Goal: Task Accomplishment & Management: Complete application form

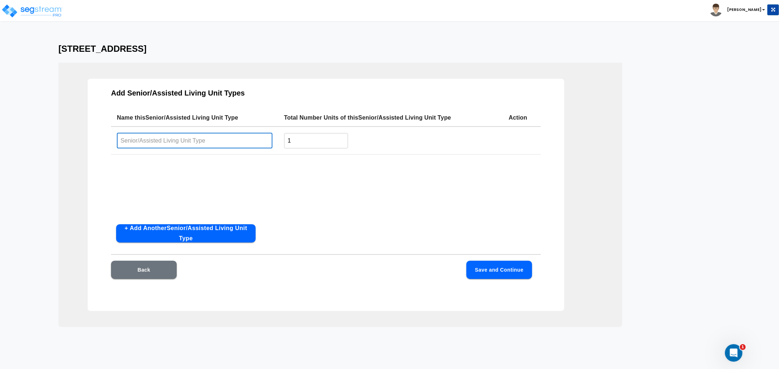
click at [214, 138] on input "text" at bounding box center [195, 141] width 156 height 16
click at [182, 139] on input "text" at bounding box center [195, 141] width 156 height 16
type input "O"
type input "Private"
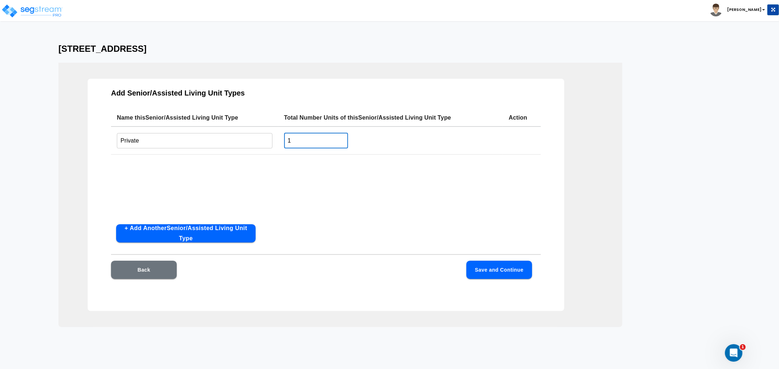
click at [307, 141] on input "1" at bounding box center [316, 141] width 64 height 16
drag, startPoint x: 301, startPoint y: 144, endPoint x: 280, endPoint y: 141, distance: 21.4
click at [280, 141] on td "1 ​" at bounding box center [390, 141] width 224 height 28
type input "57"
click at [487, 268] on button "Save and Continue" at bounding box center [499, 270] width 66 height 18
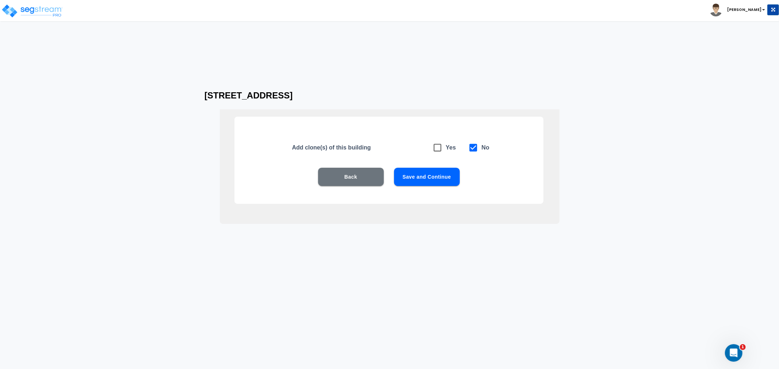
click at [434, 183] on button "Save and Continue" at bounding box center [427, 177] width 66 height 18
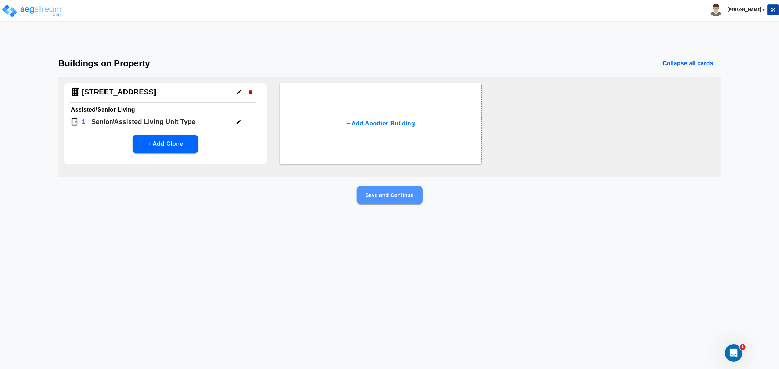
click at [389, 191] on button "Save and Continue" at bounding box center [390, 195] width 66 height 18
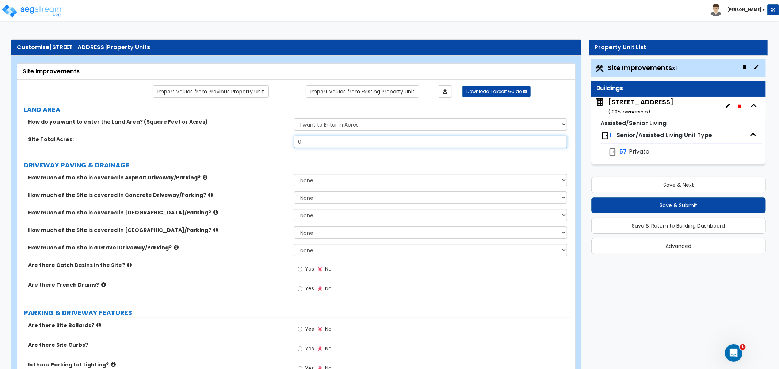
drag, startPoint x: 325, startPoint y: 142, endPoint x: 258, endPoint y: 145, distance: 67.3
click at [258, 145] on div "Site Total Acres: 0" at bounding box center [293, 145] width 553 height 18
type input "4.63"
drag, startPoint x: 318, startPoint y: 146, endPoint x: 262, endPoint y: 148, distance: 56.2
click at [262, 148] on div "Site Total Acres: 0" at bounding box center [293, 145] width 553 height 18
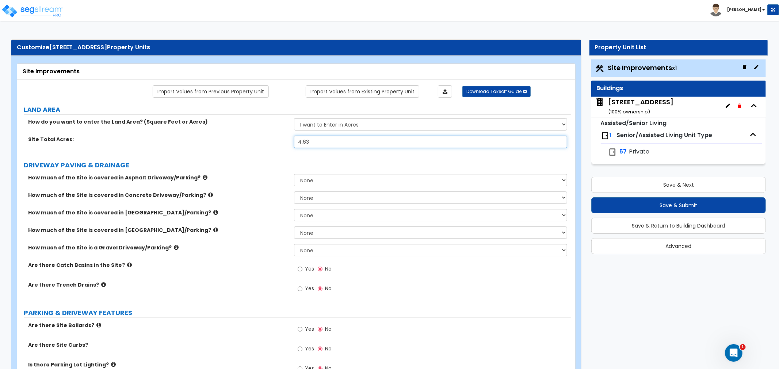
type input "4.63"
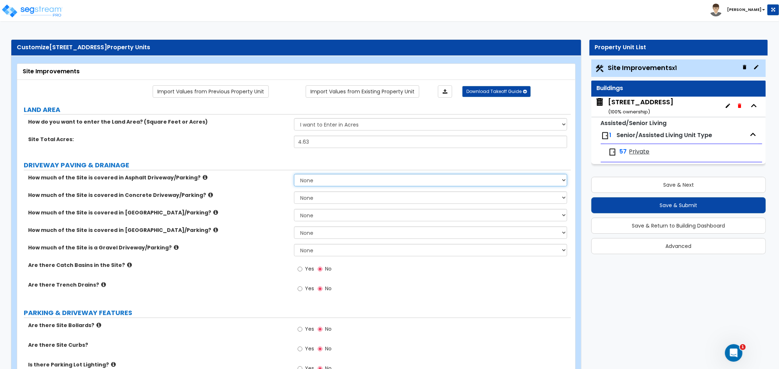
click at [305, 183] on select "None I want to Enter an Approximate Percentage I want to Enter the Square Foota…" at bounding box center [430, 180] width 273 height 12
select select "2"
click at [294, 174] on select "None I want to Enter an Approximate Percentage I want to Enter the Square Foota…" at bounding box center [430, 180] width 273 height 12
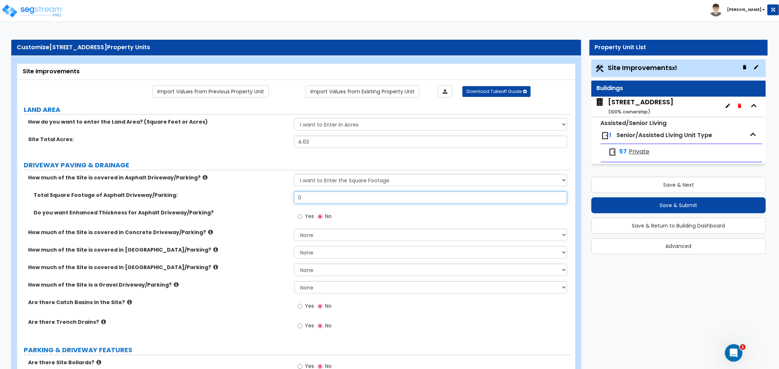
drag, startPoint x: 280, startPoint y: 200, endPoint x: 274, endPoint y: 200, distance: 6.2
click at [274, 200] on div "Total Square Footage of Asphalt Driveway/Parking: 0" at bounding box center [293, 201] width 553 height 18
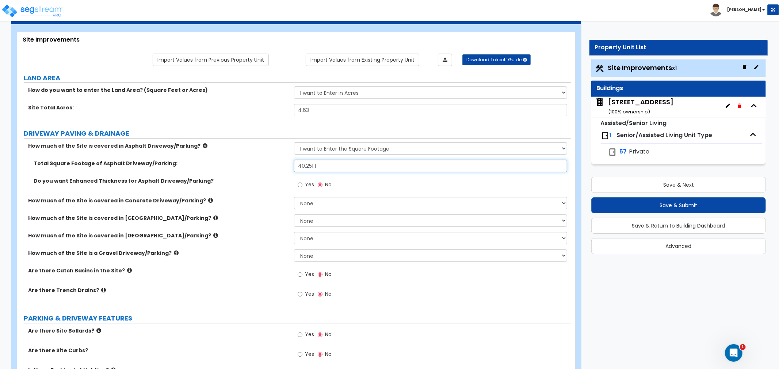
scroll to position [81, 0]
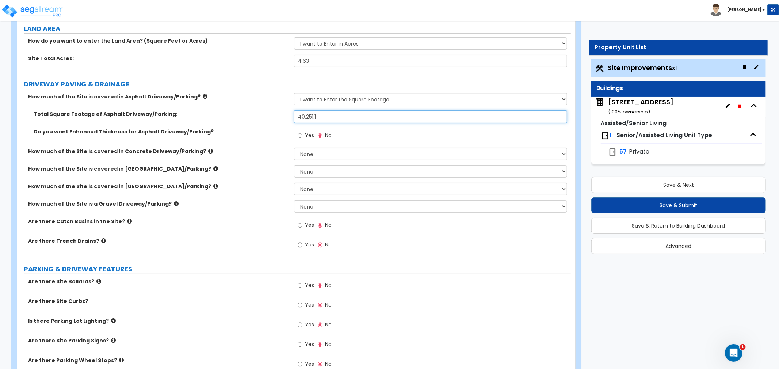
type input "40,251.1"
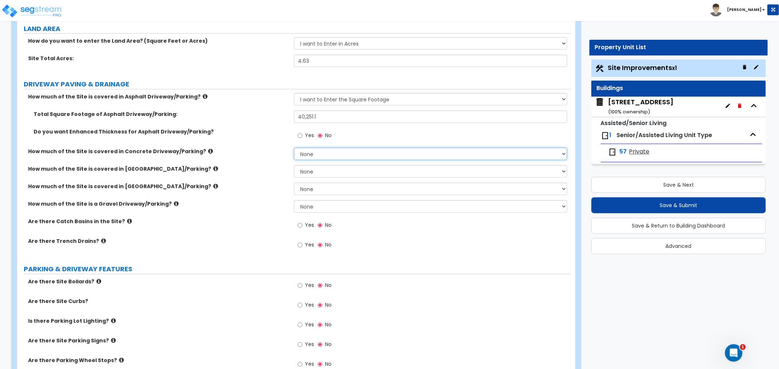
click at [322, 154] on select "None I want to Enter an Approximate Percentage I want to Enter the Square Foota…" at bounding box center [430, 154] width 273 height 12
select select "2"
click at [294, 148] on select "None I want to Enter an Approximate Percentage I want to Enter the Square Foota…" at bounding box center [430, 154] width 273 height 12
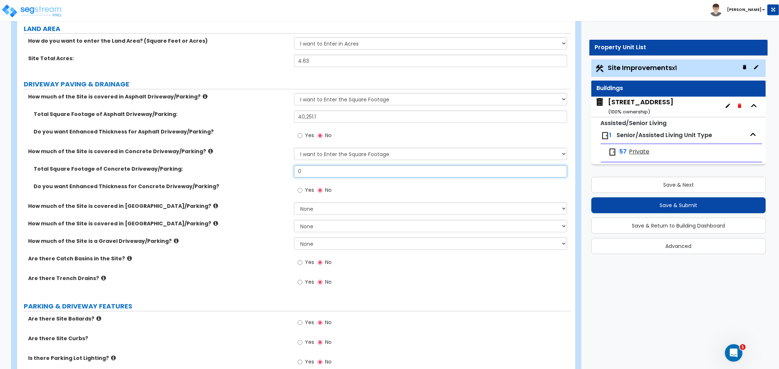
drag, startPoint x: 312, startPoint y: 173, endPoint x: 285, endPoint y: 174, distance: 27.4
click at [285, 174] on div "Total Square Footage of Concrete Driveway/Parking: 0" at bounding box center [293, 174] width 553 height 18
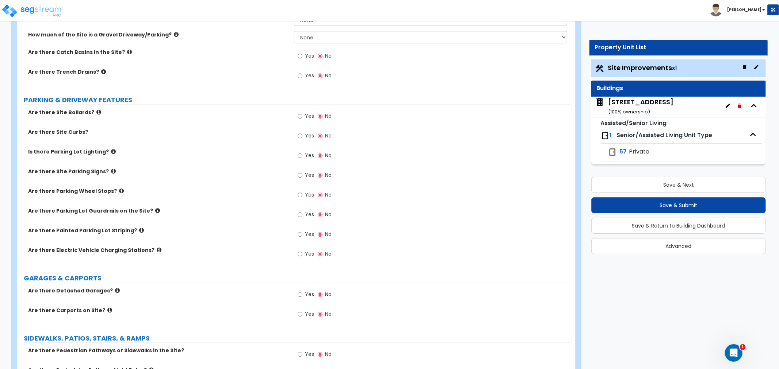
scroll to position [284, 0]
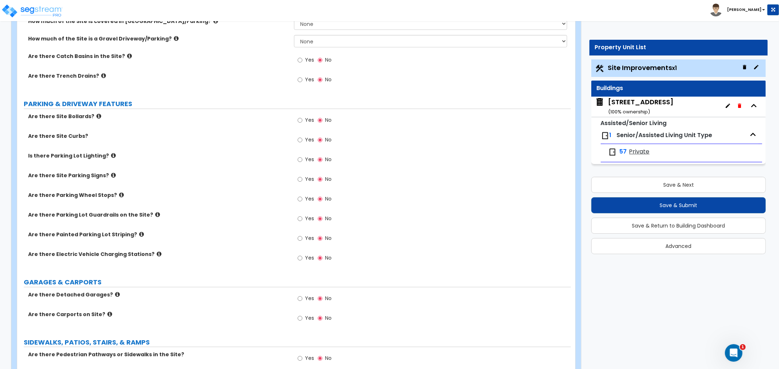
type input "1,616.4"
click at [297, 141] on input "Yes" at bounding box center [299, 140] width 5 height 8
radio input "true"
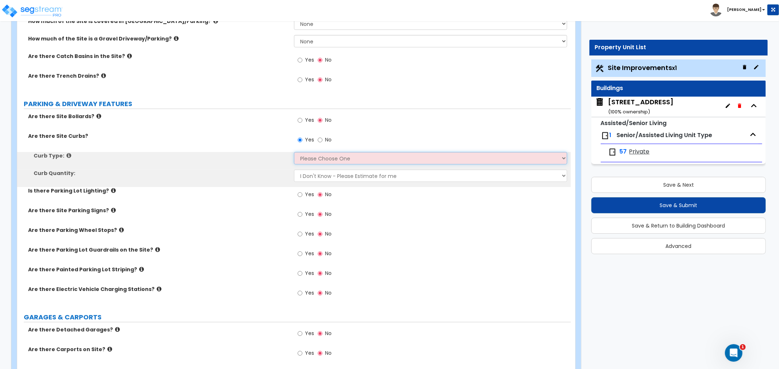
click at [307, 157] on select "Please Choose One Curb (Only) Curb & Gutter Asphalt Berm" at bounding box center [430, 158] width 273 height 12
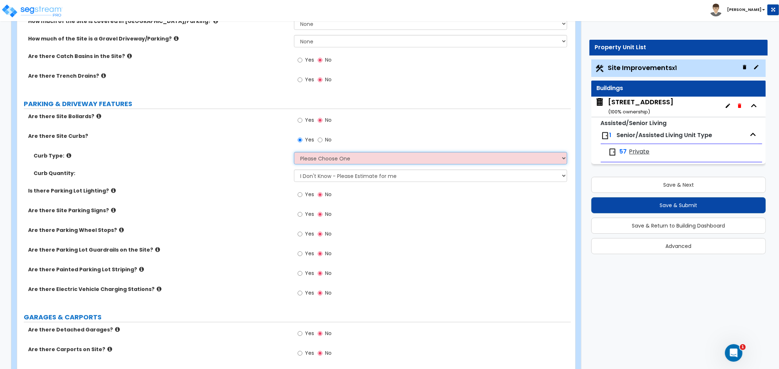
select select "1"
click at [294, 152] on select "Please Choose One Curb (Only) Curb & Gutter Asphalt Berm" at bounding box center [430, 158] width 273 height 12
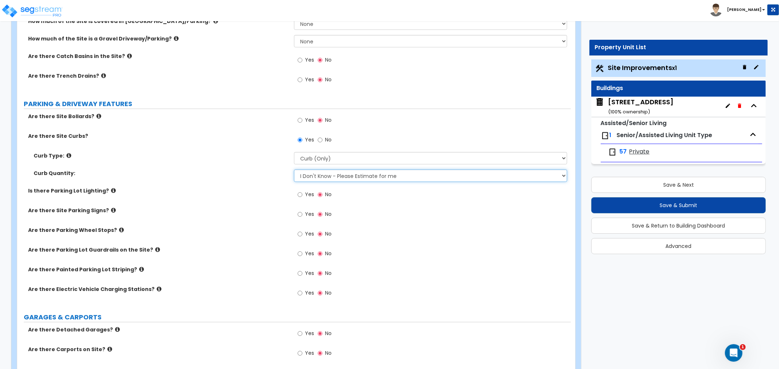
click at [318, 180] on select "I Don't Know - Please Estimate for me I want to Enter the LF" at bounding box center [430, 176] width 273 height 12
select select "1"
click at [294, 170] on select "I Don't Know - Please Estimate for me I want to Enter the LF" at bounding box center [430, 176] width 273 height 12
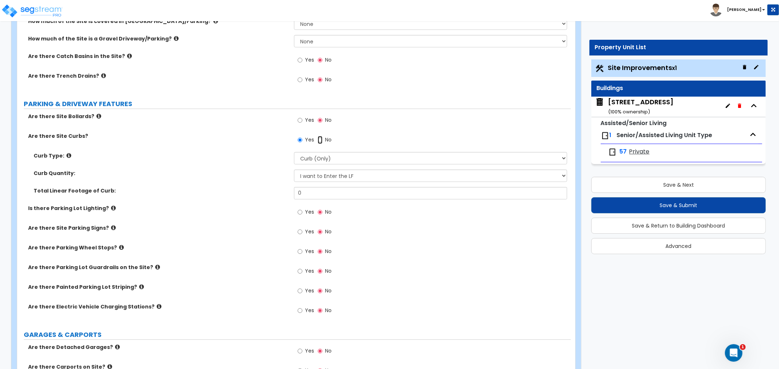
click at [320, 139] on input "No" at bounding box center [320, 140] width 5 height 8
radio input "false"
radio input "true"
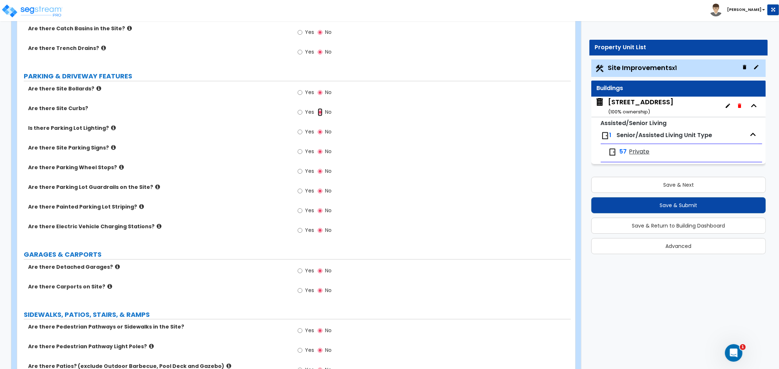
scroll to position [324, 0]
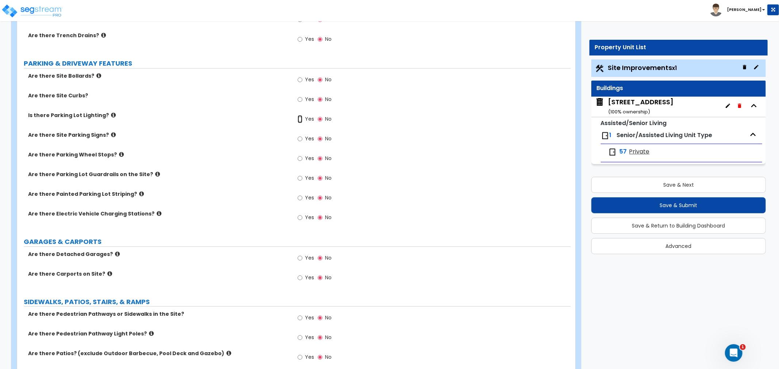
click at [298, 119] on input "Yes" at bounding box center [299, 119] width 5 height 8
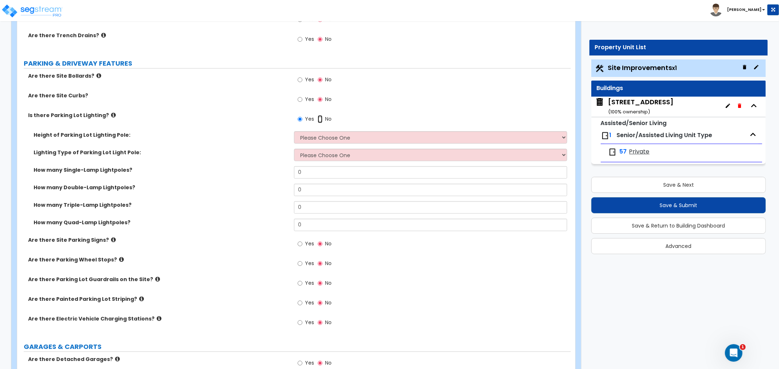
click at [320, 117] on input "No" at bounding box center [320, 119] width 5 height 8
radio input "false"
radio input "true"
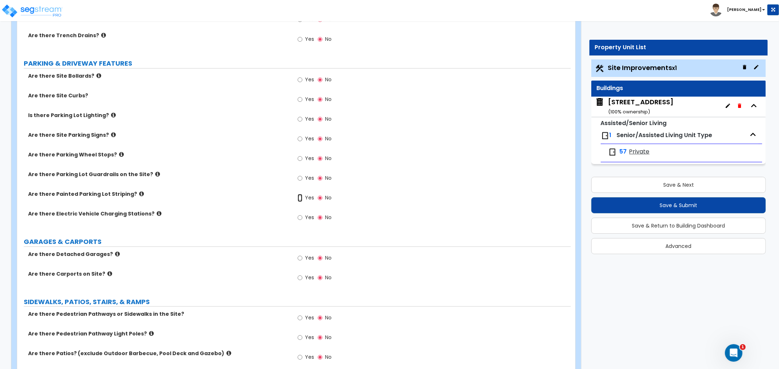
click at [301, 199] on input "Yes" at bounding box center [299, 198] width 5 height 8
radio input "true"
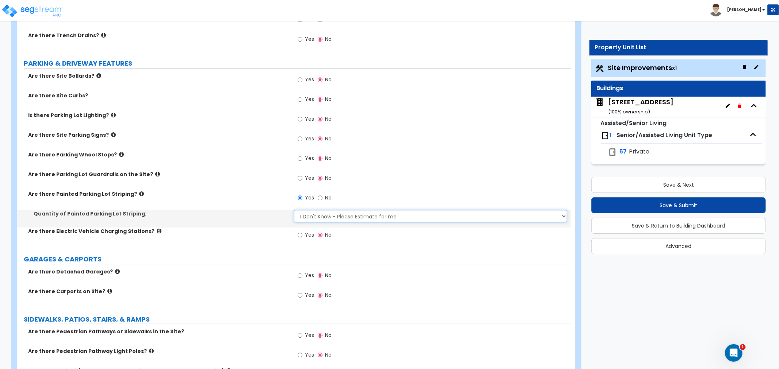
click at [320, 218] on select "I Don't Know - Please Estimate for me I Want to Enter the Number of Parking Spa…" at bounding box center [430, 216] width 273 height 12
select select "1"
click at [294, 210] on select "I Don't Know - Please Estimate for me I Want to Enter the Number of Parking Spa…" at bounding box center [430, 216] width 273 height 12
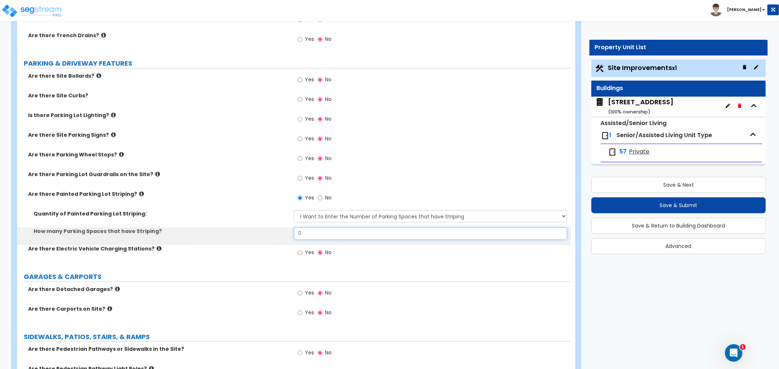
drag, startPoint x: 312, startPoint y: 234, endPoint x: 258, endPoint y: 238, distance: 53.4
click at [258, 238] on div "How many Parking Spaces that have Striping? 0" at bounding box center [293, 237] width 553 height 18
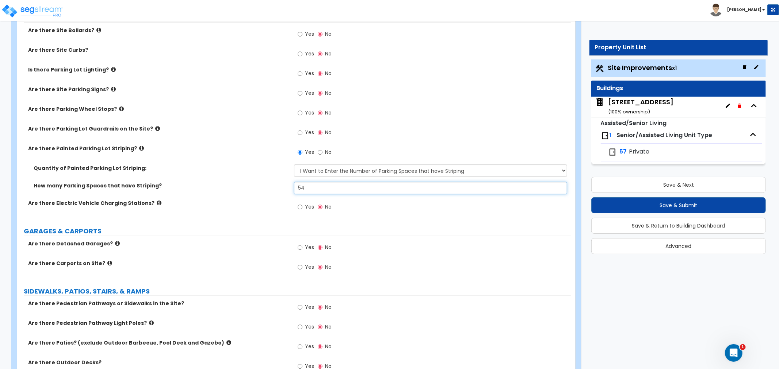
scroll to position [365, 0]
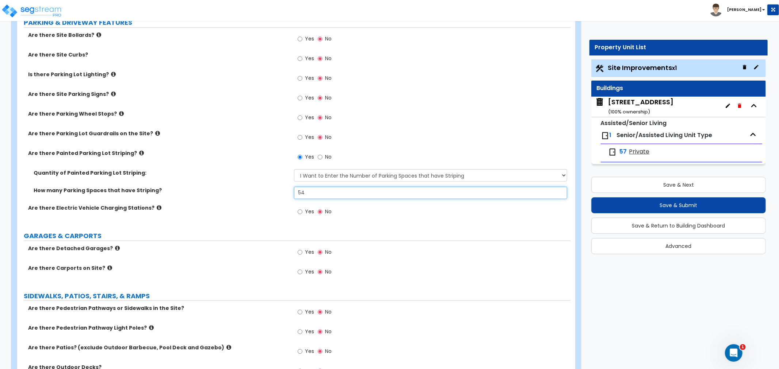
type input "54"
click at [207, 196] on div "How many Parking Spaces that have Striping? 54" at bounding box center [293, 196] width 553 height 18
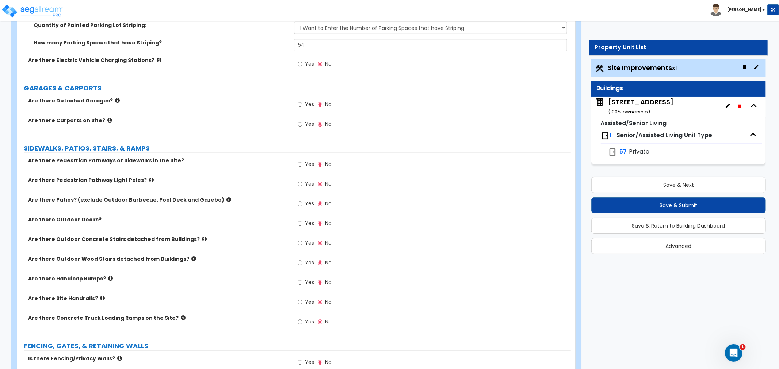
scroll to position [527, 0]
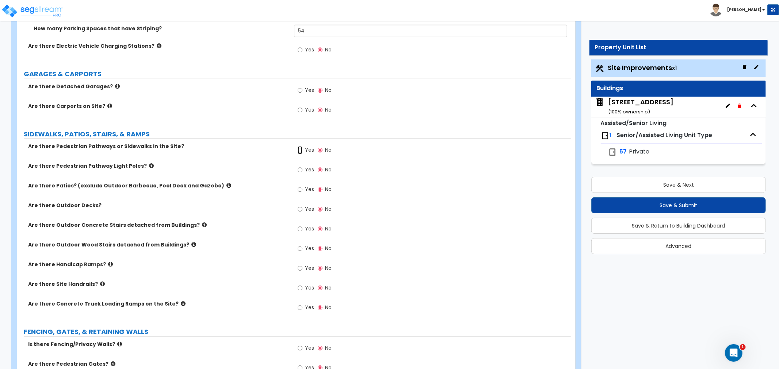
drag, startPoint x: 301, startPoint y: 150, endPoint x: 301, endPoint y: 154, distance: 4.0
click at [301, 150] on input "Yes" at bounding box center [299, 150] width 5 height 8
radio input "true"
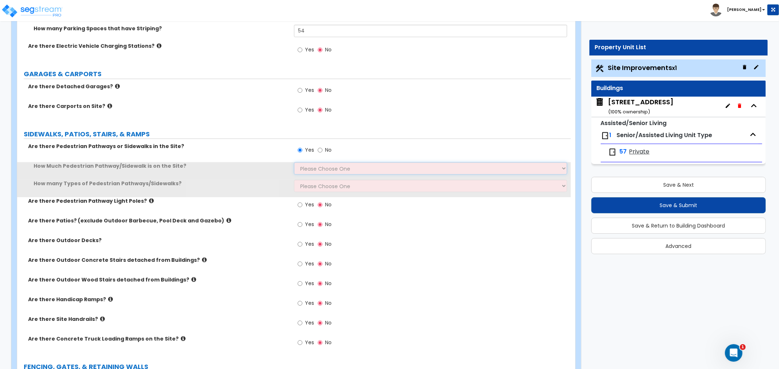
click at [301, 168] on select "Please Choose One I Don't Know, Please Estimate For Me Enter Linear Footage" at bounding box center [430, 168] width 273 height 12
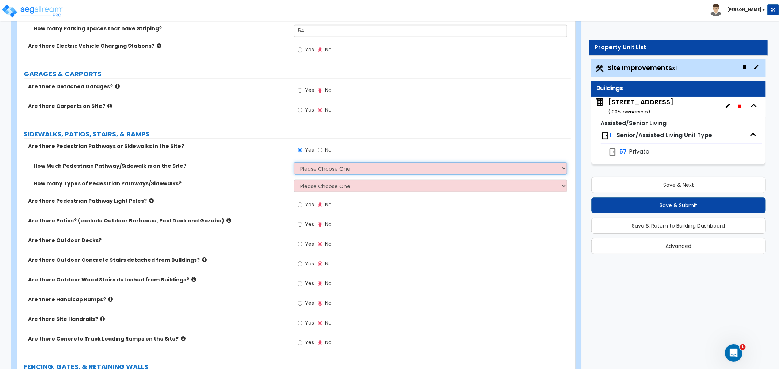
select select "2"
click at [294, 162] on select "Please Choose One I Don't Know, Please Estimate For Me Enter Linear Footage" at bounding box center [430, 168] width 273 height 12
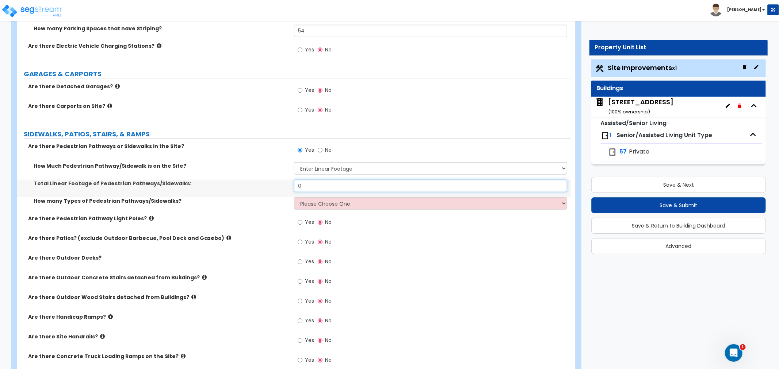
drag, startPoint x: 311, startPoint y: 187, endPoint x: 285, endPoint y: 188, distance: 25.6
click at [285, 188] on div "Total Linear Footage of Pedestrian Pathways/Sidewalks: 0" at bounding box center [293, 189] width 553 height 18
type input "2,142.2"
click at [238, 207] on div "How many Types of Pedestrian Pathways/Sidewalks? Please Choose One 1 2 3" at bounding box center [293, 206] width 553 height 18
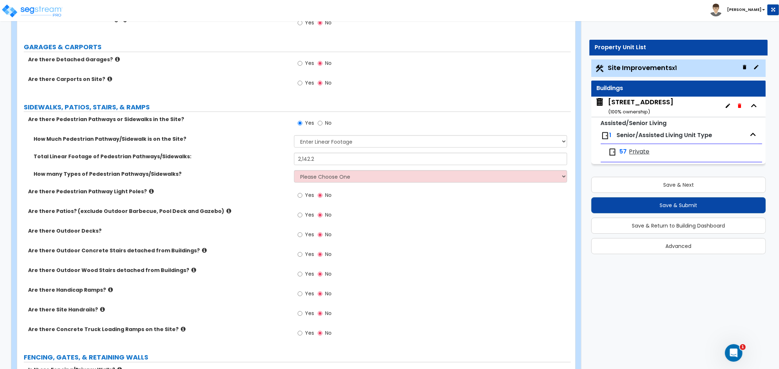
scroll to position [568, 0]
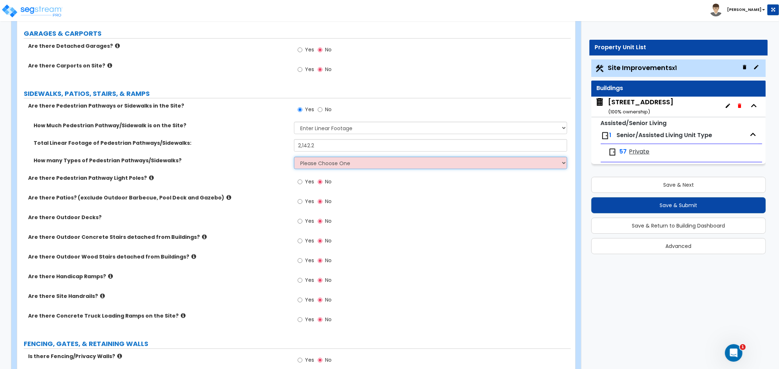
click at [316, 159] on select "Please Choose One 1 2 3" at bounding box center [430, 163] width 273 height 12
select select "1"
click at [294, 157] on select "Please Choose One 1 2 3" at bounding box center [430, 163] width 273 height 12
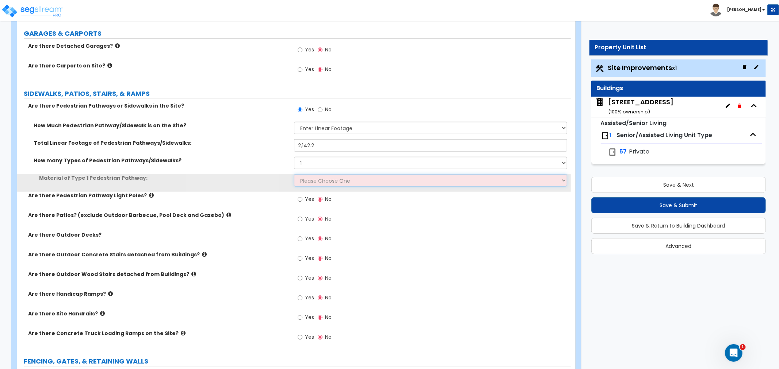
click at [308, 182] on select "Please Choose One Bare Concrete Stamped Concrete Brick Pavers Stone Pavers Wood…" at bounding box center [430, 180] width 273 height 12
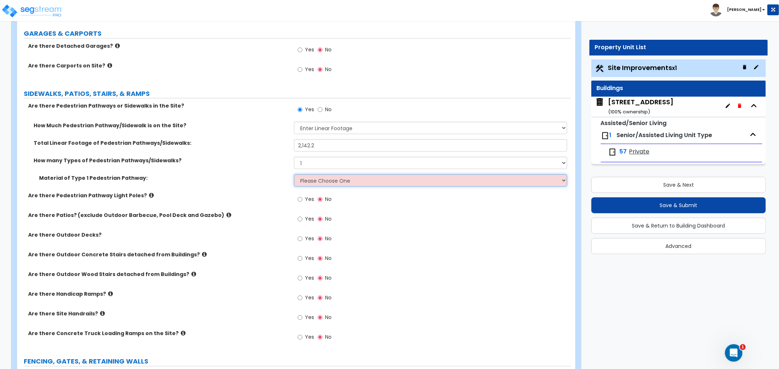
select select "1"
click at [294, 174] on select "Please Choose One Bare Concrete Stamped Concrete Brick Pavers Stone Pavers Wood…" at bounding box center [430, 180] width 273 height 12
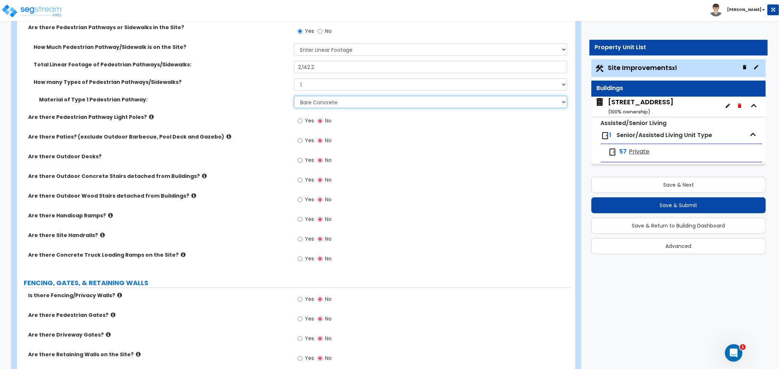
scroll to position [649, 0]
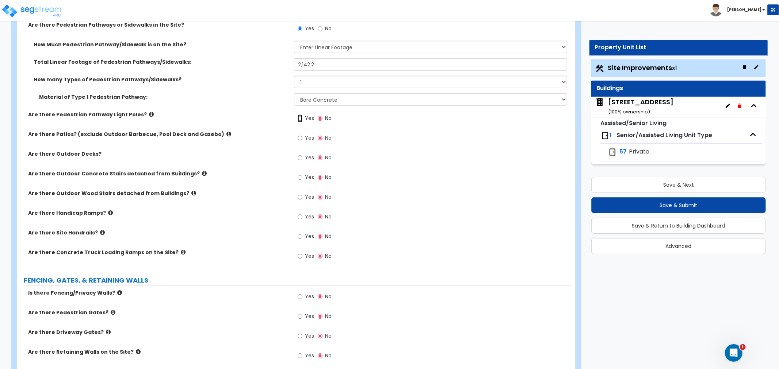
click at [301, 119] on input "Yes" at bounding box center [299, 119] width 5 height 8
radio input "true"
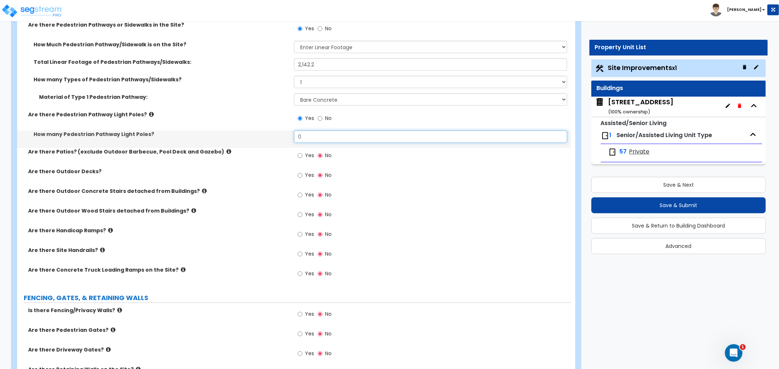
drag, startPoint x: 303, startPoint y: 138, endPoint x: 271, endPoint y: 141, distance: 32.2
click at [271, 141] on div "How many Pedestrian Pathway Light Poles? 0" at bounding box center [293, 140] width 553 height 18
type input "1"
click at [272, 174] on label "Are there Outdoor Decks?" at bounding box center [158, 171] width 260 height 7
drag, startPoint x: 299, startPoint y: 142, endPoint x: 292, endPoint y: 171, distance: 30.1
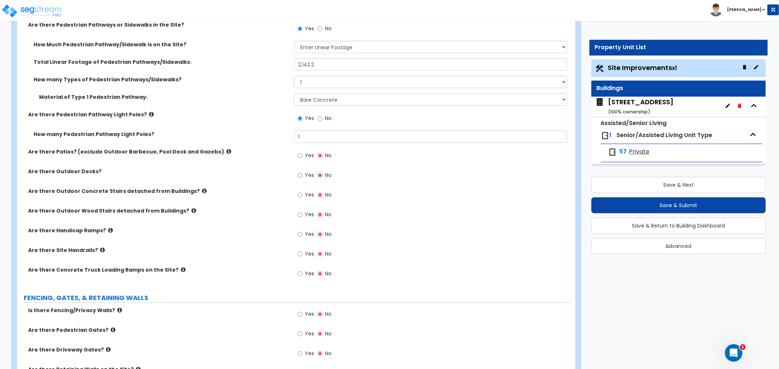
drag, startPoint x: 292, startPoint y: 171, endPoint x: 567, endPoint y: 216, distance: 278.9
click at [567, 216] on div "Yes No" at bounding box center [432, 217] width 277 height 20
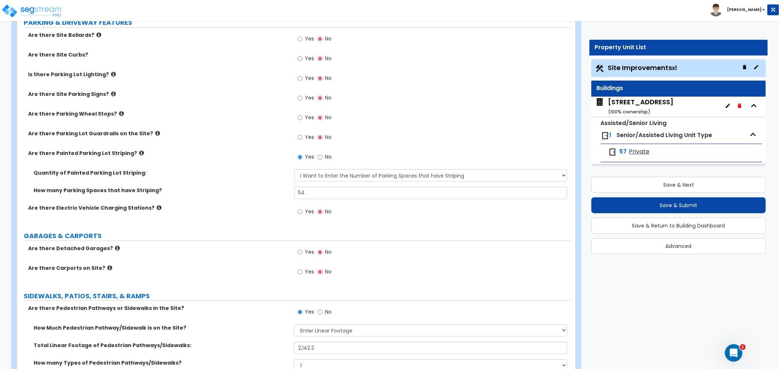
scroll to position [324, 0]
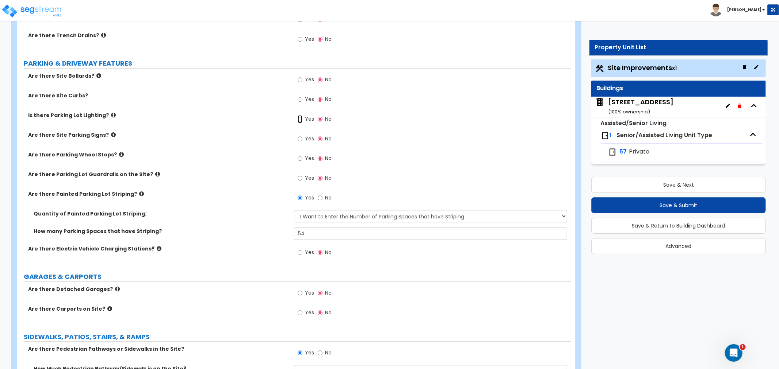
click at [300, 118] on input "Yes" at bounding box center [299, 119] width 5 height 8
radio input "true"
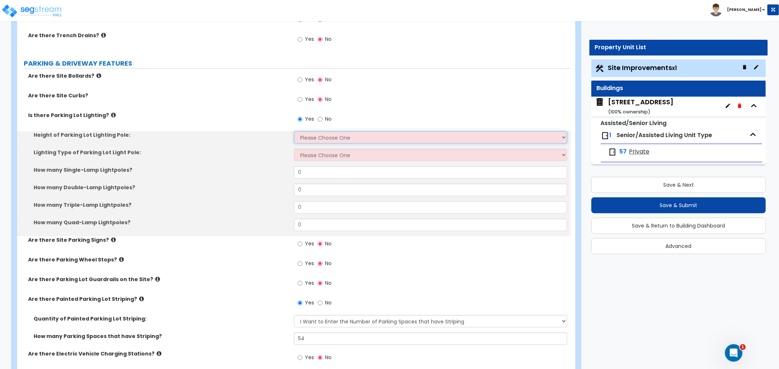
click at [318, 136] on select "Please Choose One 20' high 30' high 40' high" at bounding box center [430, 137] width 273 height 12
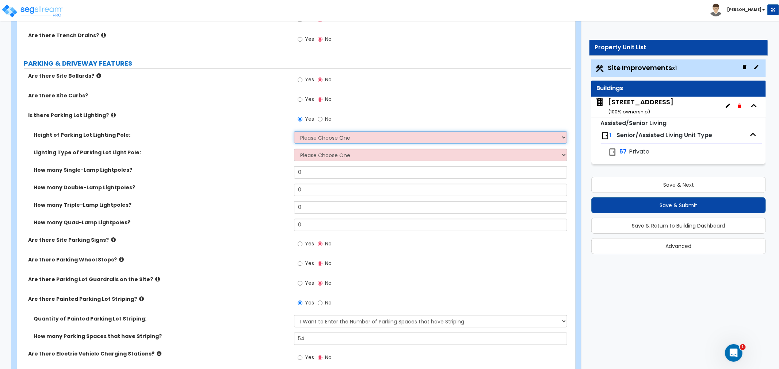
select select "1"
click at [294, 131] on select "Please Choose One 20' high 30' high 40' high" at bounding box center [430, 137] width 273 height 12
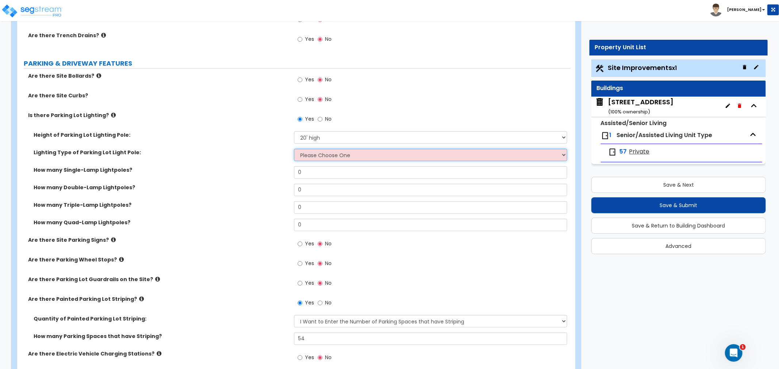
click at [317, 156] on select "Please Choose One LED Metal Halide High Pressure Sodium Please Choose for me" at bounding box center [430, 155] width 273 height 12
select select "1"
click at [294, 149] on select "Please Choose One LED Metal Halide High Pressure Sodium Please Choose for me" at bounding box center [430, 155] width 273 height 12
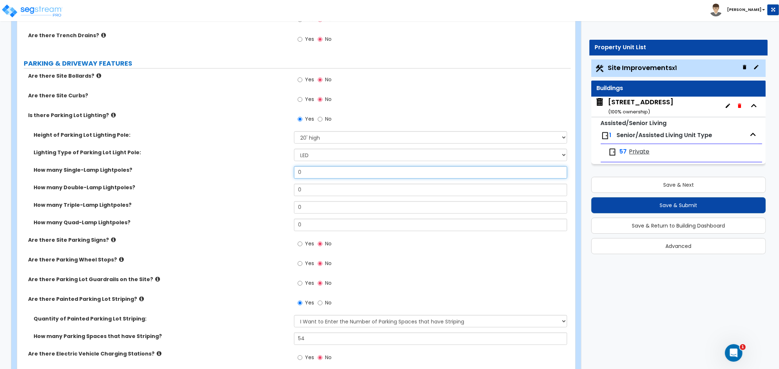
drag, startPoint x: 311, startPoint y: 173, endPoint x: 281, endPoint y: 173, distance: 29.6
click at [281, 173] on div "How many Single-Lamp Lightpoles? 0" at bounding box center [293, 175] width 553 height 18
type input "5"
drag, startPoint x: 224, startPoint y: 205, endPoint x: 234, endPoint y: 206, distance: 9.9
click at [224, 204] on label "How many Triple-Lamp Lightpoles?" at bounding box center [161, 204] width 255 height 7
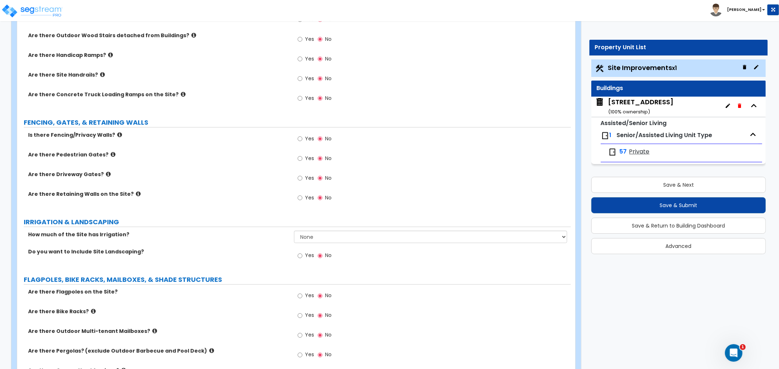
scroll to position [933, 0]
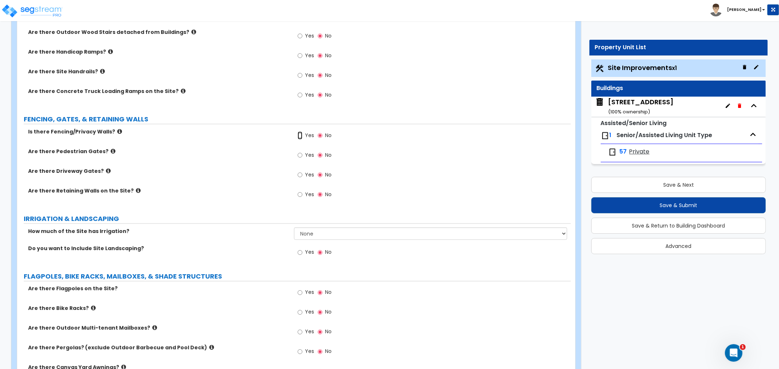
click at [299, 134] on input "Yes" at bounding box center [299, 136] width 5 height 8
radio input "true"
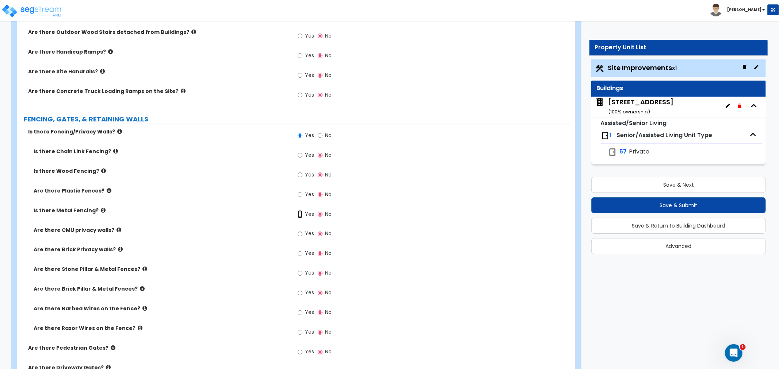
click at [299, 213] on input "Yes" at bounding box center [299, 215] width 5 height 8
radio input "true"
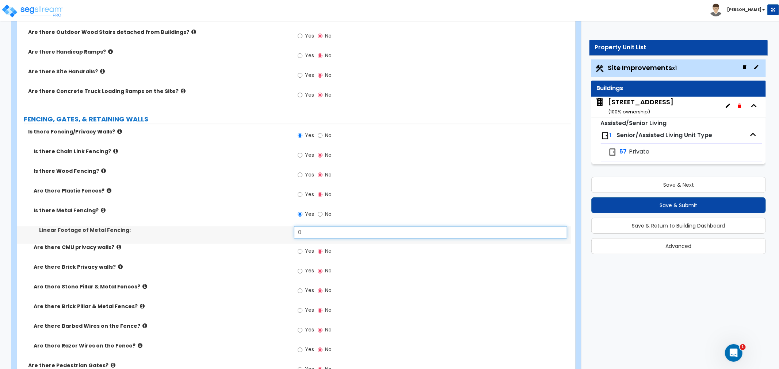
drag, startPoint x: 315, startPoint y: 234, endPoint x: 280, endPoint y: 229, distance: 35.4
click at [280, 229] on div "Linear Footage of Metal Fencing: 0" at bounding box center [293, 236] width 553 height 18
type input "174.5"
click at [244, 227] on label "Linear Footage of Metal Fencing:" at bounding box center [163, 230] width 249 height 7
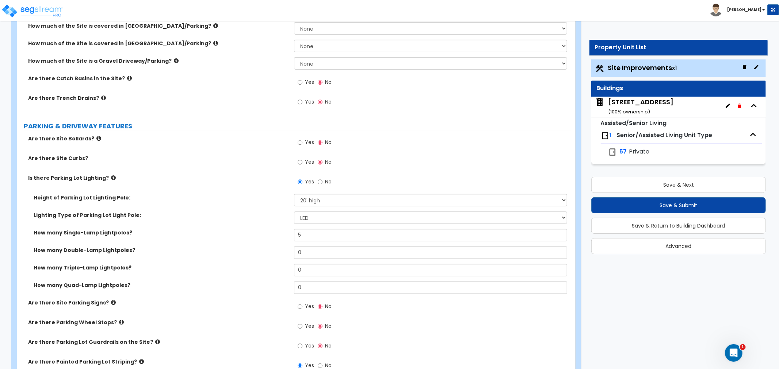
scroll to position [122, 0]
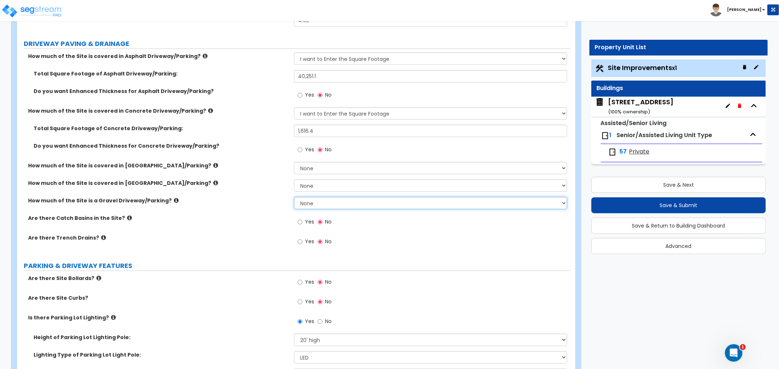
click at [312, 203] on select "None I want to Enter an Approximate Percentage I want to Enter the Square Foota…" at bounding box center [430, 203] width 273 height 12
select select "2"
click at [294, 197] on select "None I want to Enter an Approximate Percentage I want to Enter the Square Foota…" at bounding box center [430, 203] width 273 height 12
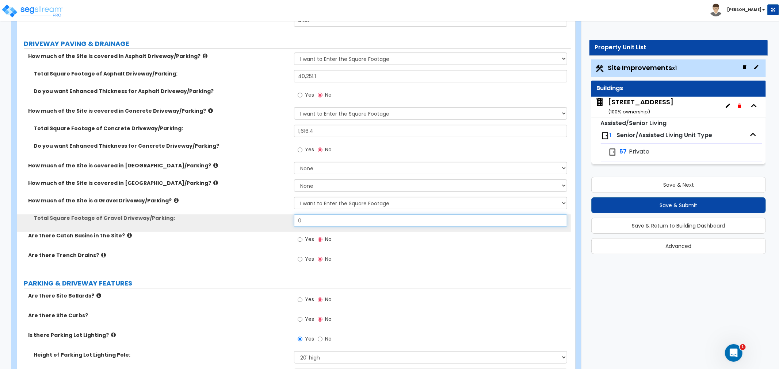
drag, startPoint x: 316, startPoint y: 224, endPoint x: 264, endPoint y: 226, distance: 51.5
click at [264, 226] on div "Total Square Footage of Gravel Driveway/Parking: 0" at bounding box center [293, 224] width 553 height 18
type input "2,706.5"
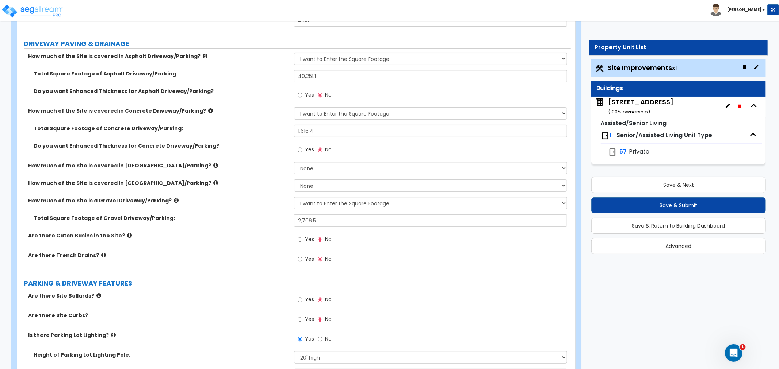
click at [250, 239] on div "Are there Catch Basins in the Site? Yes No" at bounding box center [293, 242] width 553 height 20
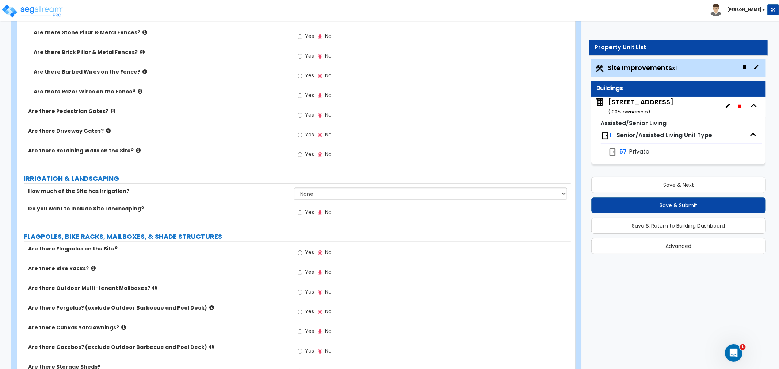
scroll to position [1217, 0]
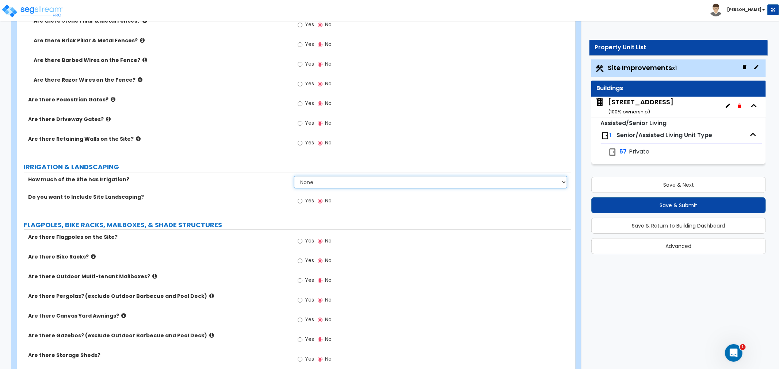
click at [320, 184] on select "None I want to Enter an Approximate Percentage I want to Enter the Square Foota…" at bounding box center [430, 182] width 273 height 12
click at [250, 206] on div "Do you want to Include Site Landscaping? Yes No" at bounding box center [293, 203] width 553 height 20
click at [297, 200] on div "Yes No" at bounding box center [314, 201] width 41 height 17
click at [299, 201] on input "Yes" at bounding box center [299, 201] width 5 height 8
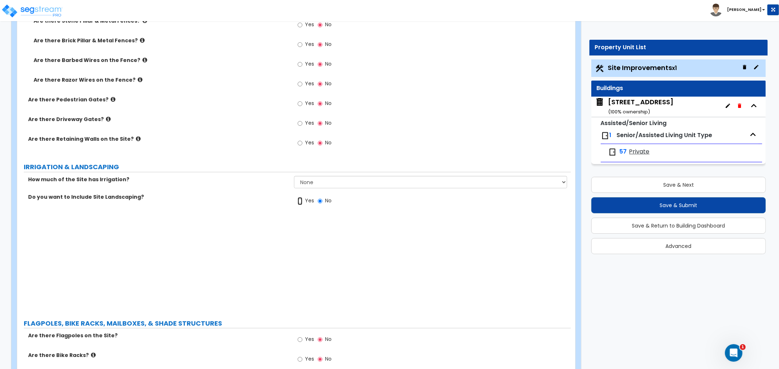
radio input "true"
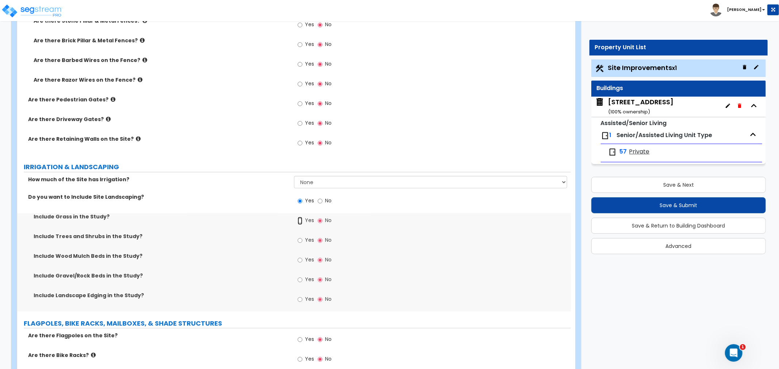
click at [300, 222] on input "Yes" at bounding box center [299, 221] width 5 height 8
radio input "true"
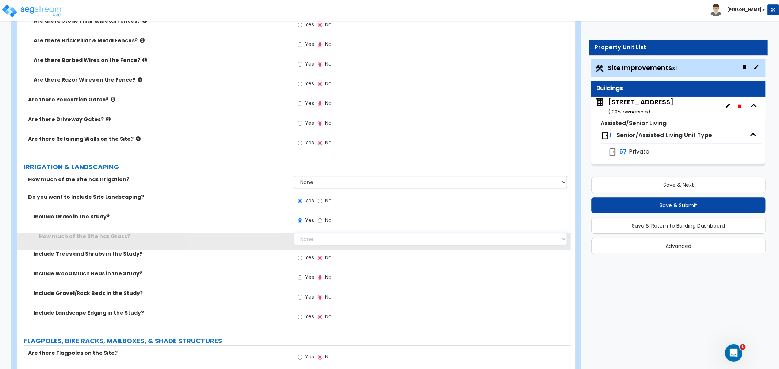
click at [310, 239] on select "None I want to Enter an Approximate Percentage I want to Enter the Square Foota…" at bounding box center [430, 239] width 273 height 12
select select "1"
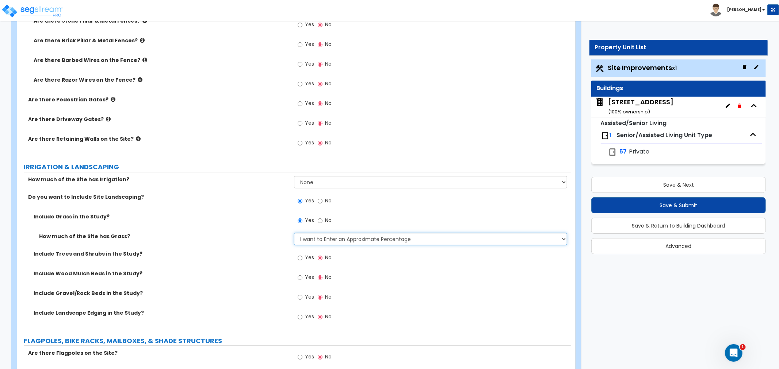
click at [294, 233] on select "None I want to Enter an Approximate Percentage I want to Enter the Square Foota…" at bounding box center [430, 239] width 273 height 12
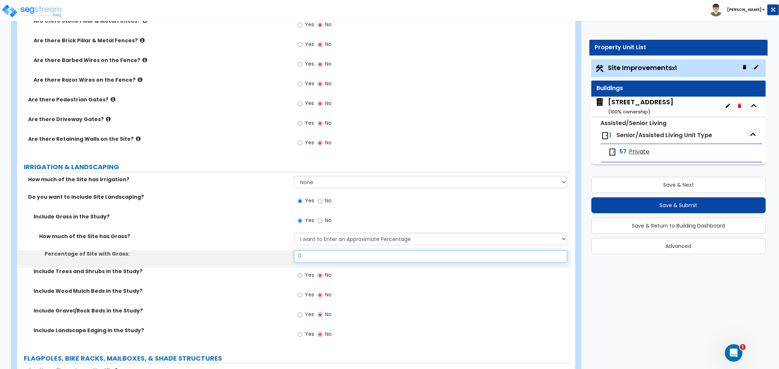
drag, startPoint x: 311, startPoint y: 256, endPoint x: 274, endPoint y: 257, distance: 36.5
click at [274, 257] on div "Percentage of Site with Grass: 0" at bounding box center [293, 259] width 553 height 18
type input "50"
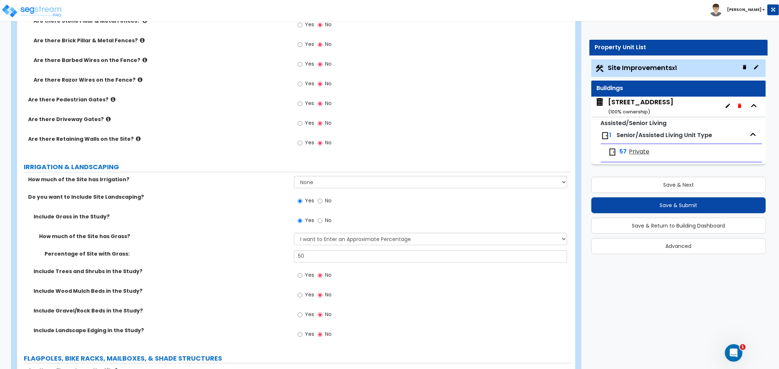
click at [249, 266] on div "Percentage of Site with Grass: 50" at bounding box center [293, 259] width 553 height 18
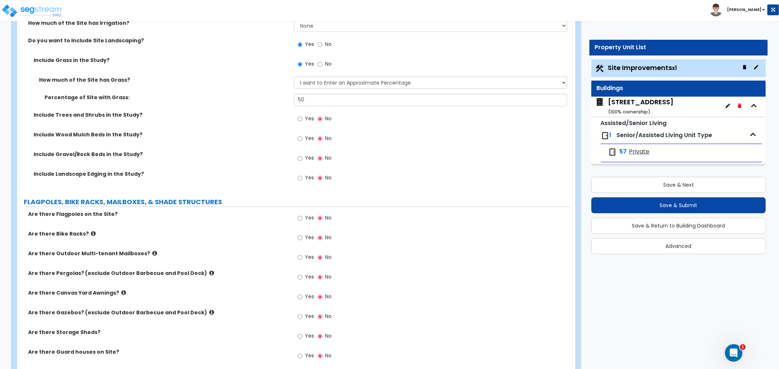
scroll to position [1419, 0]
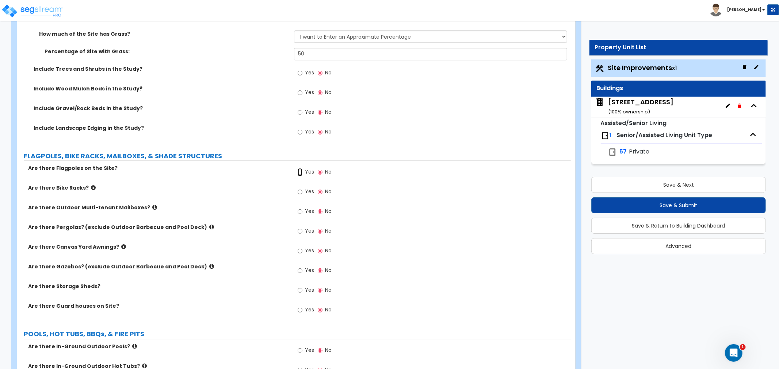
click at [301, 172] on input "Yes" at bounding box center [299, 172] width 5 height 8
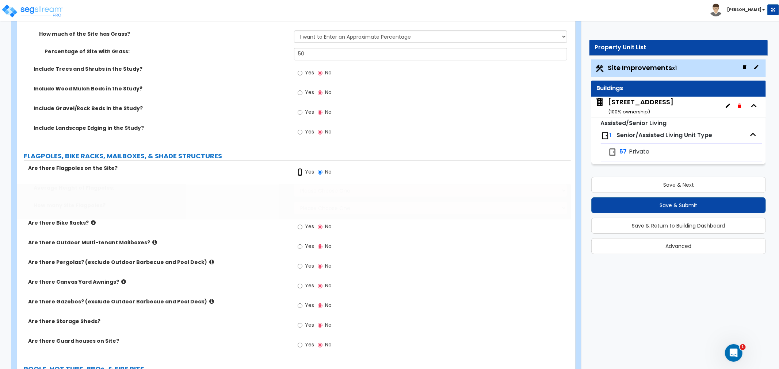
radio input "true"
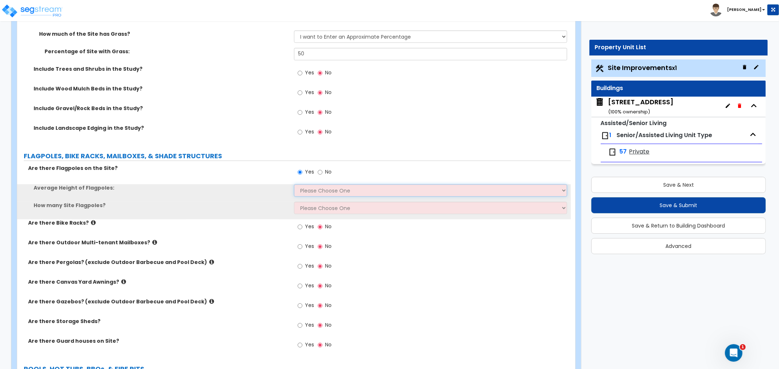
click at [307, 188] on select "Please Choose One 20 ft 59 ft 70 ft 100 ft" at bounding box center [430, 190] width 273 height 12
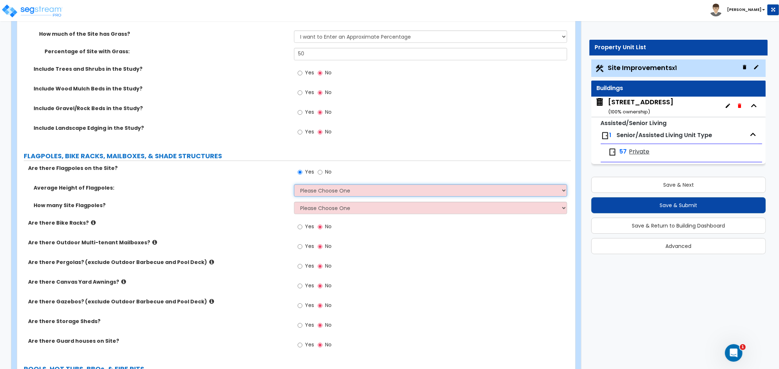
select select "1"
click at [294, 184] on select "Please Choose One 20 ft 59 ft 70 ft 100 ft" at bounding box center [430, 190] width 273 height 12
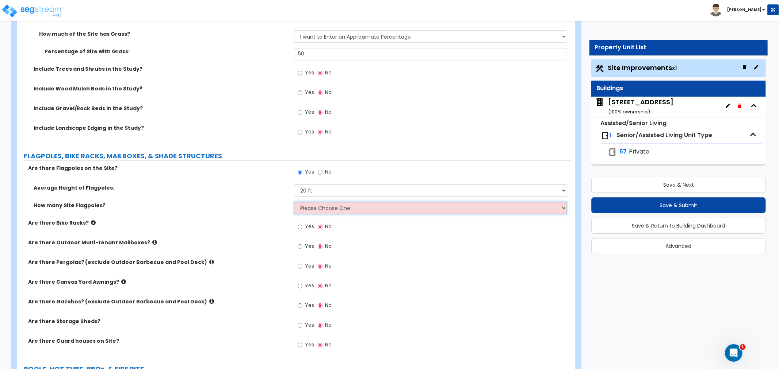
click at [308, 209] on select "Please Choose One 1 2 3 4 5" at bounding box center [430, 208] width 273 height 12
select select "1"
click at [294, 202] on select "Please Choose One 1 2 3 4 5" at bounding box center [430, 208] width 273 height 12
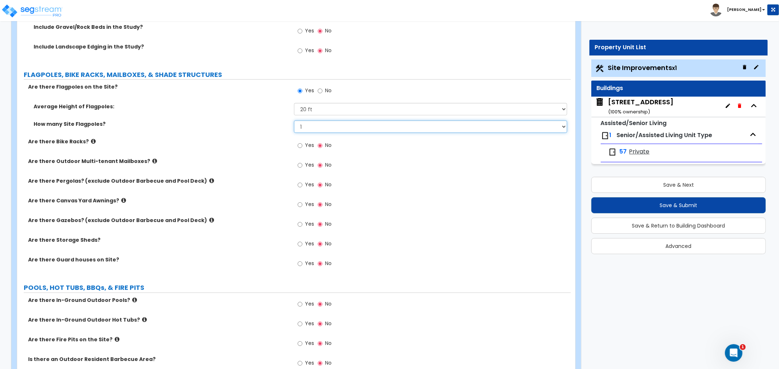
scroll to position [1541, 0]
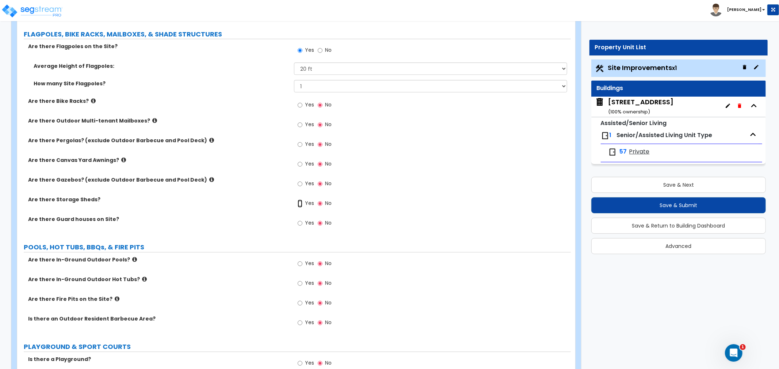
click at [299, 203] on input "Yes" at bounding box center [299, 204] width 5 height 8
radio input "true"
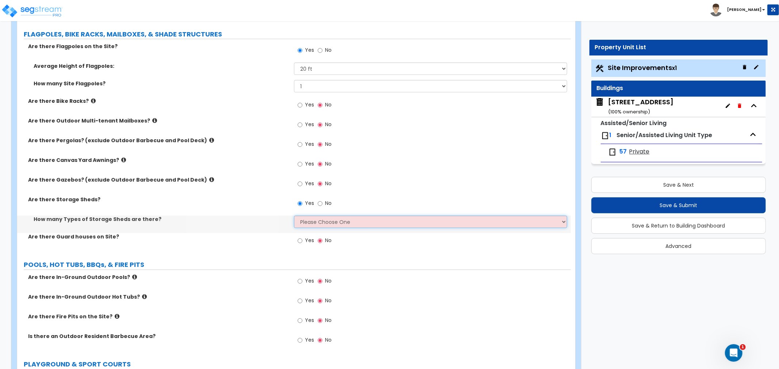
click at [307, 222] on select "Please Choose One 1 2" at bounding box center [430, 222] width 273 height 12
select select "1"
click at [294, 216] on select "Please Choose One 1 2" at bounding box center [430, 222] width 273 height 12
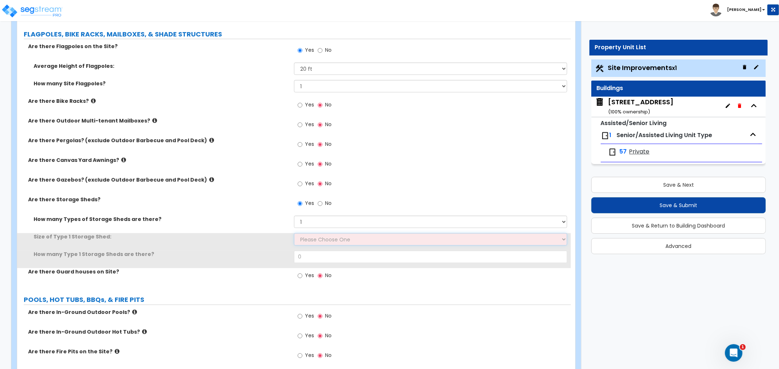
click at [306, 240] on select "Please Choose One 16' x 32' 30' x 64'" at bounding box center [430, 239] width 273 height 12
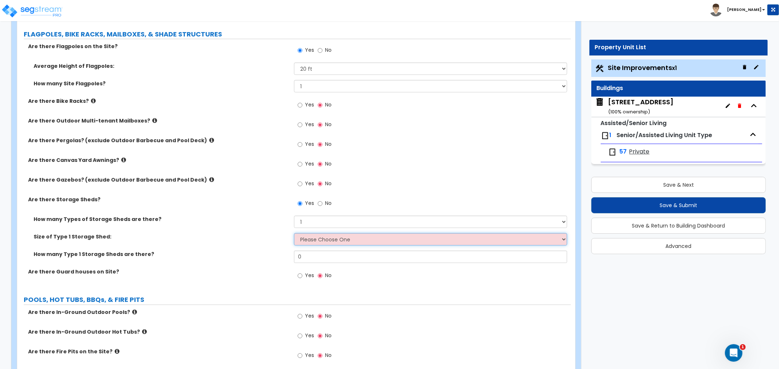
select select "2"
click at [294, 233] on select "Please Choose One 16' x 32' 30' x 64'" at bounding box center [430, 239] width 273 height 12
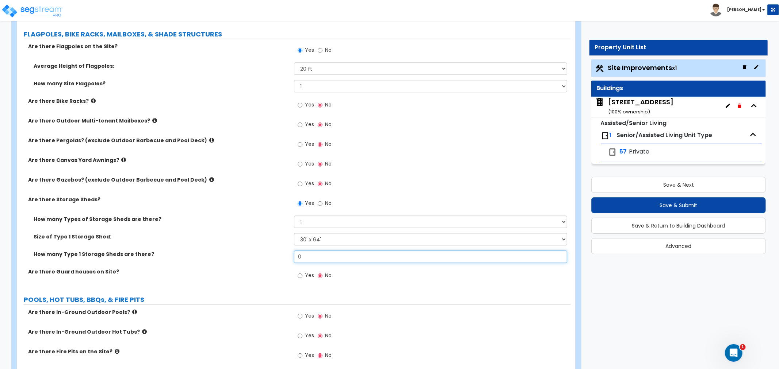
drag, startPoint x: 307, startPoint y: 258, endPoint x: 284, endPoint y: 261, distance: 23.9
click at [284, 261] on div "How many Type 1 Storage Sheds are there? 0" at bounding box center [293, 260] width 553 height 18
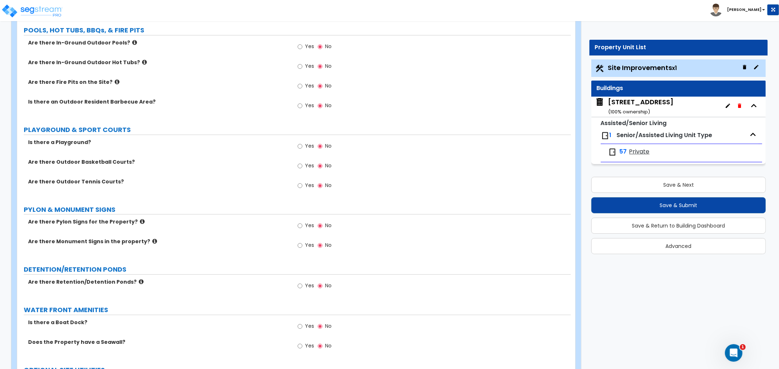
scroll to position [1825, 0]
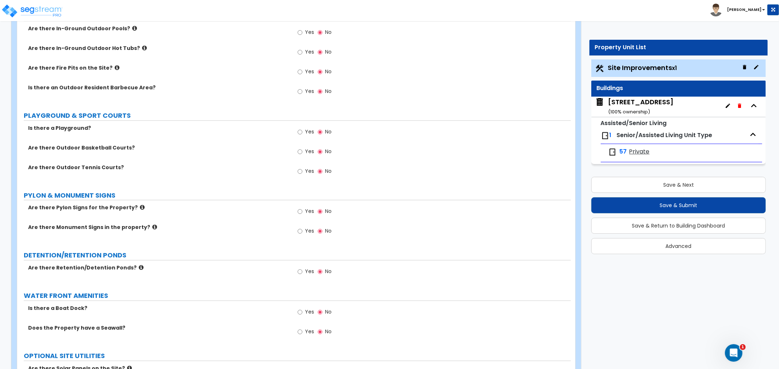
type input "1"
click at [300, 231] on input "Yes" at bounding box center [299, 231] width 5 height 8
radio input "true"
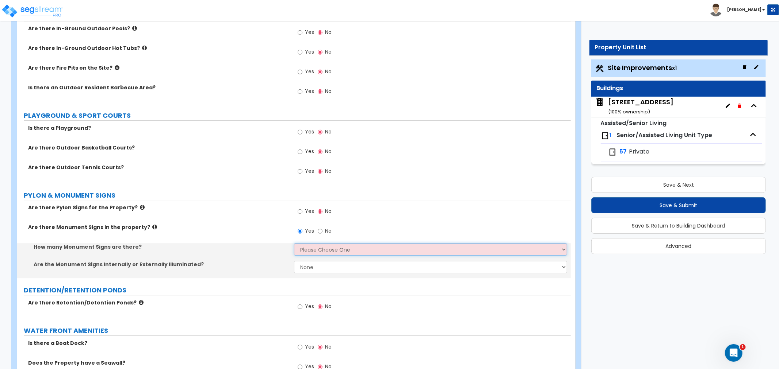
click at [316, 246] on select "Please Choose One 1 2 3" at bounding box center [430, 249] width 273 height 12
select select "1"
click at [294, 243] on select "Please Choose One 1 2 3" at bounding box center [430, 249] width 273 height 12
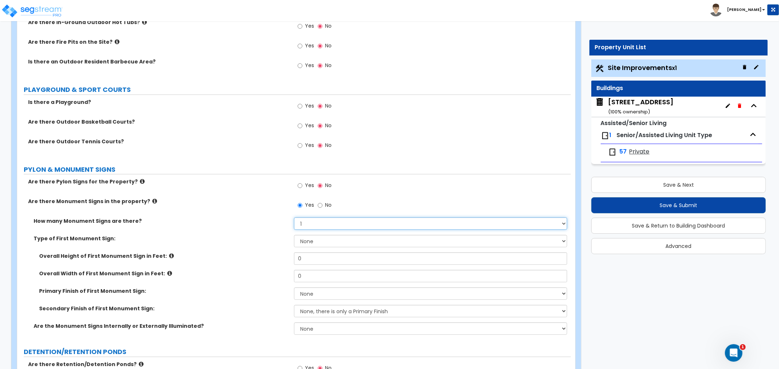
scroll to position [1866, 0]
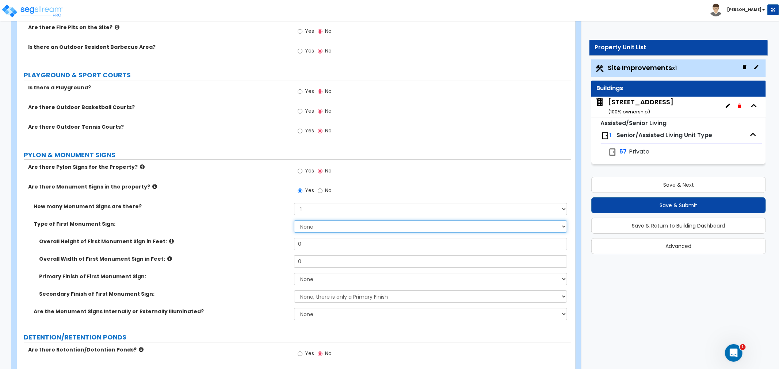
click at [314, 227] on select "None Flat Signboard on top of a Base Flat Signboard attached to a Back Board/Wa…" at bounding box center [430, 226] width 273 height 12
select select "1"
click at [294, 220] on select "None Flat Signboard on top of a Base Flat Signboard attached to a Back Board/Wa…" at bounding box center [430, 226] width 273 height 12
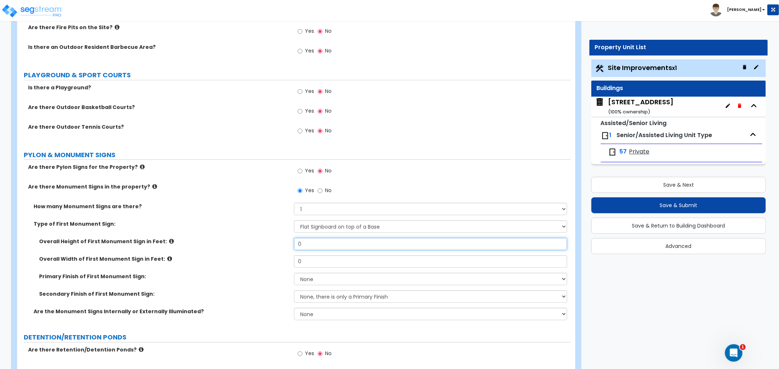
click at [317, 245] on input "0" at bounding box center [430, 244] width 273 height 12
drag, startPoint x: 317, startPoint y: 245, endPoint x: 263, endPoint y: 249, distance: 54.2
click at [263, 249] on div "Overall Height of First Monument Sign in Feet: 0" at bounding box center [293, 247] width 553 height 18
type input "6"
drag, startPoint x: 307, startPoint y: 261, endPoint x: 283, endPoint y: 262, distance: 24.5
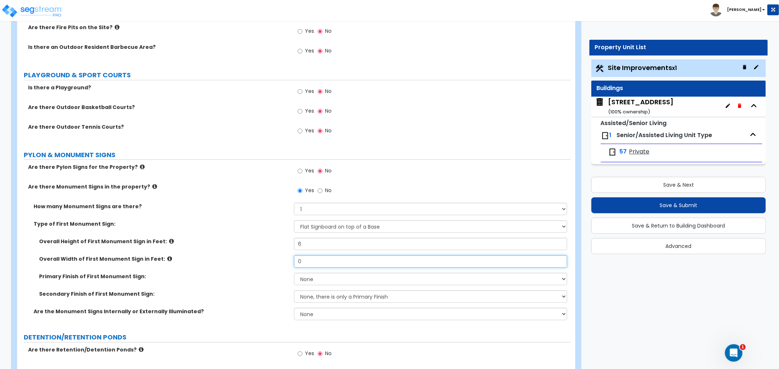
click at [283, 262] on div "Overall Width of First Monument Sign in Feet: 0" at bounding box center [293, 265] width 553 height 18
type input "4"
click at [303, 277] on select "None Paint/Stucco Finish Brick Finish Stone Finish Metal Composite Finish Vinyl…" at bounding box center [430, 279] width 273 height 12
select select "2"
click at [294, 273] on select "None Paint/Stucco Finish Brick Finish Stone Finish Metal Composite Finish Vinyl…" at bounding box center [430, 279] width 273 height 12
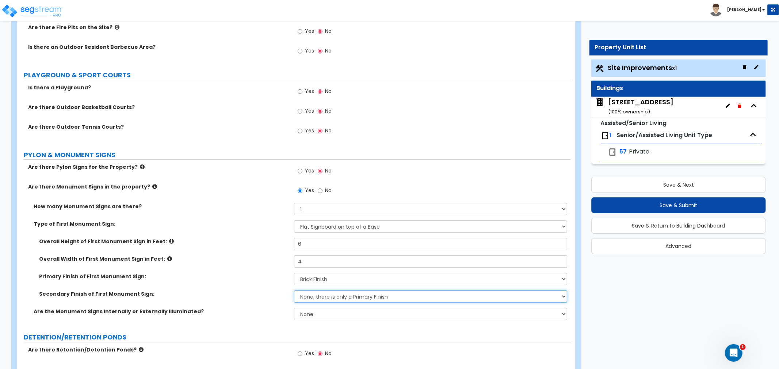
click at [312, 295] on select "None, there is only a Primary Finish Paint/Stucco Finish Brick Finish Stone Fin…" at bounding box center [430, 297] width 273 height 12
select select "1"
click at [294, 291] on select "None, there is only a Primary Finish Paint/Stucco Finish Brick Finish Stone Fin…" at bounding box center [430, 297] width 273 height 12
click at [272, 291] on label "Secondary Finish of First Monument Sign:" at bounding box center [163, 294] width 249 height 7
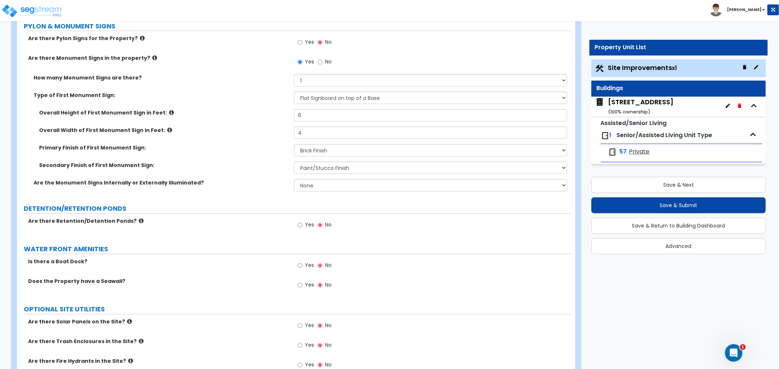
scroll to position [2014, 0]
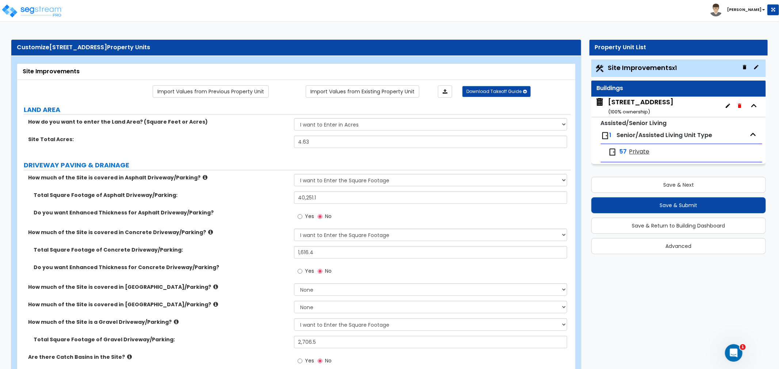
scroll to position [122, 0]
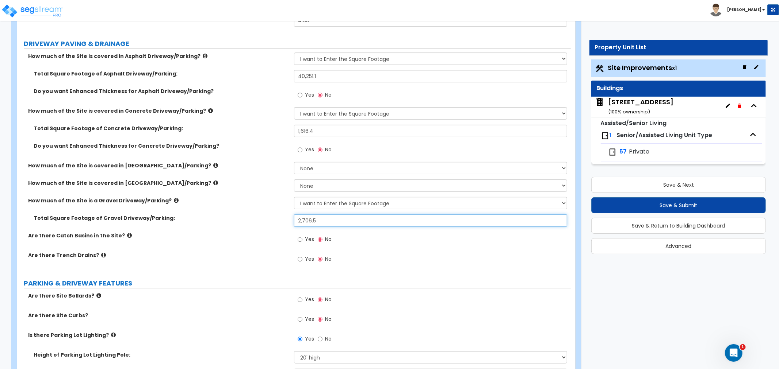
drag, startPoint x: 260, startPoint y: 218, endPoint x: 235, endPoint y: 218, distance: 25.6
click at [235, 218] on div "Total Square Footage of Gravel Driveway/Parking: 2,706.5" at bounding box center [293, 224] width 553 height 18
click at [331, 225] on input "2,706.5" at bounding box center [430, 221] width 273 height 12
drag, startPoint x: 331, startPoint y: 221, endPoint x: 273, endPoint y: 216, distance: 58.6
click at [273, 216] on div "Total Square Footage of Gravel Driveway/Parking: 2,706.5" at bounding box center [293, 224] width 553 height 18
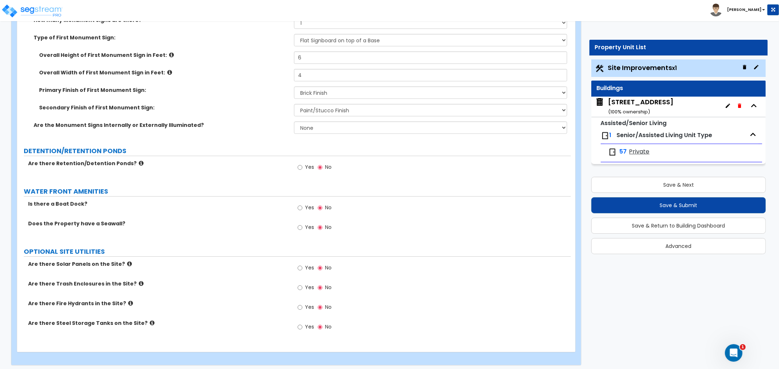
scroll to position [2055, 0]
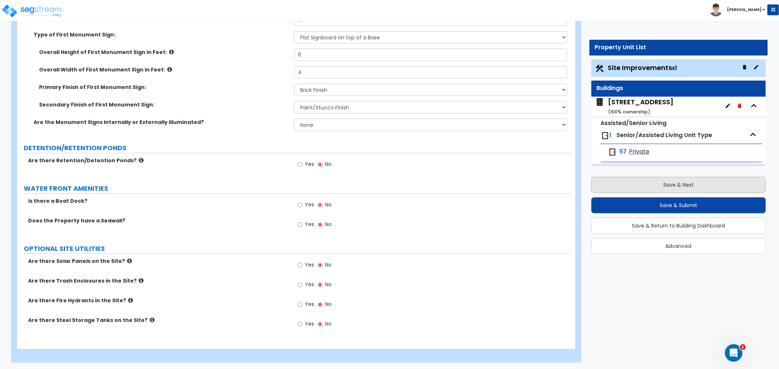
type input "8,652.31"
click at [668, 192] on button "Save & Next" at bounding box center [678, 185] width 174 height 16
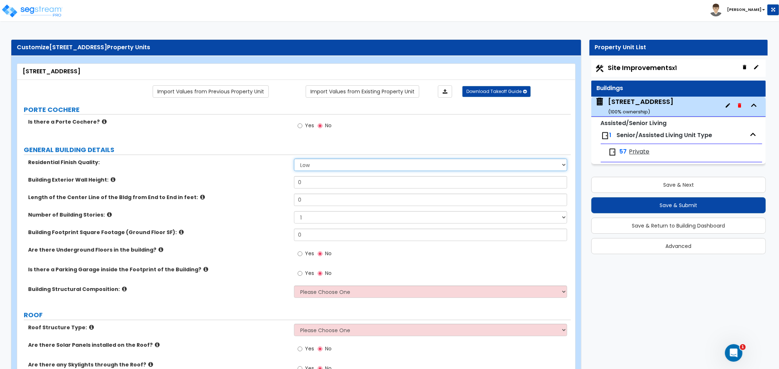
click at [317, 162] on select "Low Average High" at bounding box center [430, 165] width 273 height 12
select select "1"
click at [294, 159] on select "Low Average High" at bounding box center [430, 165] width 273 height 12
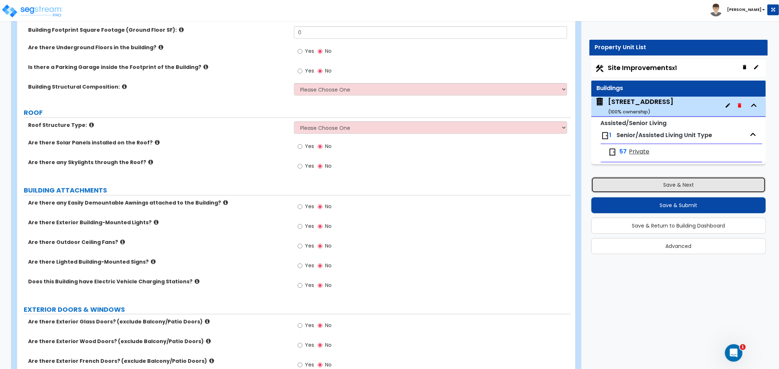
click at [671, 184] on button "Save & Next" at bounding box center [678, 185] width 174 height 16
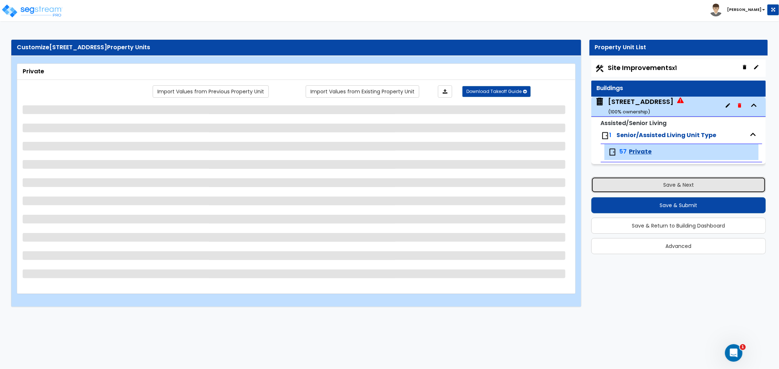
click at [671, 184] on button "Save & Next" at bounding box center [678, 185] width 174 height 16
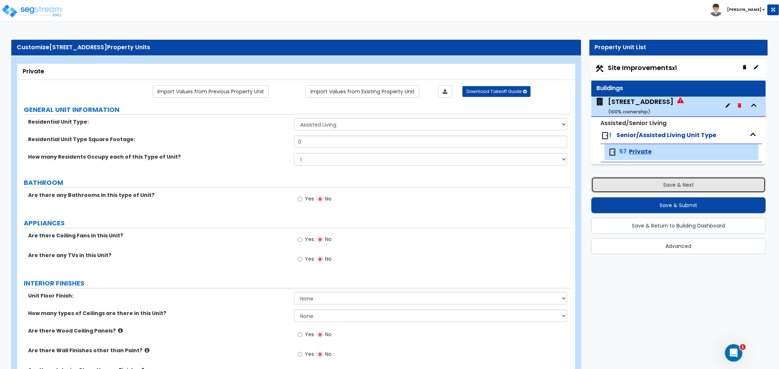
click at [687, 185] on button "Save & Next" at bounding box center [678, 185] width 174 height 16
select select "2"
select select "1"
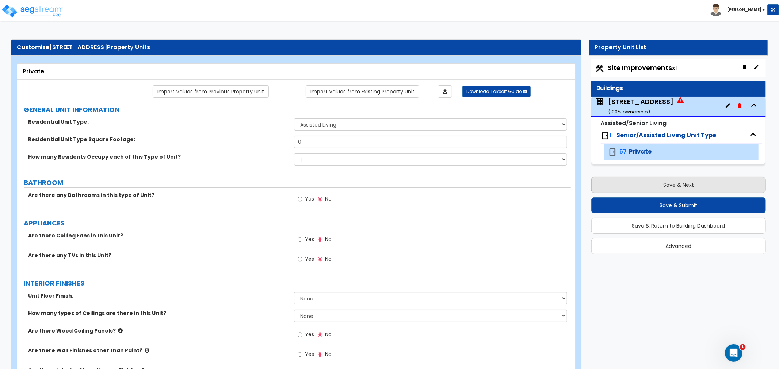
select select "1"
select select "2"
select select "1"
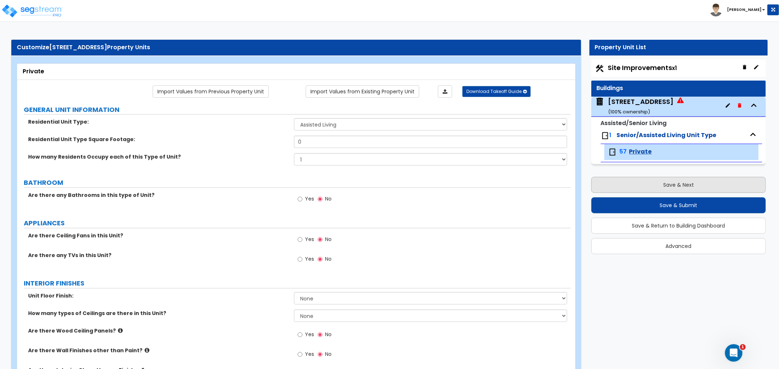
select select "1"
select select "2"
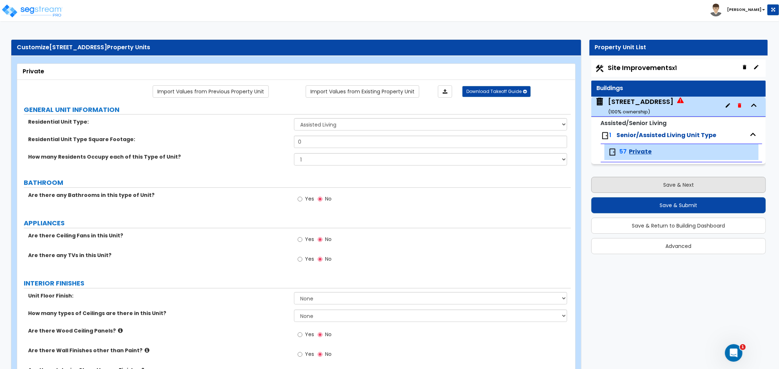
select select "1"
select select "2"
select select "1"
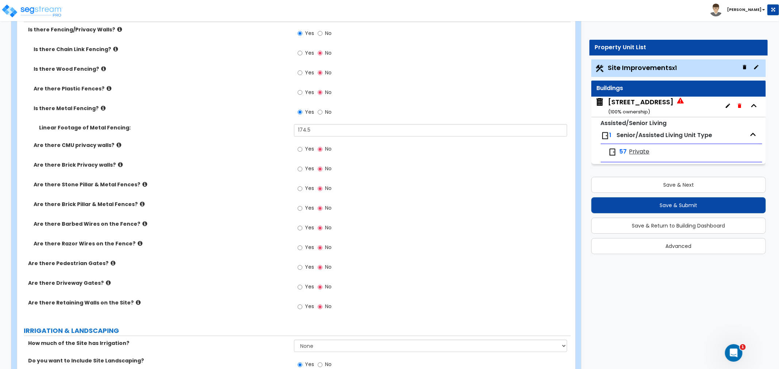
scroll to position [1054, 0]
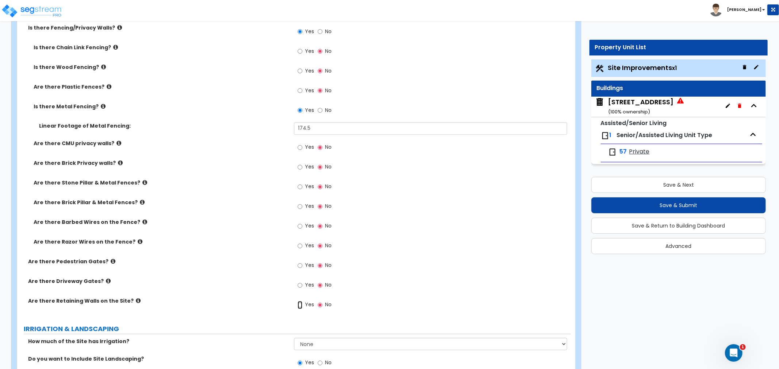
click at [299, 304] on input "Yes" at bounding box center [299, 306] width 5 height 8
radio input "true"
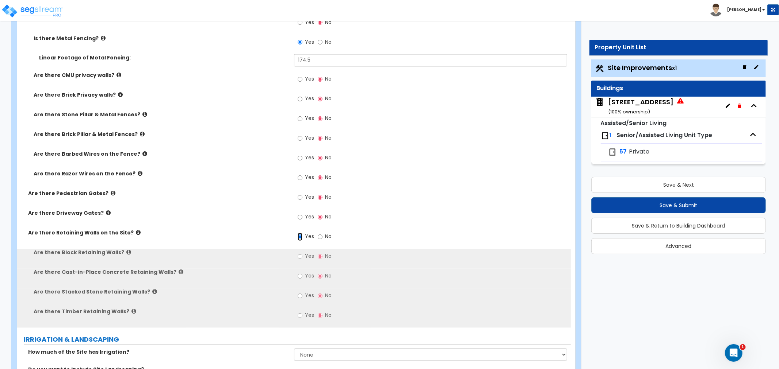
scroll to position [1136, 0]
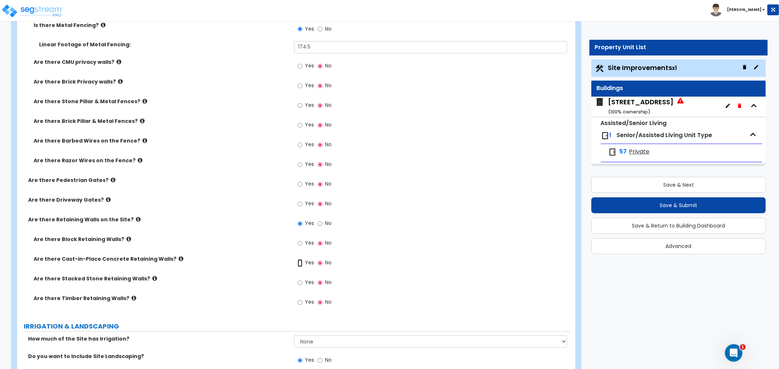
click at [300, 265] on input "Yes" at bounding box center [299, 264] width 5 height 8
radio input "true"
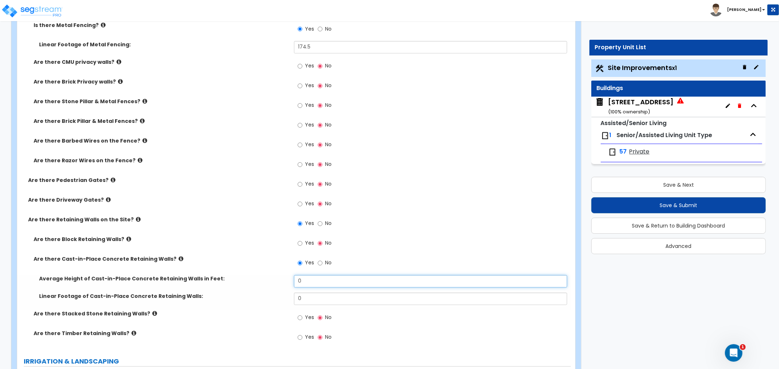
drag, startPoint x: 311, startPoint y: 281, endPoint x: 254, endPoint y: 287, distance: 57.2
click at [254, 287] on div "Average Height of Cast-in-Place Concrete Retaining Walls in Feet: 0" at bounding box center [293, 285] width 553 height 18
drag, startPoint x: 313, startPoint y: 283, endPoint x: 283, endPoint y: 282, distance: 29.9
click at [283, 282] on div "Average Height of Cast-in-Place Concrete Retaining Walls in Feet: 86" at bounding box center [293, 285] width 553 height 18
type input "6"
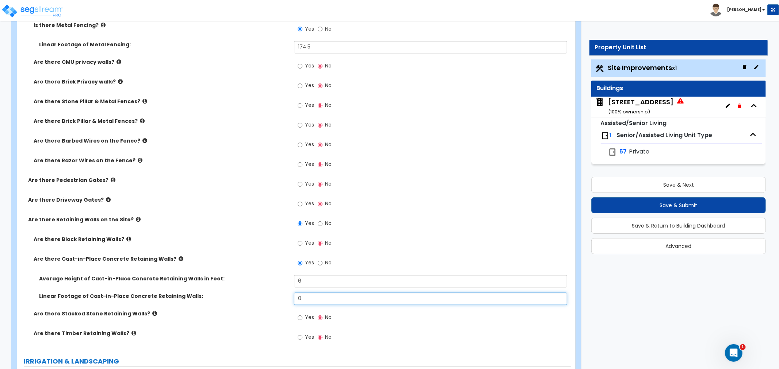
drag, startPoint x: 311, startPoint y: 299, endPoint x: 279, endPoint y: 300, distance: 31.4
click at [279, 300] on div "Linear Footage of Cast-in-Place Concrete Retaining Walls: 0" at bounding box center [293, 302] width 553 height 18
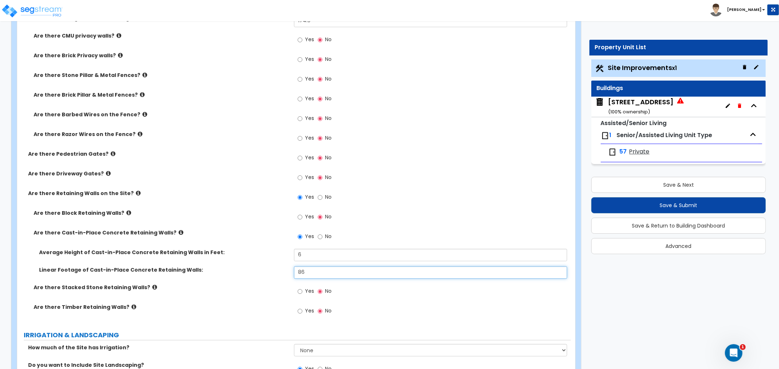
scroll to position [1176, 0]
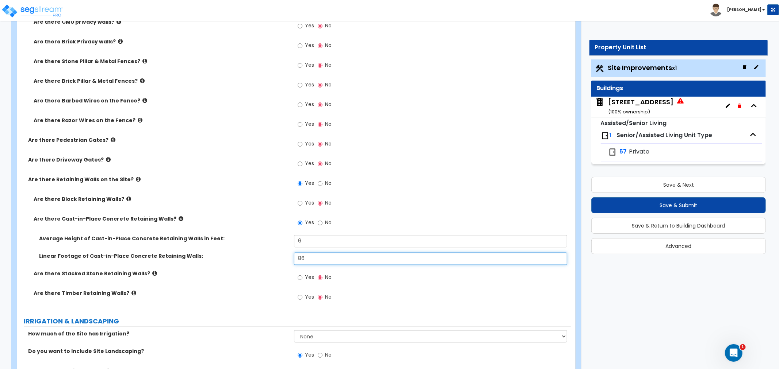
type input "86"
click at [259, 267] on div "Linear Footage of Cast-in-Place Concrete Retaining Walls: 86" at bounding box center [293, 262] width 553 height 18
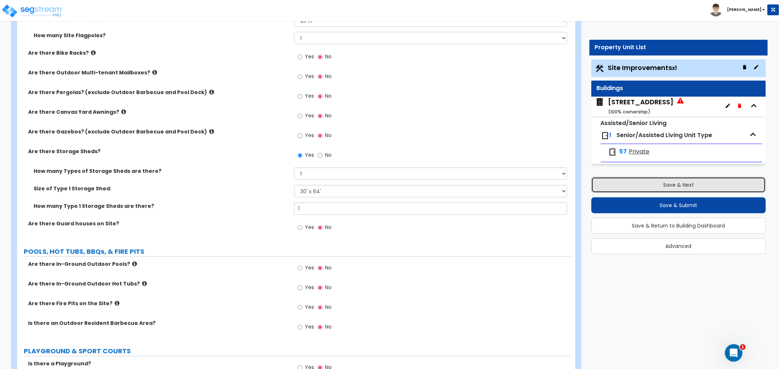
click at [644, 186] on button "Save & Next" at bounding box center [678, 185] width 174 height 16
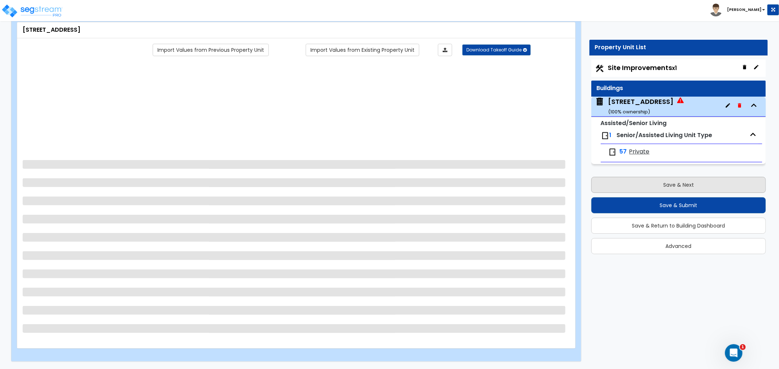
scroll to position [0, 0]
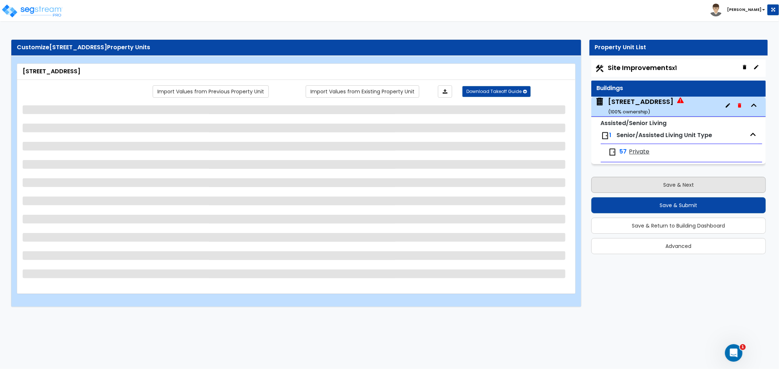
select select "1"
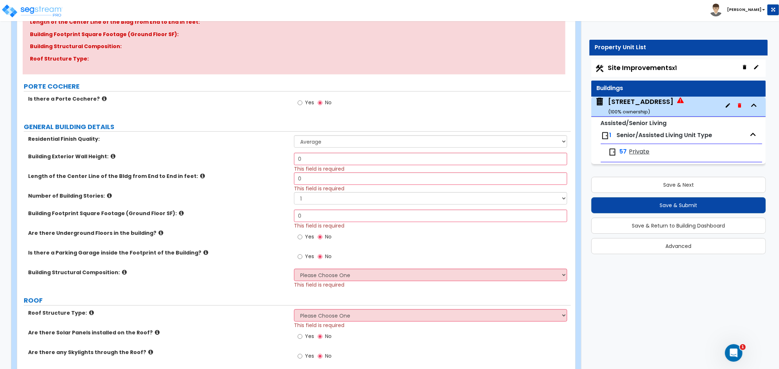
scroll to position [122, 0]
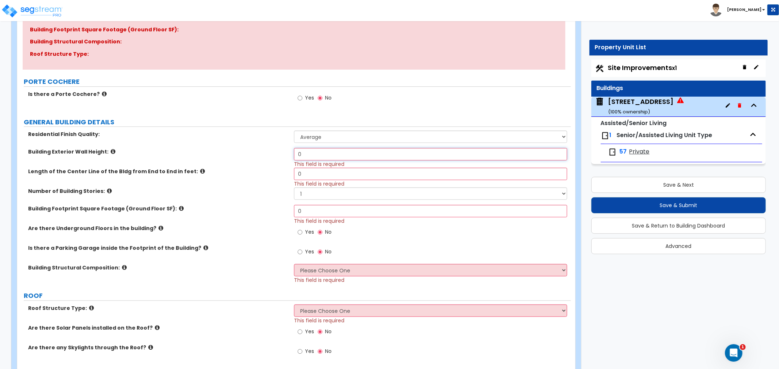
drag, startPoint x: 316, startPoint y: 156, endPoint x: 241, endPoint y: 154, distance: 75.2
click at [241, 154] on div "Building Exterior Wall Height: 0 This field is required" at bounding box center [293, 158] width 553 height 20
click at [335, 153] on input "0" at bounding box center [430, 154] width 273 height 12
click at [307, 152] on input "0" at bounding box center [430, 154] width 273 height 12
drag, startPoint x: 321, startPoint y: 158, endPoint x: 221, endPoint y: 149, distance: 100.4
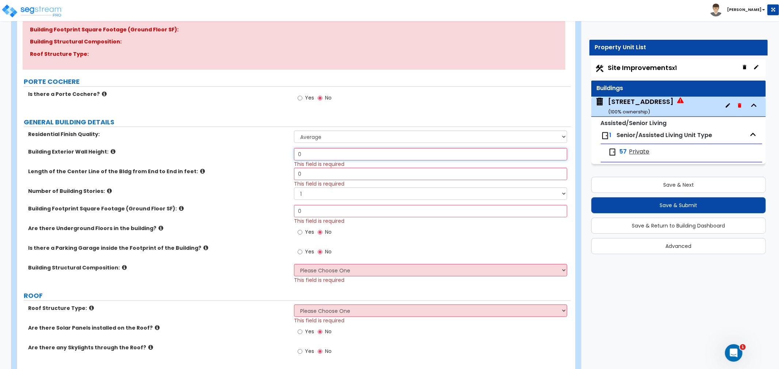
click at [221, 149] on div "Building Exterior Wall Height: 0 This field is required" at bounding box center [293, 158] width 553 height 20
drag, startPoint x: 318, startPoint y: 155, endPoint x: 250, endPoint y: 156, distance: 67.9
click at [250, 156] on div "Building Exterior Wall Height: 30 This field is required" at bounding box center [293, 158] width 553 height 20
type input "36"
click at [227, 176] on div "Length of the Center Line of the Bldg from End to End in feet: 0 This field is …" at bounding box center [293, 178] width 553 height 20
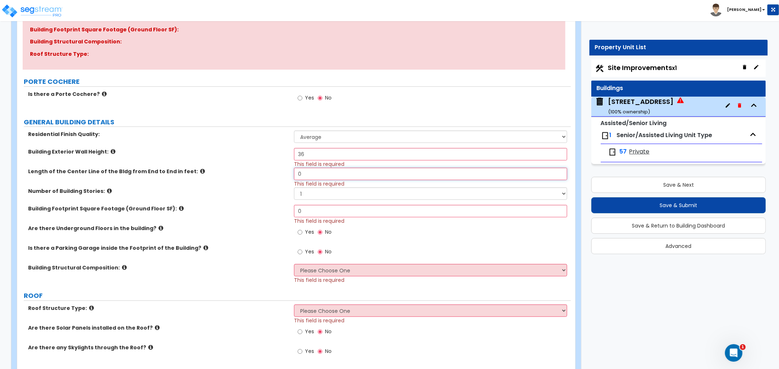
drag, startPoint x: 319, startPoint y: 173, endPoint x: 276, endPoint y: 170, distance: 43.5
click at [230, 177] on div "Length of the Center Line of the Bldg from End to End in feet: 0 This field is …" at bounding box center [293, 178] width 553 height 20
click at [315, 178] on input "0" at bounding box center [430, 174] width 273 height 12
drag, startPoint x: 315, startPoint y: 172, endPoint x: 262, endPoint y: 169, distance: 53.1
click at [262, 169] on div "Length of the Center Line of the Bldg from End to End in feet: 0 This field is …" at bounding box center [293, 178] width 553 height 20
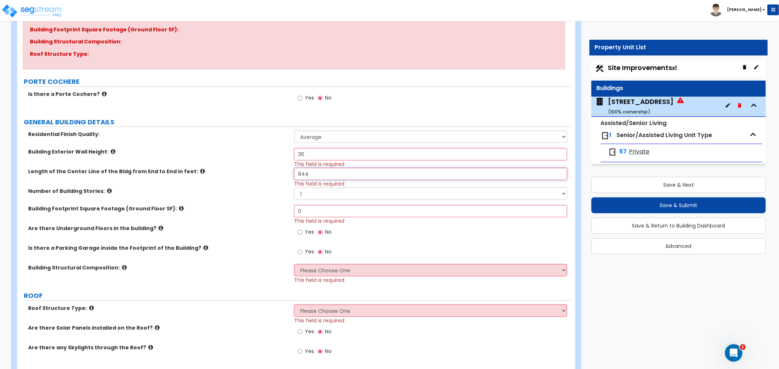
type input "844"
click at [214, 192] on label "Number of Building Stories:" at bounding box center [158, 191] width 260 height 7
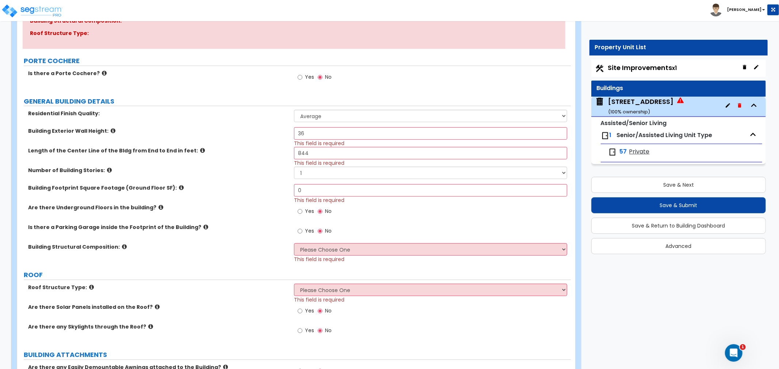
scroll to position [162, 0]
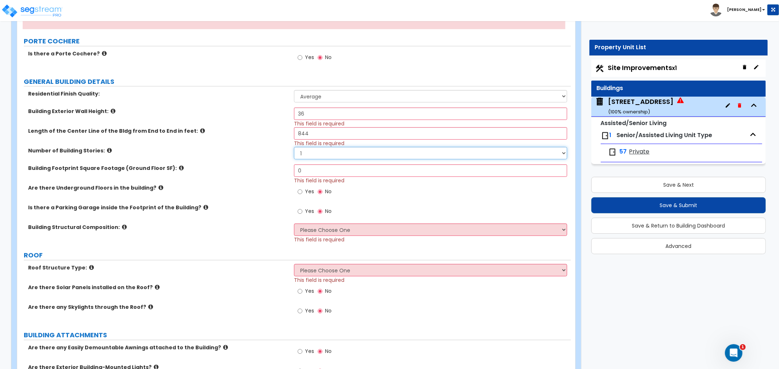
click at [304, 157] on select "1 2 3 4 5 6 7 8 9 10" at bounding box center [430, 153] width 273 height 12
select select "3"
click at [294, 147] on select "1 2 3 4 5 6 7 8 9 10" at bounding box center [430, 153] width 273 height 12
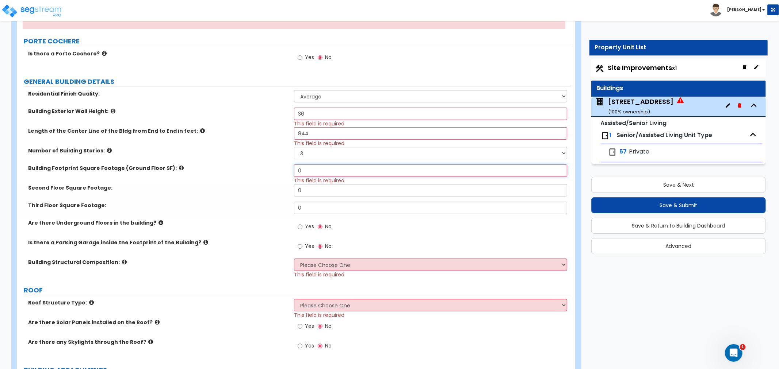
click at [310, 172] on input "0" at bounding box center [430, 171] width 273 height 12
click at [252, 170] on div "Building Footprint Square Footage (Ground Floor SF): 0 This field is required" at bounding box center [293, 175] width 553 height 20
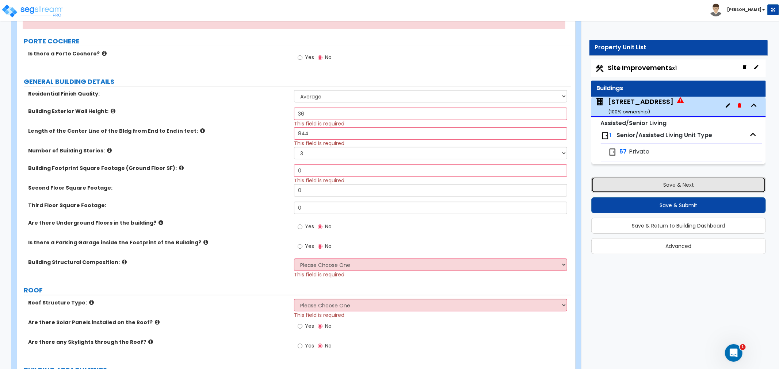
click at [660, 189] on button "Save & Next" at bounding box center [678, 185] width 174 height 16
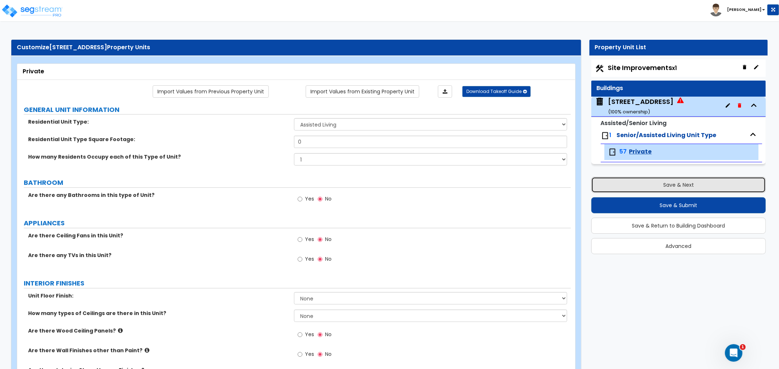
click at [660, 189] on button "Save & Next" at bounding box center [678, 185] width 174 height 16
select select "2"
select select "1"
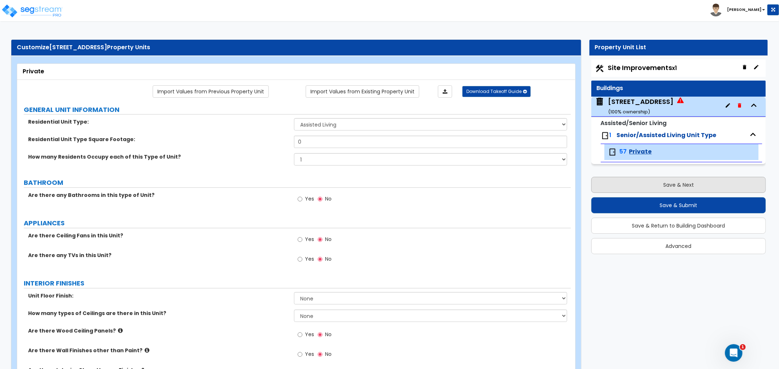
select select "1"
select select "2"
select select "1"
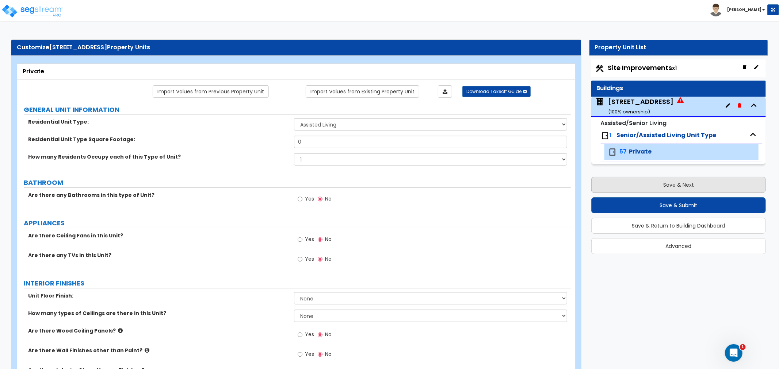
select select "1"
select select "2"
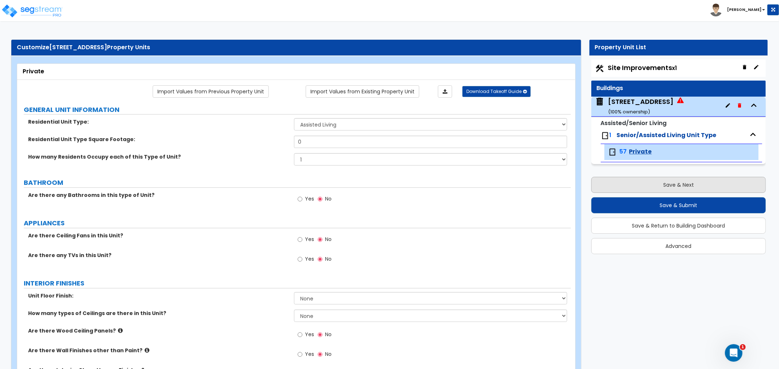
select select "1"
select select "2"
select select "1"
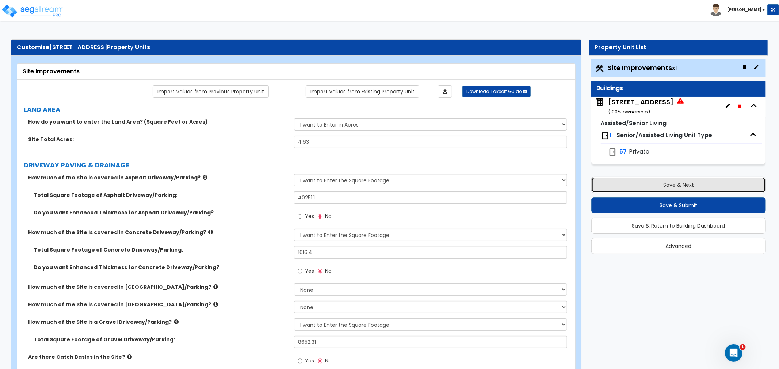
click at [681, 189] on button "Save & Next" at bounding box center [678, 185] width 174 height 16
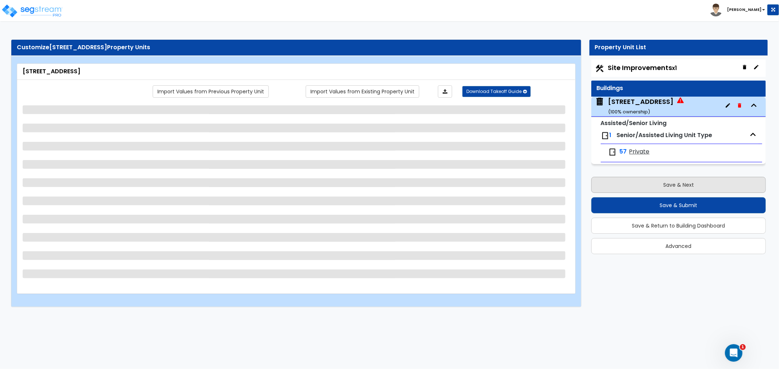
select select "1"
select select "3"
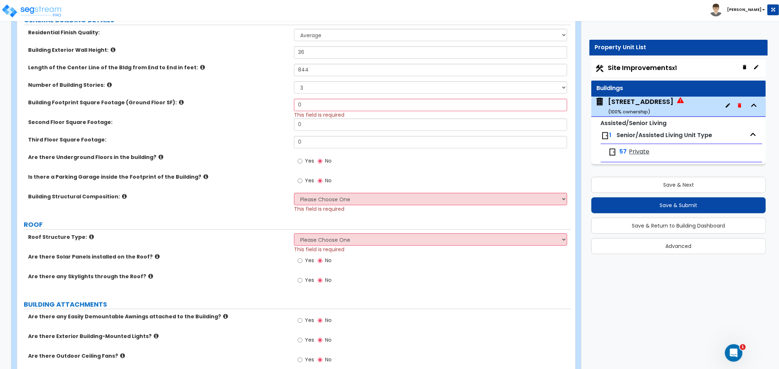
scroll to position [203, 0]
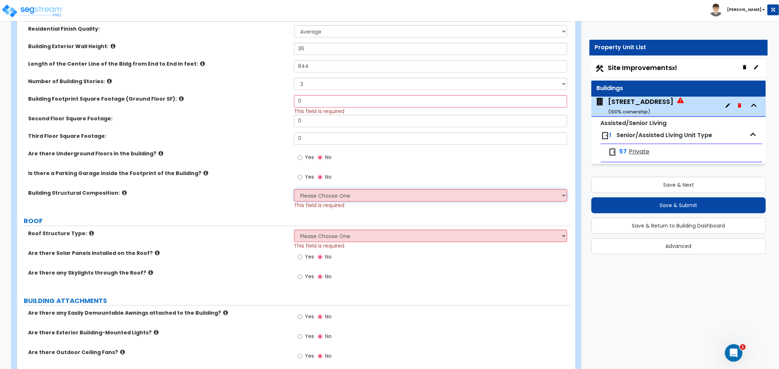
click at [323, 193] on select "Please Choose One Reinforced Concrete Structural Steel Brick Masonry CMU Masonr…" at bounding box center [430, 195] width 273 height 12
select select "6"
click at [294, 189] on select "Please Choose One Reinforced Concrete Structural Steel Brick Masonry CMU Masonr…" at bounding box center [430, 195] width 273 height 12
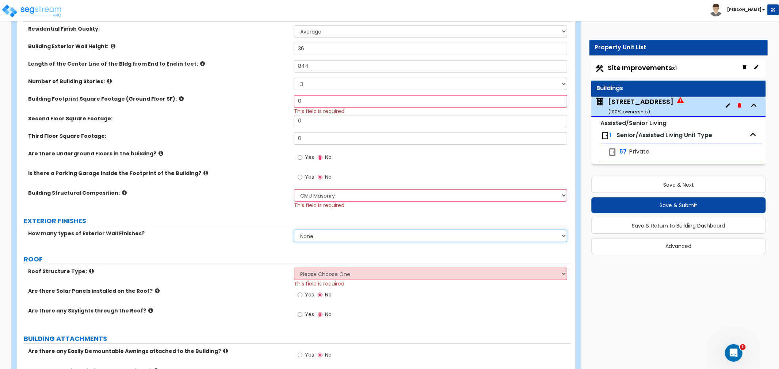
click at [310, 235] on select "None 1 2 3" at bounding box center [430, 236] width 273 height 12
select select "1"
click at [294, 230] on select "None 1 2 3" at bounding box center [430, 236] width 273 height 12
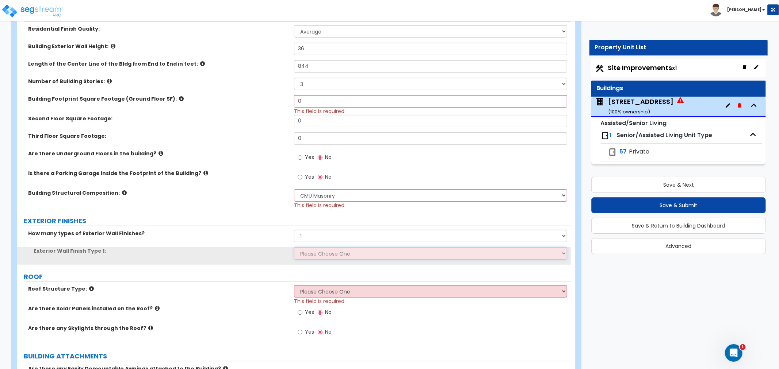
click at [308, 250] on select "Please Choose One No Finish/Shared Wall No Wall Brick Veneer Stone Veneer Wood …" at bounding box center [430, 253] width 273 height 12
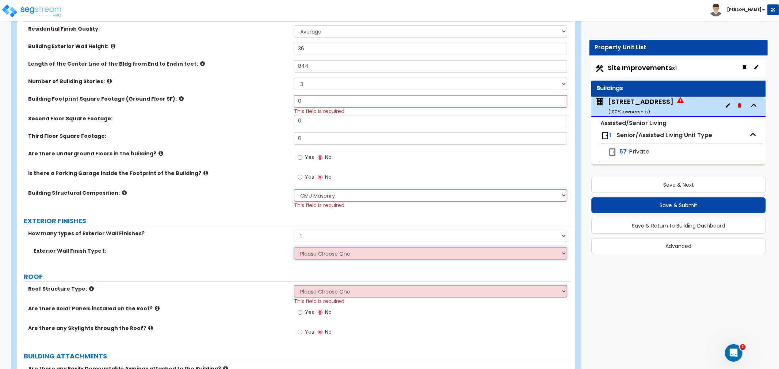
select select "2"
click at [294, 247] on select "Please Choose One No Finish/Shared Wall No Wall Brick Veneer Stone Veneer Wood …" at bounding box center [430, 253] width 273 height 12
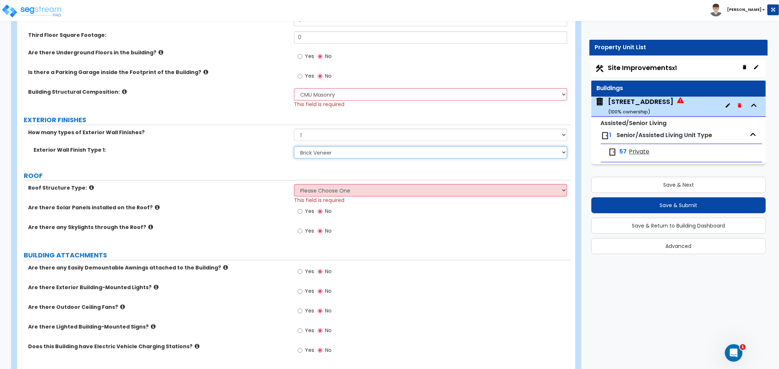
scroll to position [324, 0]
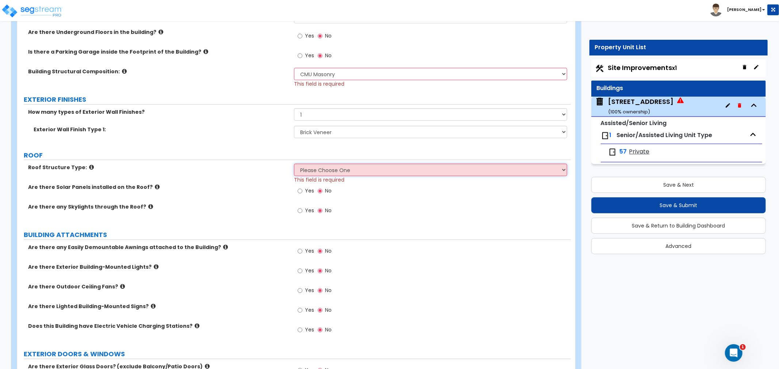
click at [338, 176] on select "Please Choose One Gable Roof Flat Roof Hybrid Gable & Flat Roof" at bounding box center [430, 170] width 273 height 12
select select "1"
click at [294, 164] on select "Please Choose One Gable Roof Flat Roof Hybrid Gable & Flat Roof" at bounding box center [430, 170] width 273 height 12
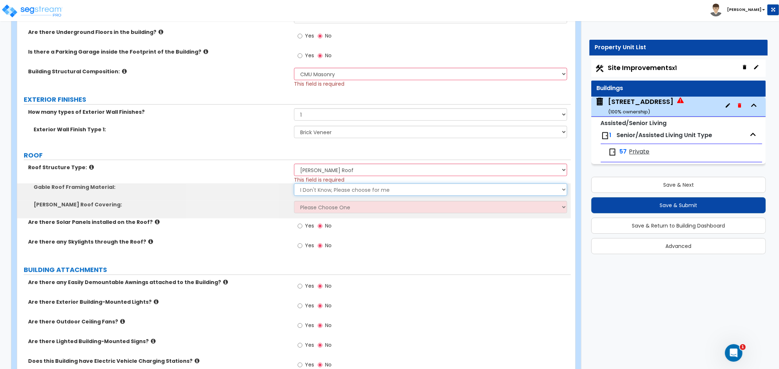
click at [326, 188] on select "I Don't Know, Please choose for me Metal Wood" at bounding box center [430, 190] width 273 height 12
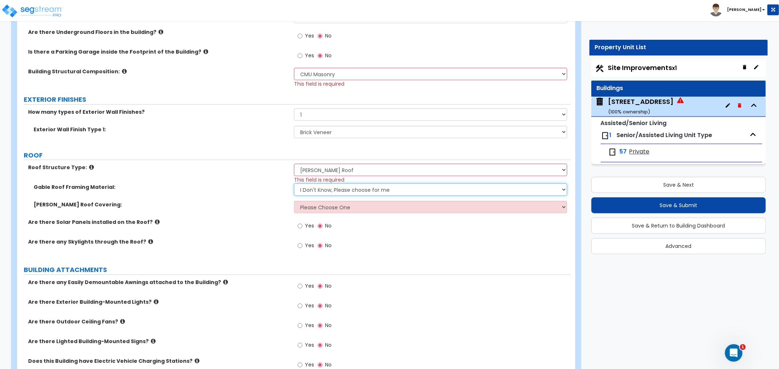
select select "2"
click at [294, 184] on select "I Don't Know, Please choose for me Metal Wood" at bounding box center [430, 190] width 273 height 12
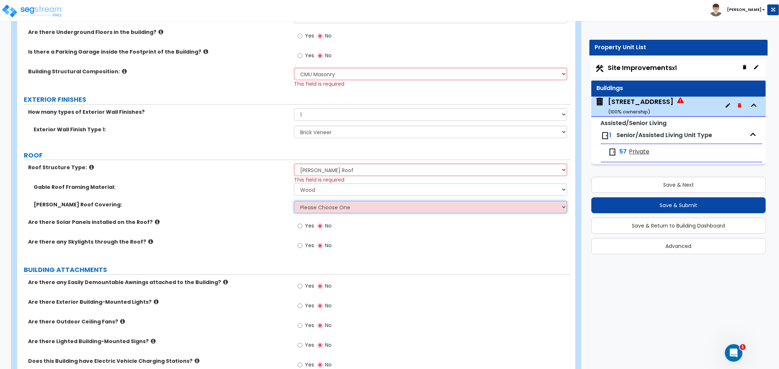
click at [320, 208] on select "Please Choose One Asphalt Shingle Clay Tile Wood Shingle Metal Shingle Standing…" at bounding box center [430, 207] width 273 height 12
select select "1"
click at [294, 201] on select "Please Choose One Asphalt Shingle Clay Tile Wood Shingle Metal Shingle Standing…" at bounding box center [430, 207] width 273 height 12
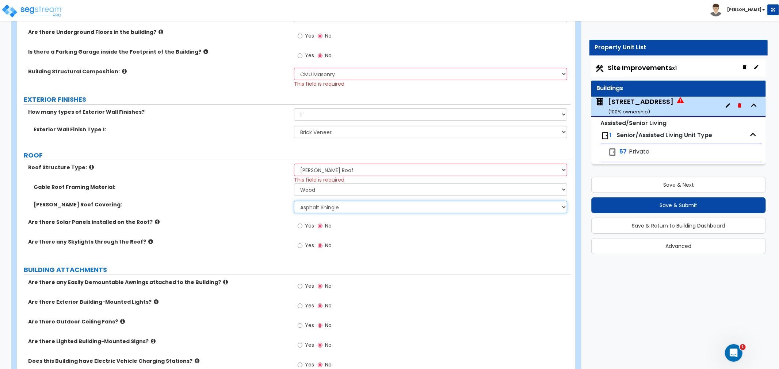
scroll to position [365, 0]
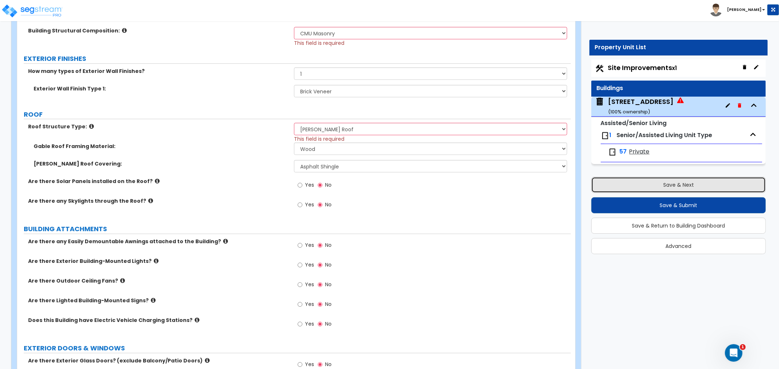
click at [690, 184] on button "Save & Next" at bounding box center [678, 185] width 174 height 16
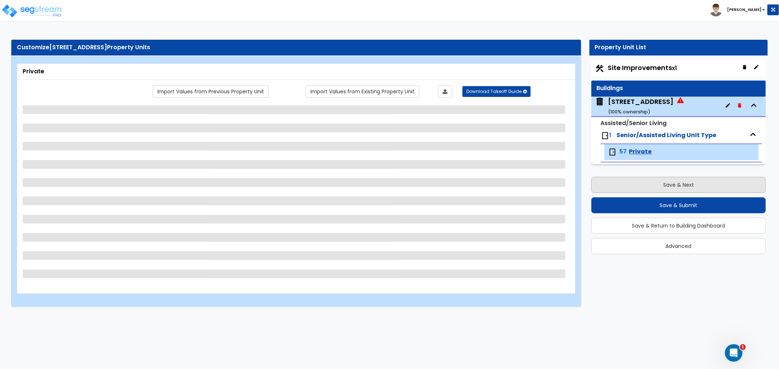
scroll to position [0, 0]
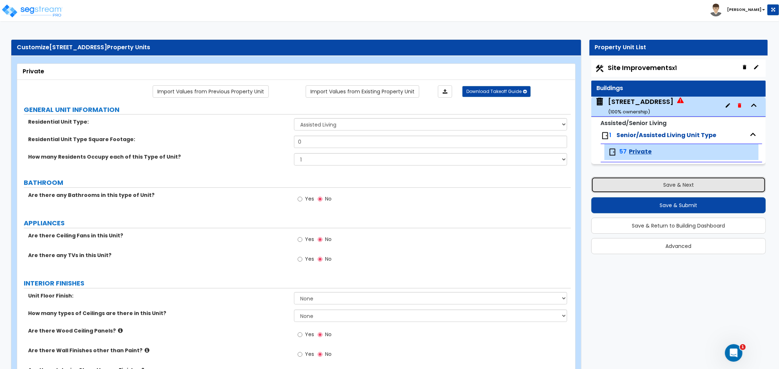
click at [625, 184] on button "Save & Next" at bounding box center [678, 185] width 174 height 16
select select "2"
select select "1"
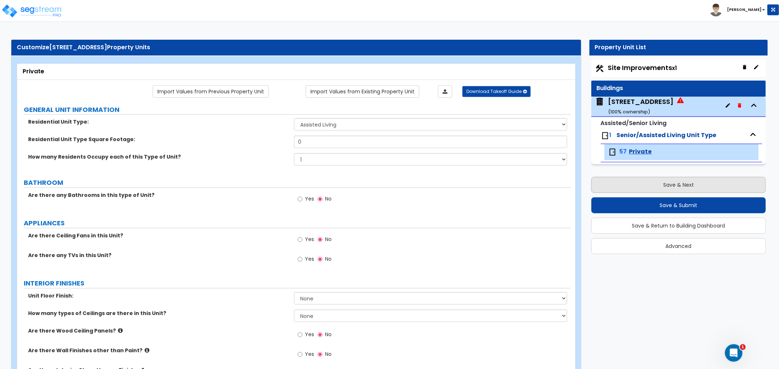
select select "1"
select select "2"
select select "1"
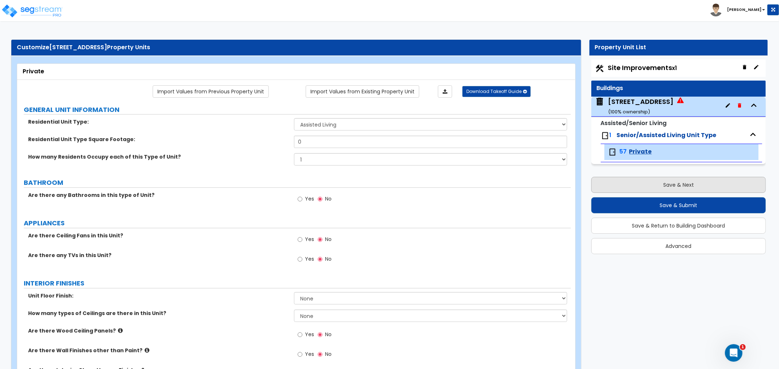
select select "1"
select select "2"
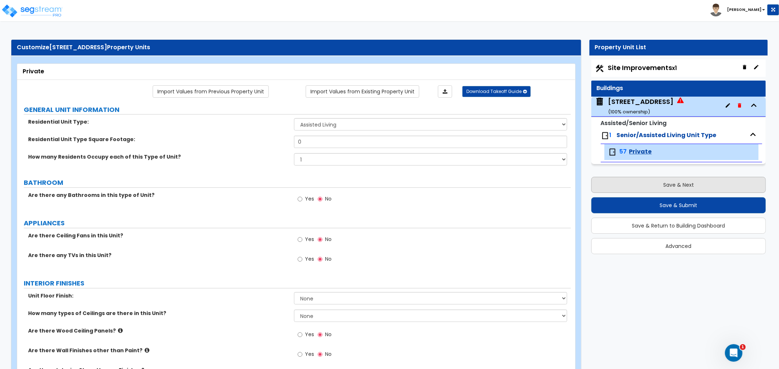
select select "1"
select select "2"
select select "1"
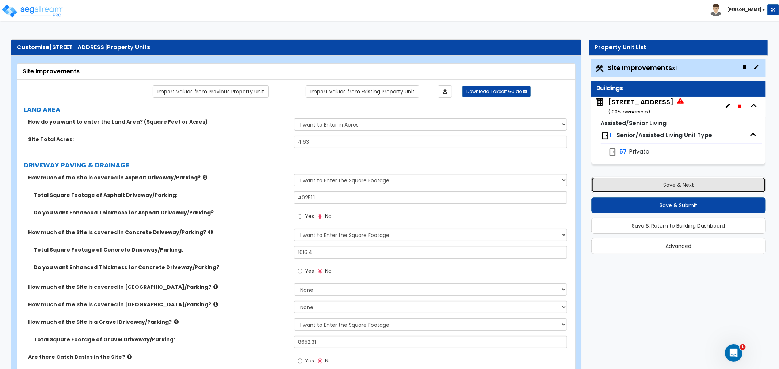
click at [636, 181] on button "Save & Next" at bounding box center [678, 185] width 174 height 16
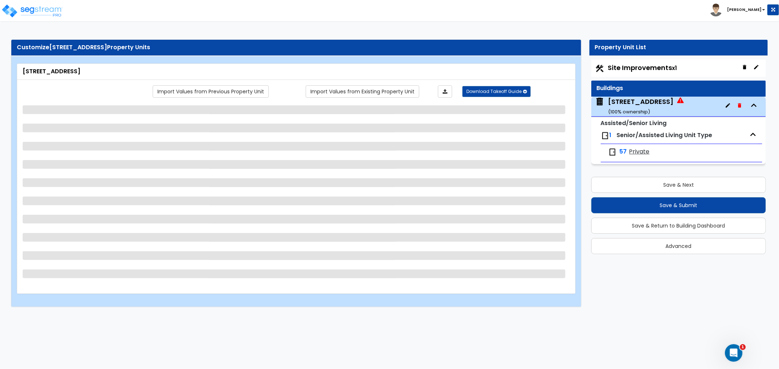
select select "1"
select select "3"
select select "6"
select select "1"
select select "2"
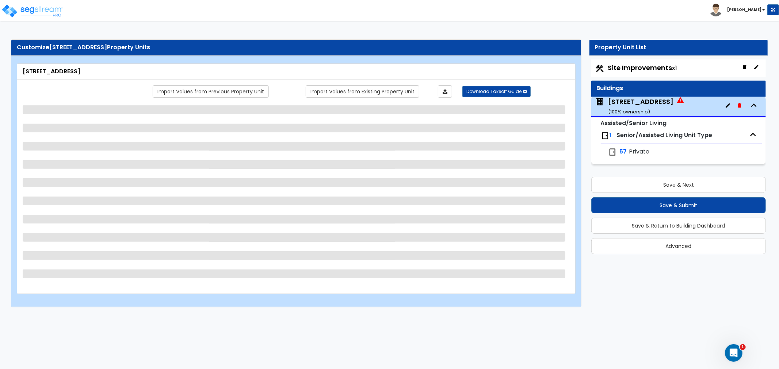
select select "1"
select select "2"
select select "1"
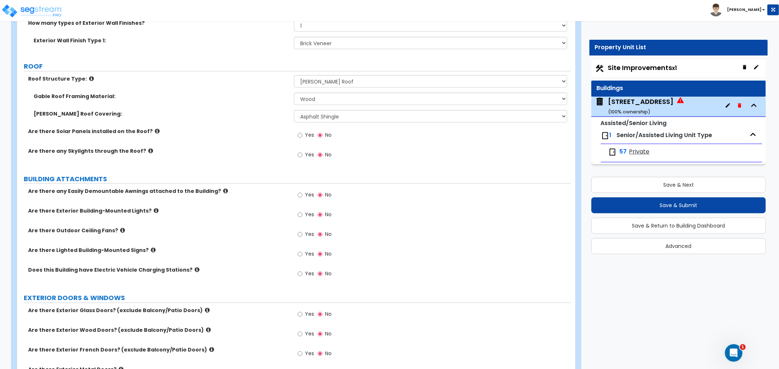
scroll to position [406, 0]
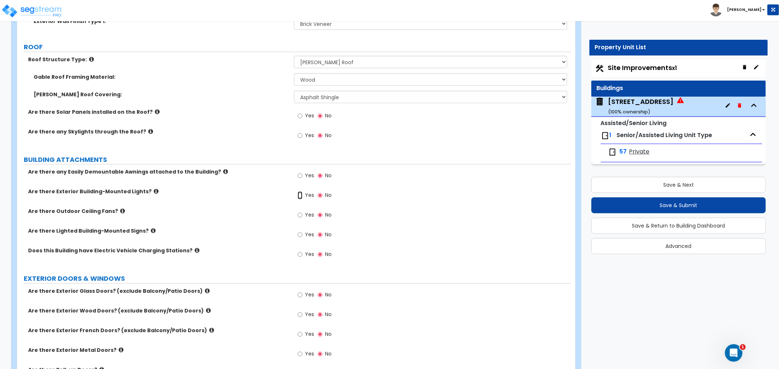
click at [297, 196] on input "Yes" at bounding box center [299, 196] width 5 height 8
radio input "true"
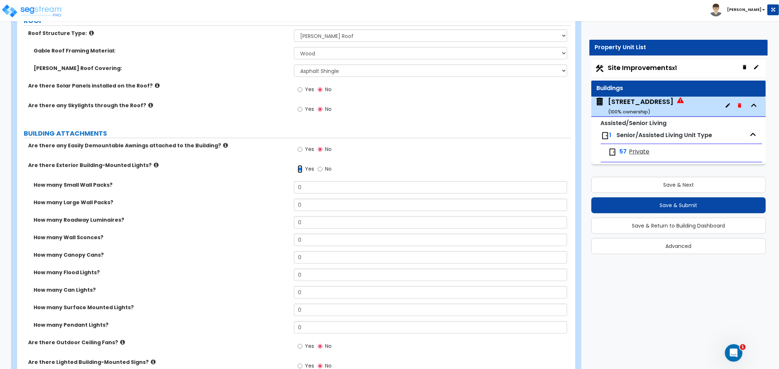
scroll to position [446, 0]
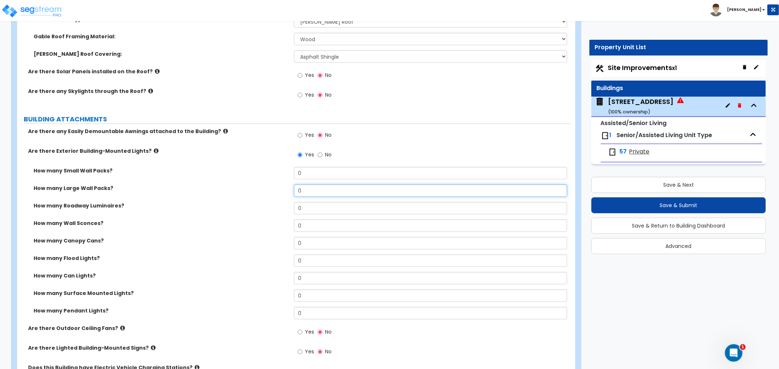
drag, startPoint x: 307, startPoint y: 189, endPoint x: 275, endPoint y: 191, distance: 32.9
click at [275, 191] on div "How many Large Wall Packs? 0" at bounding box center [293, 194] width 553 height 18
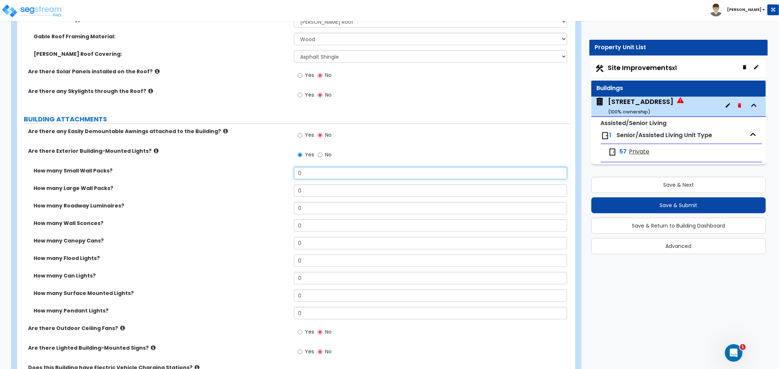
drag, startPoint x: 314, startPoint y: 173, endPoint x: 246, endPoint y: 173, distance: 67.9
click at [246, 173] on div "How many Small Wall Packs? 0" at bounding box center [293, 176] width 553 height 18
type input "8"
drag, startPoint x: 303, startPoint y: 174, endPoint x: 268, endPoint y: 176, distance: 35.8
click at [268, 176] on div "How many Small Wall Packs? 8" at bounding box center [293, 176] width 553 height 18
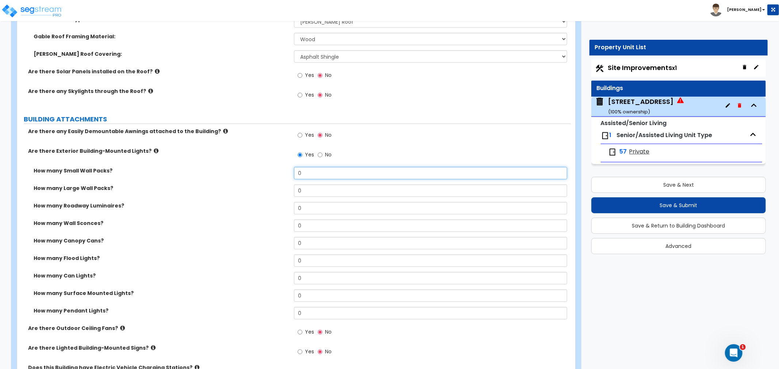
type input "0"
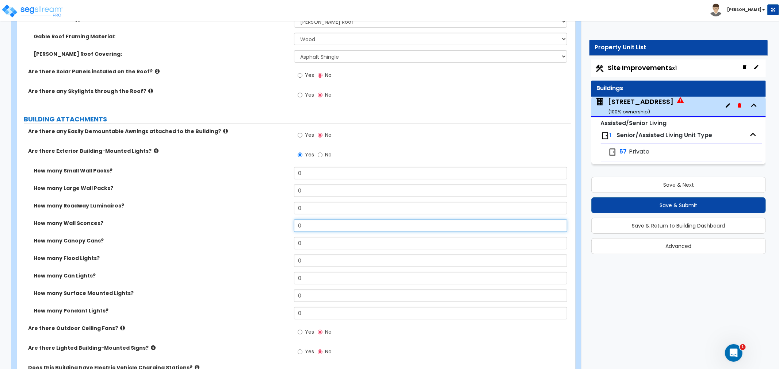
drag, startPoint x: 303, startPoint y: 225, endPoint x: 272, endPoint y: 226, distance: 30.7
click at [272, 226] on div "How many Wall Sconces? 0" at bounding box center [293, 229] width 553 height 18
type input "8"
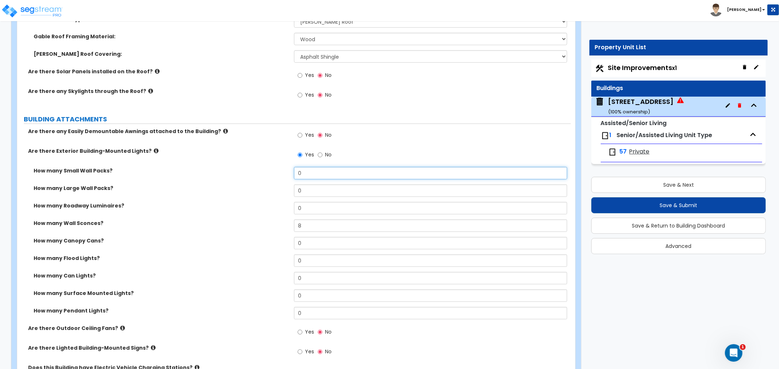
drag, startPoint x: 310, startPoint y: 173, endPoint x: 269, endPoint y: 174, distance: 41.3
click at [269, 174] on div "How many Small Wall Packs? 0" at bounding box center [293, 176] width 553 height 18
type input "49"
click at [233, 225] on label "How many Wall Sconces?" at bounding box center [161, 223] width 255 height 7
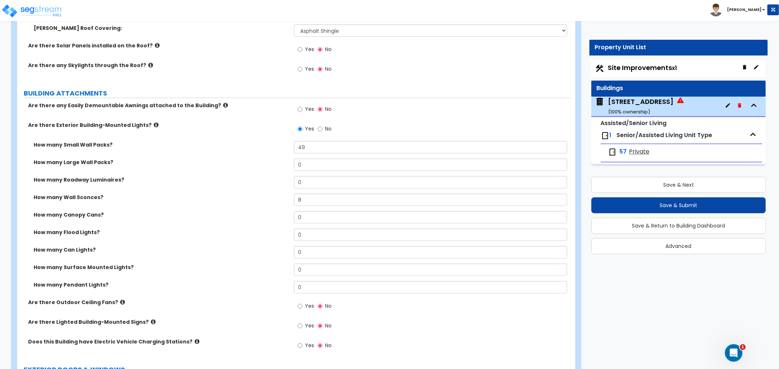
scroll to position [487, 0]
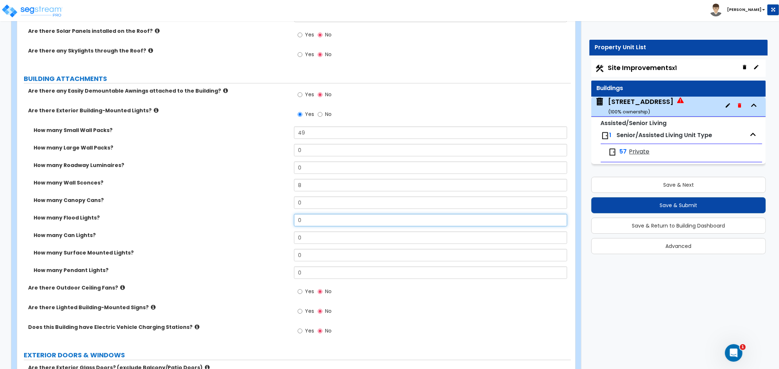
drag, startPoint x: 326, startPoint y: 220, endPoint x: 144, endPoint y: 226, distance: 181.9
click at [144, 226] on div "How many Flood Lights? 0" at bounding box center [293, 223] width 553 height 18
type input "9"
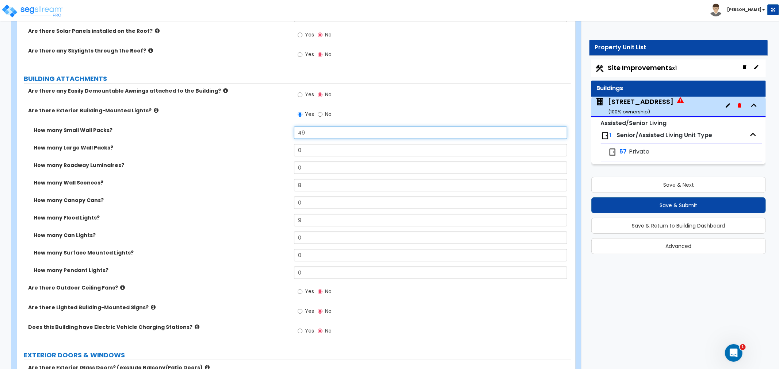
drag, startPoint x: 307, startPoint y: 130, endPoint x: 267, endPoint y: 142, distance: 41.7
click at [267, 142] on div "How many Small Wall Packs? 49" at bounding box center [293, 136] width 553 height 18
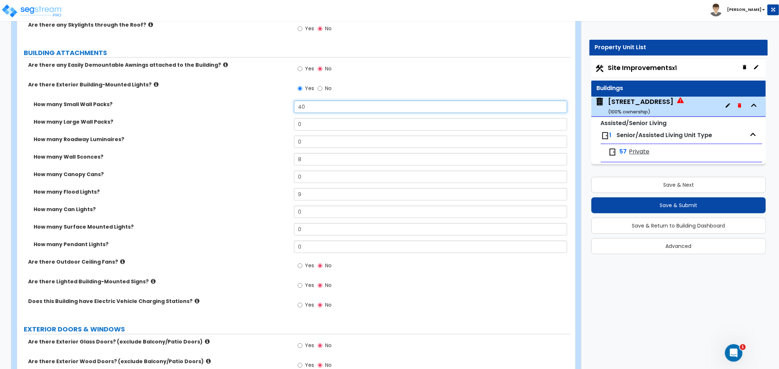
scroll to position [527, 0]
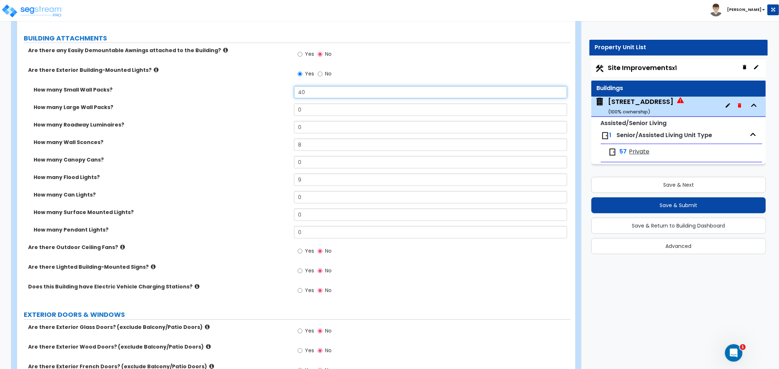
type input "40"
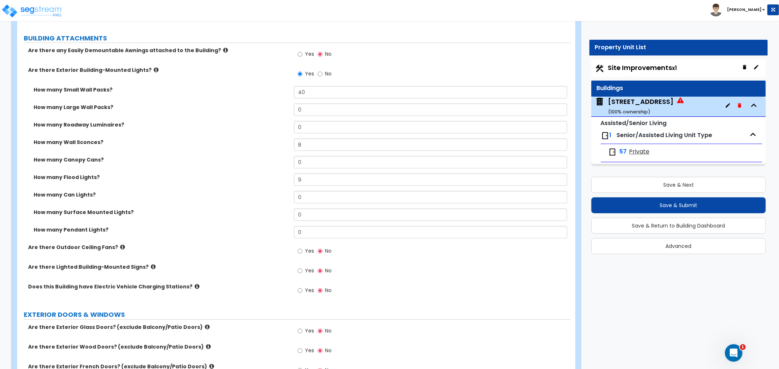
click at [192, 171] on div "How many Canopy Cans? 0" at bounding box center [293, 165] width 553 height 18
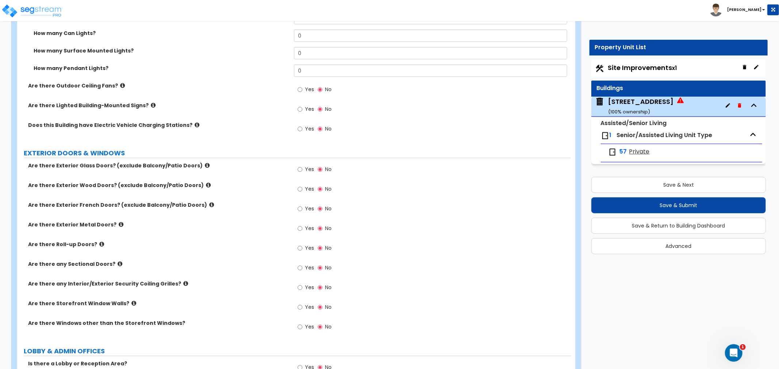
scroll to position [689, 0]
click at [299, 189] on input "Yes" at bounding box center [299, 189] width 5 height 8
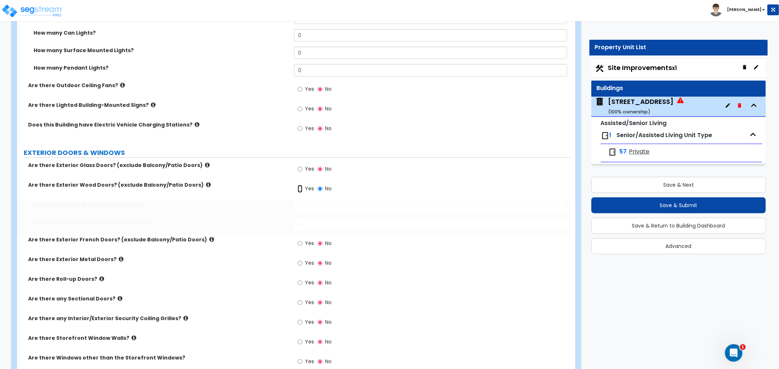
radio input "true"
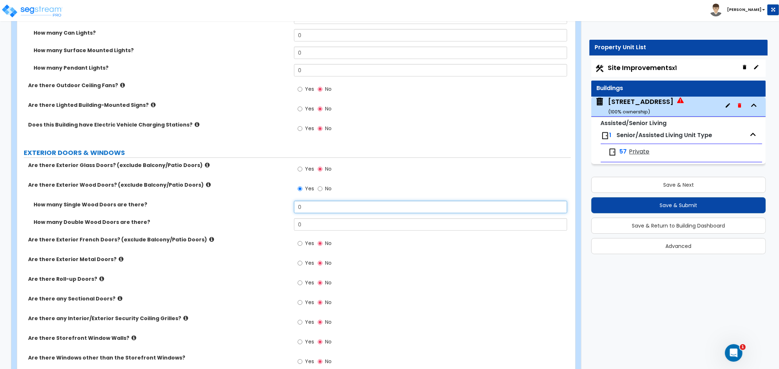
drag, startPoint x: 313, startPoint y: 207, endPoint x: 254, endPoint y: 208, distance: 58.4
click at [254, 208] on div "How many Single Wood Doors are there? 0" at bounding box center [293, 210] width 553 height 18
type input "8"
click at [264, 234] on div "How many Double Wood Doors are there? 0" at bounding box center [293, 228] width 553 height 18
click at [273, 221] on label "How many Double Wood Doors are there?" at bounding box center [161, 222] width 255 height 7
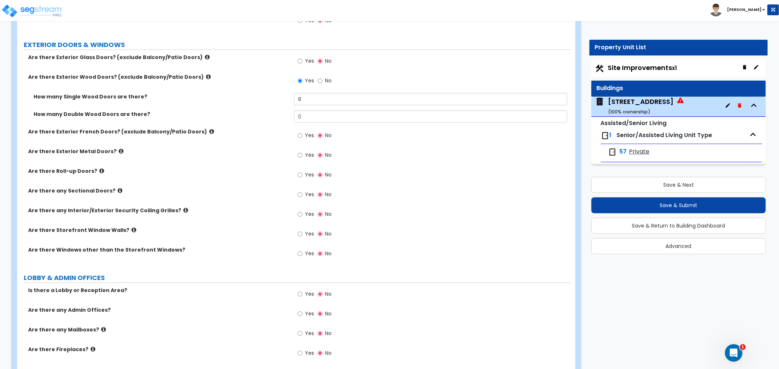
scroll to position [811, 0]
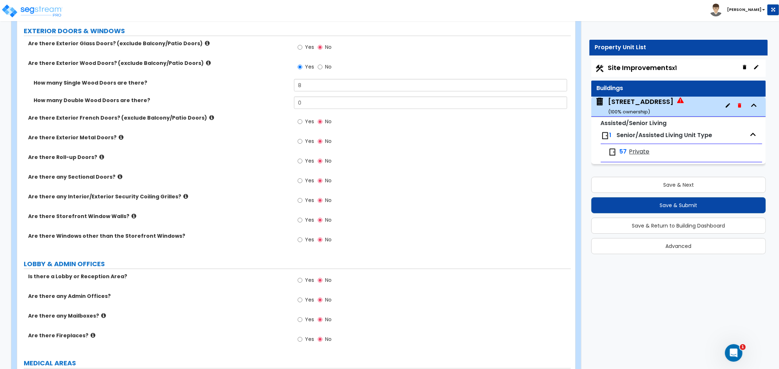
click at [99, 157] on icon at bounding box center [101, 156] width 5 height 5
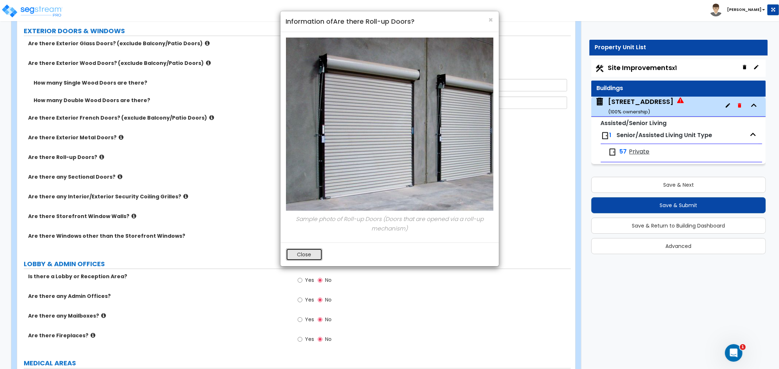
click at [305, 254] on button "Close" at bounding box center [304, 255] width 37 height 12
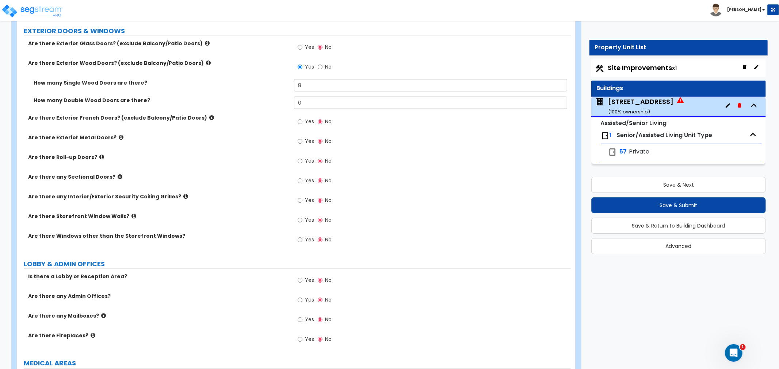
click at [119, 136] on icon at bounding box center [121, 137] width 5 height 5
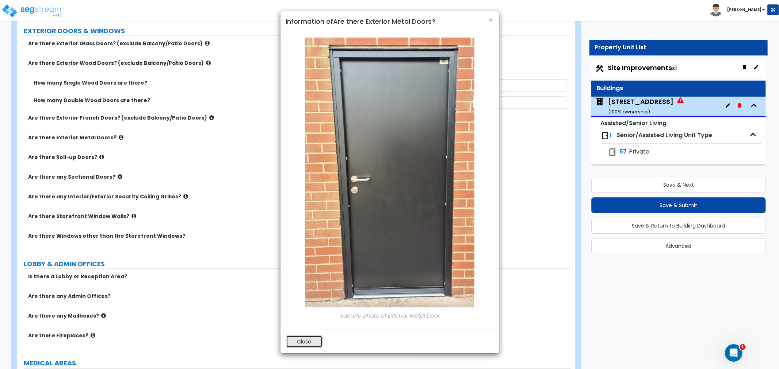
click at [315, 343] on button "Close" at bounding box center [304, 342] width 37 height 12
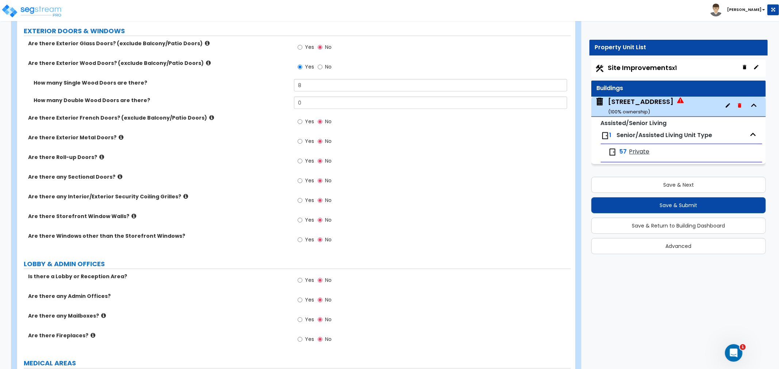
click at [118, 178] on icon at bounding box center [120, 176] width 5 height 5
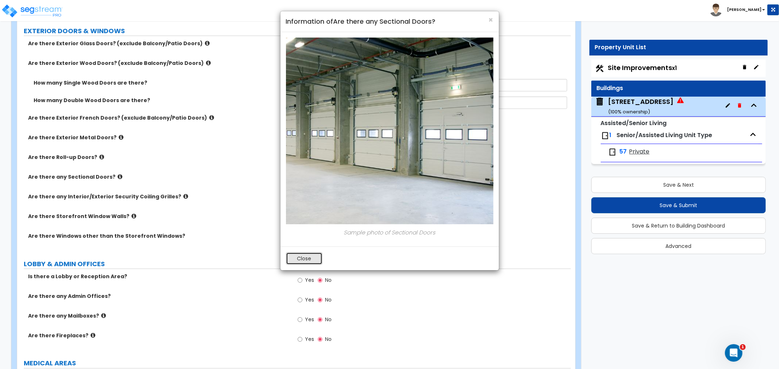
click at [311, 259] on button "Close" at bounding box center [304, 259] width 37 height 12
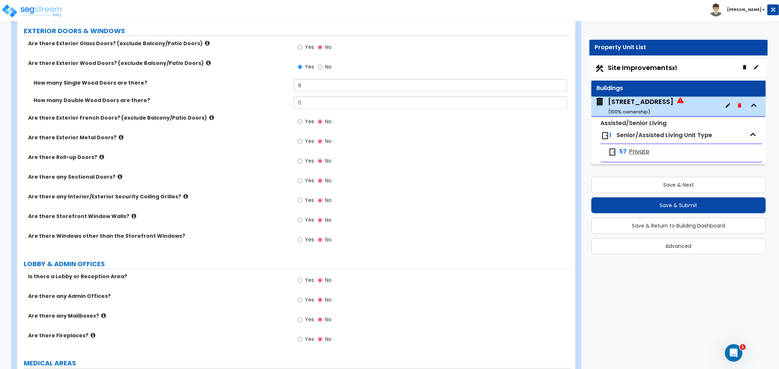
click at [183, 197] on icon at bounding box center [185, 196] width 5 height 5
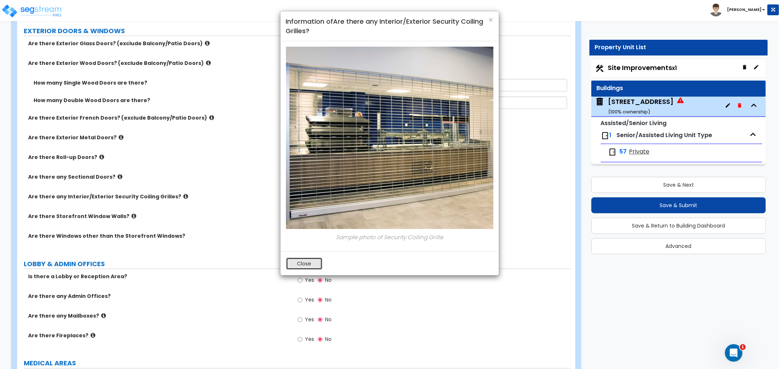
click at [297, 264] on button "Close" at bounding box center [304, 264] width 37 height 12
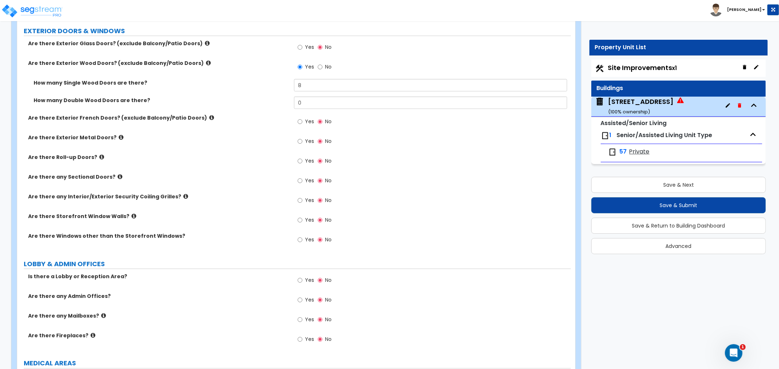
click at [131, 216] on icon at bounding box center [133, 216] width 5 height 5
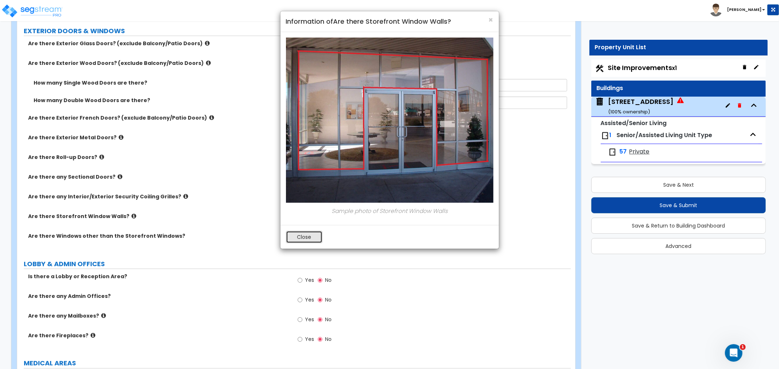
click at [310, 239] on button "Close" at bounding box center [304, 237] width 37 height 12
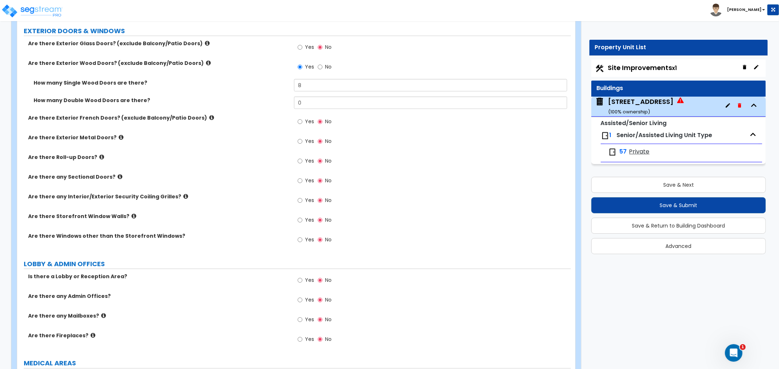
click at [99, 158] on icon at bounding box center [101, 156] width 5 height 5
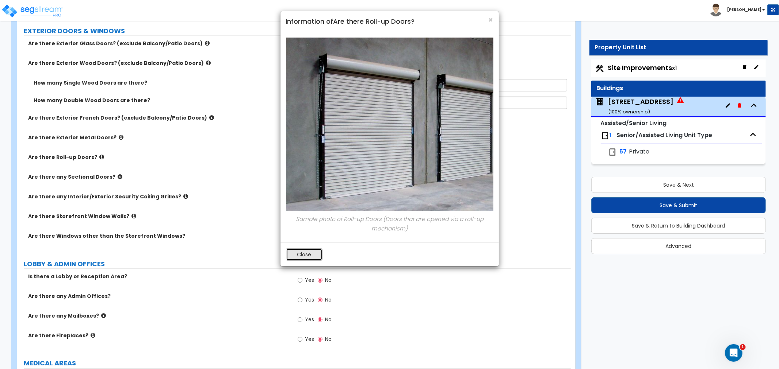
click at [307, 256] on button "Close" at bounding box center [304, 255] width 37 height 12
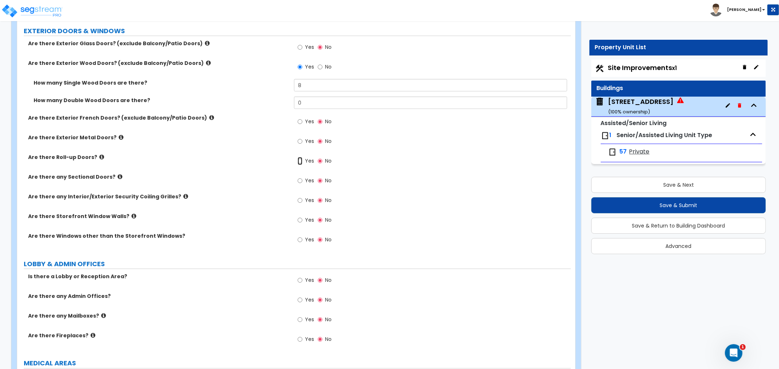
click at [299, 159] on input "Yes" at bounding box center [299, 161] width 5 height 8
radio input "true"
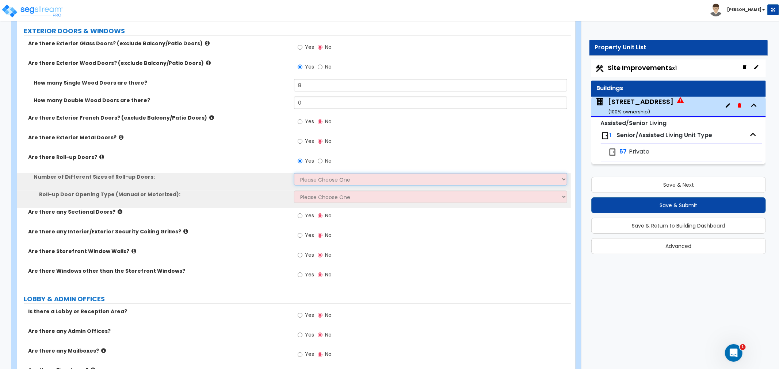
click at [310, 181] on select "Please Choose One 1 2 3" at bounding box center [430, 179] width 273 height 12
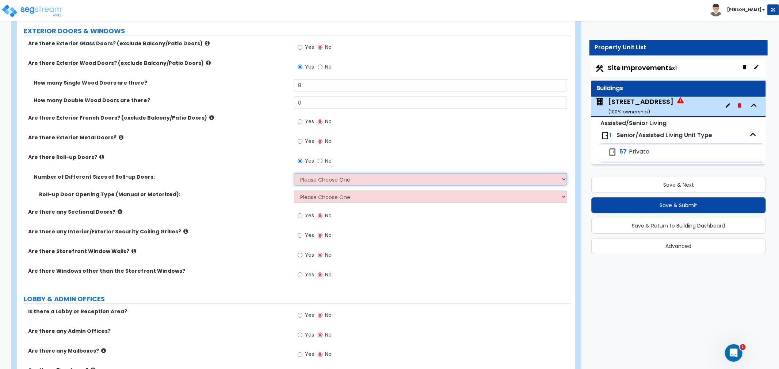
select select "1"
click at [294, 173] on select "Please Choose One 1 2 3" at bounding box center [430, 179] width 273 height 12
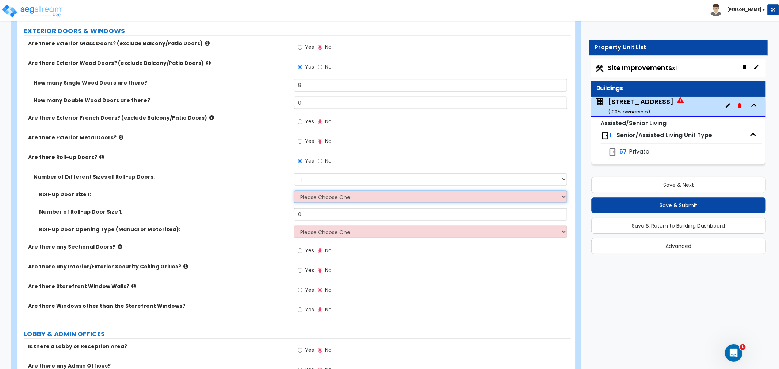
click at [334, 198] on select "Please Choose One 8' x 8' 10' x 10' 12' x 12' 14' x 14' 20' x 12' 20' x 16'" at bounding box center [430, 197] width 273 height 12
select select "3"
click at [294, 191] on select "Please Choose One 8' x 8' 10' x 10' 12' x 12' 14' x 14' 20' x 12' 20' x 16'" at bounding box center [430, 197] width 273 height 12
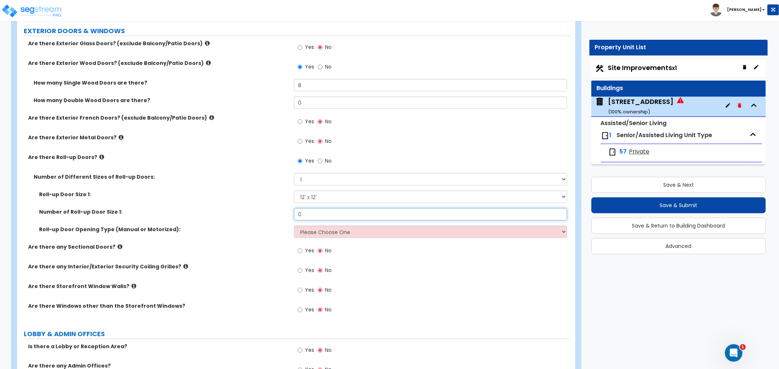
drag, startPoint x: 306, startPoint y: 212, endPoint x: 275, endPoint y: 210, distance: 31.1
click at [275, 210] on div "Number of Roll-up Door Size 1: 0" at bounding box center [293, 217] width 553 height 18
type input "1"
click at [323, 231] on select "Please Choose One All Manual All Motorized Some are Motorized" at bounding box center [430, 232] width 273 height 12
select select "2"
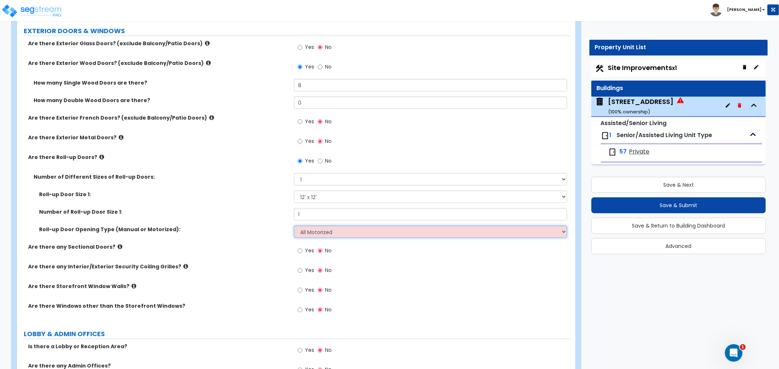
click at [294, 226] on select "Please Choose One All Manual All Motorized Some are Motorized" at bounding box center [430, 232] width 273 height 12
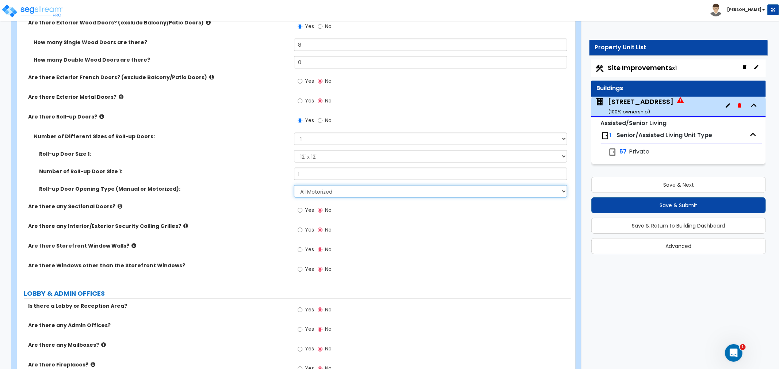
scroll to position [892, 0]
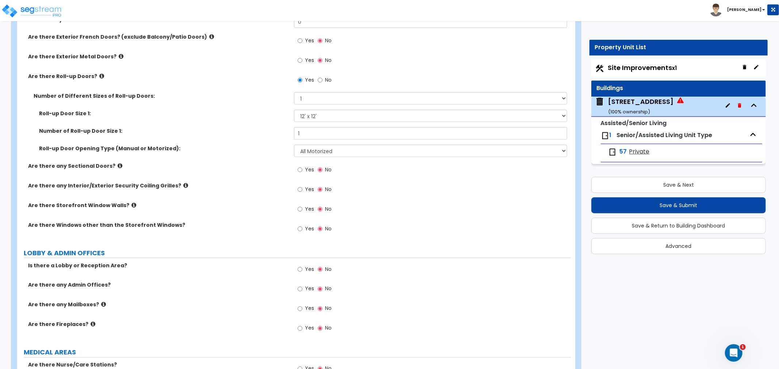
click at [296, 229] on div "Yes No" at bounding box center [314, 230] width 41 height 17
click at [302, 230] on input "Yes" at bounding box center [299, 229] width 5 height 8
radio input "true"
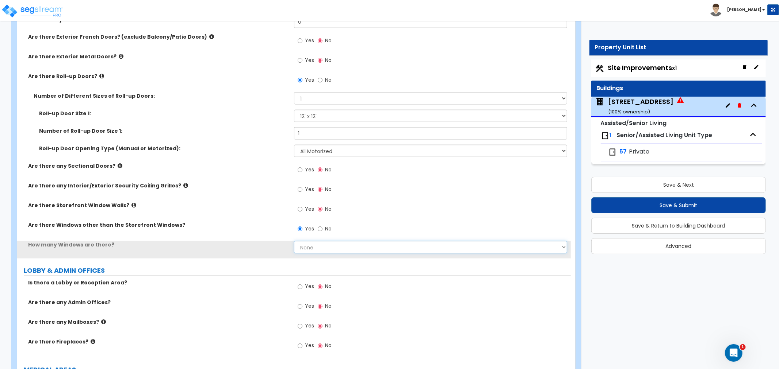
click at [310, 247] on select "None I want to enter a Percentage of the Exterior Windows I want to enter the N…" at bounding box center [430, 247] width 273 height 12
select select "2"
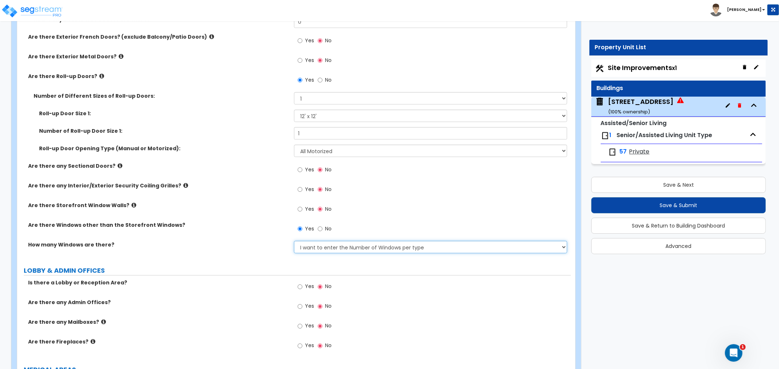
click at [294, 241] on select "None I want to enter a Percentage of the Exterior Windows I want to enter the N…" at bounding box center [430, 247] width 273 height 12
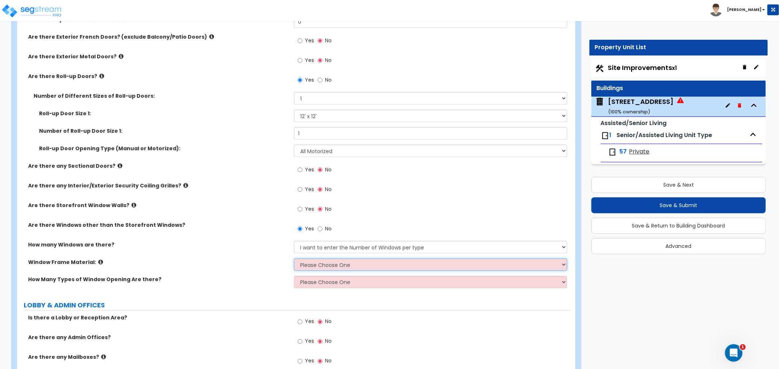
click at [311, 265] on select "Please Choose One Vinyl Aluminum Wood" at bounding box center [430, 265] width 273 height 12
select select "1"
click at [294, 259] on select "Please Choose One Vinyl Aluminum Wood" at bounding box center [430, 265] width 273 height 12
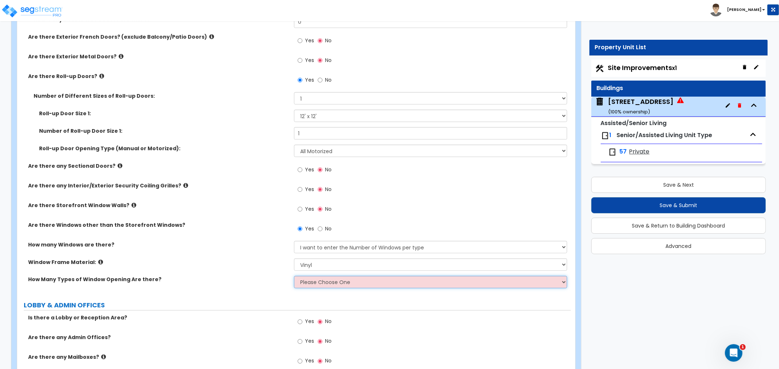
click at [314, 281] on select "Please Choose One 1 2 3 4" at bounding box center [430, 282] width 273 height 12
select select "1"
click at [294, 276] on select "Please Choose One 1 2 3 4" at bounding box center [430, 282] width 273 height 12
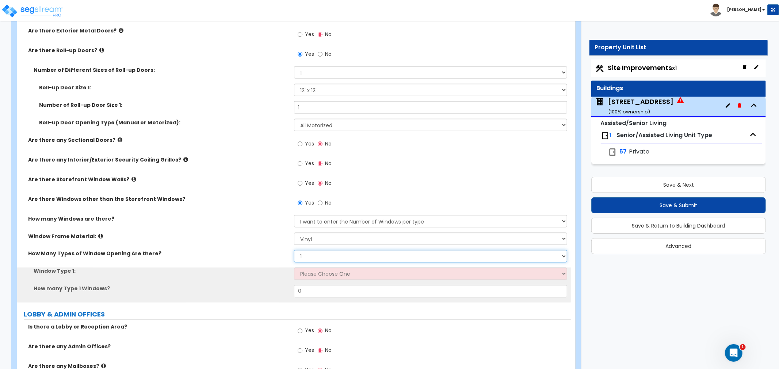
scroll to position [933, 0]
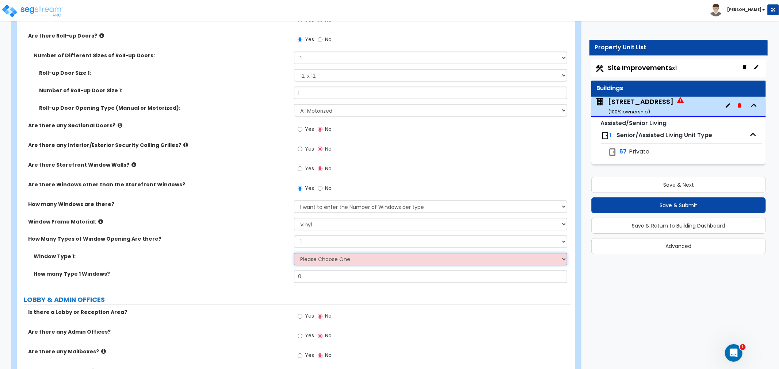
click at [312, 258] on select "Please Choose One Sliding Picture/Fixed Double/Single Hung Awning Swing" at bounding box center [430, 259] width 273 height 12
select select "2"
click at [294, 253] on select "Please Choose One Sliding Picture/Fixed Double/Single Hung Awning Swing" at bounding box center [430, 259] width 273 height 12
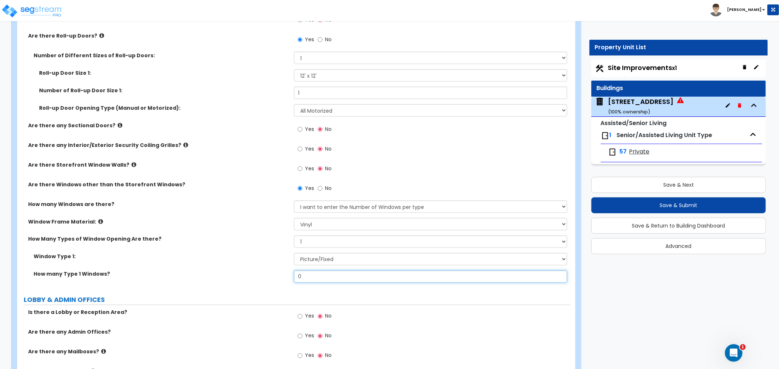
drag, startPoint x: 309, startPoint y: 278, endPoint x: 298, endPoint y: 277, distance: 11.3
click at [298, 277] on input "0" at bounding box center [430, 277] width 273 height 12
type input "400"
click at [249, 289] on div "Find these errors below in the questionnaire: Building Footprint Square Footage…" at bounding box center [294, 370] width 542 height 2400
click at [223, 256] on label "Window Type 1:" at bounding box center [161, 256] width 255 height 7
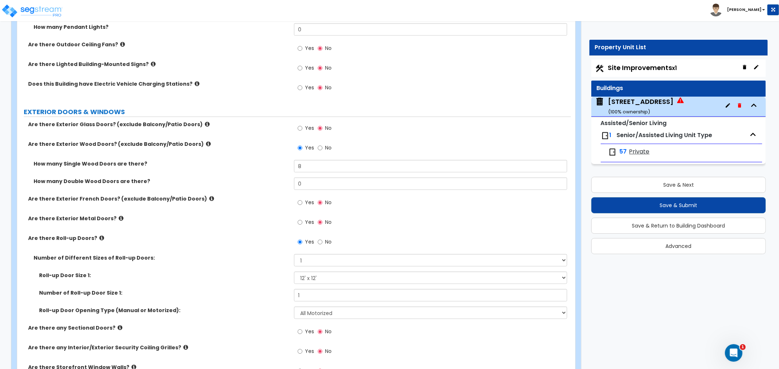
scroll to position [689, 0]
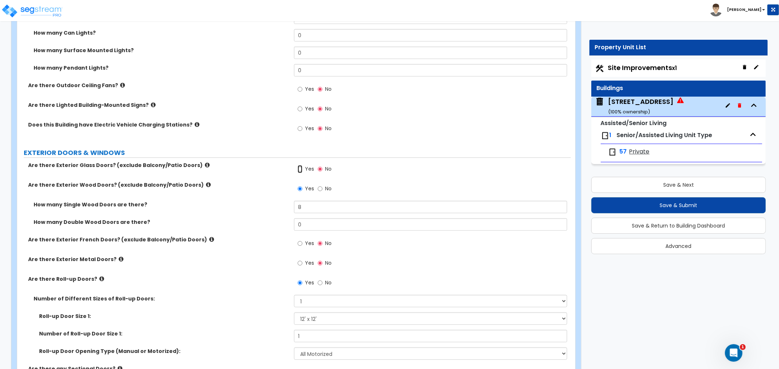
click at [300, 170] on input "Yes" at bounding box center [299, 169] width 5 height 8
radio input "true"
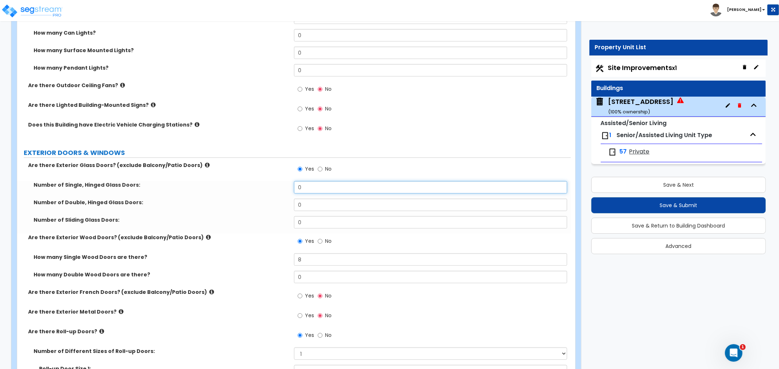
drag, startPoint x: 316, startPoint y: 187, endPoint x: 269, endPoint y: 188, distance: 47.1
click at [269, 188] on div "Number of Single, Hinged Glass Doors: 0" at bounding box center [293, 190] width 553 height 18
type input "2"
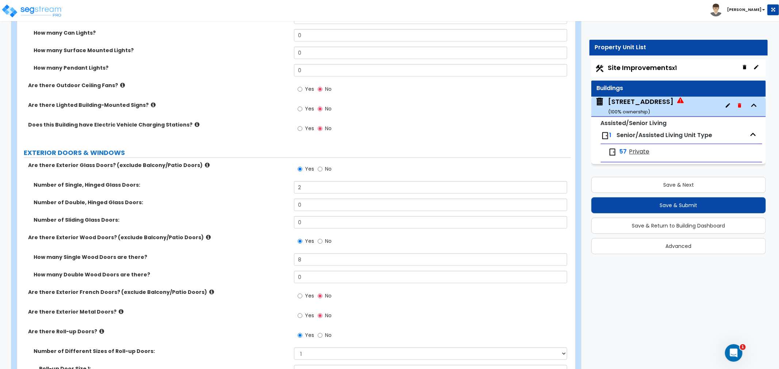
click at [252, 261] on div "How many Single Wood Doors are there? 8" at bounding box center [293, 263] width 553 height 18
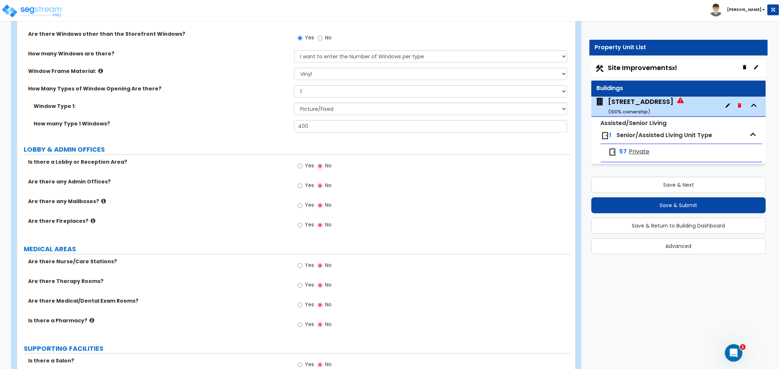
scroll to position [1176, 0]
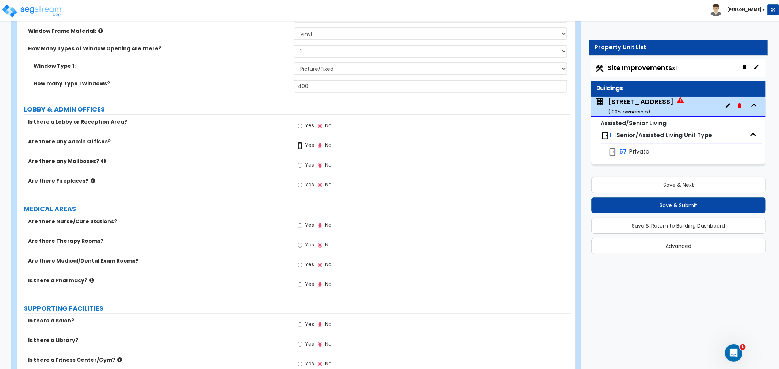
click at [300, 145] on input "Yes" at bounding box center [299, 146] width 5 height 8
radio input "true"
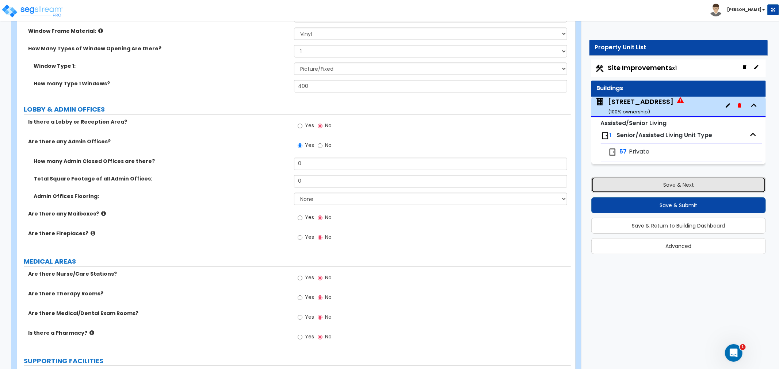
click at [694, 184] on button "Save & Next" at bounding box center [678, 185] width 174 height 16
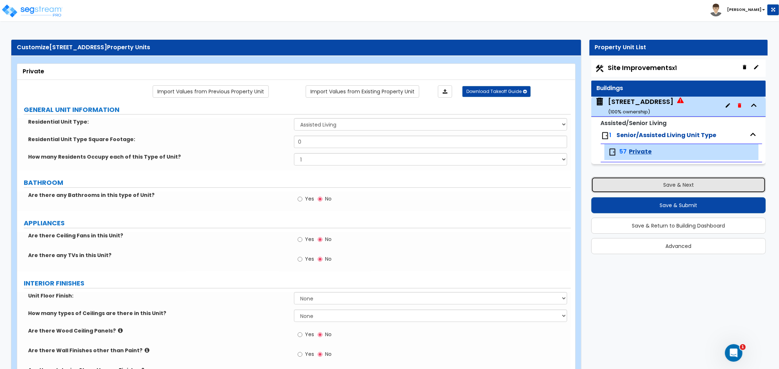
click at [653, 187] on button "Save & Next" at bounding box center [678, 185] width 174 height 16
select select "2"
select select "1"
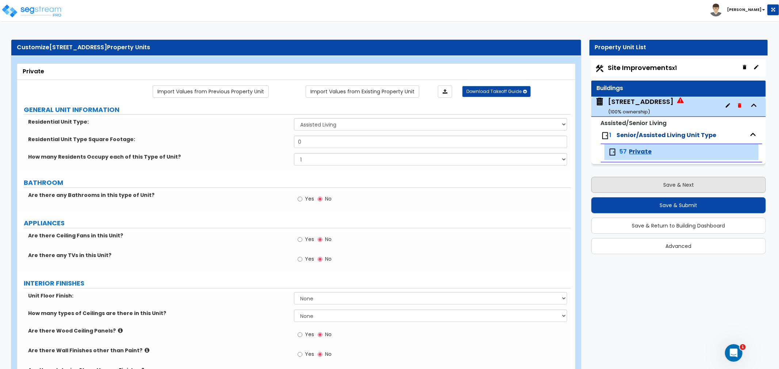
select select "1"
select select "2"
select select "1"
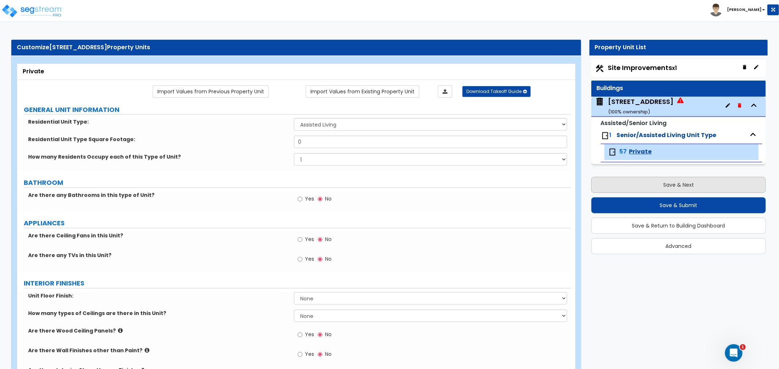
select select "1"
select select "2"
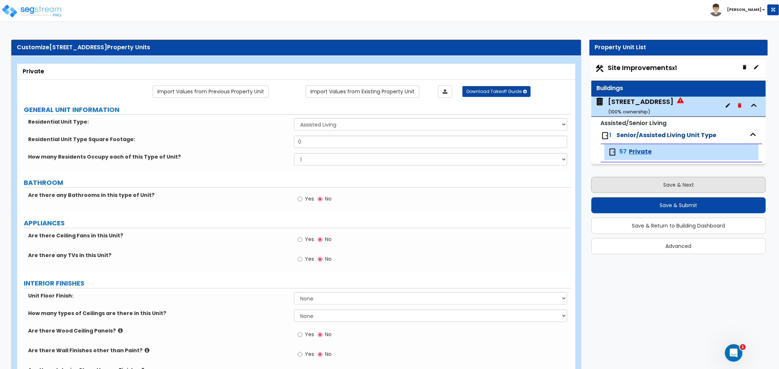
select select "1"
select select "2"
select select "1"
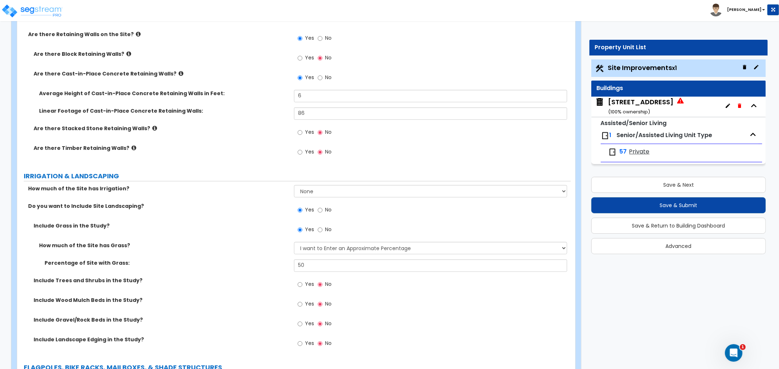
scroll to position [1338, 0]
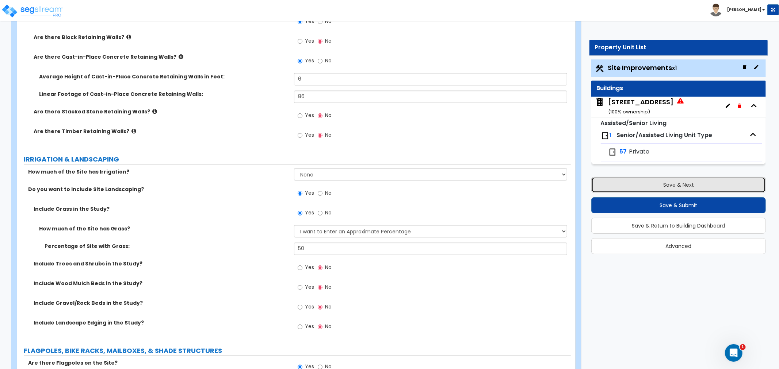
click at [683, 183] on button "Save & Next" at bounding box center [678, 185] width 174 height 16
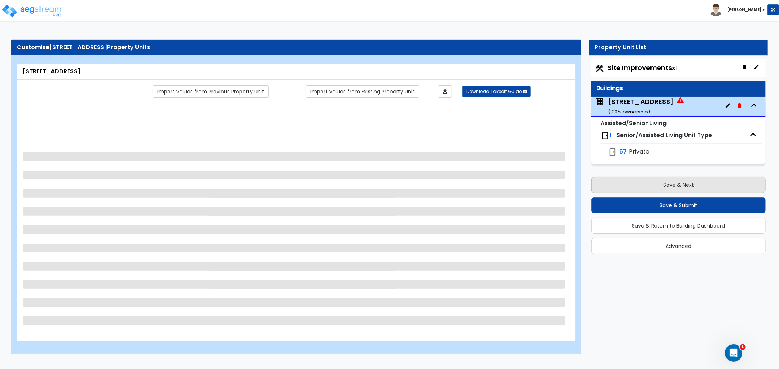
scroll to position [0, 0]
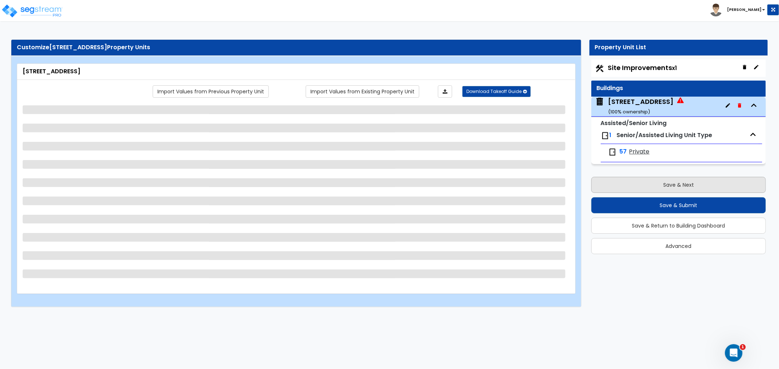
select select "1"
select select "3"
select select "6"
select select "1"
select select "2"
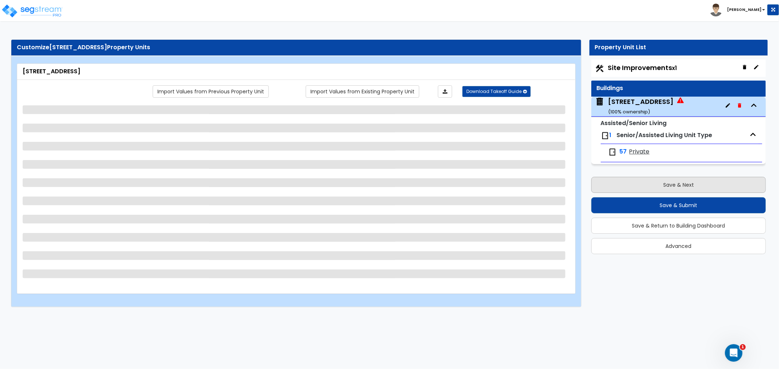
select select "1"
select select "2"
select select "1"
select select "3"
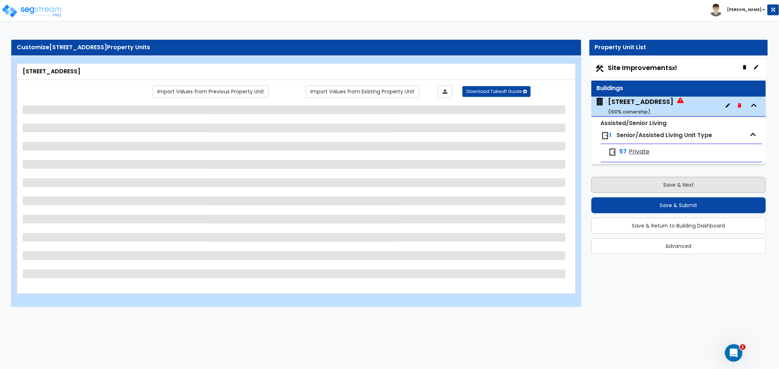
select select "2"
select select "1"
select select "2"
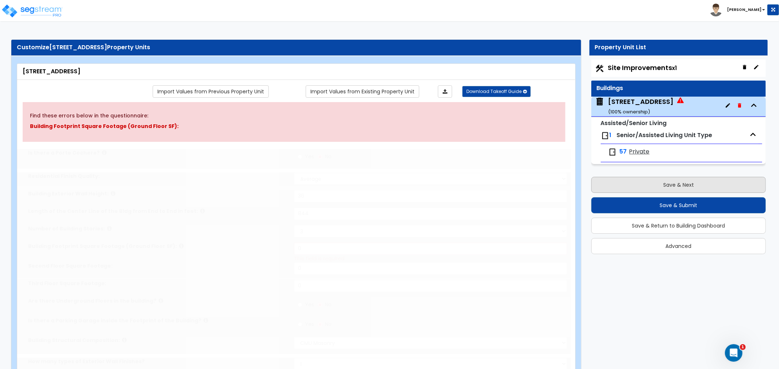
type input "9"
radio input "true"
select select "1"
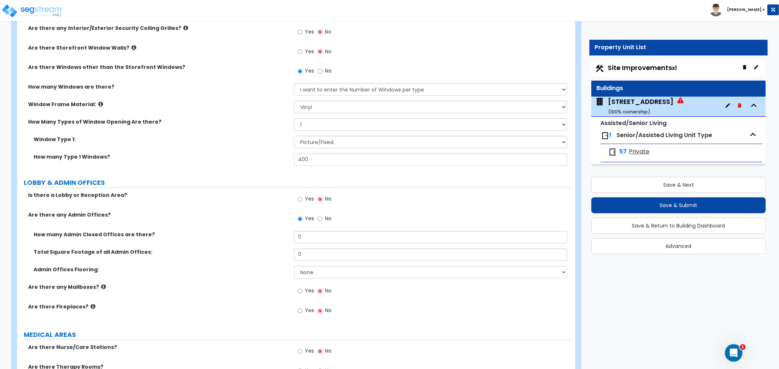
scroll to position [1217, 0]
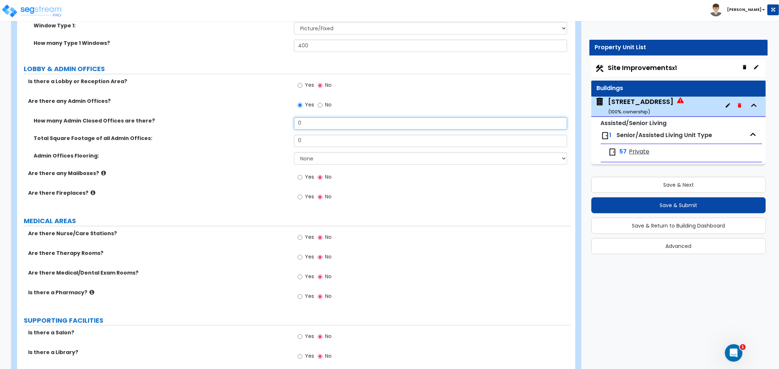
drag, startPoint x: 310, startPoint y: 122, endPoint x: 262, endPoint y: 122, distance: 48.2
click at [262, 122] on div "How many Admin Closed Offices are there? 0" at bounding box center [293, 126] width 553 height 18
type input "3"
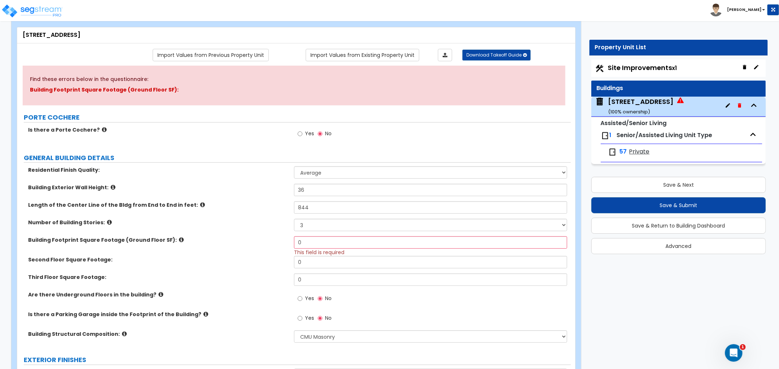
scroll to position [0, 0]
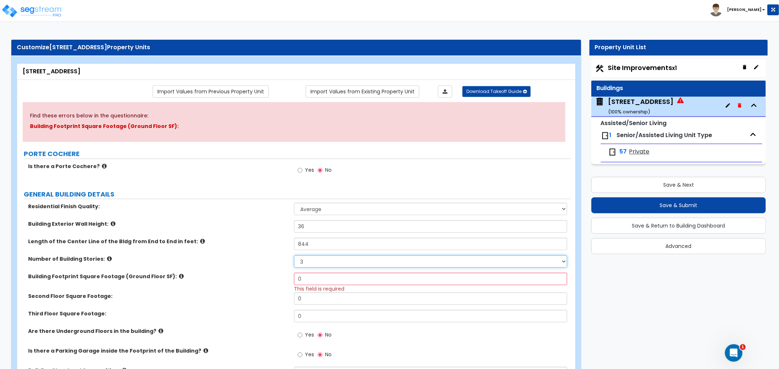
drag, startPoint x: 306, startPoint y: 260, endPoint x: 306, endPoint y: 264, distance: 4.7
click at [306, 260] on select "1 2 3 4 5 6 7 8 9 10" at bounding box center [430, 262] width 273 height 12
select select "4"
click at [294, 256] on select "1 2 3 4 5 6 7 8 9 10" at bounding box center [430, 262] width 273 height 12
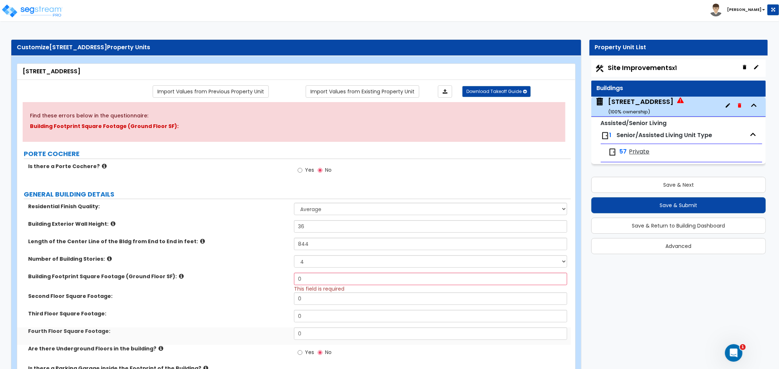
click at [277, 270] on div "Number of Building Stories: 1 2 3 4 5 6 7 8 9 10" at bounding box center [293, 265] width 553 height 18
drag, startPoint x: 314, startPoint y: 226, endPoint x: 268, endPoint y: 226, distance: 46.4
click at [268, 226] on div "Building Exterior Wall Height: 36" at bounding box center [293, 229] width 553 height 18
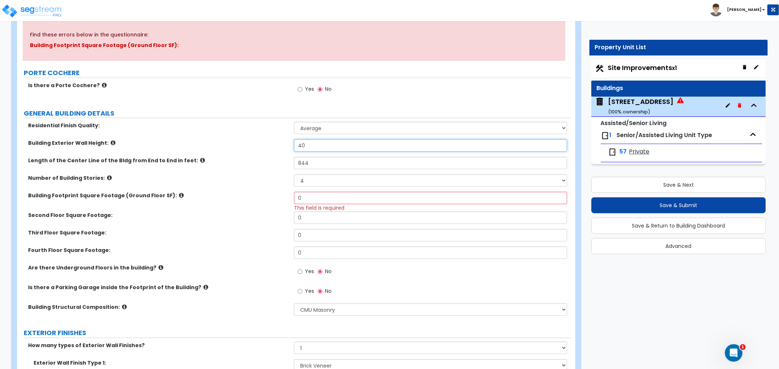
type input "40"
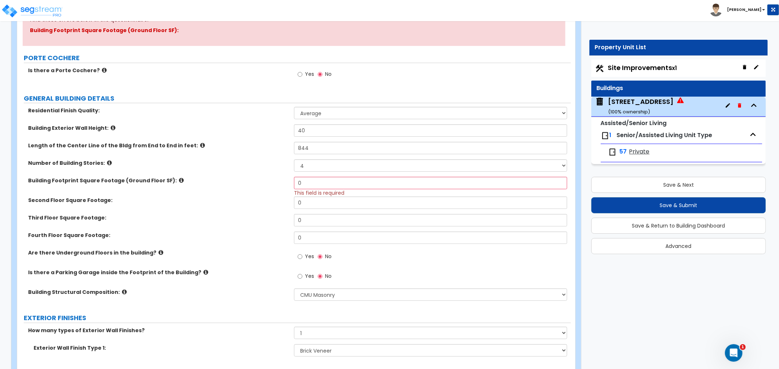
scroll to position [122, 0]
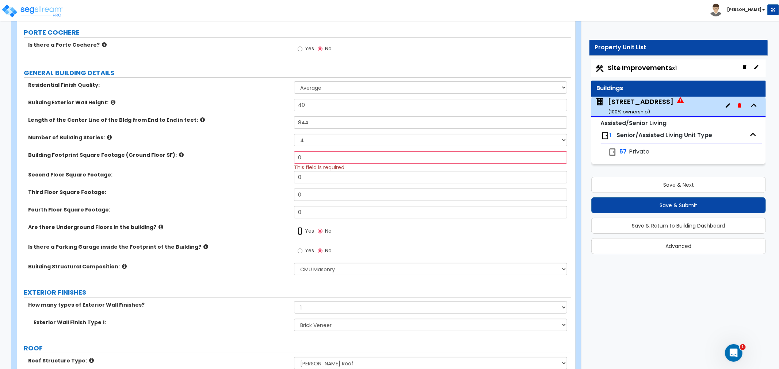
click at [298, 231] on input "Yes" at bounding box center [299, 231] width 5 height 8
radio input "true"
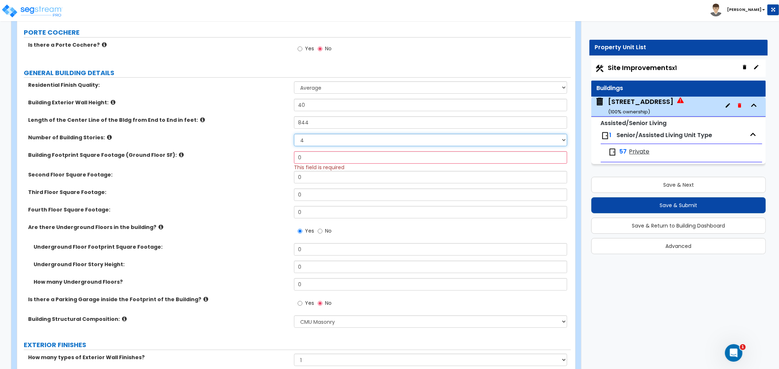
click at [312, 138] on select "1 2 3 4 5 6 7 8 9 10" at bounding box center [430, 140] width 273 height 12
select select "3"
click at [294, 134] on select "1 2 3 4 5 6 7 8 9 10" at bounding box center [430, 140] width 273 height 12
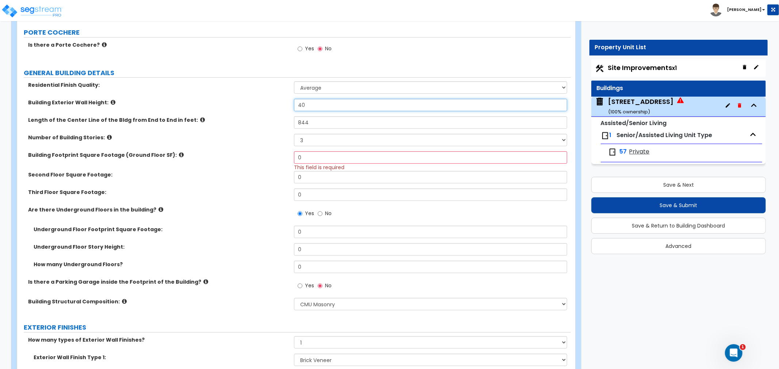
drag, startPoint x: 319, startPoint y: 109, endPoint x: 279, endPoint y: 110, distance: 39.8
click at [279, 110] on div "Building Exterior Wall Height: 40" at bounding box center [293, 108] width 553 height 18
type input "30"
click at [264, 169] on div "Building Footprint Square Footage (Ground Floor SF): 0 This field is required" at bounding box center [293, 161] width 553 height 20
drag, startPoint x: 315, startPoint y: 156, endPoint x: 250, endPoint y: 162, distance: 66.0
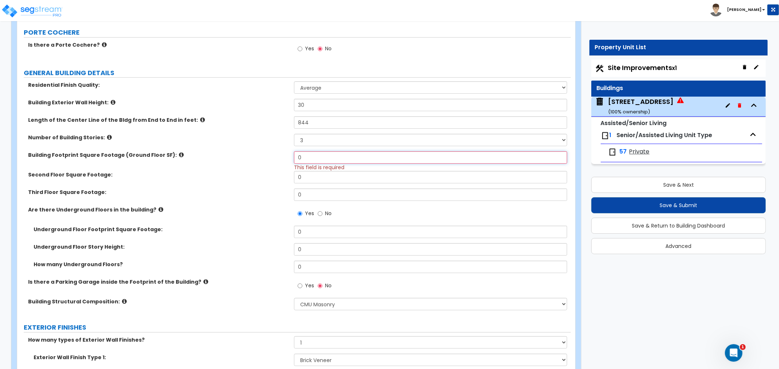
click at [250, 162] on div "Building Footprint Square Footage (Ground Floor SF): 0 This field is required" at bounding box center [293, 161] width 553 height 20
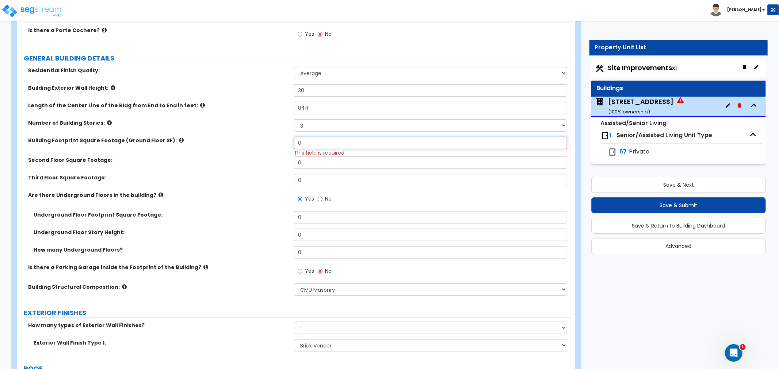
scroll to position [162, 0]
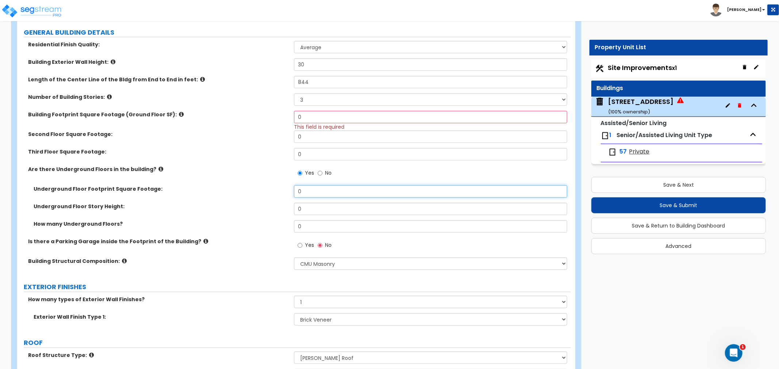
drag, startPoint x: 331, startPoint y: 195, endPoint x: 218, endPoint y: 200, distance: 112.5
click at [218, 200] on div "Underground Floor Footprint Square Footage: 0" at bounding box center [293, 194] width 553 height 18
type input "24,435"
drag, startPoint x: 310, startPoint y: 119, endPoint x: 282, endPoint y: 114, distance: 28.9
click at [282, 114] on div "Building Footprint Square Footage (Ground Floor SF): 0 This field is required" at bounding box center [293, 121] width 553 height 20
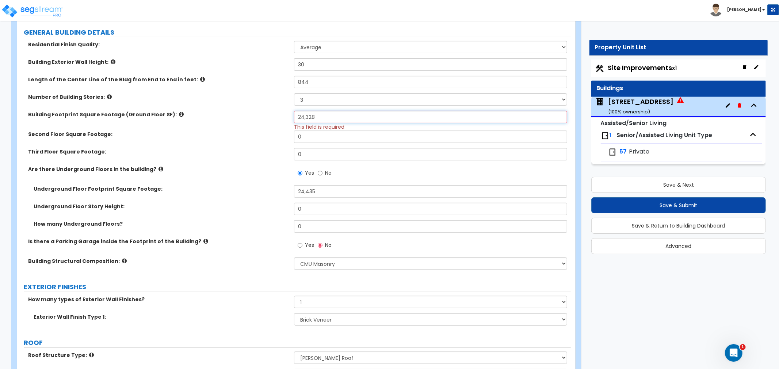
type input "24,328"
drag, startPoint x: 317, startPoint y: 137, endPoint x: 228, endPoint y: 136, distance: 88.7
click at [228, 136] on div "Second Floor Square Footage: 0" at bounding box center [293, 140] width 553 height 18
type input "23,199"
click at [310, 154] on input "0" at bounding box center [430, 154] width 273 height 12
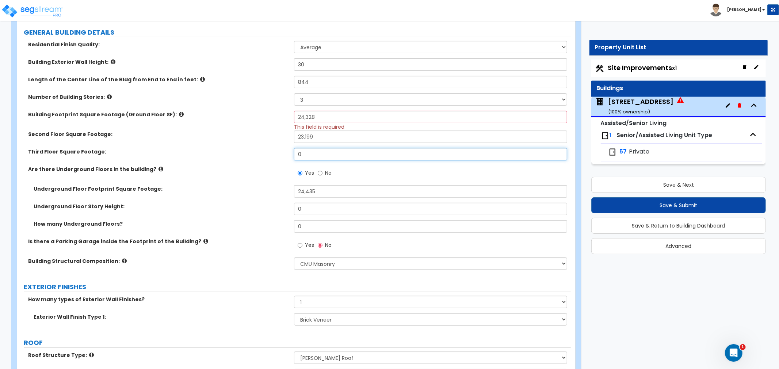
click at [253, 153] on div "Third Floor Square Footage: 0" at bounding box center [293, 157] width 553 height 18
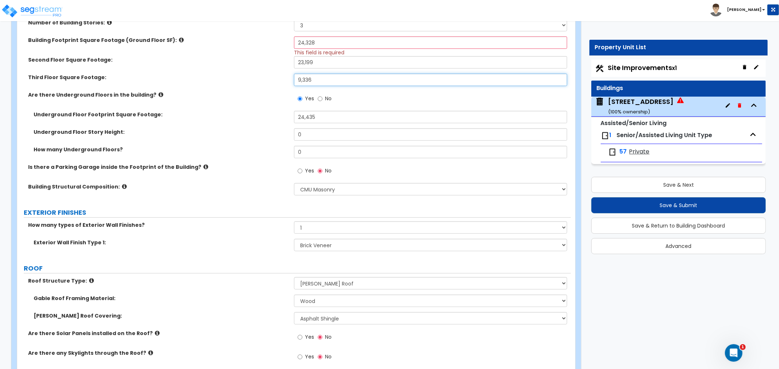
scroll to position [243, 0]
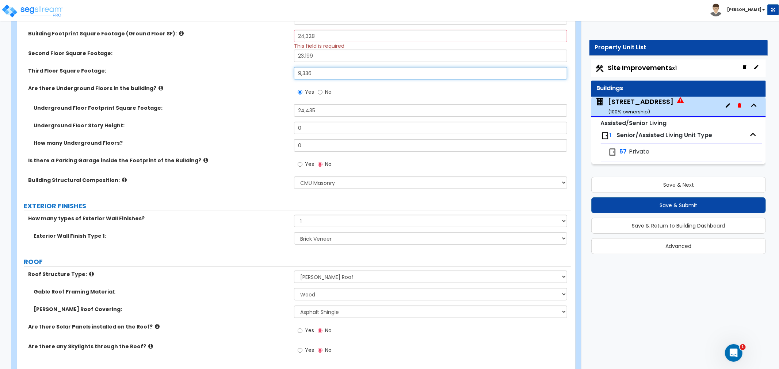
type input "9,336"
drag, startPoint x: 305, startPoint y: 128, endPoint x: 281, endPoint y: 137, distance: 25.3
click at [281, 137] on div "Underground Floor Story Height: 0" at bounding box center [293, 131] width 553 height 18
type input "10"
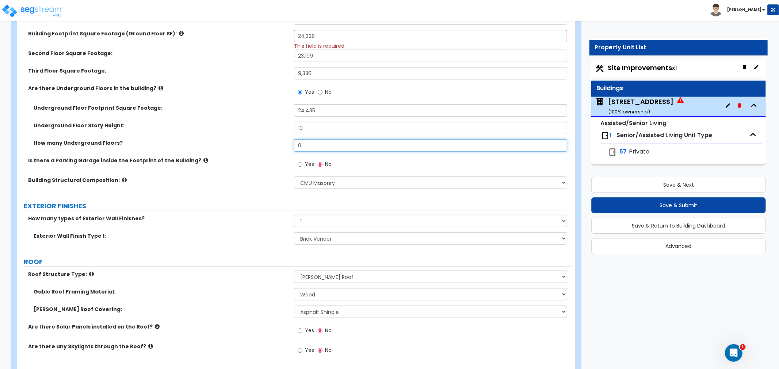
drag, startPoint x: 312, startPoint y: 145, endPoint x: 229, endPoint y: 157, distance: 84.9
click at [229, 157] on div "Residential Finish Quality: Low Average High Building Exterior Wall Height: 30 …" at bounding box center [294, 77] width 542 height 234
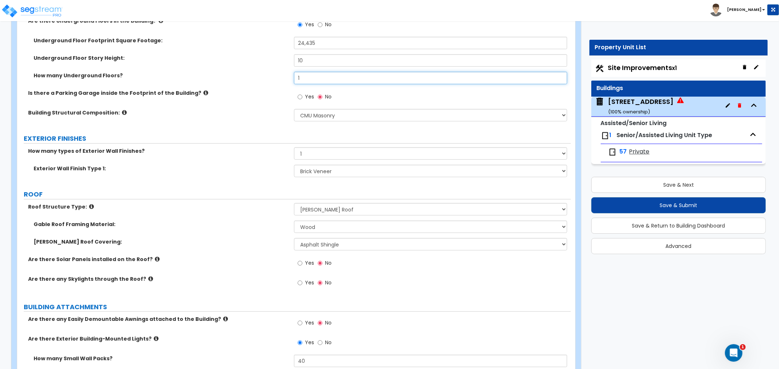
scroll to position [284, 0]
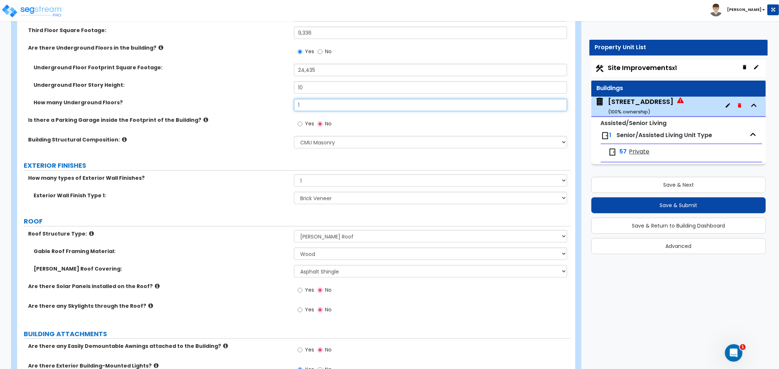
type input "1"
click at [299, 123] on input "Yes" at bounding box center [299, 124] width 5 height 8
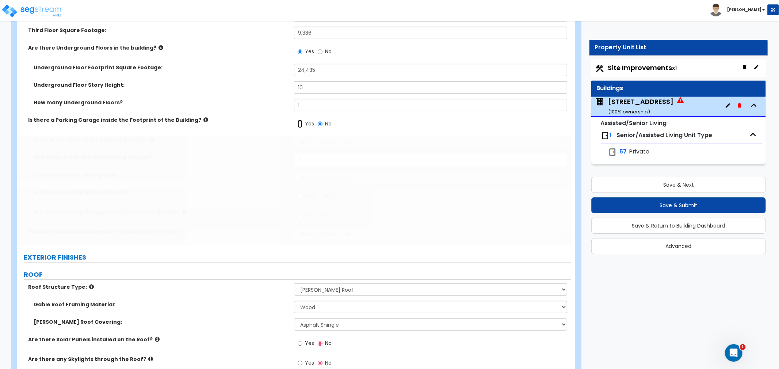
radio input "true"
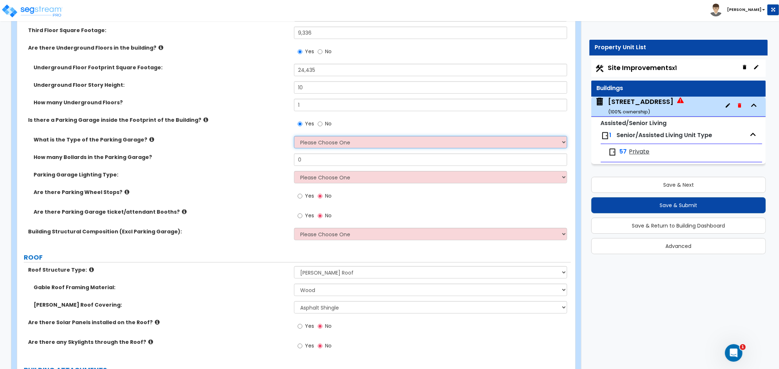
click at [307, 140] on select "Please Choose One Concrete Parking Stilt Parking" at bounding box center [430, 142] width 273 height 12
click at [229, 156] on label "How many Bollards in the Parking Garage?" at bounding box center [161, 157] width 255 height 7
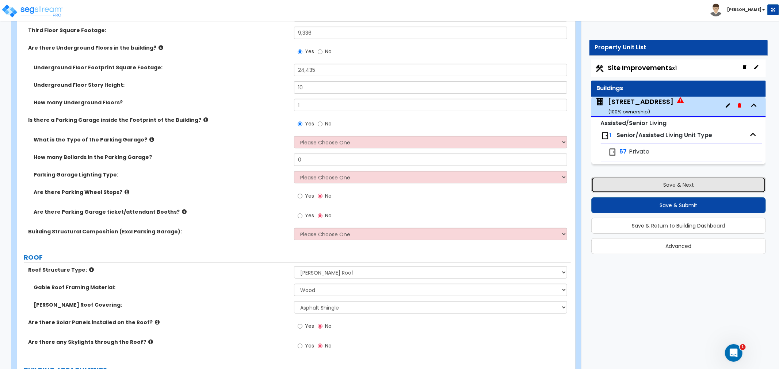
click at [638, 185] on button "Save & Next" at bounding box center [678, 185] width 174 height 16
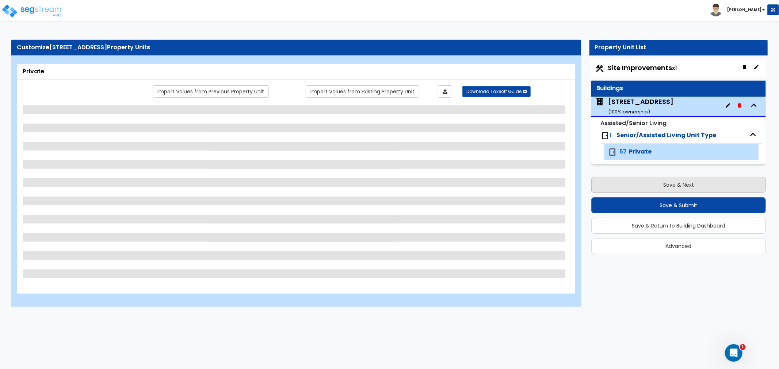
scroll to position [0, 0]
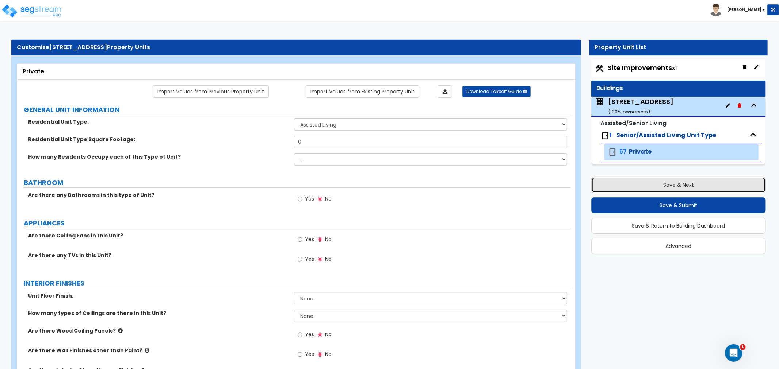
click at [659, 184] on button "Save & Next" at bounding box center [678, 185] width 174 height 16
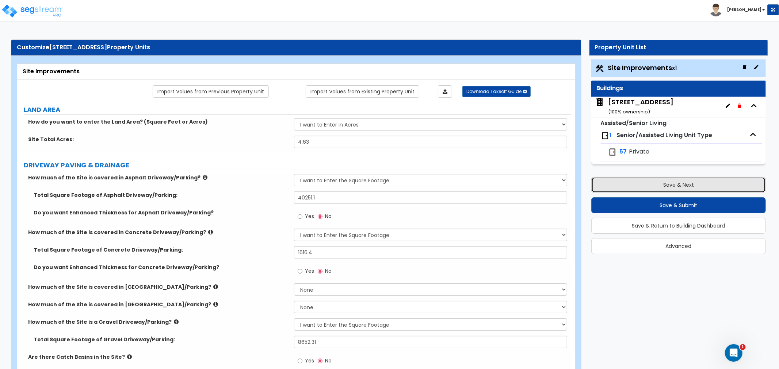
click at [659, 184] on button "Save & Next" at bounding box center [678, 185] width 174 height 16
click at [627, 187] on button "Save & Next" at bounding box center [678, 185] width 174 height 16
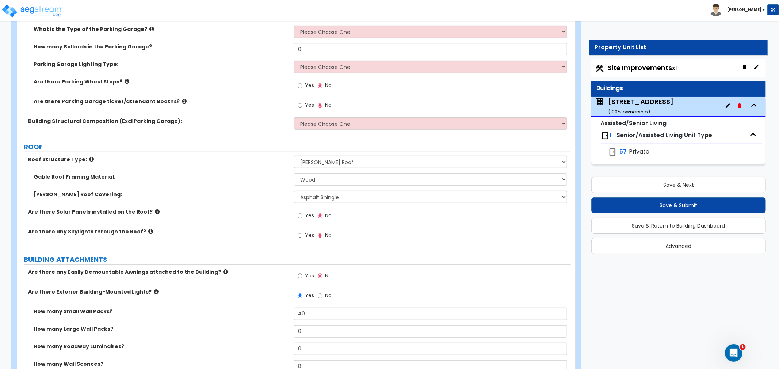
scroll to position [324, 0]
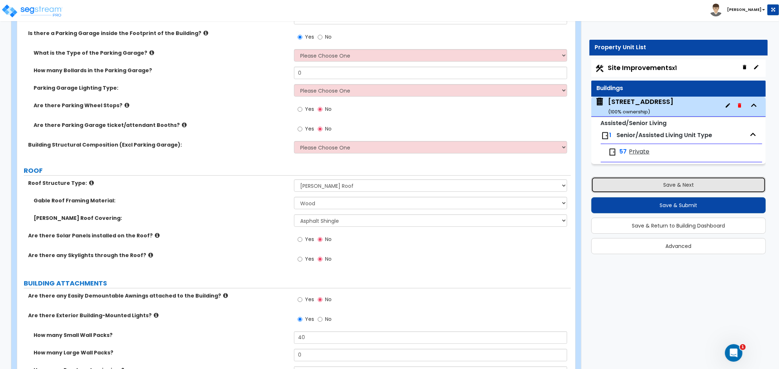
click at [659, 185] on button "Save & Next" at bounding box center [678, 185] width 174 height 16
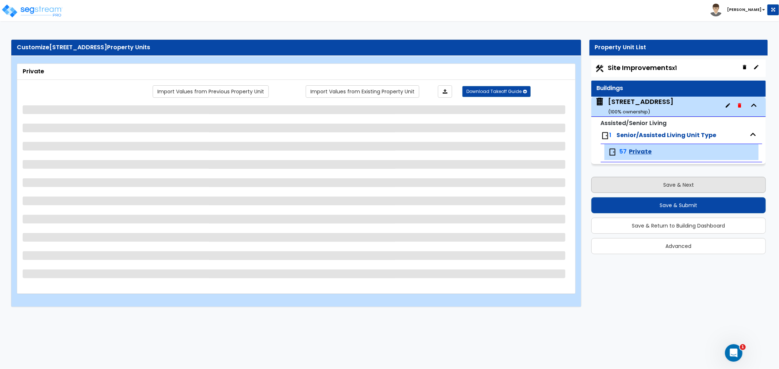
scroll to position [0, 0]
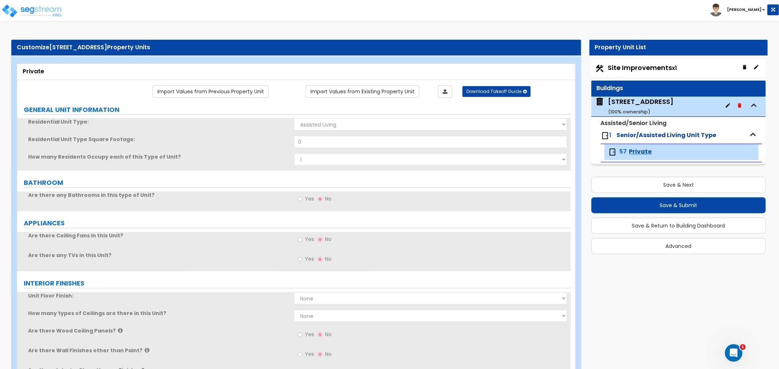
click at [642, 110] on small "( 100 % ownership)" at bounding box center [629, 111] width 42 height 7
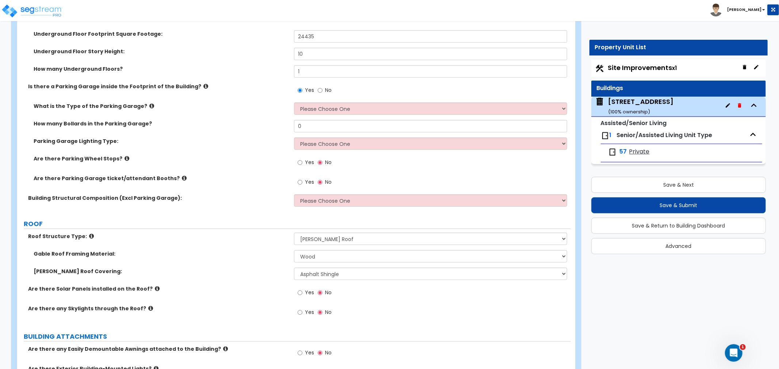
scroll to position [284, 0]
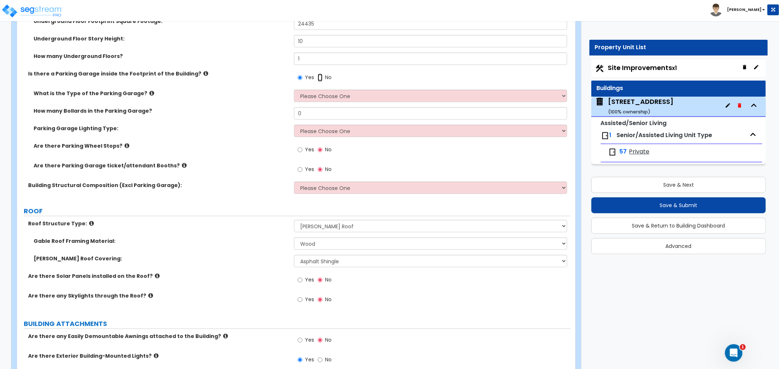
click at [319, 78] on input "No" at bounding box center [320, 78] width 5 height 8
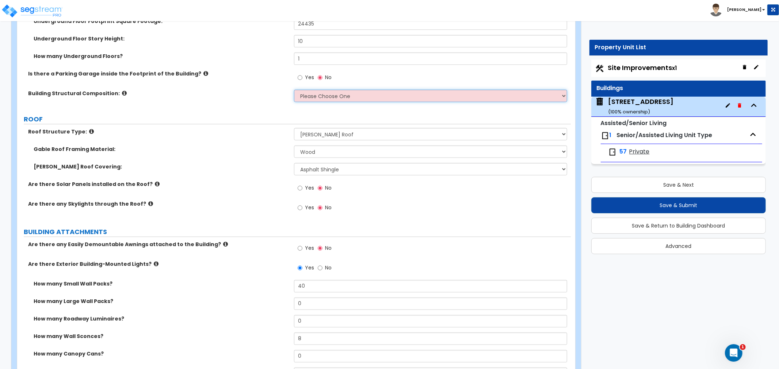
click at [302, 99] on select "Please Choose One Reinforced Concrete Structural Steel Brick Masonry CMU Masonr…" at bounding box center [430, 96] width 273 height 12
click at [294, 90] on select "Please Choose One Reinforced Concrete Structural Steel Brick Masonry CMU Masonr…" at bounding box center [430, 96] width 273 height 12
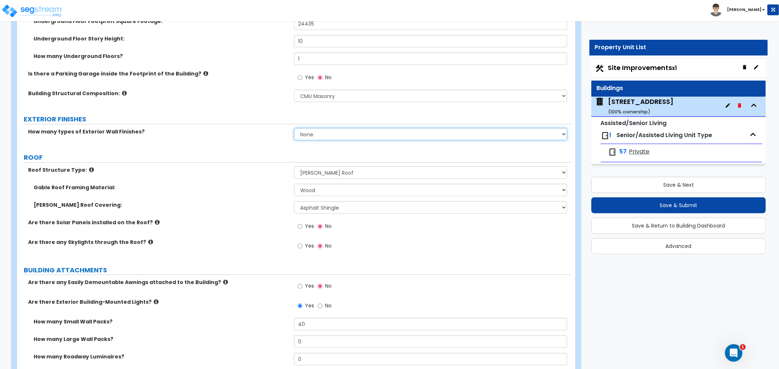
click at [308, 134] on select "None 1 2 3" at bounding box center [430, 134] width 273 height 12
click at [294, 128] on select "None 1 2 3" at bounding box center [430, 134] width 273 height 12
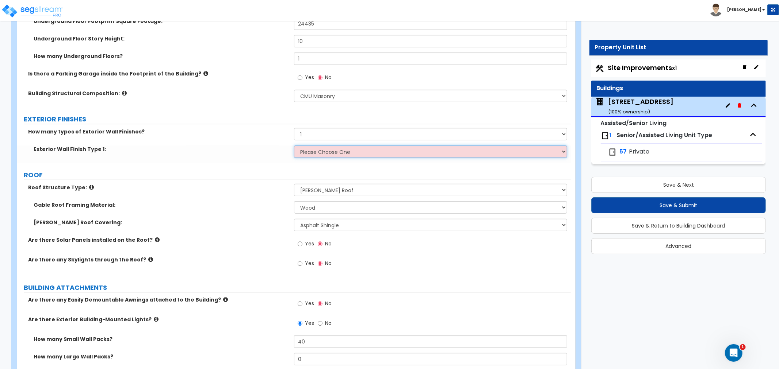
click at [322, 153] on select "Please Choose One No Finish/Shared Wall No Wall Brick Veneer Stone Veneer Wood …" at bounding box center [430, 152] width 273 height 12
click at [294, 146] on select "Please Choose One No Finish/Shared Wall No Wall Brick Veneer Stone Veneer Wood …" at bounding box center [430, 152] width 273 height 12
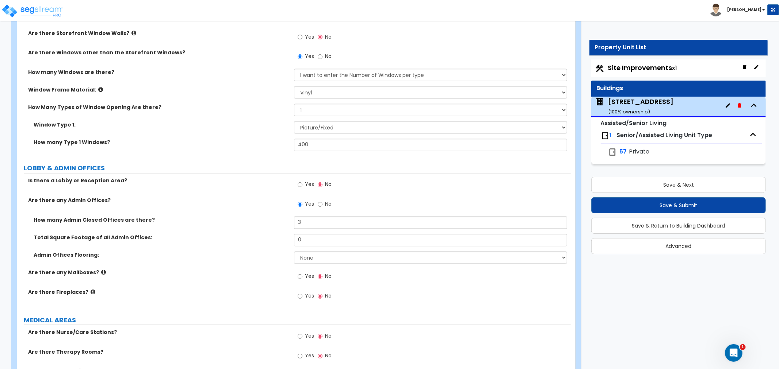
scroll to position [1217, 0]
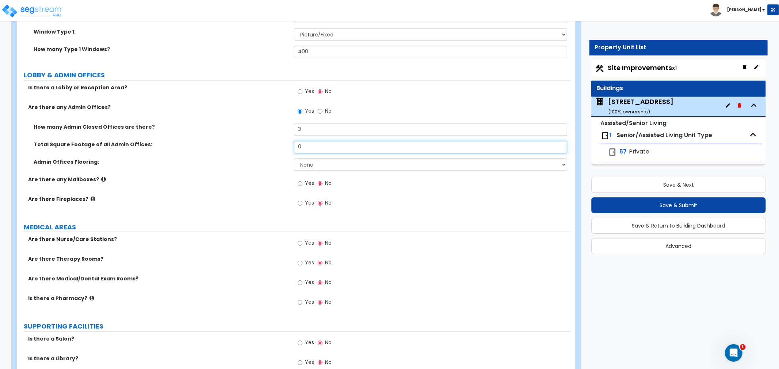
drag, startPoint x: 322, startPoint y: 144, endPoint x: 286, endPoint y: 145, distance: 36.1
click at [286, 145] on div "Total Square Footage of all Admin Offices: 0" at bounding box center [293, 150] width 553 height 18
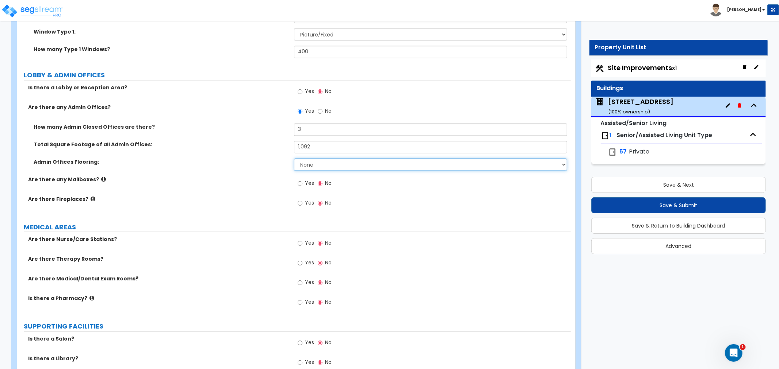
click at [308, 161] on select "None Tile Flooring Hardwood Flooring Resilient Laminate Flooring VCT Flooring S…" at bounding box center [430, 164] width 273 height 12
click at [294, 158] on select "None Tile Flooring Hardwood Flooring Resilient Laminate Flooring VCT Flooring S…" at bounding box center [430, 164] width 273 height 12
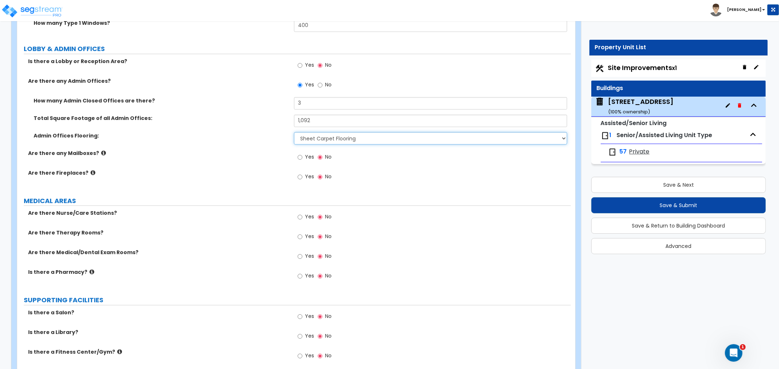
scroll to position [1257, 0]
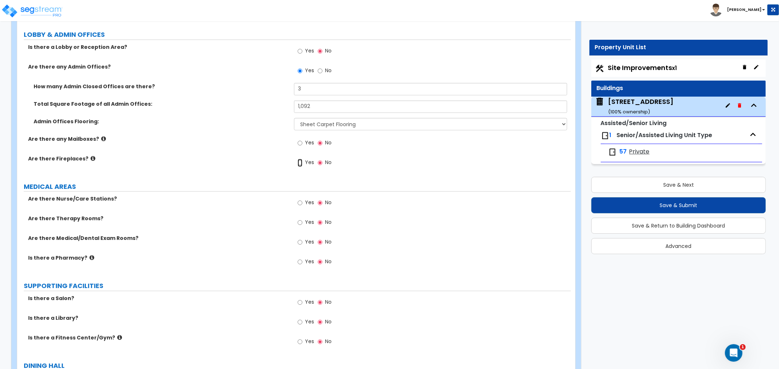
click at [299, 163] on input "Yes" at bounding box center [299, 163] width 5 height 8
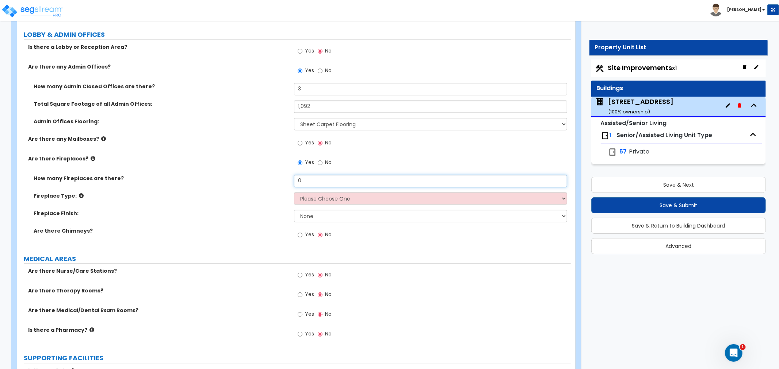
drag, startPoint x: 310, startPoint y: 181, endPoint x: 275, endPoint y: 180, distance: 35.1
click at [275, 180] on div "How many Fireplaces are there? 0" at bounding box center [293, 184] width 553 height 18
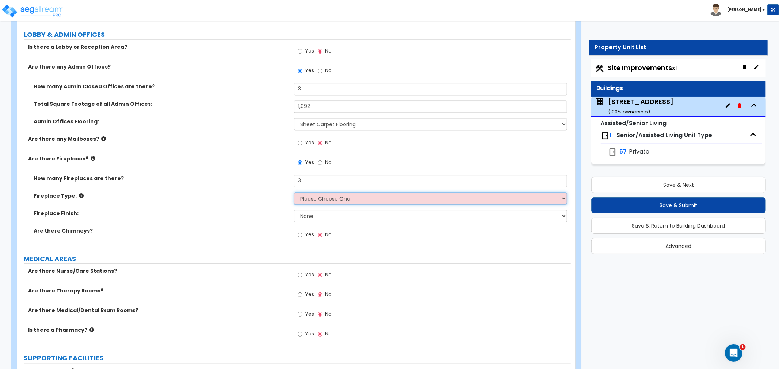
click at [330, 197] on select "Please Choose One Built-in Electric Fireplace Built-in Gas Fireplace Built-in W…" at bounding box center [430, 198] width 273 height 12
click at [294, 192] on select "Please Choose One Built-in Electric Fireplace Built-in Gas Fireplace Built-in W…" at bounding box center [430, 198] width 273 height 12
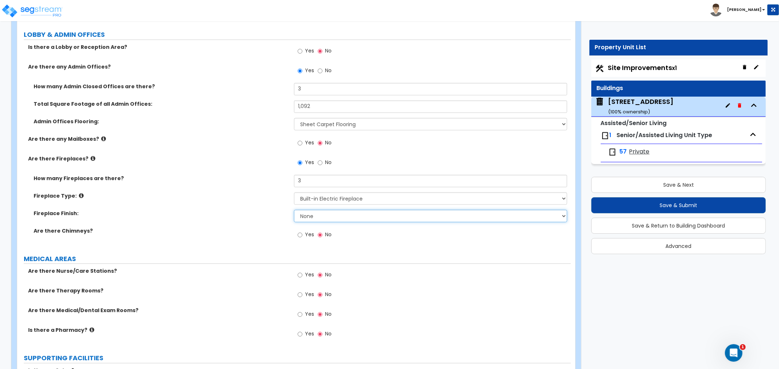
click at [314, 218] on select "None Brick Stone Tile Painted Molding" at bounding box center [430, 216] width 273 height 12
click at [294, 210] on select "None Brick Stone Tile Painted Molding" at bounding box center [430, 216] width 273 height 12
click at [297, 235] on input "Yes" at bounding box center [299, 235] width 5 height 8
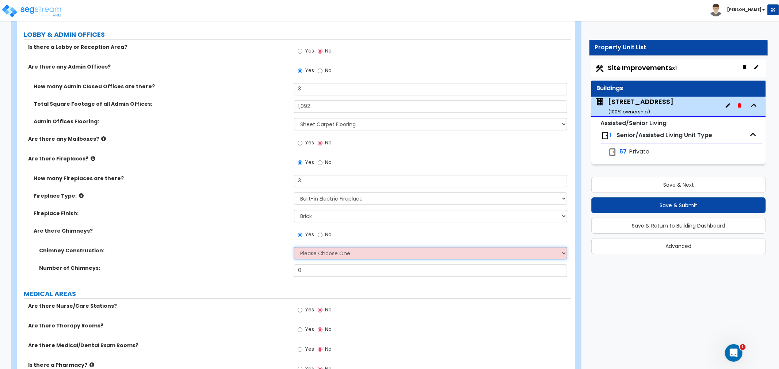
click at [302, 252] on select "Please Choose One Brick Construction Cinder Block Construction Stone Constructi…" at bounding box center [430, 253] width 273 height 12
click at [294, 247] on select "Please Choose One Brick Construction Cinder Block Construction Stone Constructi…" at bounding box center [430, 253] width 273 height 12
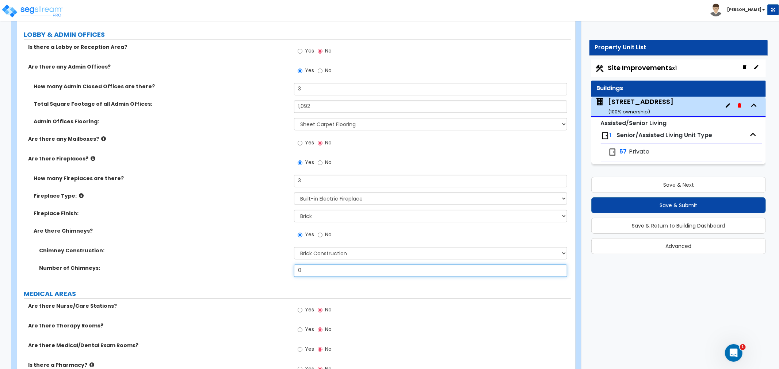
drag, startPoint x: 305, startPoint y: 270, endPoint x: 280, endPoint y: 269, distance: 24.9
click at [280, 269] on div "Number of Chimneys: 0" at bounding box center [293, 274] width 553 height 18
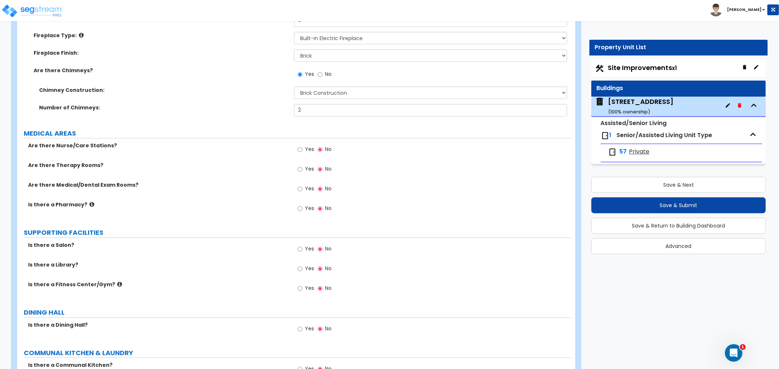
scroll to position [1419, 0]
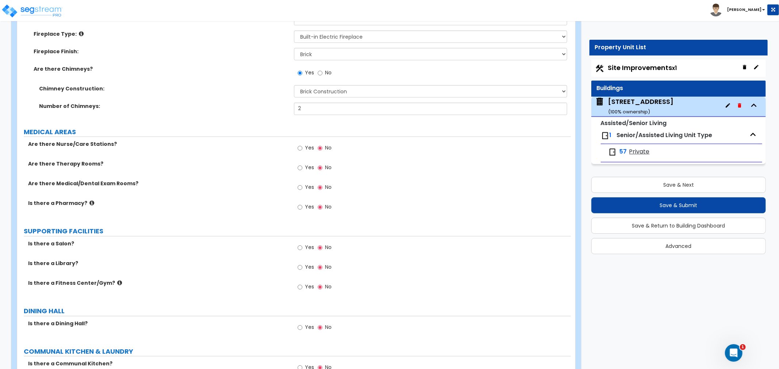
click at [295, 148] on div "Yes No" at bounding box center [314, 149] width 41 height 17
click at [299, 146] on input "Yes" at bounding box center [299, 148] width 5 height 8
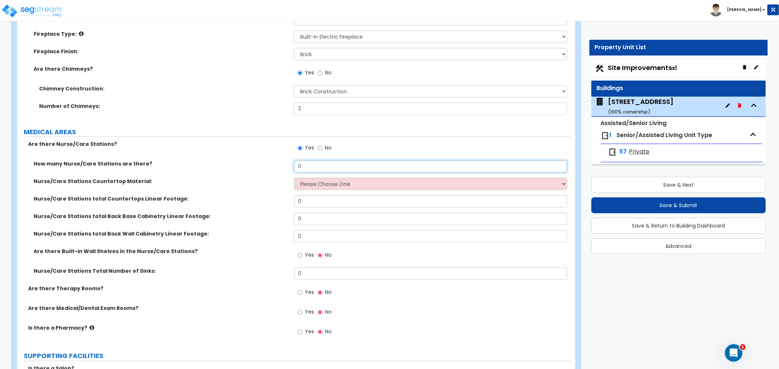
drag, startPoint x: 309, startPoint y: 164, endPoint x: 325, endPoint y: 170, distance: 17.2
click at [276, 165] on div "How many Nurse/Care Stations are there? 0" at bounding box center [293, 169] width 553 height 18
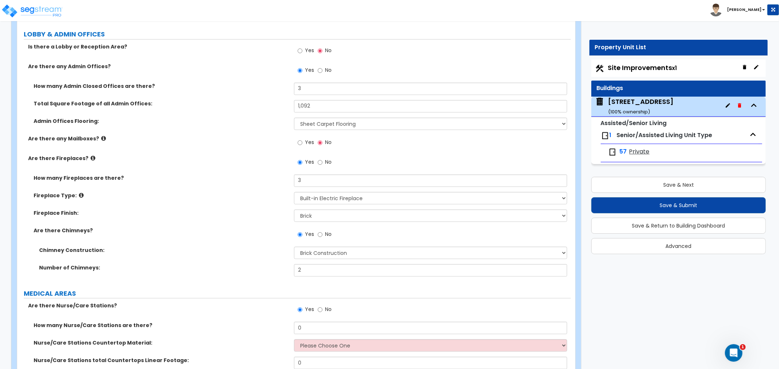
scroll to position [1257, 0]
drag, startPoint x: 326, startPoint y: 104, endPoint x: 245, endPoint y: 107, distance: 81.4
click at [245, 107] on div "Total Square Footage of all Admin Offices: 1,092" at bounding box center [293, 109] width 553 height 18
drag, startPoint x: 310, startPoint y: 82, endPoint x: 268, endPoint y: 90, distance: 43.1
click at [268, 90] on div "How many Admin Closed Offices are there? 3" at bounding box center [293, 92] width 553 height 18
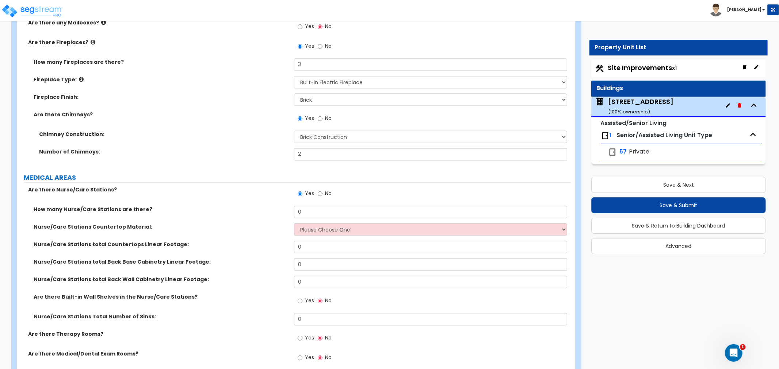
scroll to position [1419, 0]
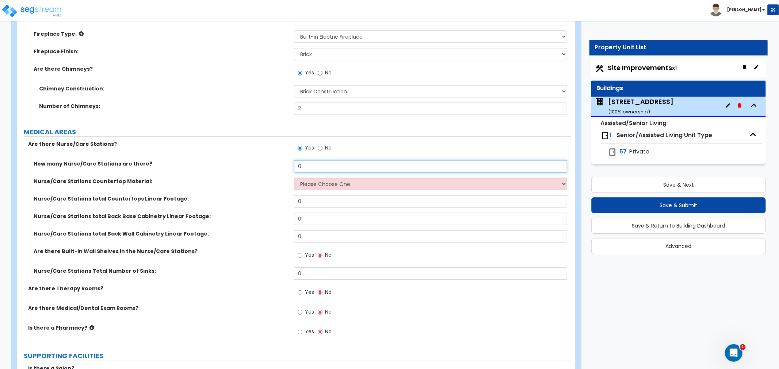
drag, startPoint x: 314, startPoint y: 165, endPoint x: 261, endPoint y: 166, distance: 53.3
click at [261, 166] on div "How many Nurse/Care Stations are there? 0" at bounding box center [293, 169] width 553 height 18
click at [319, 169] on input "0" at bounding box center [430, 166] width 273 height 12
drag, startPoint x: 319, startPoint y: 165, endPoint x: 267, endPoint y: 164, distance: 51.8
click at [267, 164] on div "How many Nurse/Care Stations are there? 0" at bounding box center [293, 169] width 553 height 18
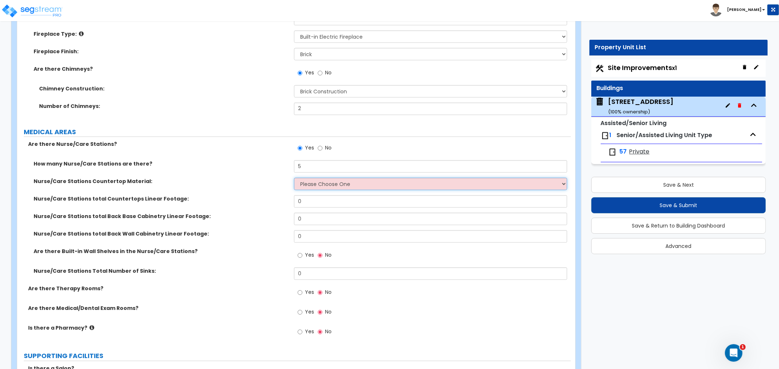
click at [328, 183] on select "Please Choose One Plastic Laminate Solid Surface Stone Quartz Marble Tile Wood …" at bounding box center [430, 184] width 273 height 12
click at [294, 178] on select "Please Choose One Plastic Laminate Solid Surface Stone Quartz Marble Tile Wood …" at bounding box center [430, 184] width 273 height 12
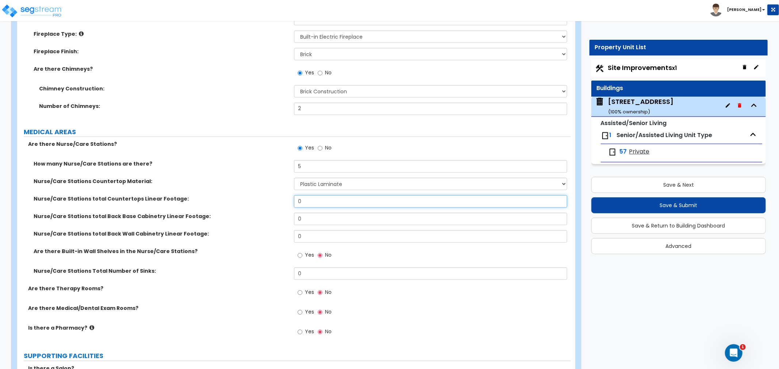
drag, startPoint x: 320, startPoint y: 200, endPoint x: 264, endPoint y: 201, distance: 56.6
click at [264, 201] on div "Nurse/Care Stations total Countertops Linear Footage: 0" at bounding box center [293, 204] width 553 height 18
drag, startPoint x: 314, startPoint y: 203, endPoint x: 260, endPoint y: 201, distance: 54.1
click at [260, 201] on div "Nurse/Care Stations total Countertops Linear Footage: 6" at bounding box center [293, 204] width 553 height 18
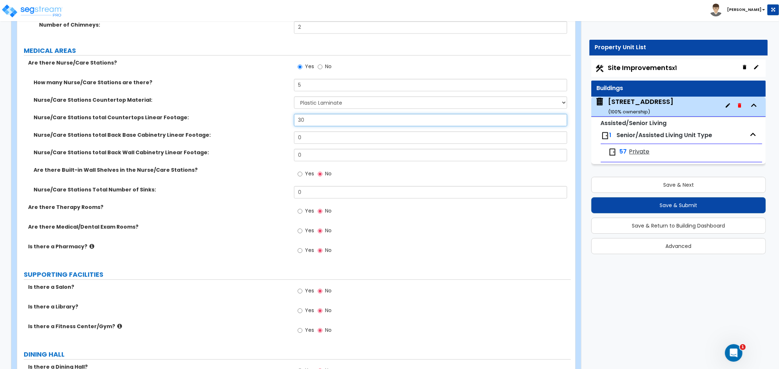
scroll to position [1541, 0]
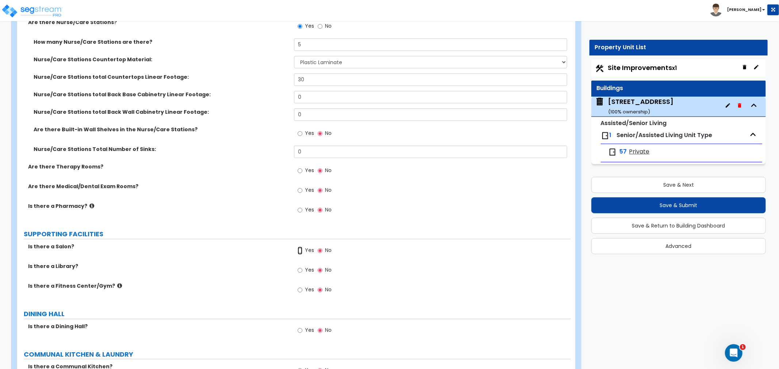
click at [299, 250] on input "Yes" at bounding box center [299, 251] width 5 height 8
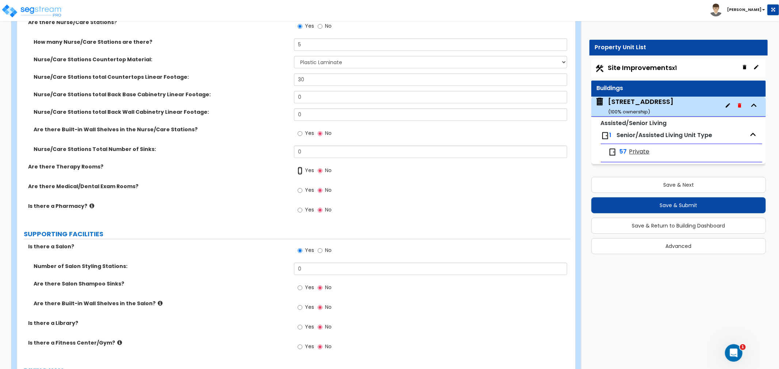
click at [301, 172] on input "Yes" at bounding box center [299, 171] width 5 height 8
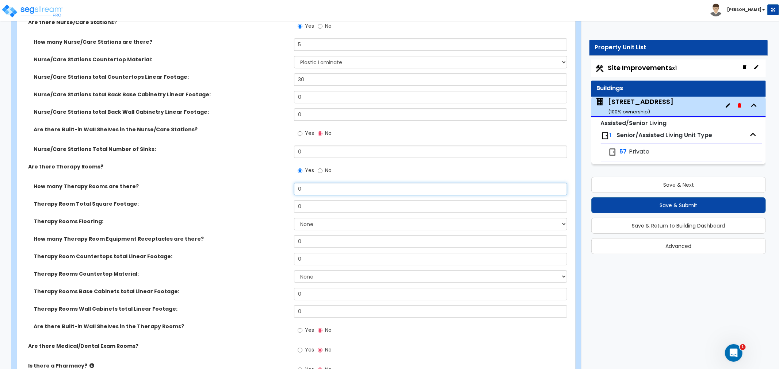
drag, startPoint x: 312, startPoint y: 189, endPoint x: 276, endPoint y: 189, distance: 36.1
click at [276, 189] on div "How many Therapy Rooms are there? 0" at bounding box center [293, 192] width 553 height 18
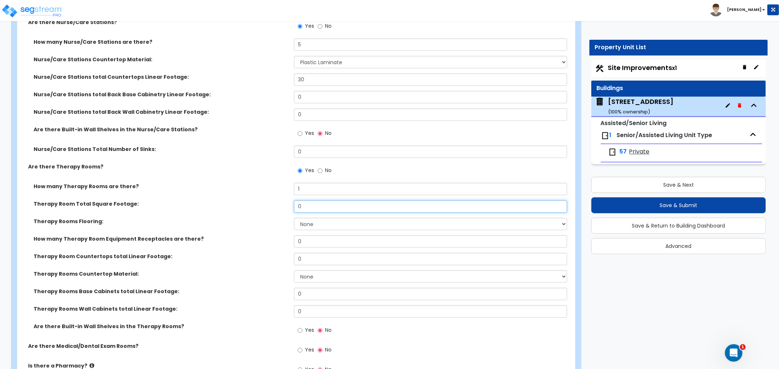
drag, startPoint x: 314, startPoint y: 202, endPoint x: 279, endPoint y: 204, distance: 35.1
click at [279, 204] on div "Therapy Room Total Square Footage: 0" at bounding box center [293, 209] width 553 height 18
click at [249, 234] on div "Therapy Rooms Flooring: None Tile Flooring Hardwood Flooring Resilient Laminate…" at bounding box center [293, 227] width 553 height 18
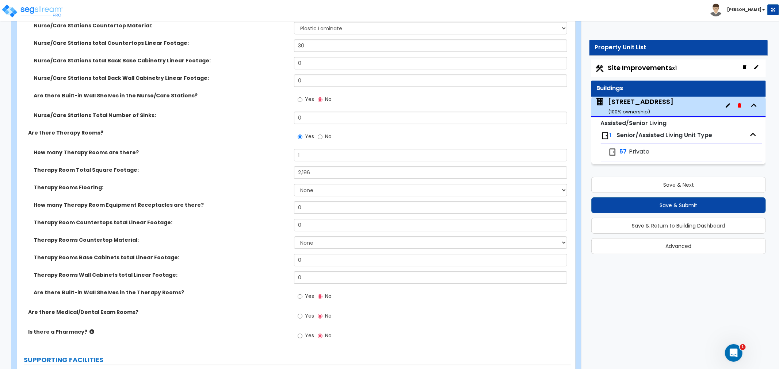
scroll to position [1622, 0]
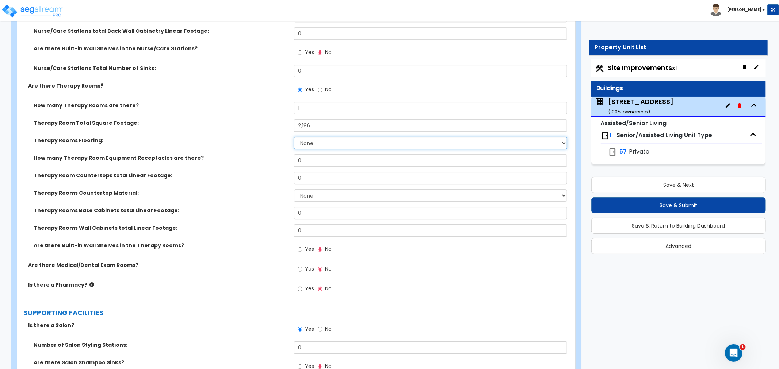
click at [307, 142] on select "None Tile Flooring Hardwood Flooring Resilient Laminate Flooring VCT Flooring S…" at bounding box center [430, 143] width 273 height 12
click at [294, 137] on select "None Tile Flooring Hardwood Flooring Resilient Laminate Flooring VCT Flooring S…" at bounding box center [430, 143] width 273 height 12
drag, startPoint x: 315, startPoint y: 158, endPoint x: 276, endPoint y: 157, distance: 39.1
click at [276, 157] on div "How many Therapy Room Equipment Receptacles are there? 0" at bounding box center [293, 163] width 553 height 18
click at [309, 158] on input "4" at bounding box center [430, 160] width 273 height 12
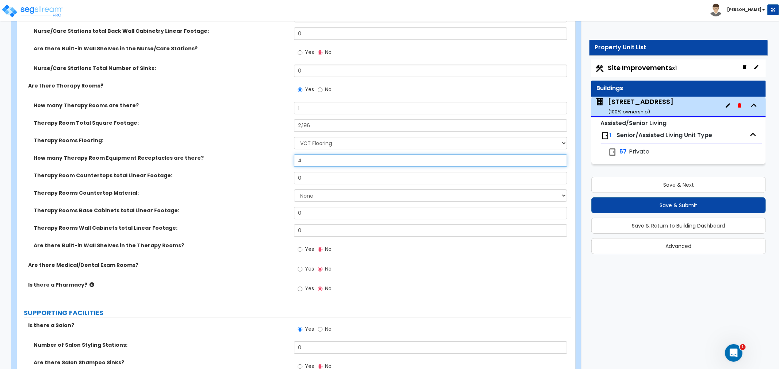
drag, startPoint x: 309, startPoint y: 158, endPoint x: 292, endPoint y: 159, distance: 16.8
click at [292, 159] on div "How many Therapy Room Equipment Receptacles are there? 4" at bounding box center [293, 163] width 553 height 18
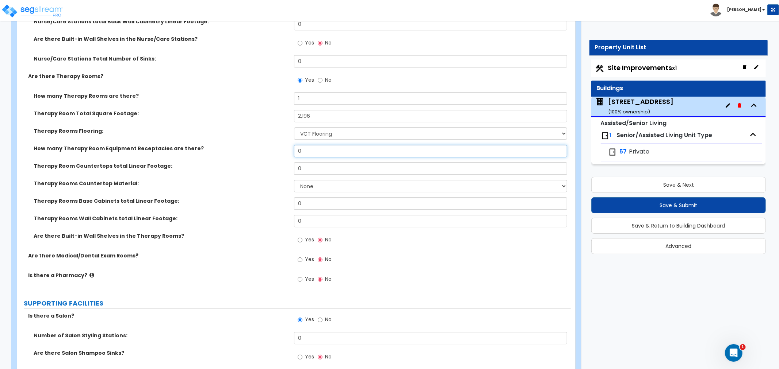
scroll to position [1663, 0]
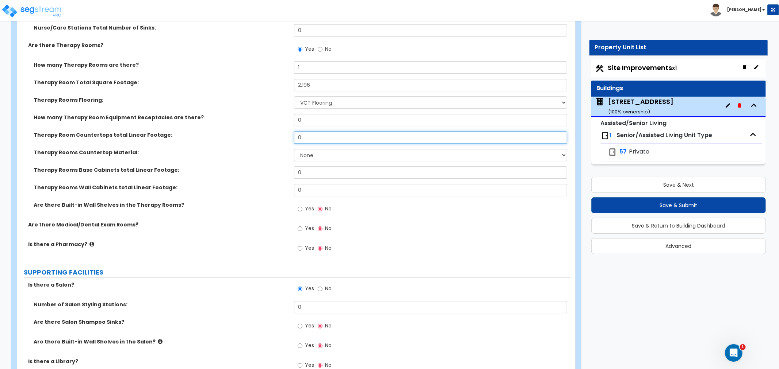
drag, startPoint x: 308, startPoint y: 136, endPoint x: 251, endPoint y: 133, distance: 57.7
click at [251, 133] on div "Therapy Room Countertops total Linear Footage: 0" at bounding box center [293, 140] width 553 height 18
click at [304, 154] on select "None Plastic Laminate Solid Surface Stone Quartz Marble Tile Wood Stainless Ste…" at bounding box center [430, 155] width 273 height 12
click at [294, 149] on select "None Plastic Laminate Solid Surface Stone Quartz Marble Tile Wood Stainless Ste…" at bounding box center [430, 155] width 273 height 12
drag, startPoint x: 308, startPoint y: 173, endPoint x: 272, endPoint y: 166, distance: 37.6
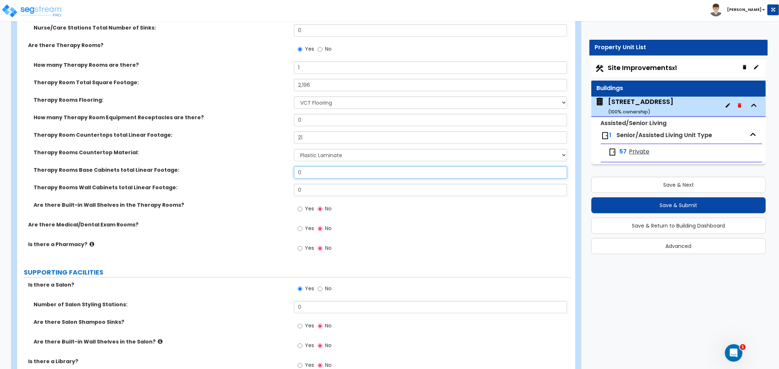
click at [272, 166] on div "Therapy Rooms Base Cabinets total Linear Footage: 0" at bounding box center [293, 175] width 553 height 18
drag, startPoint x: 311, startPoint y: 191, endPoint x: 272, endPoint y: 185, distance: 40.0
click at [272, 185] on div "Therapy Rooms Wall Cabinets total Linear Footage: 0" at bounding box center [293, 193] width 553 height 18
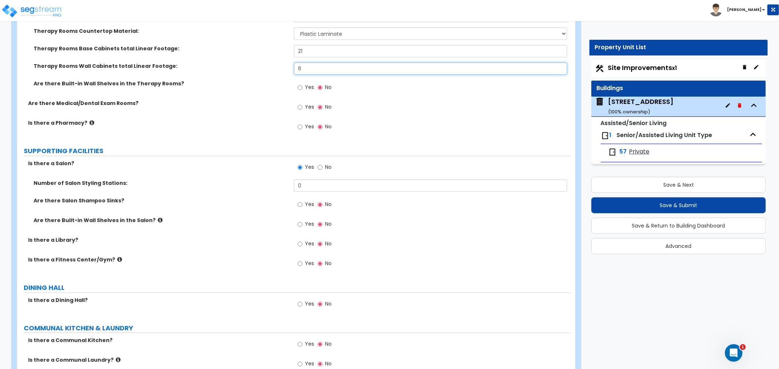
scroll to position [1825, 0]
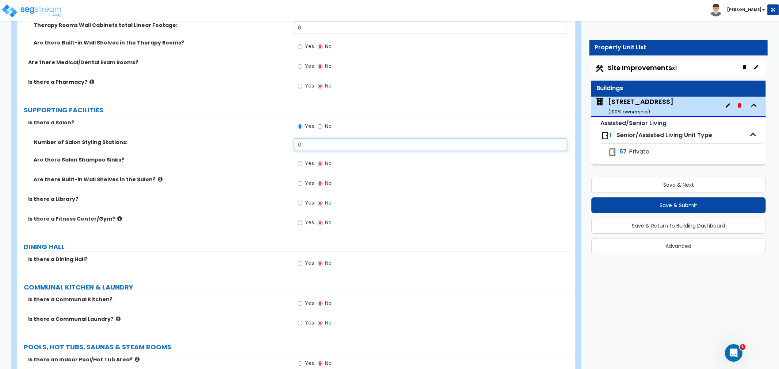
drag, startPoint x: 319, startPoint y: 144, endPoint x: 291, endPoint y: 144, distance: 28.1
click at [291, 144] on div "Number of Salon Styling Stations: 0" at bounding box center [293, 148] width 553 height 18
click at [302, 163] on input "Yes" at bounding box center [299, 164] width 5 height 8
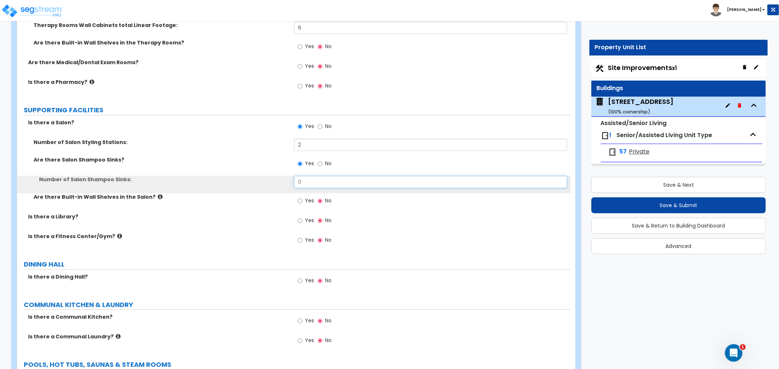
drag, startPoint x: 318, startPoint y: 184, endPoint x: 291, endPoint y: 182, distance: 26.7
click at [291, 182] on div "Number of Salon Shampoo Sinks: 0" at bounding box center [293, 185] width 553 height 18
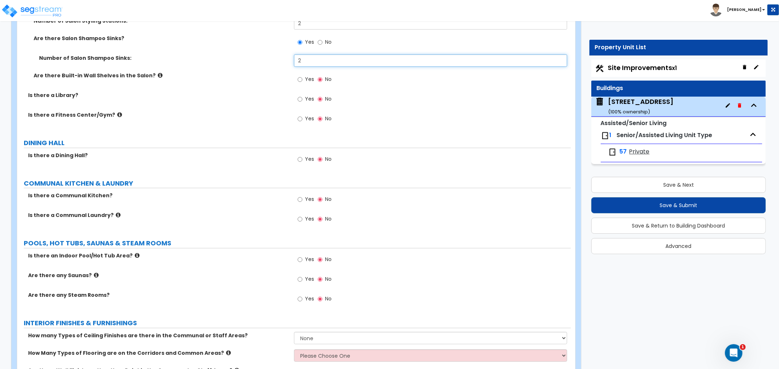
scroll to position [1987, 0]
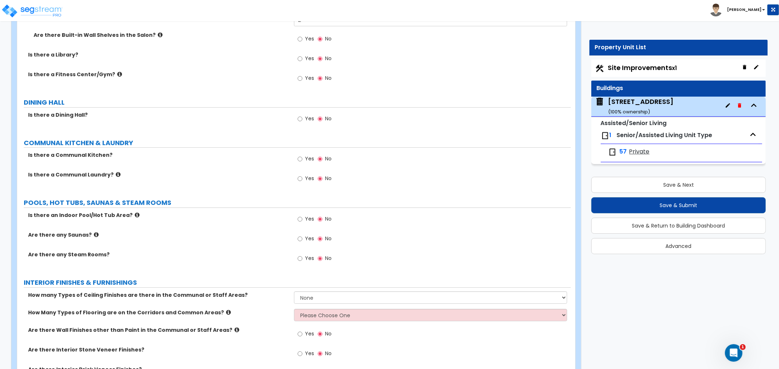
click at [297, 117] on div "Yes No" at bounding box center [314, 119] width 41 height 17
click at [298, 118] on input "Yes" at bounding box center [299, 119] width 5 height 8
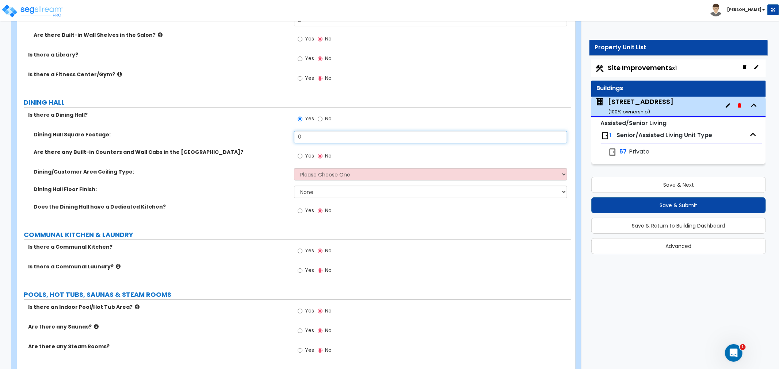
drag, startPoint x: 311, startPoint y: 135, endPoint x: 257, endPoint y: 133, distance: 54.8
click at [257, 133] on div "Dining Hall Square Footage: 0" at bounding box center [293, 140] width 553 height 18
click at [301, 156] on input "Yes" at bounding box center [299, 156] width 5 height 8
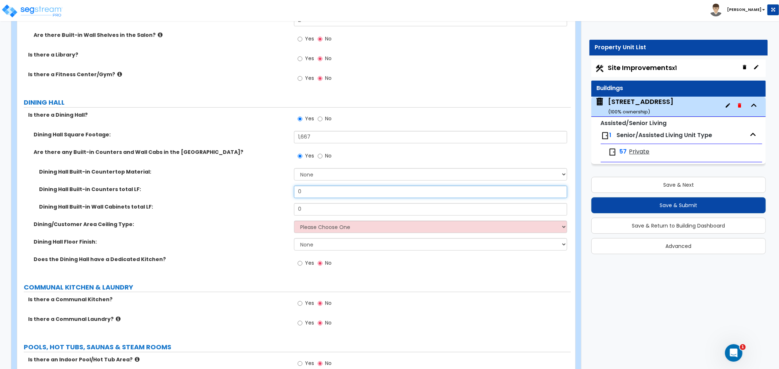
click at [307, 190] on input "0" at bounding box center [430, 192] width 273 height 12
drag, startPoint x: 311, startPoint y: 207, endPoint x: 263, endPoint y: 203, distance: 48.0
click at [263, 203] on div "Dining Hall Built-in Wall Cabinets total LF: 0" at bounding box center [293, 212] width 553 height 18
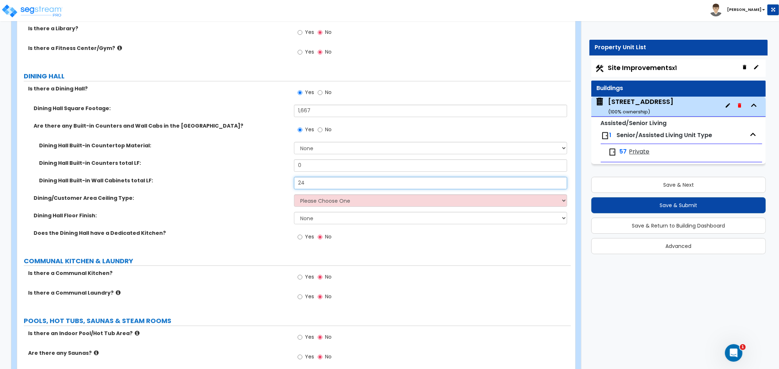
scroll to position [2028, 0]
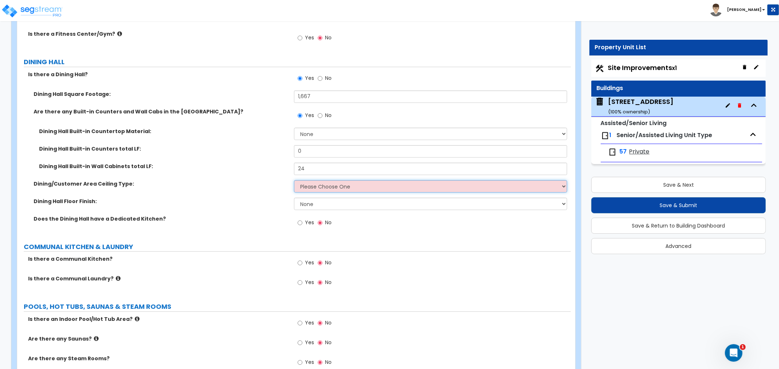
click at [308, 187] on select "Please Choose One Drop Ceiling Open Ceiling Drywall Ceiling" at bounding box center [430, 186] width 273 height 12
click at [294, 180] on select "Please Choose One Drop Ceiling Open Ceiling Drywall Ceiling" at bounding box center [430, 186] width 273 height 12
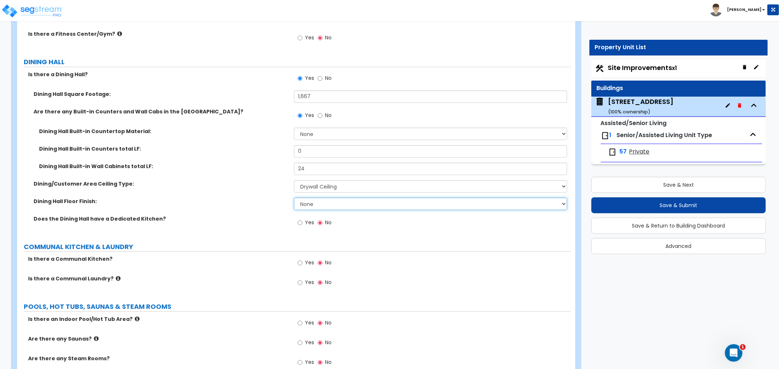
click at [307, 203] on select "None Tile Flooring Hardwood Flooring Resilient Laminate Flooring VCT Flooring S…" at bounding box center [430, 204] width 273 height 12
click at [294, 198] on select "None Tile Flooring Hardwood Flooring Resilient Laminate Flooring VCT Flooring S…" at bounding box center [430, 204] width 273 height 12
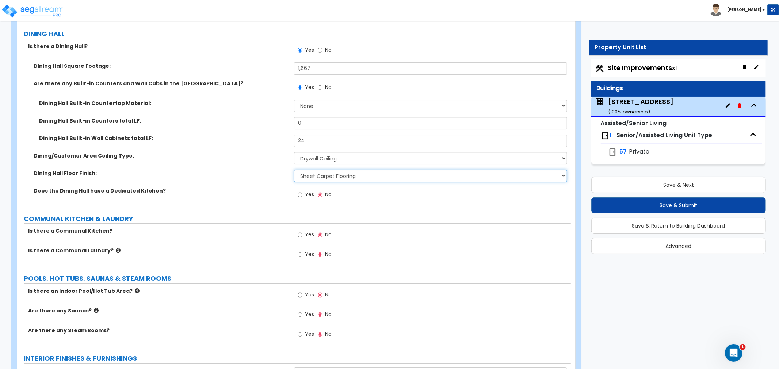
scroll to position [2068, 0]
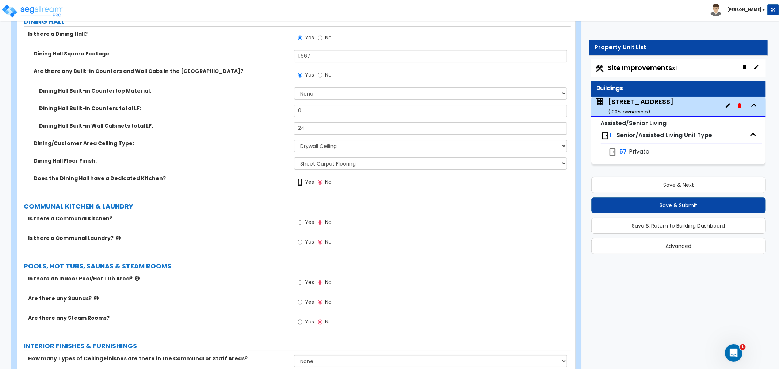
click at [301, 182] on input "Yes" at bounding box center [299, 182] width 5 height 8
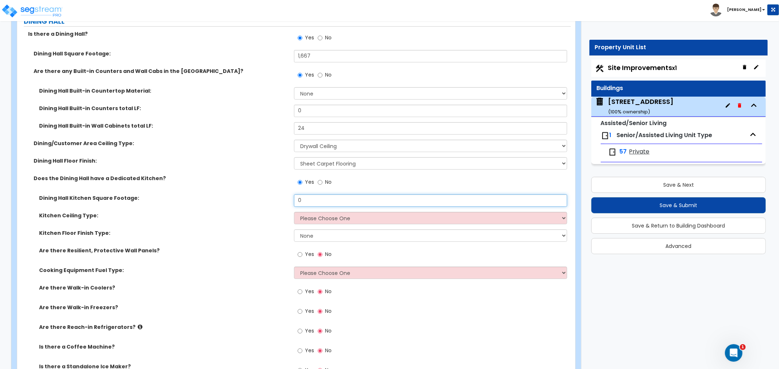
drag, startPoint x: 315, startPoint y: 199, endPoint x: 299, endPoint y: 198, distance: 16.4
click at [299, 198] on input "0" at bounding box center [430, 201] width 273 height 12
click at [318, 206] on input "0" at bounding box center [430, 201] width 273 height 12
drag, startPoint x: 322, startPoint y: 201, endPoint x: 276, endPoint y: 199, distance: 46.0
click at [276, 199] on div "Dining Hall Kitchen Square Footage: 0" at bounding box center [293, 204] width 553 height 18
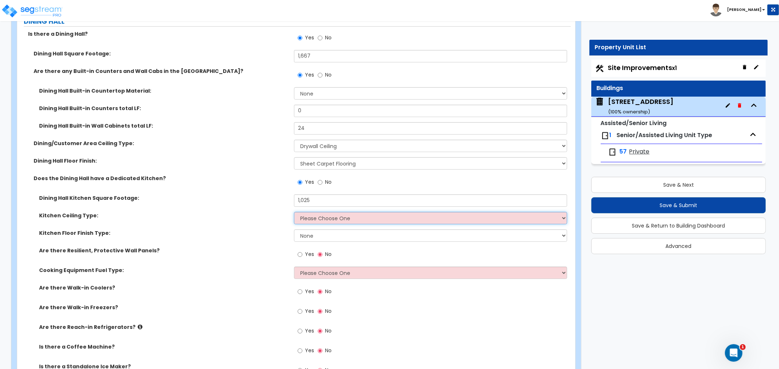
click at [315, 216] on select "Please Choose One Drop Ceiling Open Ceiling Drywall Ceiling" at bounding box center [430, 218] width 273 height 12
click at [294, 212] on select "Please Choose One Drop Ceiling Open Ceiling Drywall Ceiling" at bounding box center [430, 218] width 273 height 12
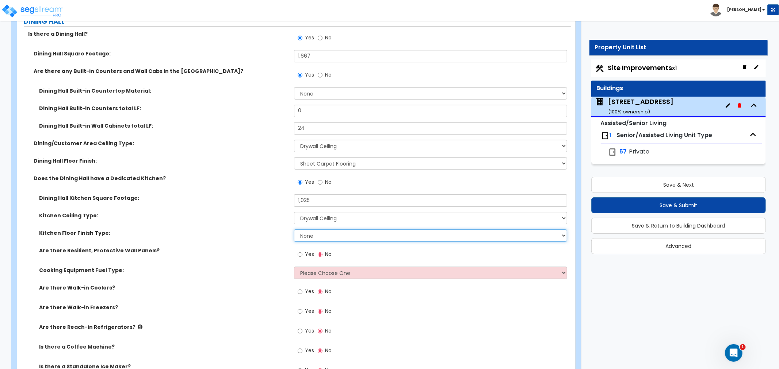
click at [320, 231] on select "None Tile Flooring VCT Flooring Sheet Vinyl Flooring" at bounding box center [430, 236] width 273 height 12
click at [294, 230] on select "None Tile Flooring VCT Flooring Sheet Vinyl Flooring" at bounding box center [430, 236] width 273 height 12
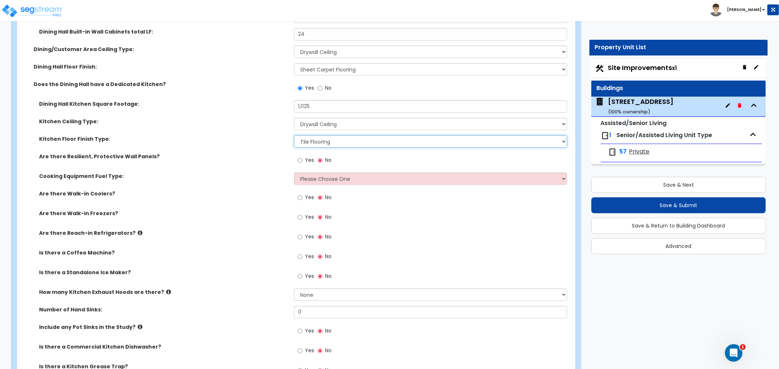
scroll to position [2190, 0]
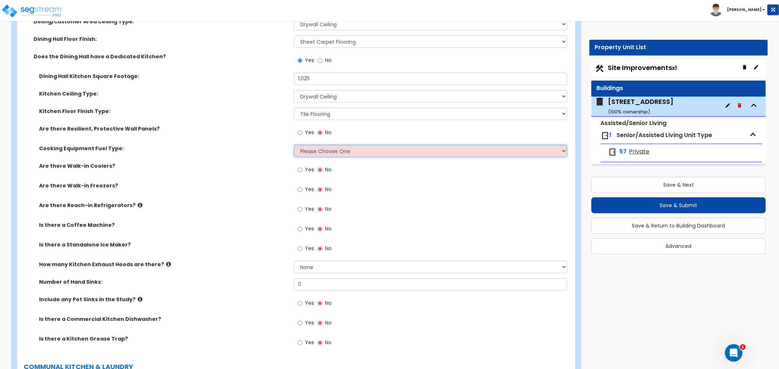
click at [305, 147] on select "Please Choose One Gas Electric" at bounding box center [430, 151] width 273 height 12
click at [294, 145] on select "Please Choose One Gas Electric" at bounding box center [430, 151] width 273 height 12
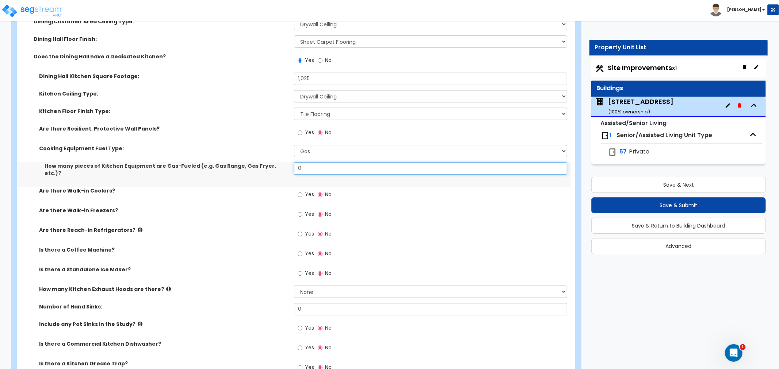
drag, startPoint x: 306, startPoint y: 170, endPoint x: 272, endPoint y: 167, distance: 33.7
click at [272, 167] on div "How many pieces of Kitchen Equipment are Gas-Fueled (e.g. Gas Range, Gas Fryer,…" at bounding box center [293, 174] width 553 height 25
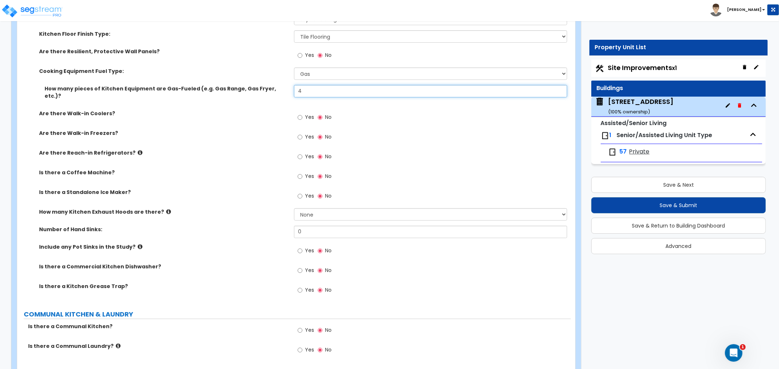
scroll to position [2271, 0]
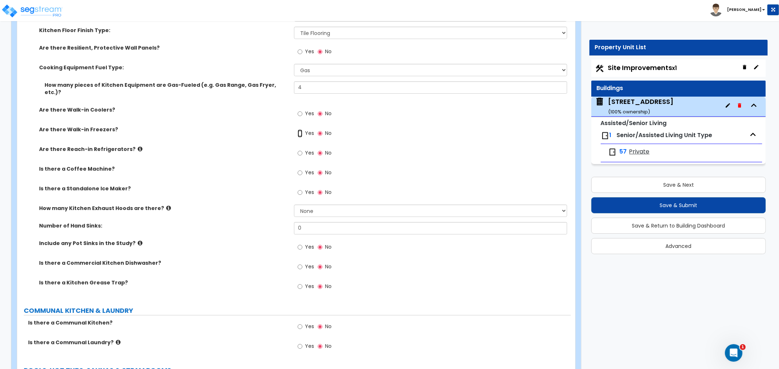
click at [300, 130] on input "Yes" at bounding box center [299, 134] width 5 height 8
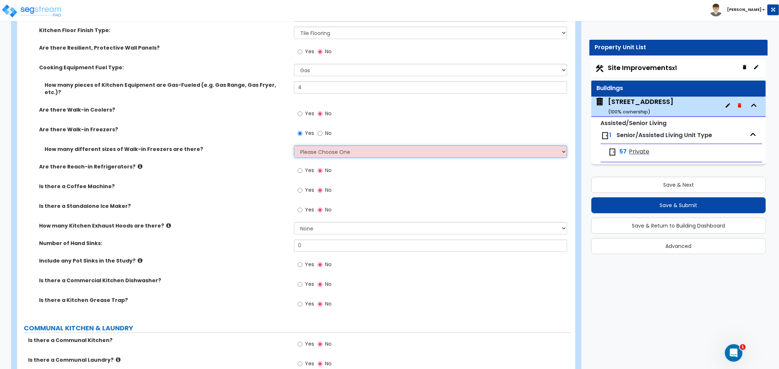
click at [311, 146] on select "Please Choose One 1 2 3 4" at bounding box center [430, 152] width 273 height 12
click at [294, 146] on select "Please Choose One 1 2 3 4" at bounding box center [430, 152] width 273 height 12
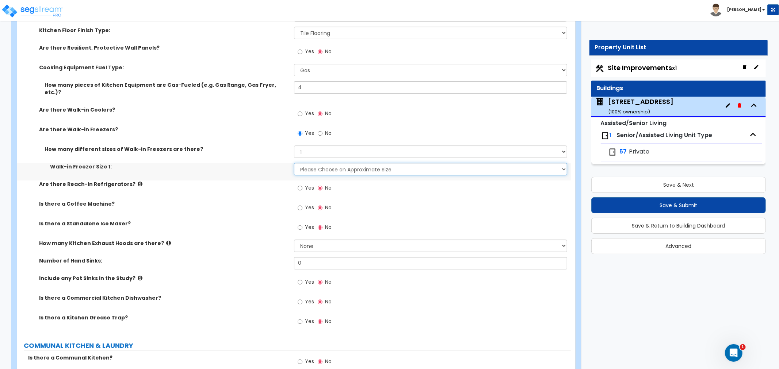
click at [308, 163] on select "Please Choose an Approximate Size 8' x 8' 8' x 12' 8' x 16' 8' x 20' I want to …" at bounding box center [430, 169] width 273 height 12
click at [294, 163] on select "Please Choose an Approximate Size 8' x 8' 8' x 12' 8' x 16' 8' x 20' I want to …" at bounding box center [430, 169] width 273 height 12
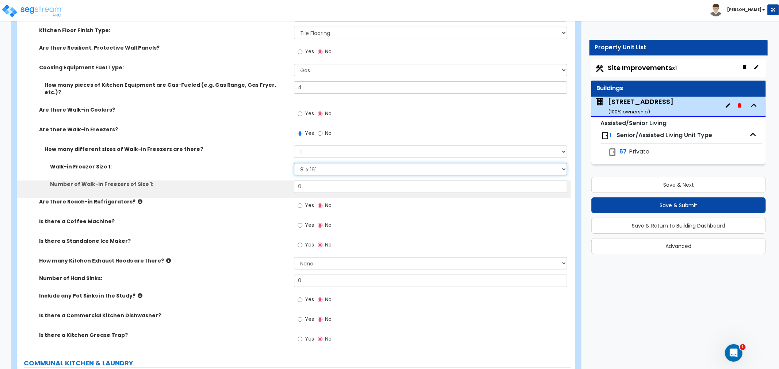
click at [315, 164] on select "Please Choose an Approximate Size 8' x 8' 8' x 12' 8' x 16' 8' x 20' I want to …" at bounding box center [430, 169] width 273 height 12
click at [294, 163] on select "Please Choose an Approximate Size 8' x 8' 8' x 12' 8' x 16' 8' x 20' I want to …" at bounding box center [430, 169] width 273 height 12
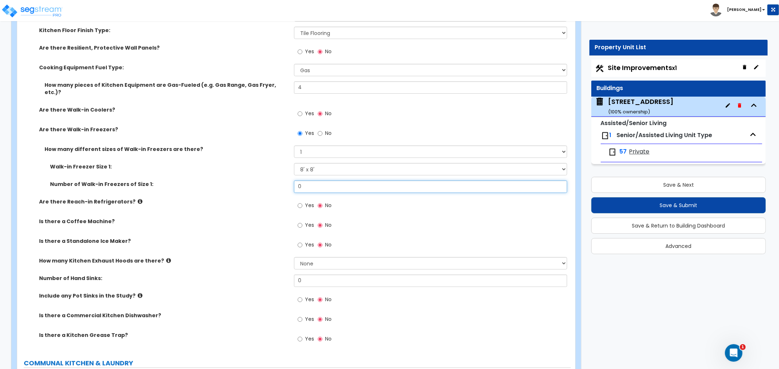
drag, startPoint x: 311, startPoint y: 181, endPoint x: 290, endPoint y: 180, distance: 20.8
click at [290, 181] on div "Number of Walk-in Freezers of Size 1: 0" at bounding box center [293, 190] width 553 height 18
click at [297, 202] on input "Yes" at bounding box center [299, 206] width 5 height 8
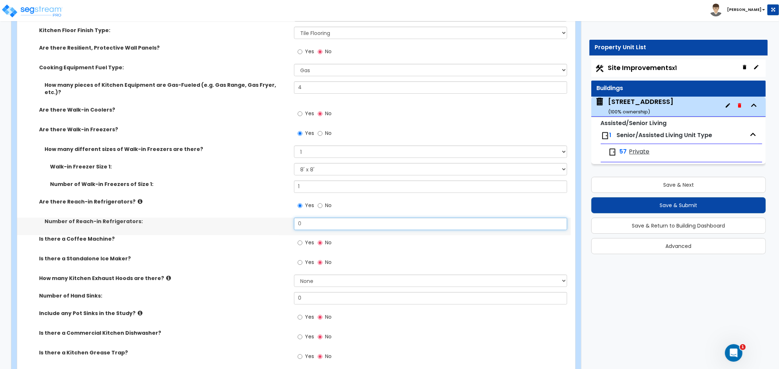
drag, startPoint x: 308, startPoint y: 214, endPoint x: 260, endPoint y: 214, distance: 48.2
click at [260, 218] on div "Number of Reach-in Refrigerators: 0" at bounding box center [293, 227] width 553 height 18
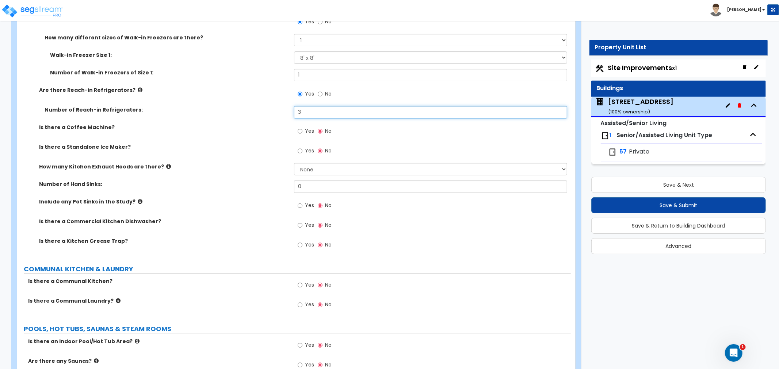
scroll to position [2393, 0]
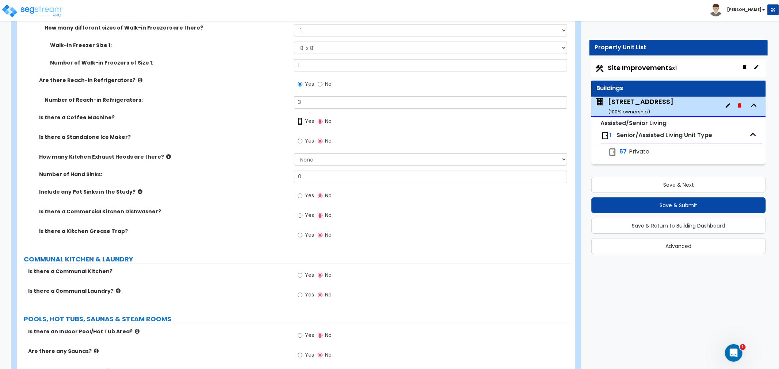
click at [302, 118] on input "Yes" at bounding box center [299, 122] width 5 height 8
click at [301, 137] on input "Yes" at bounding box center [299, 141] width 5 height 8
click at [308, 153] on select "None 1 2 3" at bounding box center [430, 159] width 273 height 12
click at [294, 153] on select "None 1 2 3" at bounding box center [430, 159] width 273 height 12
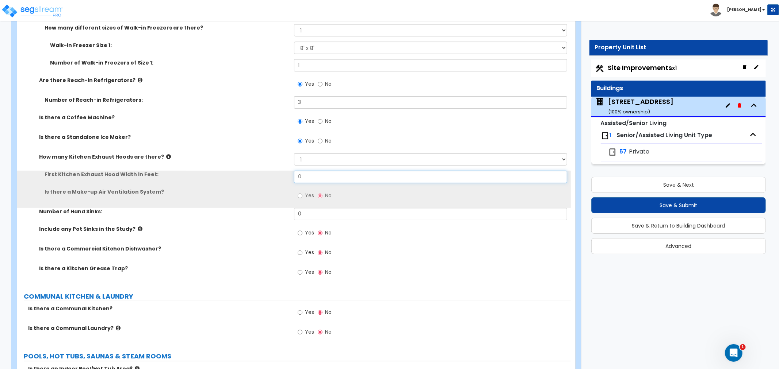
drag, startPoint x: 306, startPoint y: 169, endPoint x: 277, endPoint y: 169, distance: 28.1
click at [277, 171] on div "First Kitchen Exhaust Hood Width in Feet: 0" at bounding box center [293, 180] width 553 height 18
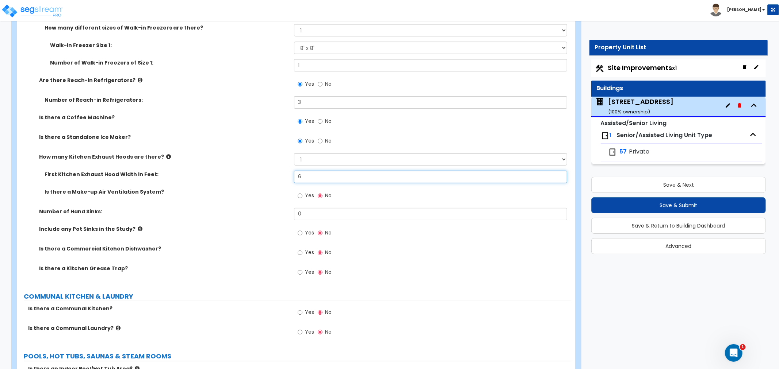
scroll to position [2352, 0]
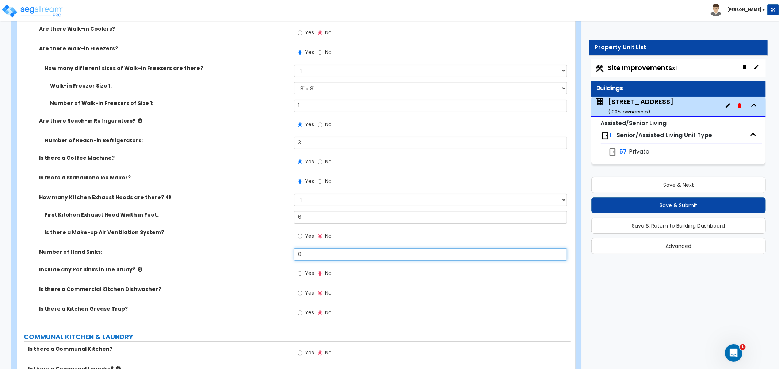
drag, startPoint x: 307, startPoint y: 247, endPoint x: 258, endPoint y: 243, distance: 49.1
click at [258, 249] on div "Number of Hand Sinks: 0" at bounding box center [293, 258] width 553 height 18
click at [307, 270] on span "Yes" at bounding box center [309, 273] width 9 height 7
click at [302, 270] on input "Yes" at bounding box center [299, 274] width 5 height 8
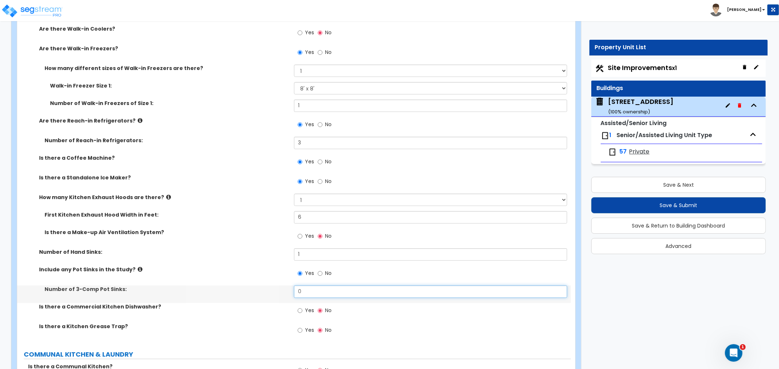
drag, startPoint x: 308, startPoint y: 281, endPoint x: 232, endPoint y: 272, distance: 76.8
click at [232, 272] on div "Dining Hall Kitchen Square Footage: 1,025 Kitchen Ceiling Type: Please Choose O…" at bounding box center [294, 127] width 542 height 432
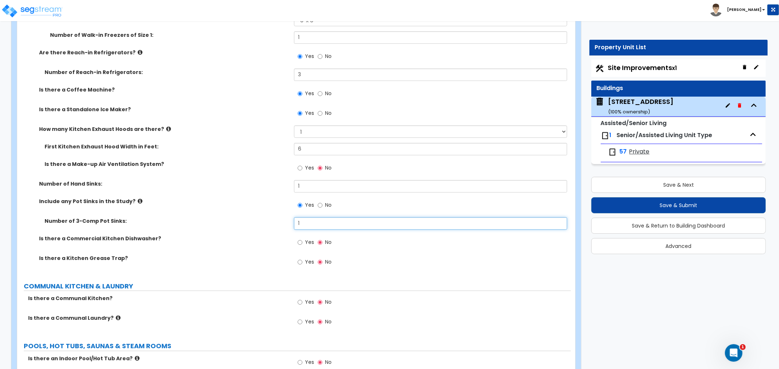
scroll to position [2433, 0]
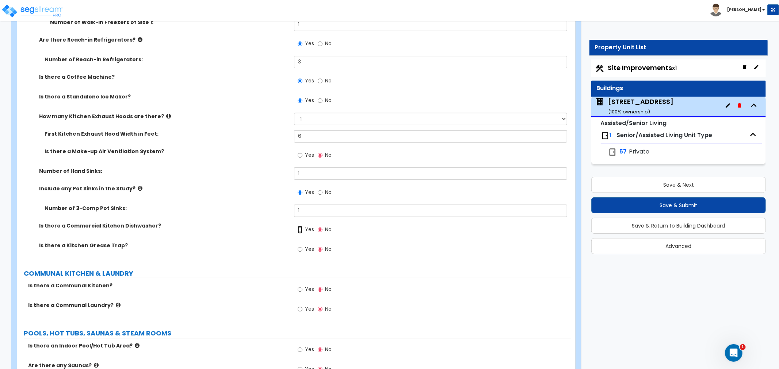
click at [298, 226] on input "Yes" at bounding box center [299, 230] width 5 height 8
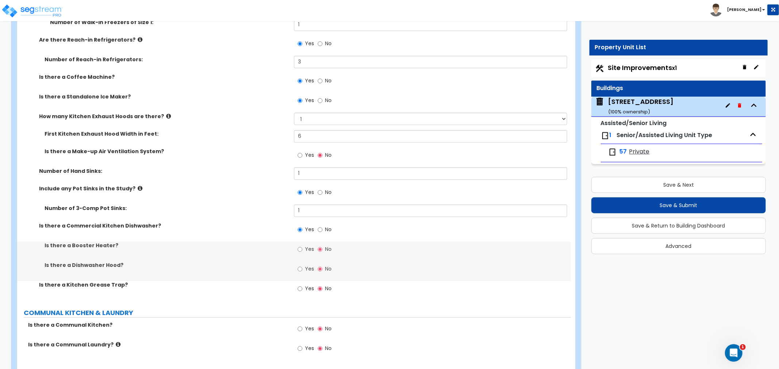
click at [302, 244] on label "Yes" at bounding box center [305, 250] width 16 height 12
click at [302, 246] on input "Yes" at bounding box center [299, 250] width 5 height 8
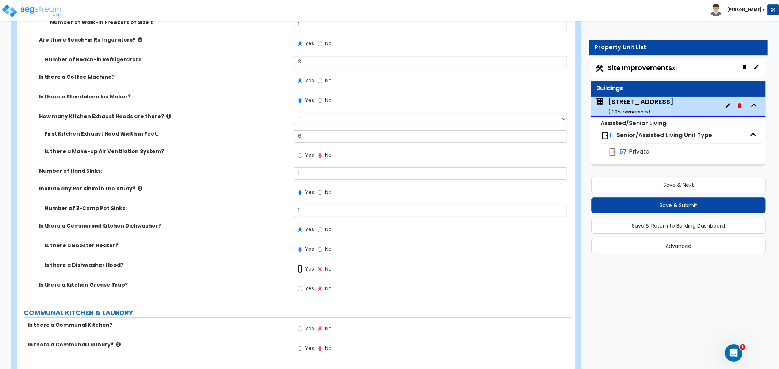
click at [300, 265] on input "Yes" at bounding box center [299, 269] width 5 height 8
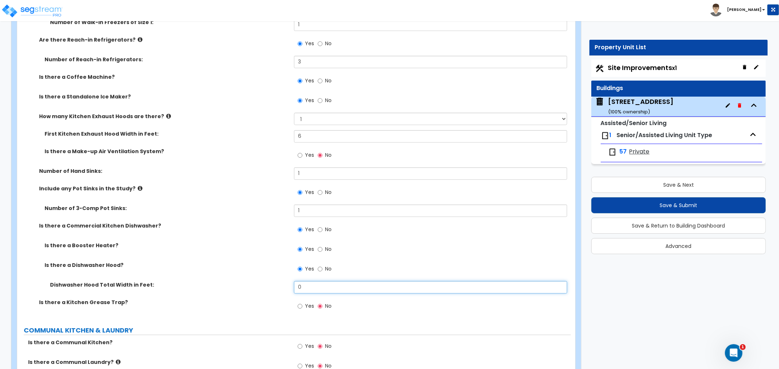
drag, startPoint x: 312, startPoint y: 277, endPoint x: 283, endPoint y: 280, distance: 29.1
click at [283, 281] on div "Dishwasher Hood Total Width in Feet: 0" at bounding box center [293, 290] width 553 height 18
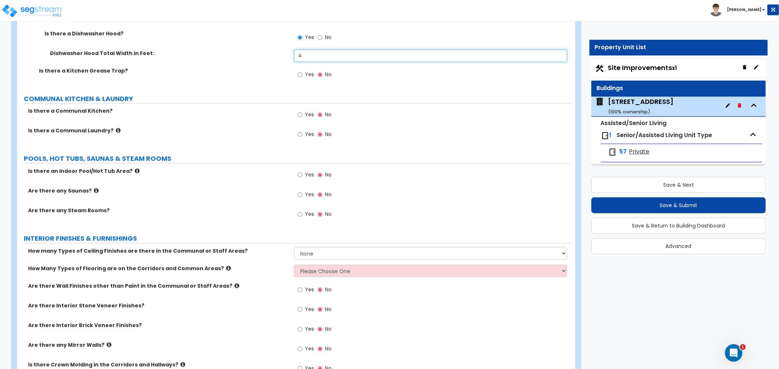
scroll to position [2677, 0]
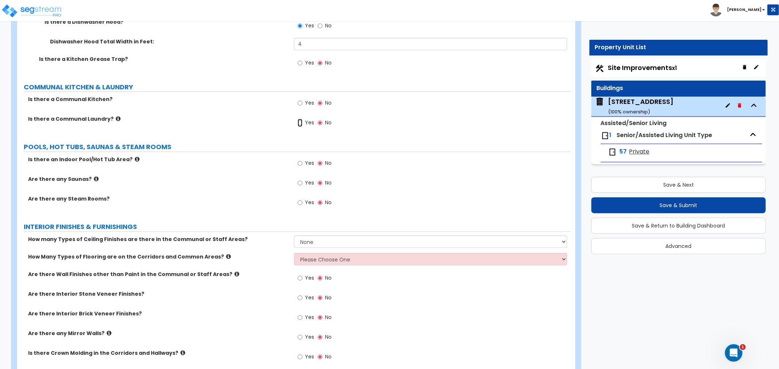
click at [297, 119] on input "Yes" at bounding box center [299, 123] width 5 height 8
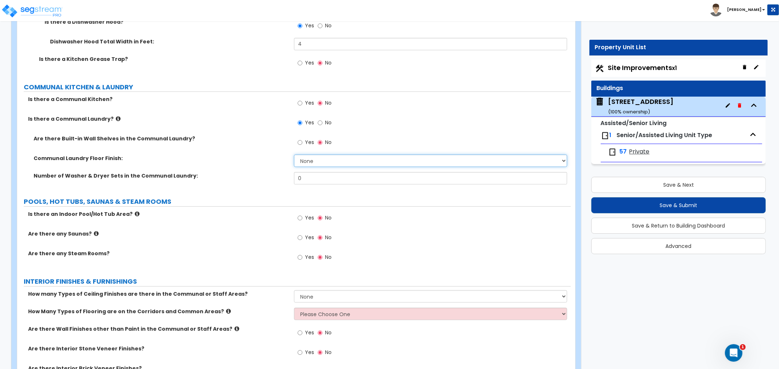
click at [301, 155] on select "None Tile Flooring Hardwood Flooring Resilient Laminate Flooring VCT Flooring S…" at bounding box center [430, 161] width 273 height 12
click at [294, 155] on select "None Tile Flooring Hardwood Flooring Resilient Laminate Flooring VCT Flooring S…" at bounding box center [430, 161] width 273 height 12
drag, startPoint x: 305, startPoint y: 169, endPoint x: 272, endPoint y: 173, distance: 33.1
click at [272, 173] on div "Number of Washer & Dryer Sets in the Communal Laundry: 0" at bounding box center [293, 181] width 553 height 18
click at [299, 139] on input "Yes" at bounding box center [299, 143] width 5 height 8
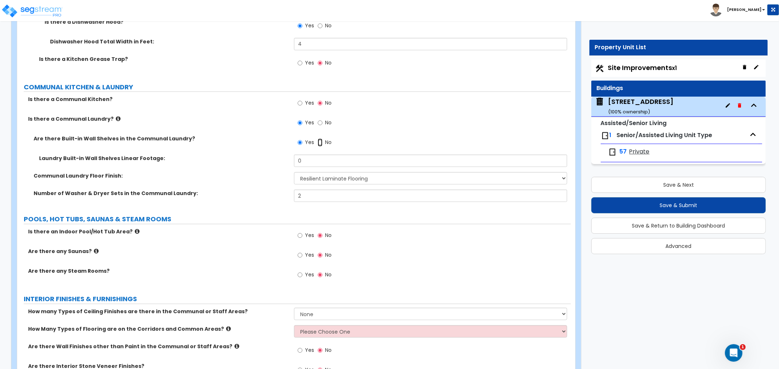
click at [319, 139] on input "No" at bounding box center [320, 143] width 5 height 8
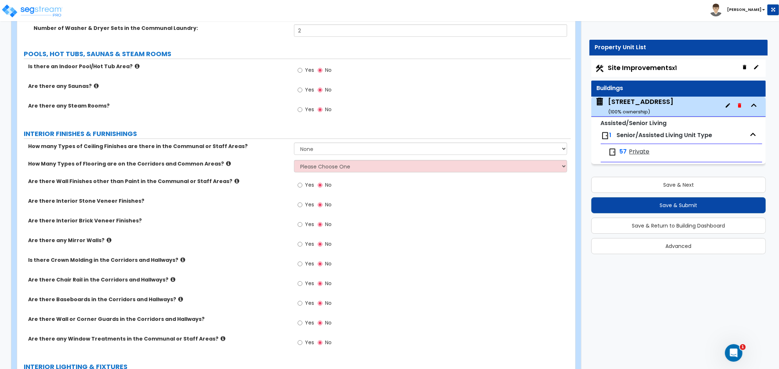
scroll to position [2839, 0]
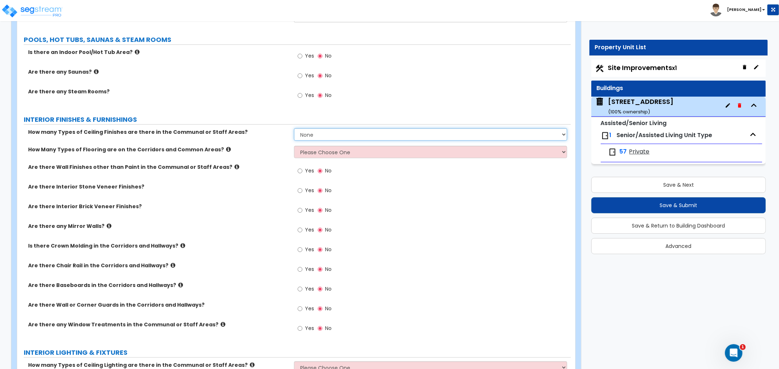
click at [325, 128] on select "None 1 2 3" at bounding box center [430, 134] width 273 height 12
click at [294, 128] on select "None 1 2 3" at bounding box center [430, 134] width 273 height 12
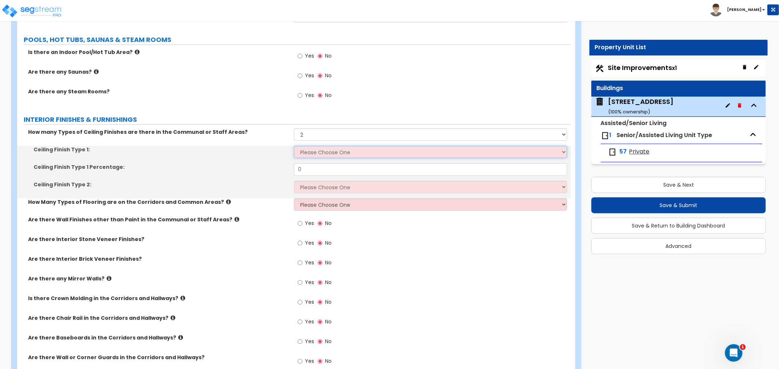
click at [311, 146] on select "Please Choose One Drop Ceiling Drywall Ceiling Open Ceiling" at bounding box center [430, 152] width 273 height 12
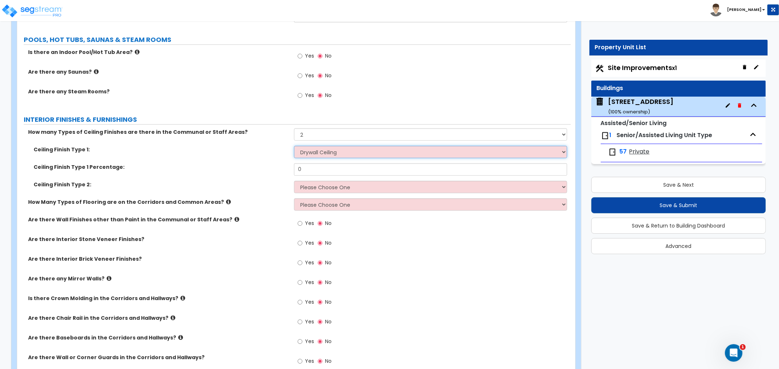
click at [294, 146] on select "Please Choose One Drop Ceiling Drywall Ceiling Open Ceiling" at bounding box center [430, 152] width 273 height 12
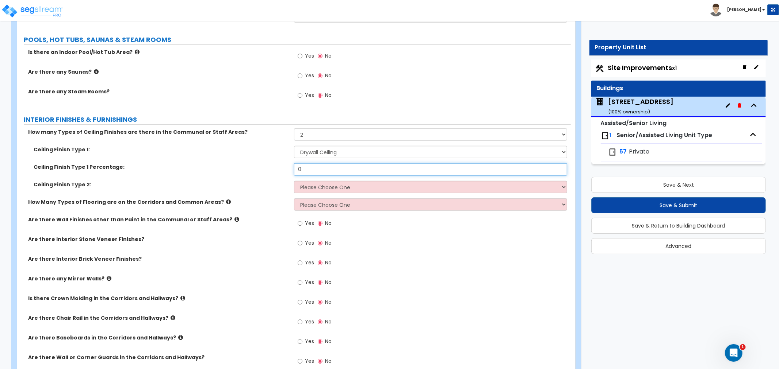
drag, startPoint x: 310, startPoint y: 159, endPoint x: 263, endPoint y: 160, distance: 47.1
click at [263, 164] on div "Ceiling Finish Type 1 Percentage: 0" at bounding box center [293, 173] width 553 height 18
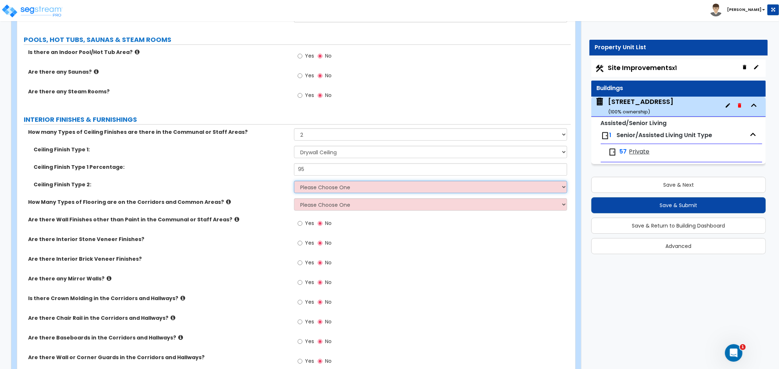
click at [301, 181] on select "Please Choose One Drop Ceiling Drywall Ceiling Open Ceiling" at bounding box center [430, 187] width 273 height 12
click at [294, 181] on select "Please Choose One Drop Ceiling Drywall Ceiling Open Ceiling" at bounding box center [430, 187] width 273 height 12
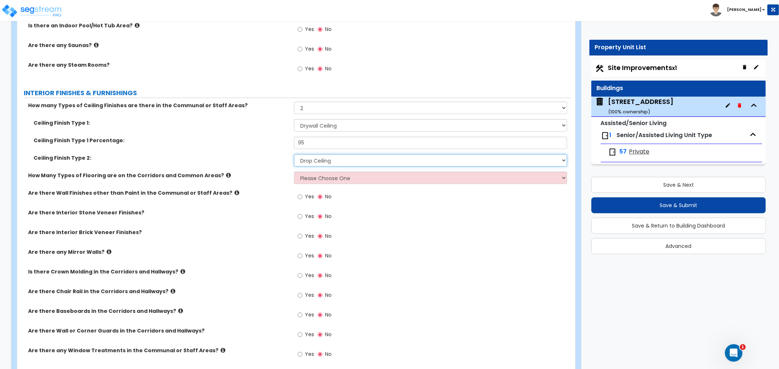
scroll to position [2879, 0]
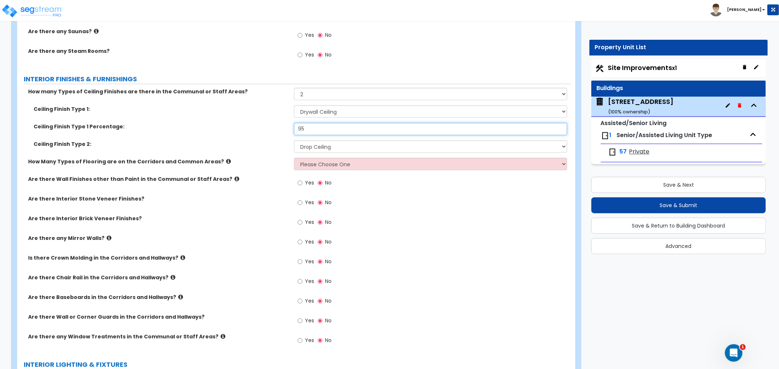
drag, startPoint x: 314, startPoint y: 118, endPoint x: 247, endPoint y: 119, distance: 67.2
click at [247, 123] on div "Ceiling Finish Type 1 Percentage: 95" at bounding box center [293, 132] width 553 height 18
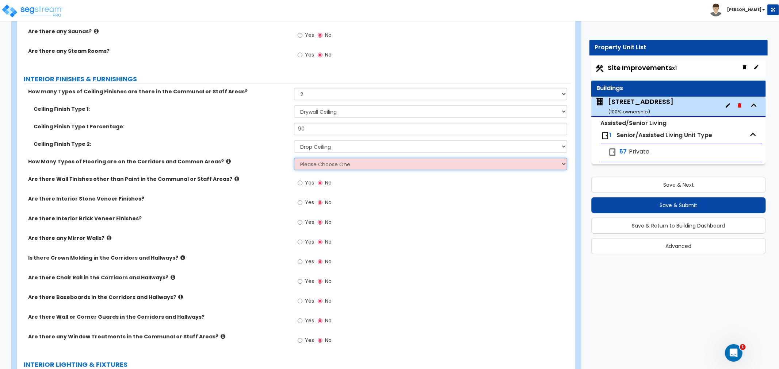
click at [307, 158] on select "Please Choose One 1 2 3" at bounding box center [430, 164] width 273 height 12
click at [294, 158] on select "Please Choose One 1 2 3" at bounding box center [430, 164] width 273 height 12
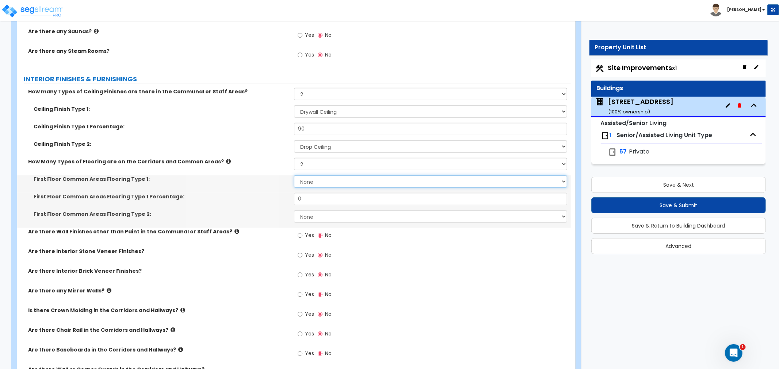
click at [307, 176] on select "None Tile Flooring Hardwood Flooring Resilient Laminate Flooring VCT Flooring S…" at bounding box center [430, 182] width 273 height 12
click at [294, 176] on select "None Tile Flooring Hardwood Flooring Resilient Laminate Flooring VCT Flooring S…" at bounding box center [430, 182] width 273 height 12
drag, startPoint x: 316, startPoint y: 191, endPoint x: 248, endPoint y: 185, distance: 67.8
click at [248, 193] on div "First Floor Common Areas Flooring Type 1 Percentage: 0" at bounding box center [293, 202] width 553 height 18
click at [312, 211] on select "None Tile Flooring Hardwood Flooring Resilient Laminate Flooring VCT Flooring S…" at bounding box center [430, 217] width 273 height 12
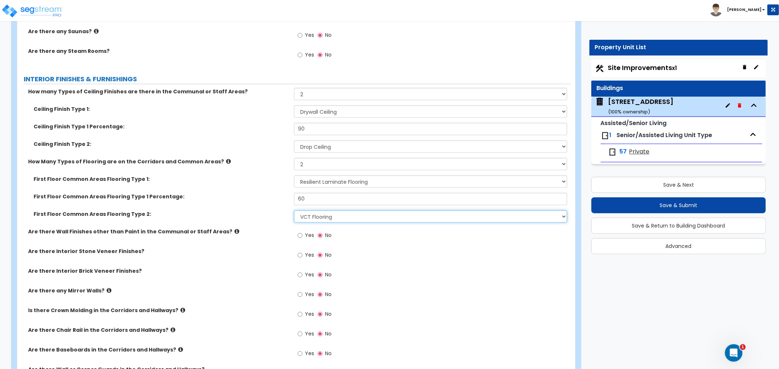
click at [294, 211] on select "None Tile Flooring Hardwood Flooring Resilient Laminate Flooring VCT Flooring S…" at bounding box center [430, 217] width 273 height 12
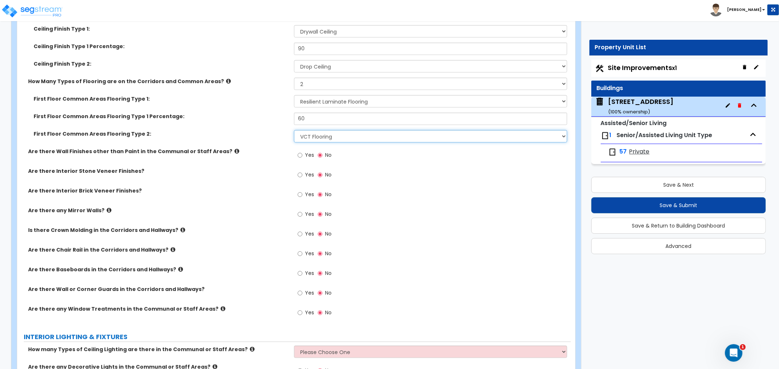
scroll to position [2961, 0]
click at [297, 150] on input "Yes" at bounding box center [299, 154] width 5 height 8
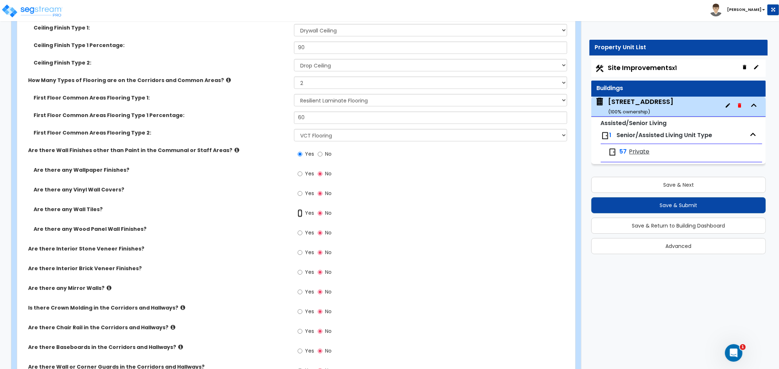
click at [299, 210] on input "Yes" at bounding box center [299, 214] width 5 height 8
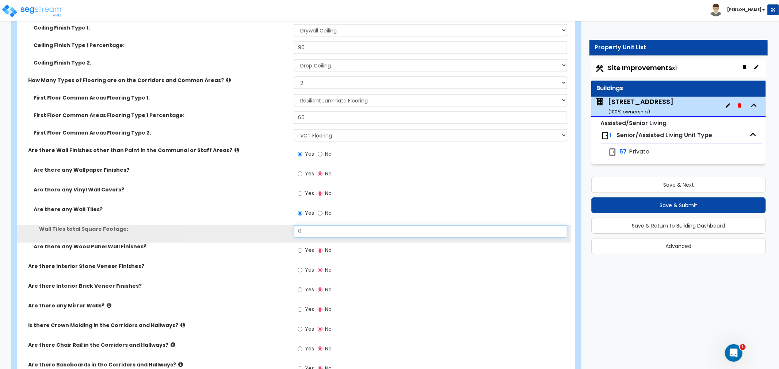
drag, startPoint x: 309, startPoint y: 223, endPoint x: 289, endPoint y: 223, distance: 20.1
click at [289, 226] on div "Wall Tiles total Square Footage: 0" at bounding box center [293, 235] width 553 height 18
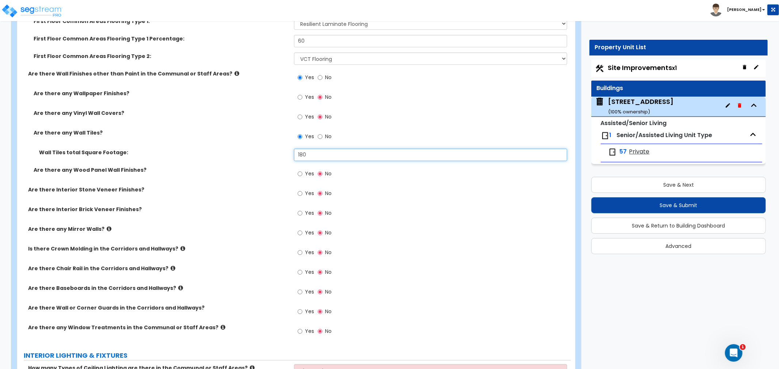
scroll to position [3042, 0]
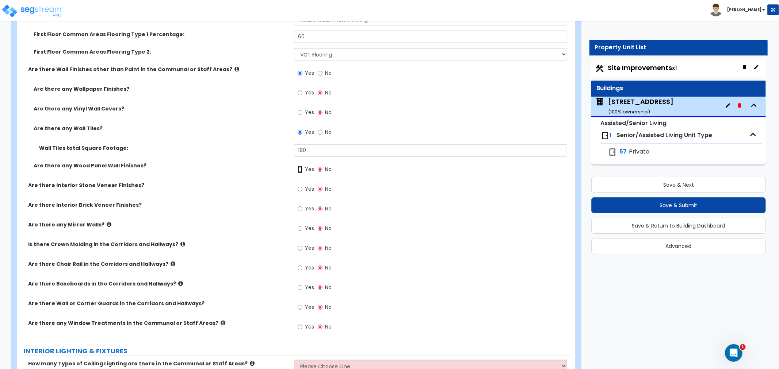
click at [300, 166] on input "Yes" at bounding box center [299, 170] width 5 height 8
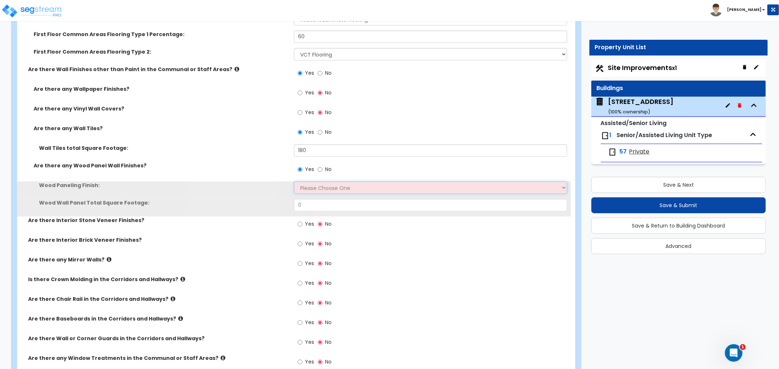
click at [306, 182] on select "Please Choose One Birch Mahogany Oak or Cherry Rosewood Teak I Don't Know, Plea…" at bounding box center [430, 188] width 273 height 12
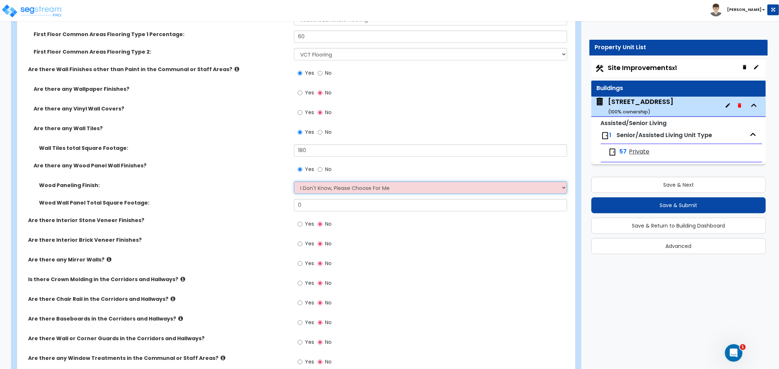
click at [294, 182] on select "Please Choose One Birch Mahogany Oak or Cherry Rosewood Teak I Don't Know, Plea…" at bounding box center [430, 188] width 273 height 12
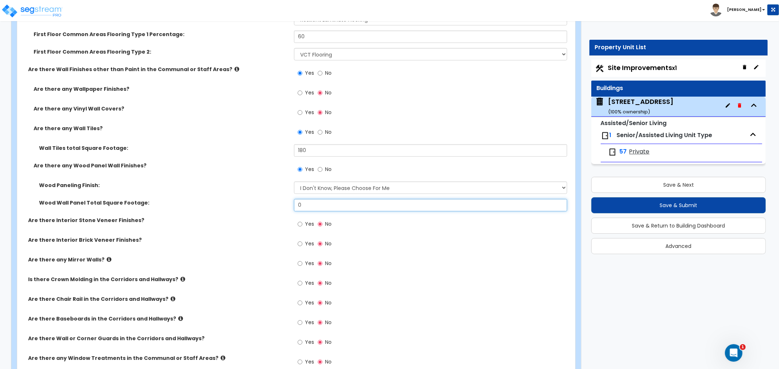
drag, startPoint x: 307, startPoint y: 197, endPoint x: 269, endPoint y: 191, distance: 39.0
click at [269, 199] on div "Wood Wall Panel Total Square Footage: 0" at bounding box center [293, 208] width 553 height 18
click at [369, 217] on div "Yes No" at bounding box center [432, 227] width 277 height 20
drag, startPoint x: 352, startPoint y: 196, endPoint x: 170, endPoint y: 195, distance: 181.8
click at [170, 199] on div "Wood Wall Panel Total Square Footage: 0" at bounding box center [293, 208] width 553 height 18
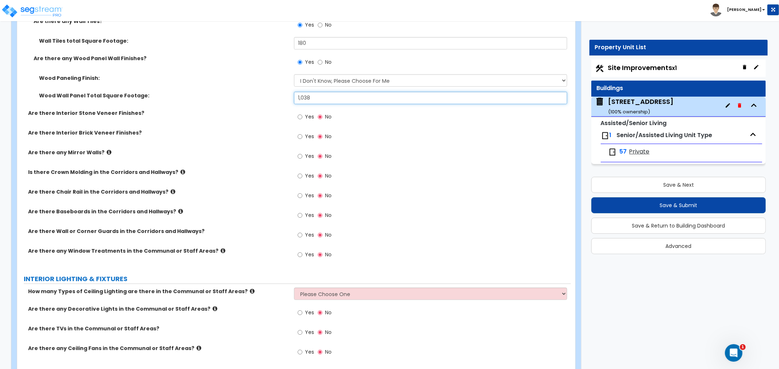
scroll to position [3163, 0]
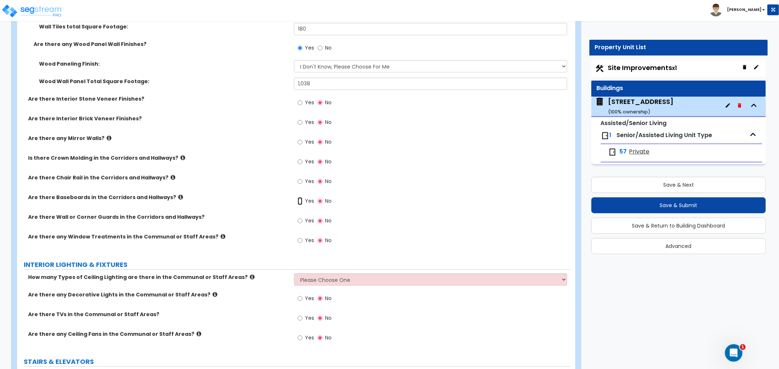
click at [300, 197] on input "Yes" at bounding box center [299, 201] width 5 height 8
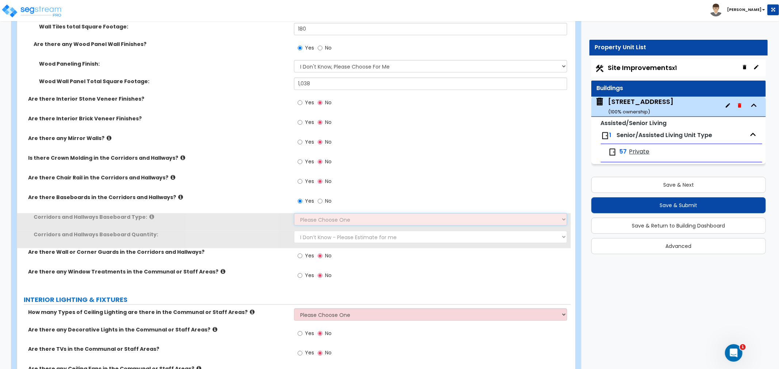
click at [311, 214] on select "Please Choose One Wood Vinyl Carpet Tile" at bounding box center [430, 220] width 273 height 12
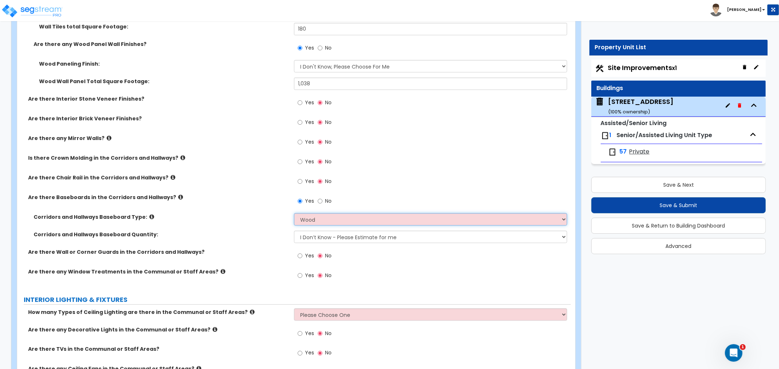
click at [294, 214] on select "Please Choose One Wood Vinyl Carpet Tile" at bounding box center [430, 220] width 273 height 12
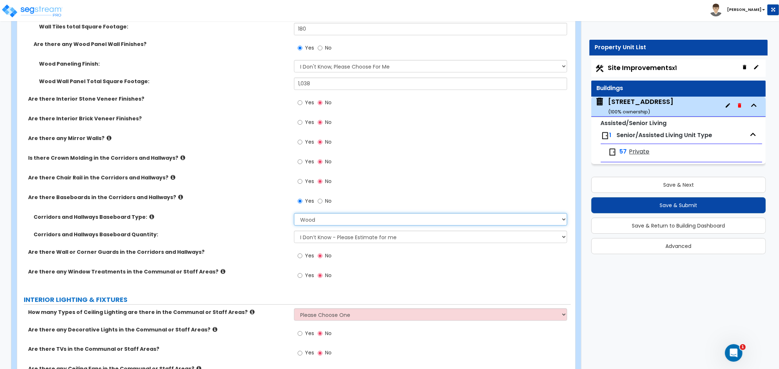
click at [315, 214] on select "Please Choose One Wood Vinyl Carpet Tile" at bounding box center [430, 220] width 273 height 12
click at [294, 214] on select "Please Choose One Wood Vinyl Carpet Tile" at bounding box center [430, 220] width 273 height 12
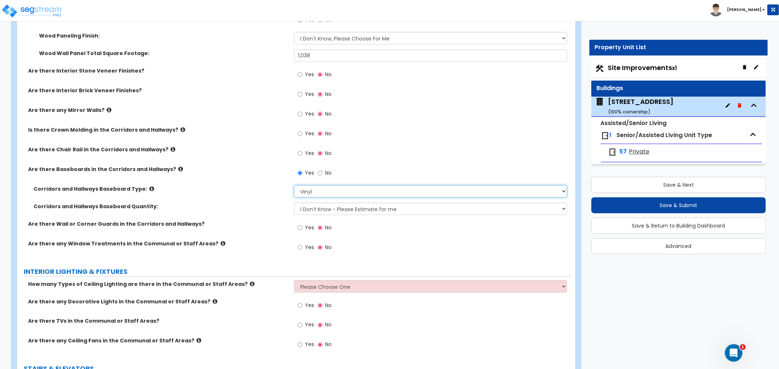
scroll to position [3204, 0]
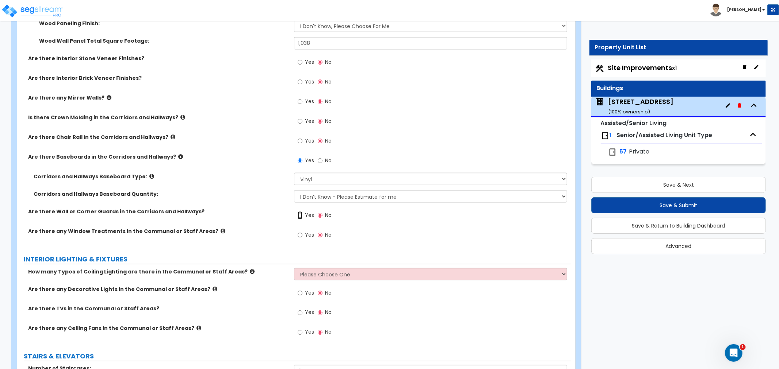
click at [298, 212] on input "Yes" at bounding box center [299, 216] width 5 height 8
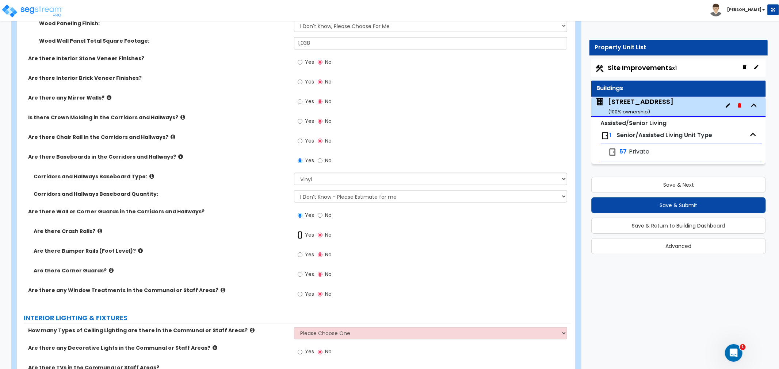
click at [302, 231] on input "Yes" at bounding box center [299, 235] width 5 height 8
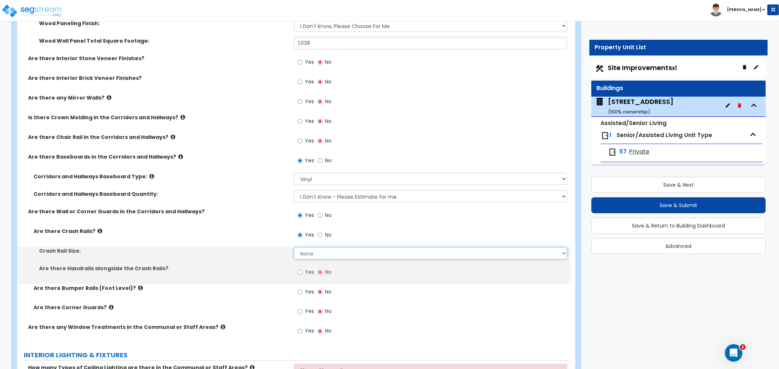
click at [303, 247] on select "None Small Large" at bounding box center [430, 253] width 273 height 12
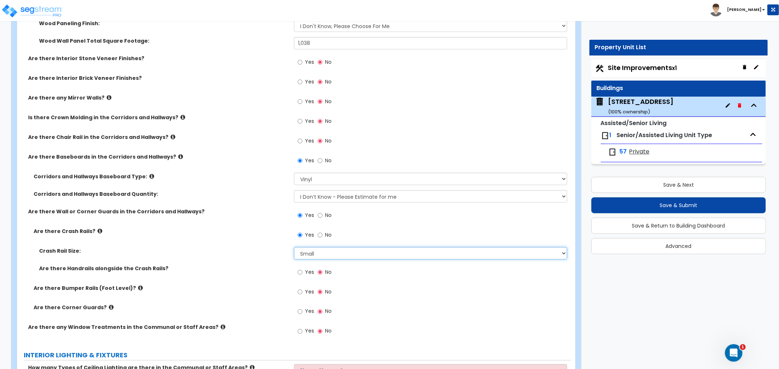
click at [294, 247] on select "None Small Large" at bounding box center [430, 253] width 273 height 12
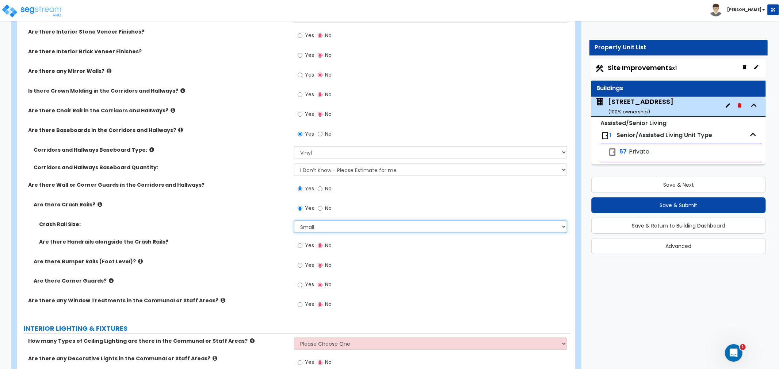
scroll to position [3244, 0]
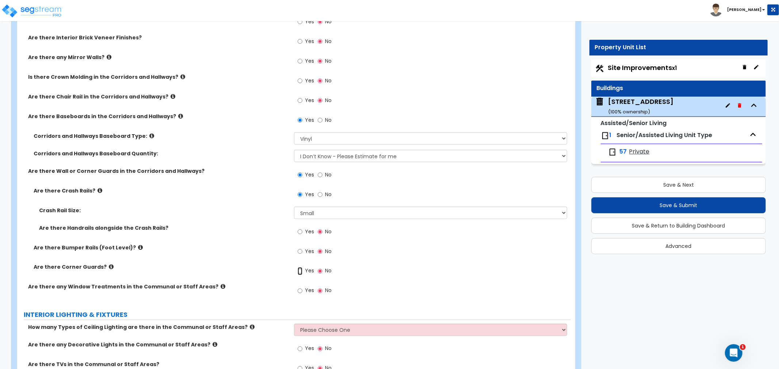
click at [298, 268] on input "Yes" at bounding box center [299, 272] width 5 height 8
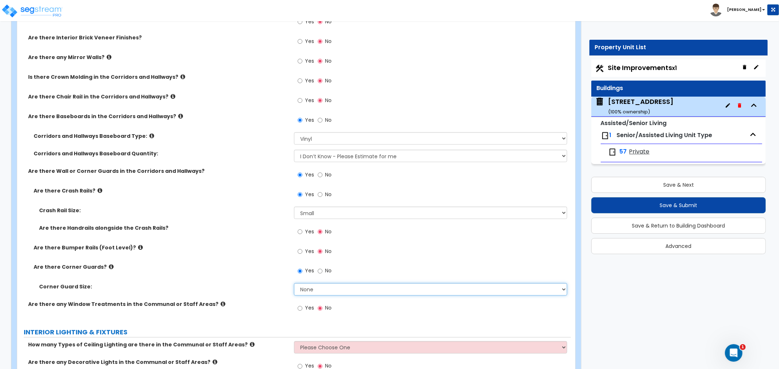
click at [314, 284] on select "None Small Large" at bounding box center [430, 290] width 273 height 12
click at [294, 284] on select "None Small Large" at bounding box center [430, 290] width 273 height 12
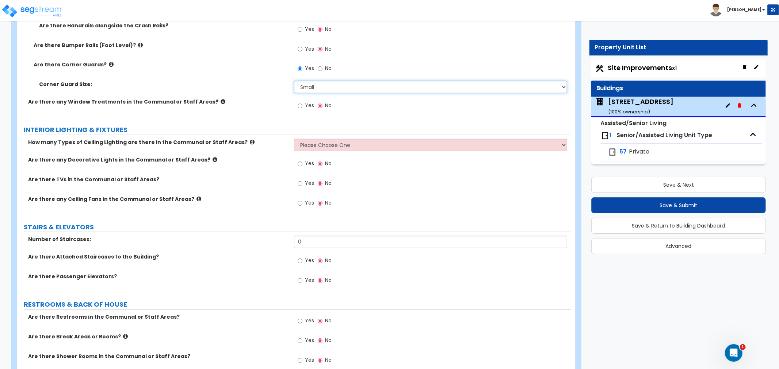
scroll to position [3447, 0]
click at [304, 139] on select "Please Choose One 1 2 3" at bounding box center [430, 145] width 273 height 12
click at [294, 139] on select "Please Choose One 1 2 3" at bounding box center [430, 145] width 273 height 12
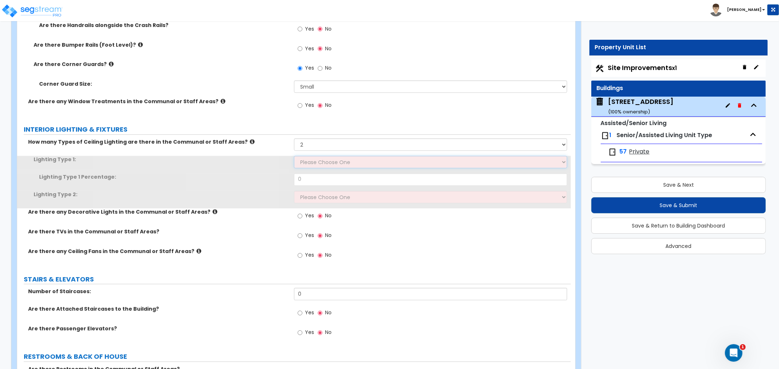
click at [307, 156] on select "Please Choose One LED Surface-Mounted LED Recessed Fluorescent Surface-Mounted …" at bounding box center [430, 162] width 273 height 12
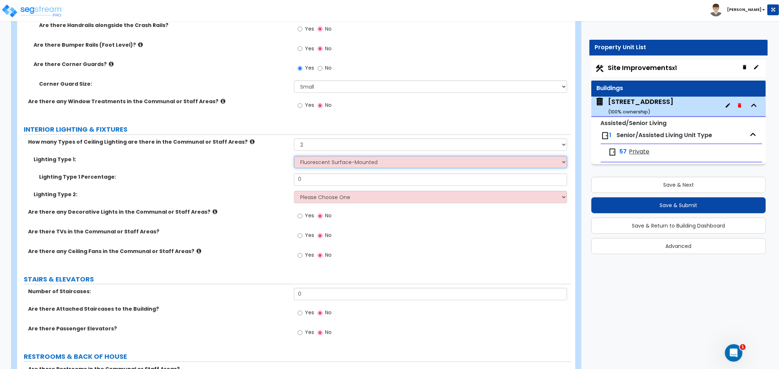
click at [294, 156] on select "Please Choose One LED Surface-Mounted LED Recessed Fluorescent Surface-Mounted …" at bounding box center [430, 162] width 273 height 12
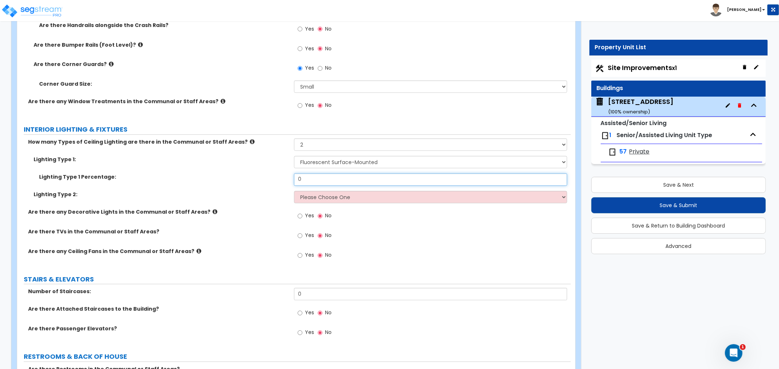
drag, startPoint x: 302, startPoint y: 171, endPoint x: 271, endPoint y: 171, distance: 30.3
click at [271, 174] on div "Lighting Type 1 Percentage: 0" at bounding box center [293, 183] width 553 height 18
click at [315, 191] on select "Please Choose One LED Surface-Mounted LED Recessed Fluorescent Surface-Mounted …" at bounding box center [430, 197] width 273 height 12
click at [294, 191] on select "Please Choose One LED Surface-Mounted LED Recessed Fluorescent Surface-Mounted …" at bounding box center [430, 197] width 273 height 12
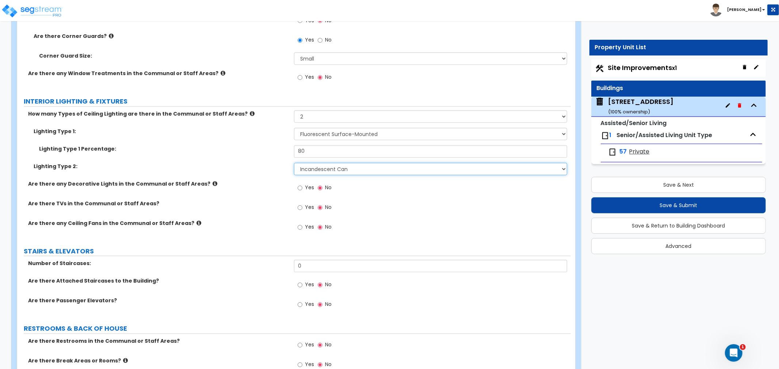
scroll to position [3488, 0]
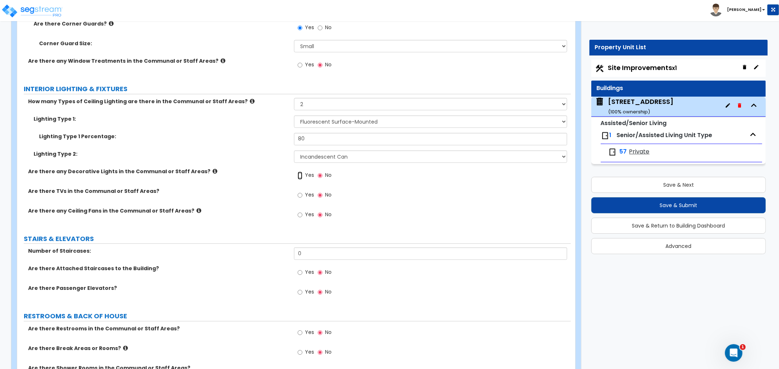
click at [302, 172] on input "Yes" at bounding box center [299, 176] width 5 height 8
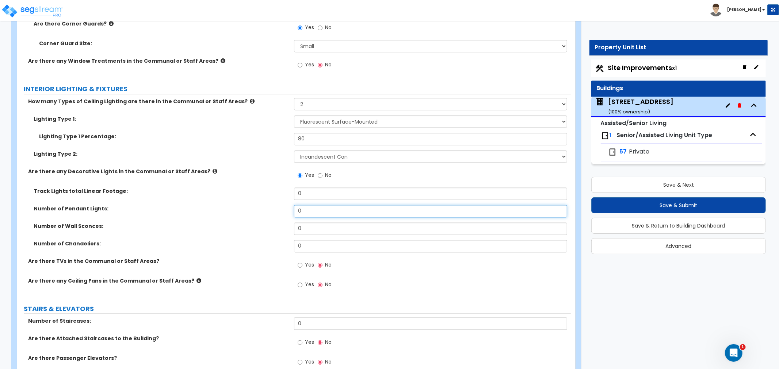
drag, startPoint x: 273, startPoint y: 202, endPoint x: 250, endPoint y: 204, distance: 22.7
click at [250, 206] on div "Number of Pendant Lights: 0" at bounding box center [293, 215] width 553 height 18
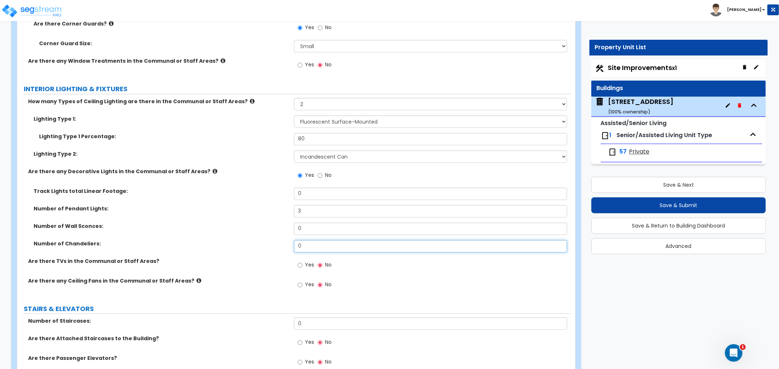
drag, startPoint x: 293, startPoint y: 236, endPoint x: 267, endPoint y: 235, distance: 26.3
click at [267, 241] on div "Number of Chandeliers: 0" at bounding box center [293, 250] width 553 height 18
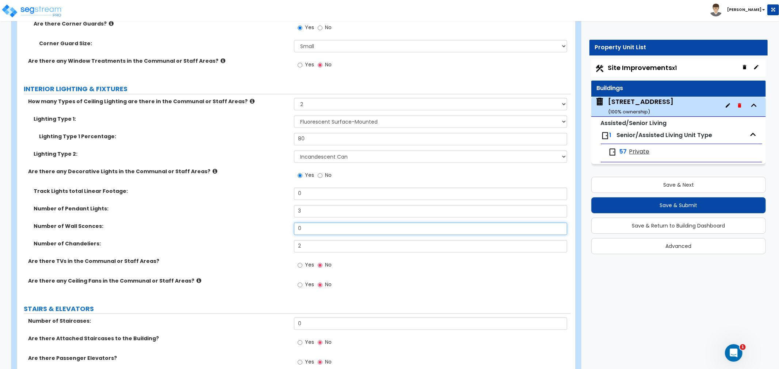
drag, startPoint x: 303, startPoint y: 220, endPoint x: 295, endPoint y: 220, distance: 8.4
click at [295, 223] on input "0" at bounding box center [430, 229] width 273 height 12
click at [241, 195] on div "Track Lights total Linear Footage: 0" at bounding box center [293, 197] width 553 height 18
drag, startPoint x: 311, startPoint y: 223, endPoint x: 264, endPoint y: 220, distance: 47.2
click at [264, 223] on div "Number of Wall Sconces: 2" at bounding box center [293, 232] width 553 height 18
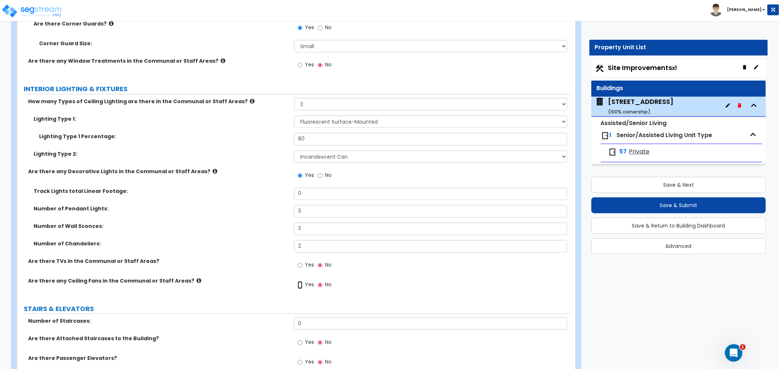
click at [297, 281] on input "Yes" at bounding box center [299, 285] width 5 height 8
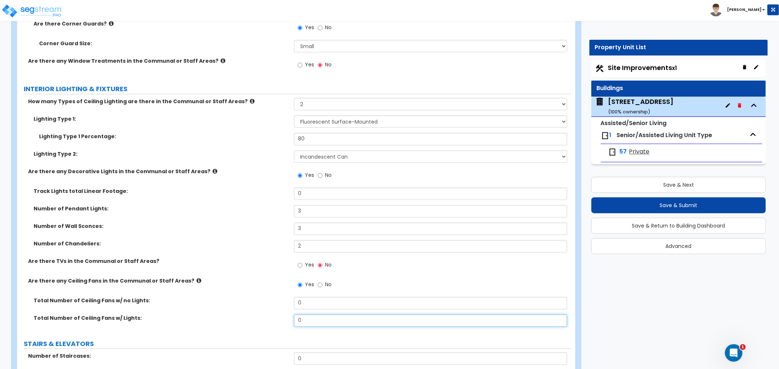
drag, startPoint x: 305, startPoint y: 310, endPoint x: 268, endPoint y: 309, distance: 37.6
click at [268, 315] on div "Total Number of Ceiling Fans w/ Lights: 0" at bounding box center [293, 324] width 553 height 18
drag, startPoint x: 308, startPoint y: 236, endPoint x: 282, endPoint y: 237, distance: 25.9
click at [282, 241] on div "Number of Chandeliers: 2" at bounding box center [293, 250] width 553 height 18
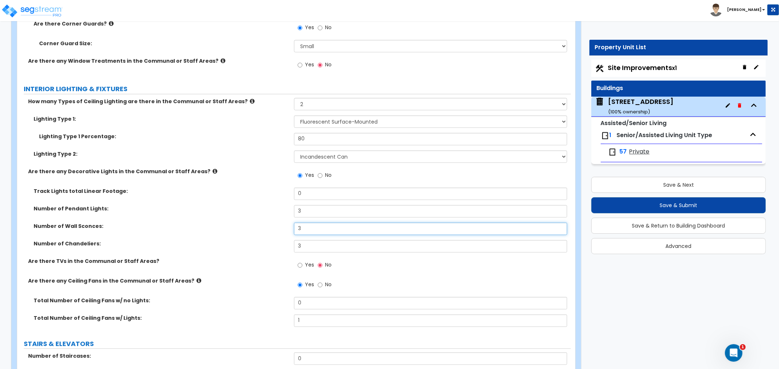
drag, startPoint x: 304, startPoint y: 218, endPoint x: 275, endPoint y: 217, distance: 28.9
click at [275, 223] on div "Number of Wall Sconces: 3" at bounding box center [293, 232] width 553 height 18
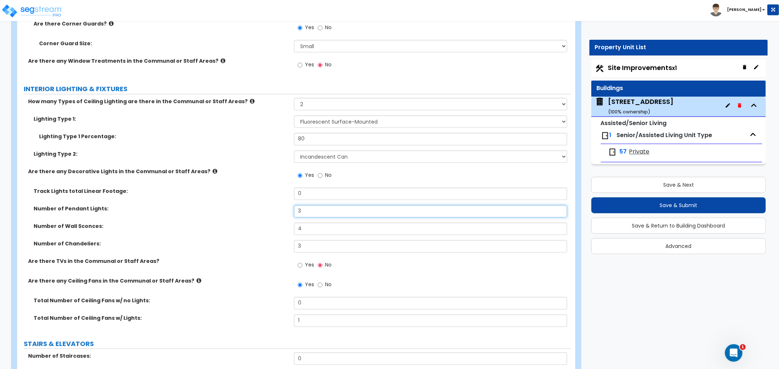
drag, startPoint x: 304, startPoint y: 201, endPoint x: 293, endPoint y: 200, distance: 11.4
click at [293, 206] on div "Number of Pendant Lights: 3" at bounding box center [293, 215] width 553 height 18
drag, startPoint x: 304, startPoint y: 202, endPoint x: 276, endPoint y: 202, distance: 28.1
click at [276, 206] on div "Number of Pendant Lights: 6" at bounding box center [293, 215] width 553 height 18
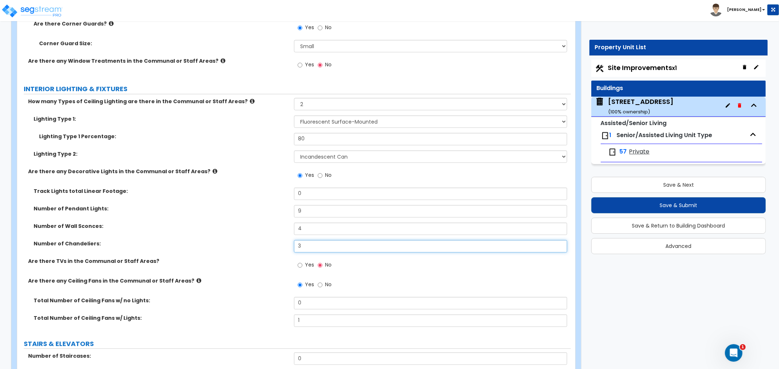
drag, startPoint x: 308, startPoint y: 233, endPoint x: 286, endPoint y: 237, distance: 22.9
click at [286, 241] on div "Number of Chandeliers: 3" at bounding box center [293, 250] width 553 height 18
drag, startPoint x: 303, startPoint y: 236, endPoint x: 292, endPoint y: 237, distance: 11.0
click at [292, 241] on div "Number of Chandeliers: 5" at bounding box center [293, 250] width 553 height 18
click at [261, 241] on label "Number of Chandeliers:" at bounding box center [161, 244] width 255 height 7
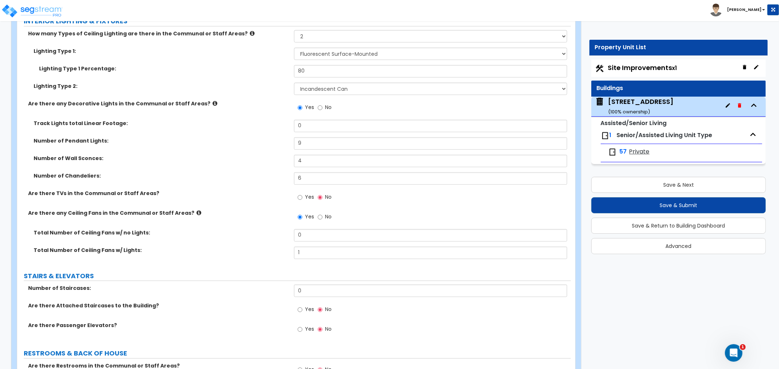
scroll to position [3569, 0]
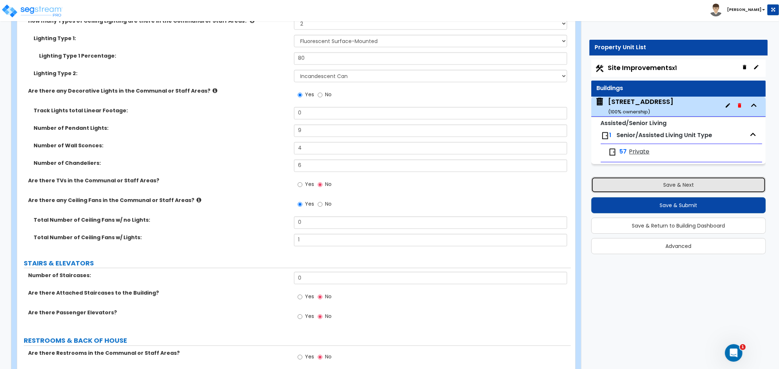
click at [648, 184] on button "Save & Next" at bounding box center [678, 185] width 174 height 16
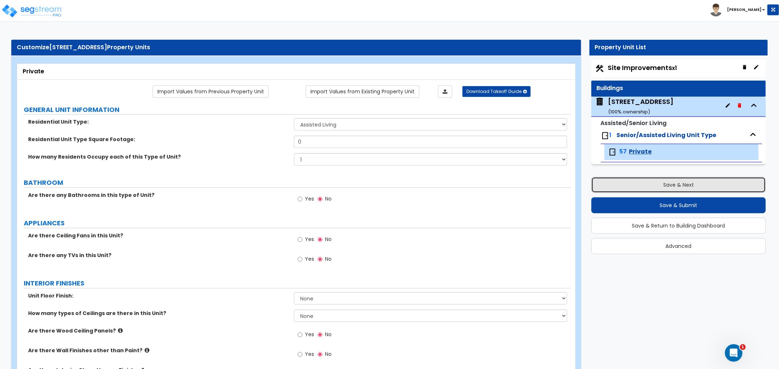
click at [666, 186] on button "Save & Next" at bounding box center [678, 185] width 174 height 16
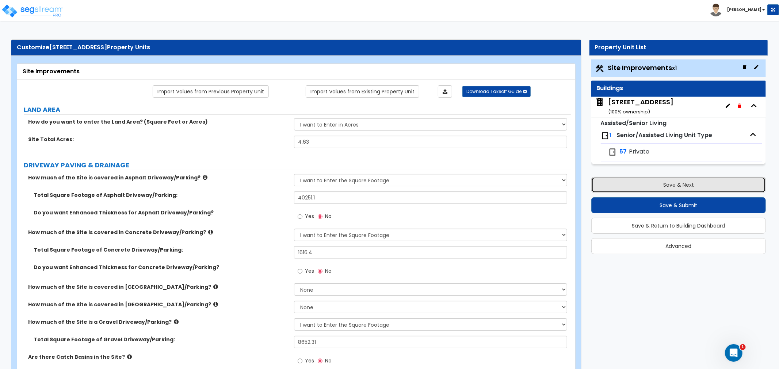
click at [666, 186] on button "Save & Next" at bounding box center [678, 185] width 174 height 16
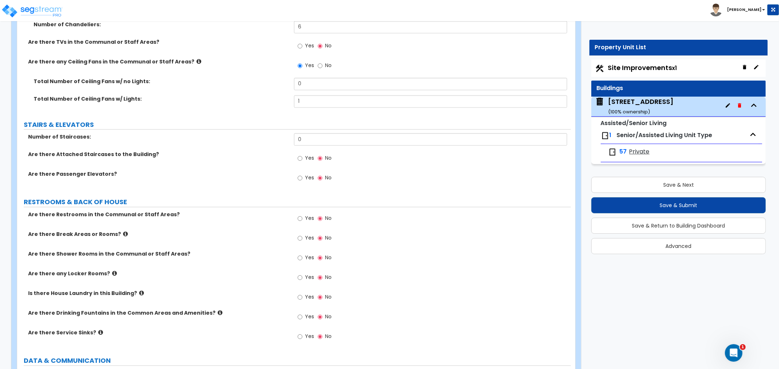
scroll to position [3731, 0]
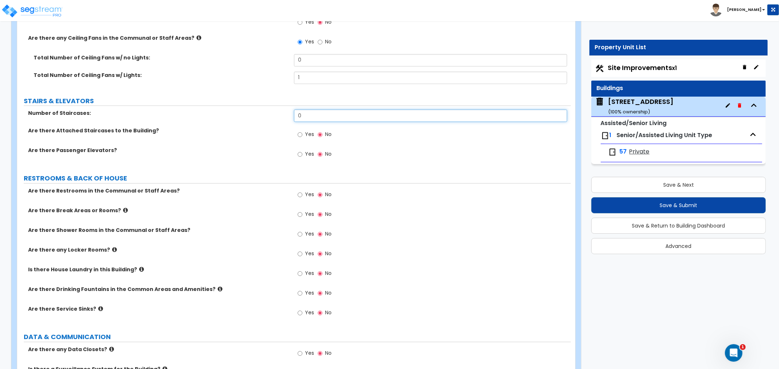
drag, startPoint x: 309, startPoint y: 106, endPoint x: 265, endPoint y: 108, distance: 43.8
click at [265, 110] on div "Number of Staircases: 0" at bounding box center [293, 119] width 553 height 18
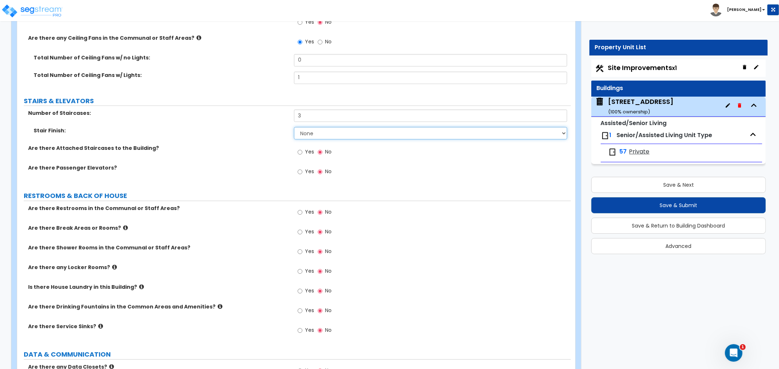
click at [310, 127] on select "None Tile Wood Laminate VCT Sheet Carpet Sheet Vinyl Carpet Tile" at bounding box center [430, 133] width 273 height 12
click at [294, 127] on select "None Tile Wood Laminate VCT Sheet Carpet Sheet Vinyl Carpet Tile" at bounding box center [430, 133] width 273 height 12
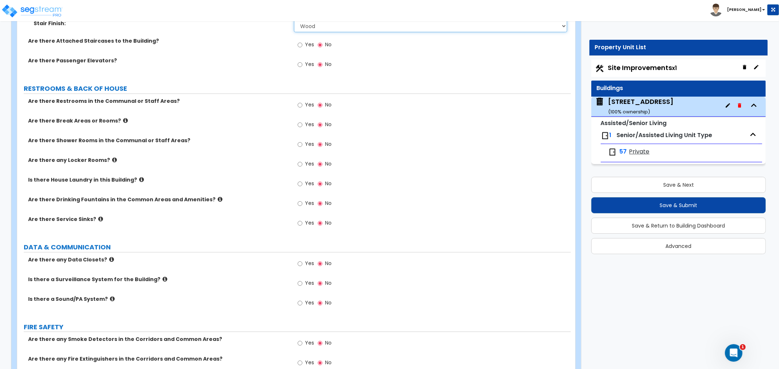
scroll to position [3853, 0]
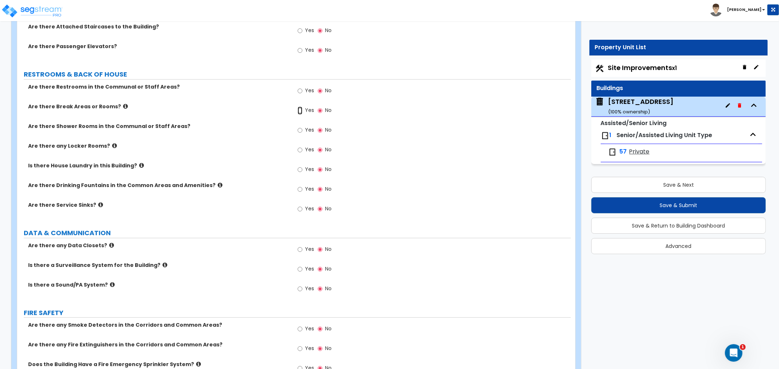
click at [299, 107] on input "Yes" at bounding box center [299, 111] width 5 height 8
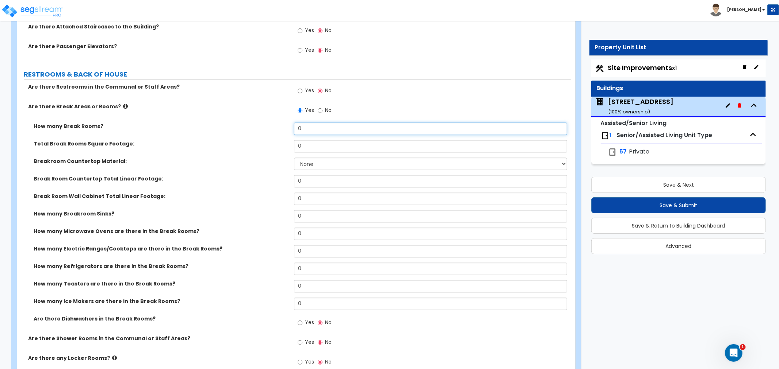
click at [319, 124] on input "0" at bounding box center [430, 129] width 273 height 12
drag, startPoint x: 302, startPoint y: 119, endPoint x: 212, endPoint y: 118, distance: 89.1
click at [212, 123] on div "How many Break Rooms? 0" at bounding box center [293, 132] width 553 height 18
drag, startPoint x: 307, startPoint y: 135, endPoint x: 275, endPoint y: 135, distance: 32.1
click at [275, 140] on div "Total Break Rooms Square Footage: 0" at bounding box center [293, 149] width 553 height 18
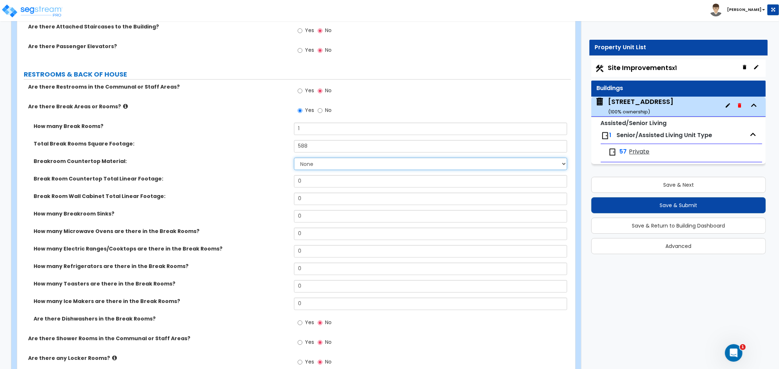
click at [307, 158] on select "None Plastic Laminate Solid Surface Stone Quartz Marble Tile Wood Stainless Ste…" at bounding box center [430, 164] width 273 height 12
click at [294, 158] on select "None Plastic Laminate Solid Surface Stone Quartz Marble Tile Wood Stainless Ste…" at bounding box center [430, 164] width 273 height 12
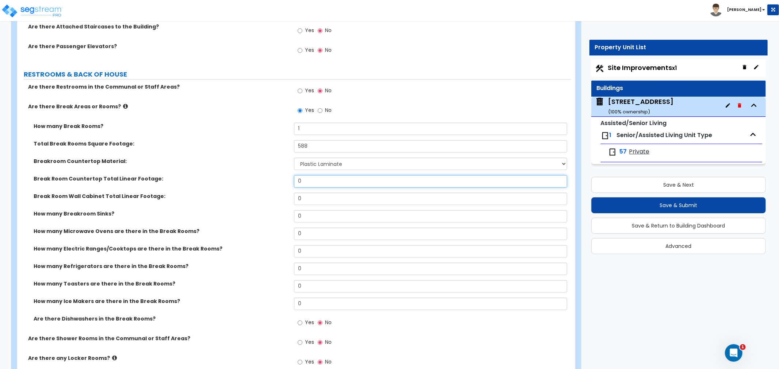
drag, startPoint x: 309, startPoint y: 173, endPoint x: 260, endPoint y: 166, distance: 49.7
click at [260, 175] on div "Break Room Countertop Total Linear Footage: 0" at bounding box center [293, 184] width 553 height 18
click at [310, 175] on input "0" at bounding box center [430, 181] width 273 height 12
drag, startPoint x: 315, startPoint y: 174, endPoint x: 268, endPoint y: 174, distance: 46.7
click at [268, 175] on div "Break Room Countertop Total Linear Footage: 0" at bounding box center [293, 184] width 553 height 18
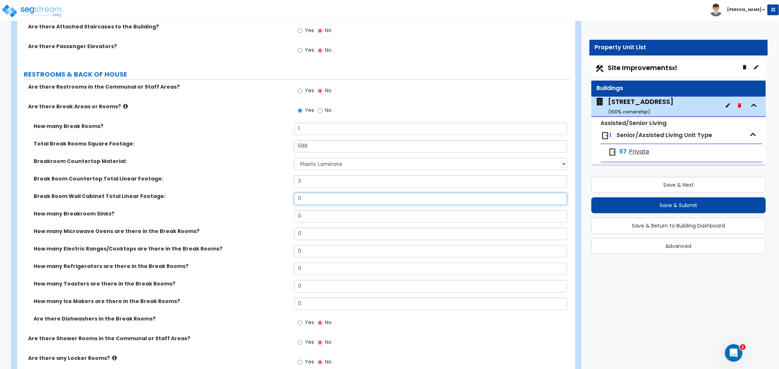
drag, startPoint x: 308, startPoint y: 190, endPoint x: 267, endPoint y: 188, distance: 41.3
click at [267, 193] on div "Break Room Wall Cabinet Total Linear Footage: 0" at bounding box center [293, 202] width 553 height 18
drag, startPoint x: 310, startPoint y: 206, endPoint x: 265, endPoint y: 206, distance: 44.9
click at [265, 210] on div "How many Breakroom Sinks? 0" at bounding box center [293, 219] width 553 height 18
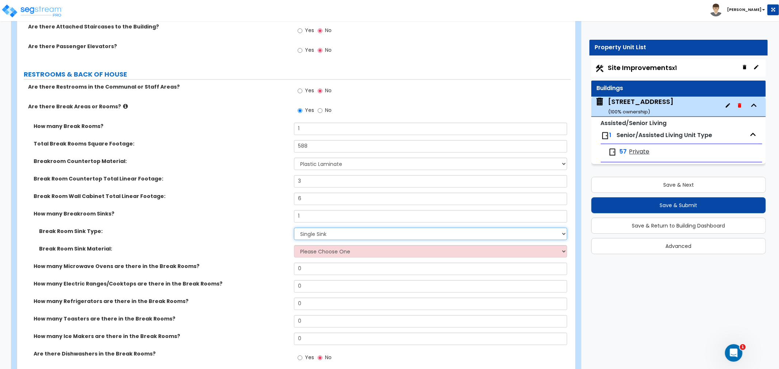
drag, startPoint x: 298, startPoint y: 224, endPoint x: 300, endPoint y: 229, distance: 4.4
click at [298, 228] on select "Please Choose One Single Sink Double Sink" at bounding box center [430, 234] width 273 height 12
click at [294, 228] on select "Please Choose One Single Sink Double Sink" at bounding box center [430, 234] width 273 height 12
click at [308, 245] on select "Please Choose One Stainless Steel Porcelain Enamel Cast Iron" at bounding box center [430, 251] width 273 height 12
click at [294, 245] on select "Please Choose One Stainless Steel Porcelain Enamel Cast Iron" at bounding box center [430, 251] width 273 height 12
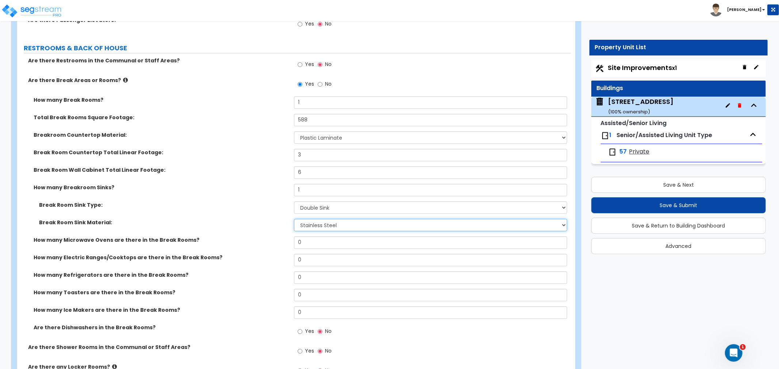
scroll to position [3893, 0]
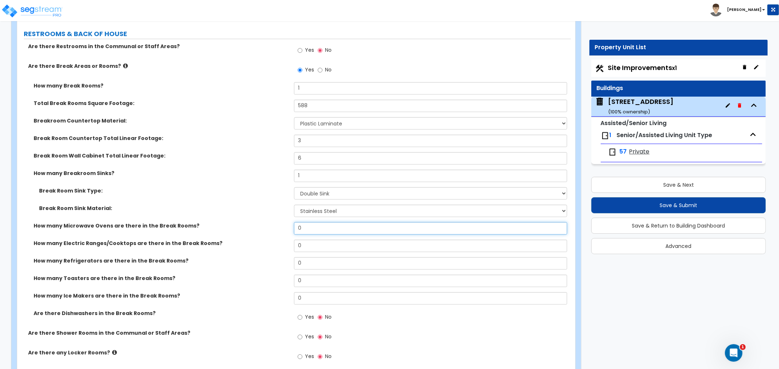
drag, startPoint x: 313, startPoint y: 218, endPoint x: 280, endPoint y: 208, distance: 34.9
click at [280, 208] on div "How many Break Rooms? 1 Total Break Rooms Square Footage: 588 Breakroom Counter…" at bounding box center [294, 205] width 542 height 247
drag, startPoint x: 308, startPoint y: 236, endPoint x: 296, endPoint y: 235, distance: 12.1
click at [296, 240] on input "0" at bounding box center [430, 246] width 273 height 12
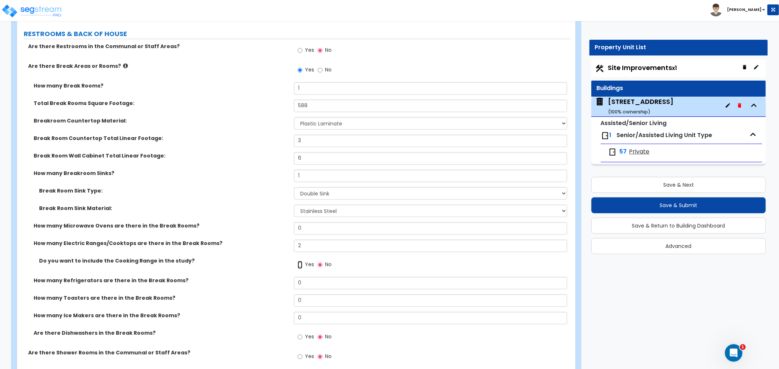
click at [301, 261] on input "Yes" at bounding box center [299, 265] width 5 height 8
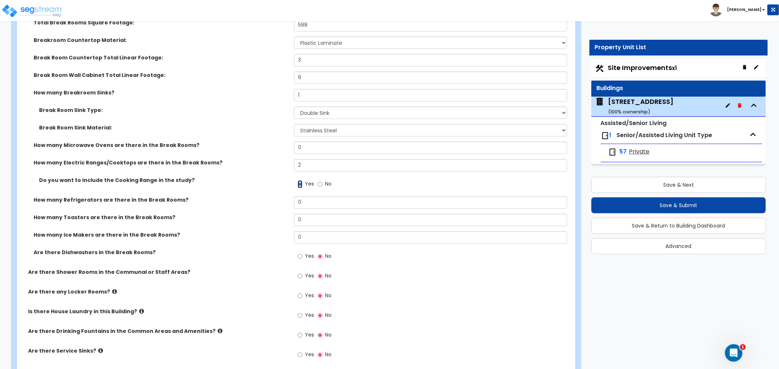
scroll to position [3974, 0]
drag, startPoint x: 308, startPoint y: 193, endPoint x: 275, endPoint y: 192, distance: 34.0
click at [275, 196] on div "How many Refrigerators are there in the Break Rooms? 0" at bounding box center [293, 205] width 553 height 18
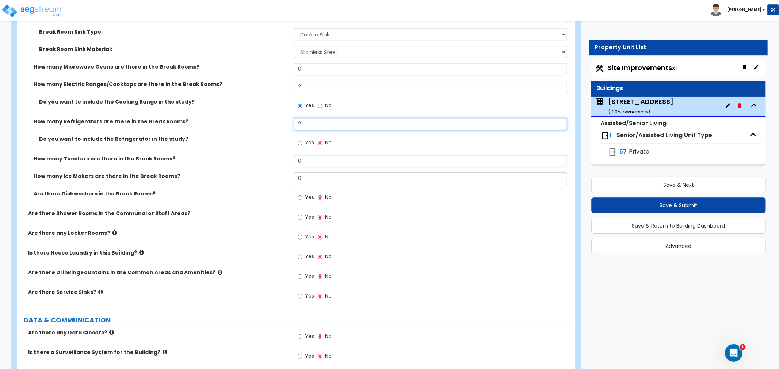
scroll to position [4056, 0]
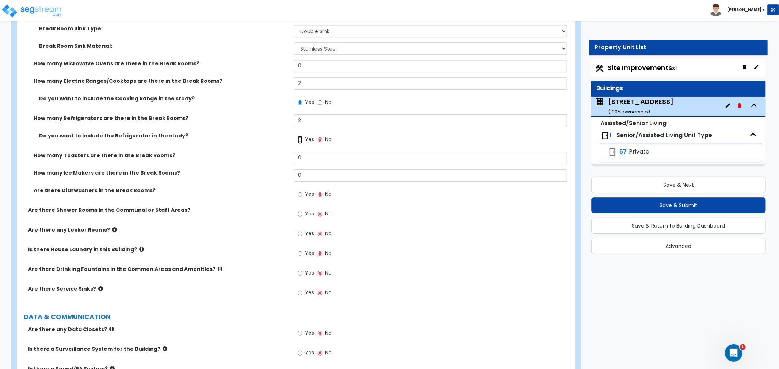
click at [298, 136] on input "Yes" at bounding box center [299, 140] width 5 height 8
drag, startPoint x: 305, startPoint y: 167, endPoint x: 270, endPoint y: 167, distance: 34.7
click at [270, 169] on div "How many Ice Makers are there in the Break Rooms? 0" at bounding box center [293, 178] width 553 height 18
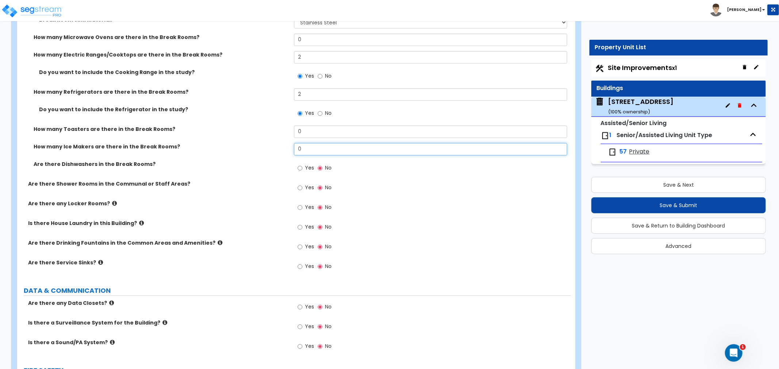
scroll to position [4096, 0]
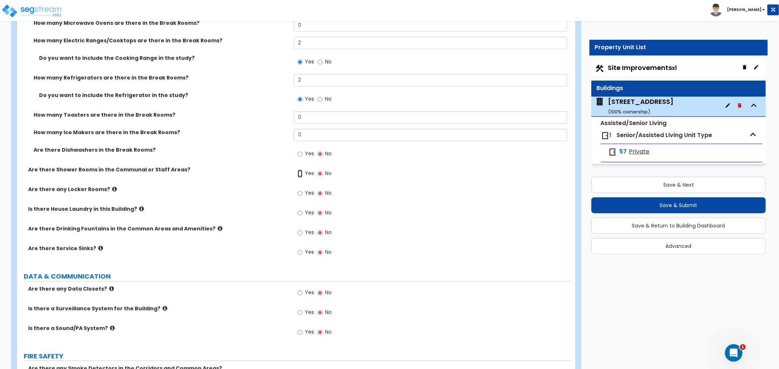
click at [302, 170] on input "Yes" at bounding box center [299, 174] width 5 height 8
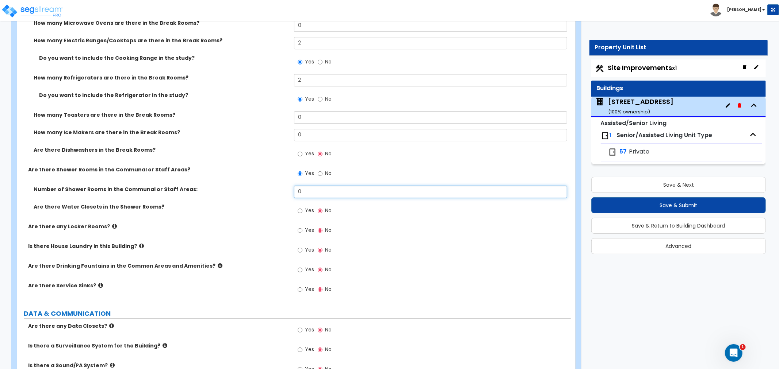
drag, startPoint x: 308, startPoint y: 182, endPoint x: 279, endPoint y: 183, distance: 29.2
click at [279, 186] on div "Number of Shower Rooms in the Communal or Staff Areas: 0" at bounding box center [293, 195] width 553 height 18
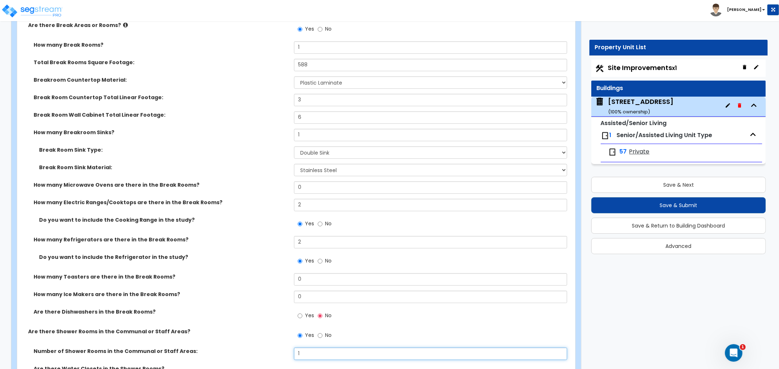
scroll to position [3934, 0]
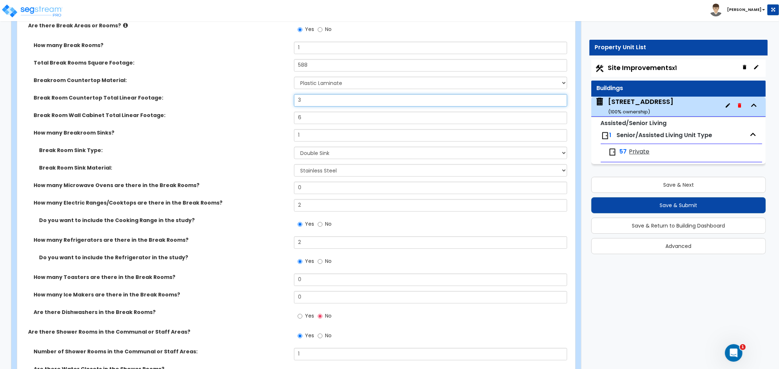
drag, startPoint x: 314, startPoint y: 90, endPoint x: 270, endPoint y: 100, distance: 44.8
click at [270, 100] on div "Break Room Countertop Total Linear Footage: 3" at bounding box center [293, 103] width 553 height 18
drag, startPoint x: 304, startPoint y: 111, endPoint x: 279, endPoint y: 111, distance: 25.6
click at [279, 112] on div "Break Room Wall Cabinet Total Linear Footage: 6" at bounding box center [293, 121] width 553 height 18
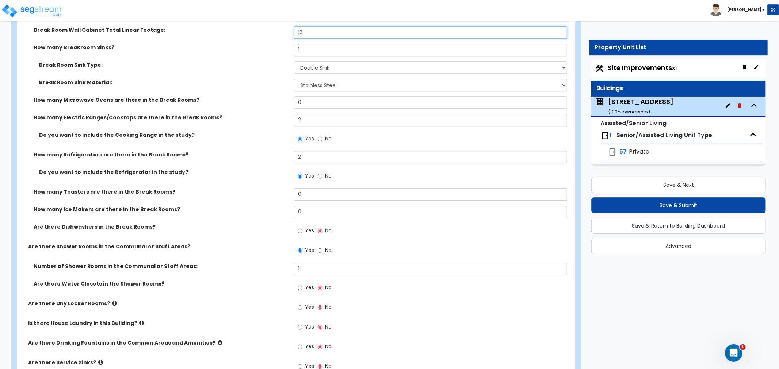
scroll to position [4096, 0]
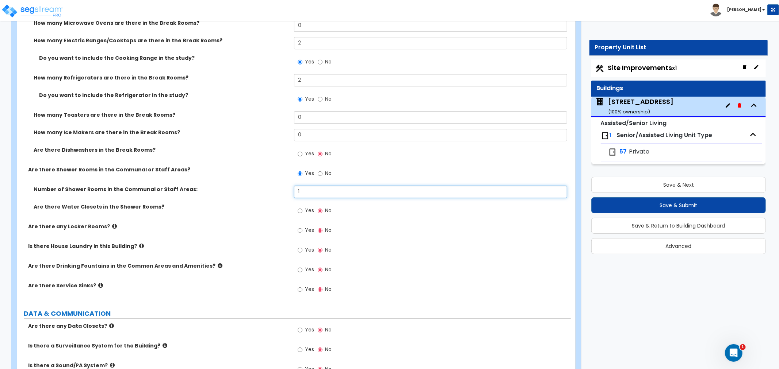
drag, startPoint x: 308, startPoint y: 181, endPoint x: 251, endPoint y: 180, distance: 57.7
click at [251, 186] on div "Number of Shower Rooms in the Communal or Staff Areas: 1" at bounding box center [293, 195] width 553 height 18
click at [298, 207] on input "Yes" at bounding box center [299, 211] width 5 height 8
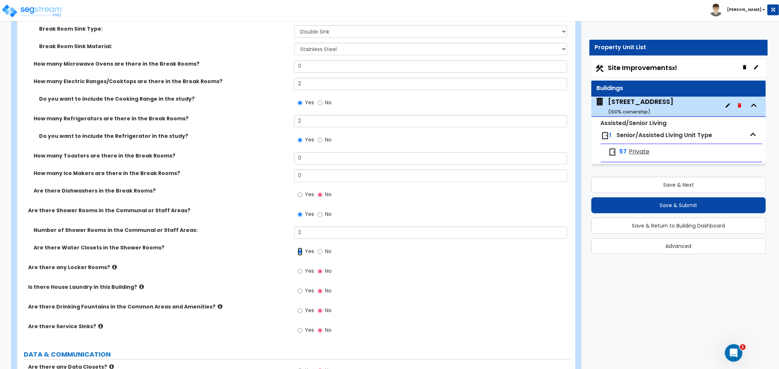
scroll to position [4056, 0]
drag, startPoint x: 310, startPoint y: 220, endPoint x: 258, endPoint y: 220, distance: 52.2
click at [258, 226] on div "Number of Shower Rooms in the Communal or Staff Areas: 2" at bounding box center [293, 235] width 553 height 18
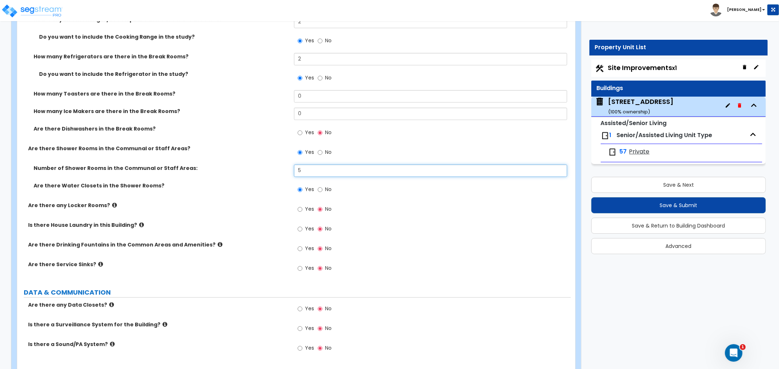
scroll to position [4137, 0]
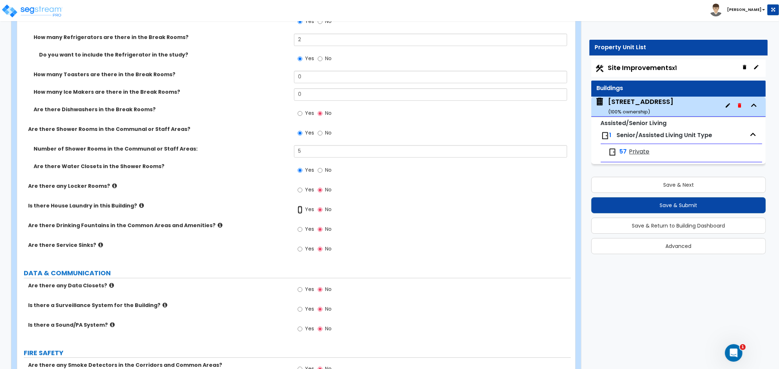
click at [300, 206] on input "Yes" at bounding box center [299, 210] width 5 height 8
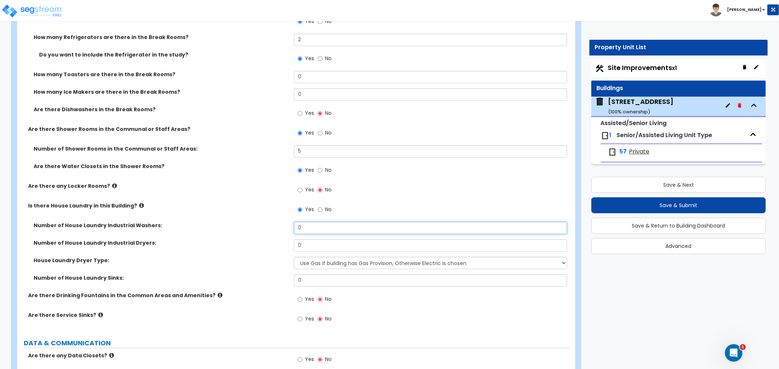
drag, startPoint x: 315, startPoint y: 220, endPoint x: 275, endPoint y: 220, distance: 40.2
click at [275, 222] on div "Number of House Laundry Industrial Washers: 0" at bounding box center [293, 231] width 553 height 18
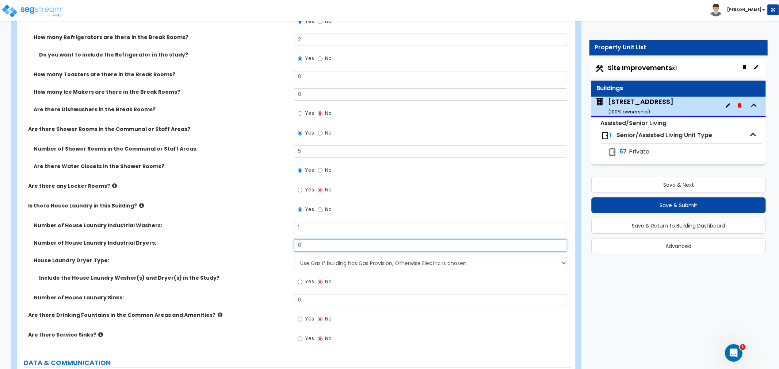
drag, startPoint x: 311, startPoint y: 238, endPoint x: 284, endPoint y: 238, distance: 26.6
click at [284, 239] on div "Number of House Laundry Industrial Dryers: 0" at bounding box center [293, 248] width 553 height 18
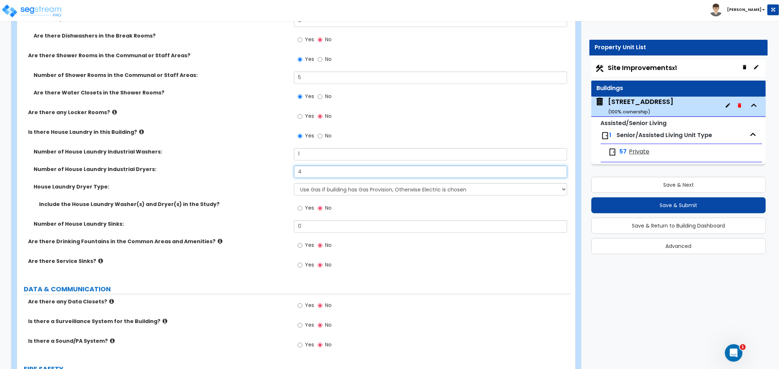
scroll to position [4218, 0]
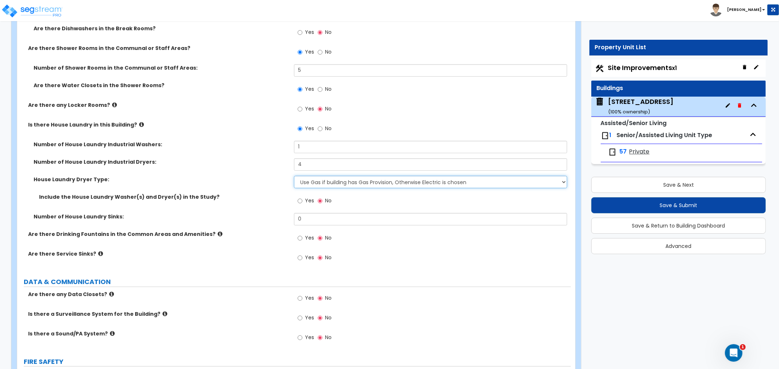
click at [304, 176] on select "Use Gas if building has Gas Provision, Otherwise Electric is chosen Gas Electric" at bounding box center [430, 182] width 273 height 12
click at [294, 176] on select "Use Gas if building has Gas Provision, Otherwise Electric is chosen Gas Electric" at bounding box center [430, 182] width 273 height 12
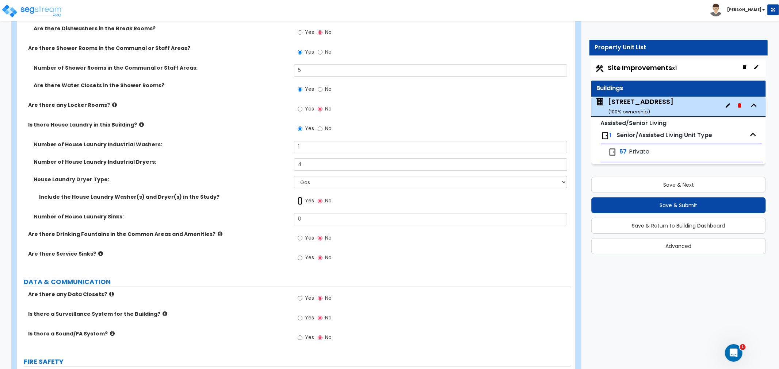
click at [300, 197] on input "Yes" at bounding box center [299, 201] width 5 height 8
drag, startPoint x: 308, startPoint y: 210, endPoint x: 280, endPoint y: 211, distance: 27.8
click at [280, 213] on div "Number of House Laundry Sinks: 0" at bounding box center [293, 222] width 553 height 18
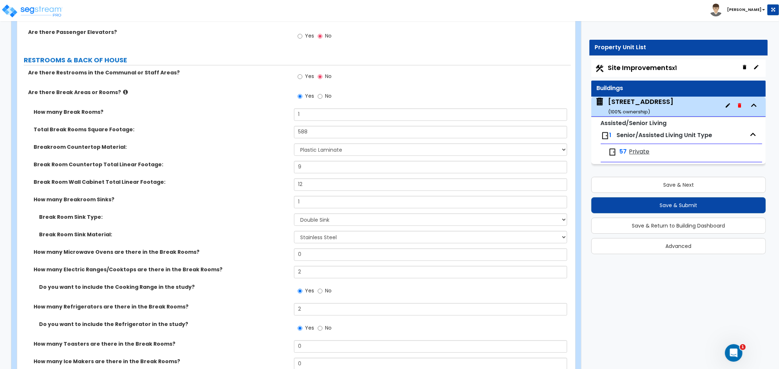
scroll to position [3853, 0]
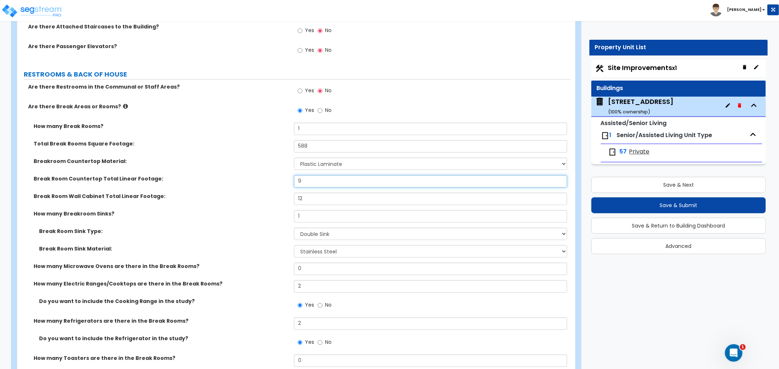
drag, startPoint x: 309, startPoint y: 172, endPoint x: 250, endPoint y: 173, distance: 58.4
click at [250, 175] on div "Break Room Countertop Total Linear Footage: 9" at bounding box center [293, 184] width 553 height 18
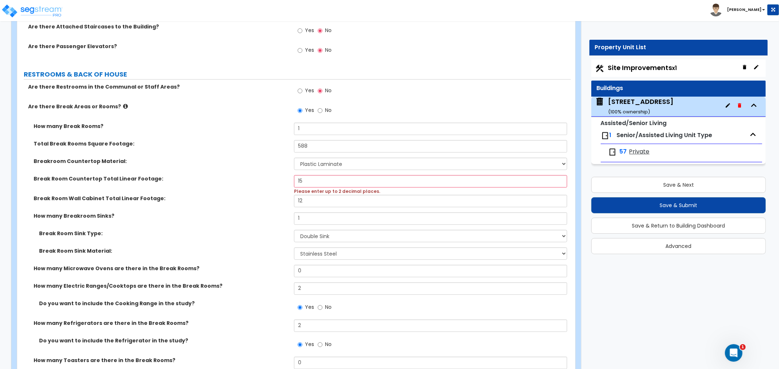
click at [278, 195] on label "Break Room Wall Cabinet Total Linear Footage:" at bounding box center [161, 198] width 255 height 7
click at [308, 175] on input "15" at bounding box center [430, 181] width 273 height 12
drag, startPoint x: 309, startPoint y: 170, endPoint x: 266, endPoint y: 177, distance: 43.5
click at [266, 177] on div "Break Room Countertop Total Linear Footage: 15 Please enter up to 2 decimal pla…" at bounding box center [293, 185] width 553 height 20
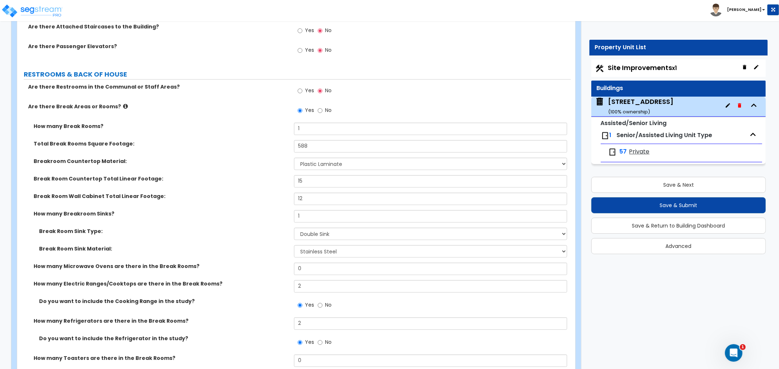
click at [279, 194] on div "Break Room Wall Cabinet Total Linear Footage: 12" at bounding box center [293, 202] width 553 height 18
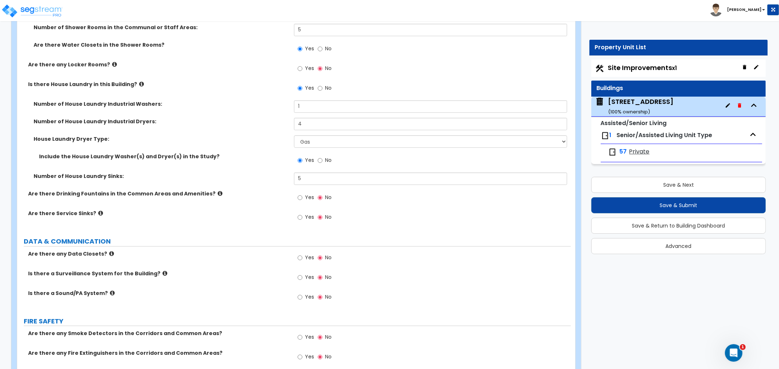
scroll to position [4299, 0]
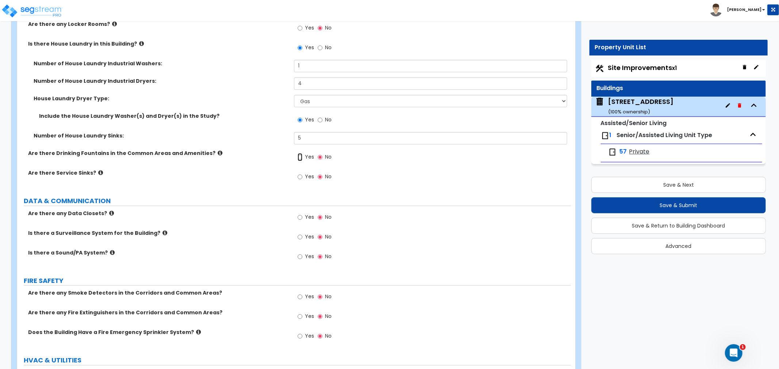
click at [300, 153] on input "Yes" at bounding box center [299, 157] width 5 height 8
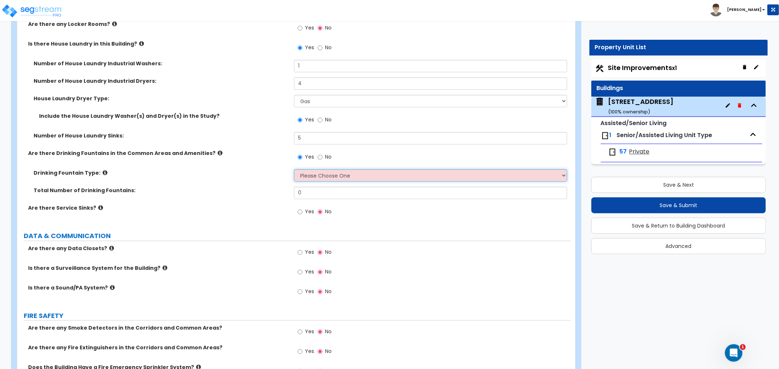
click at [310, 169] on select "Please Choose One Wall-mounted Floor-mounted" at bounding box center [430, 175] width 273 height 12
click at [294, 169] on select "Please Choose One Wall-mounted Floor-mounted" at bounding box center [430, 175] width 273 height 12
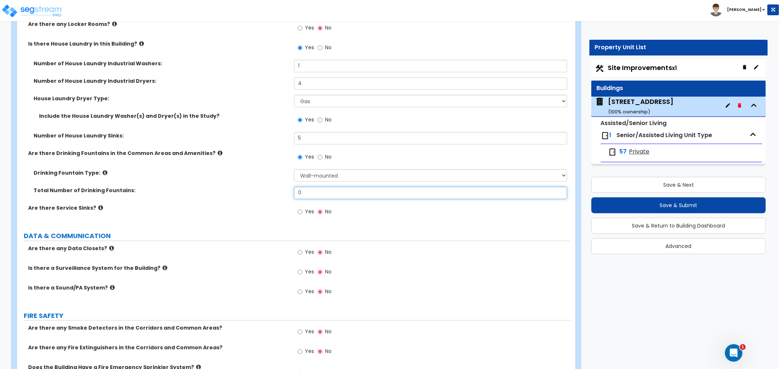
drag, startPoint x: 308, startPoint y: 184, endPoint x: 260, endPoint y: 180, distance: 47.6
click at [260, 187] on div "Total Number of Drinking Fountains: 0" at bounding box center [293, 196] width 553 height 18
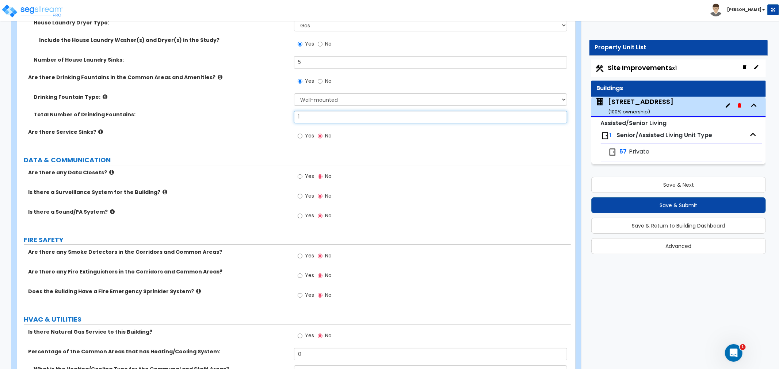
scroll to position [4380, 0]
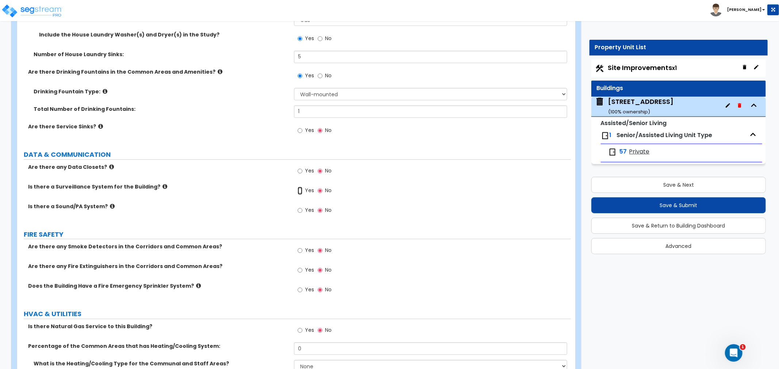
click at [300, 187] on input "Yes" at bounding box center [299, 191] width 5 height 8
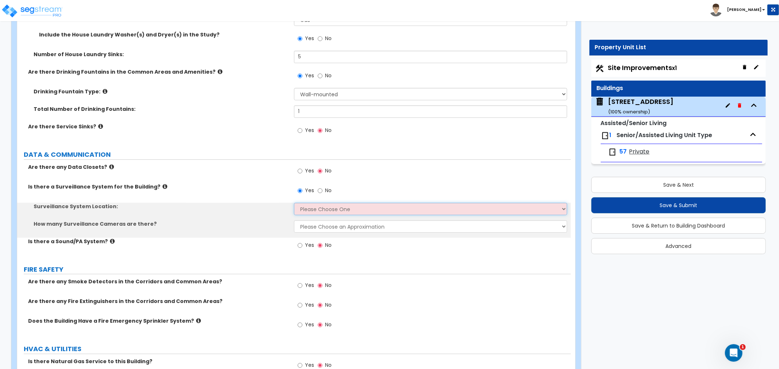
click at [314, 203] on select "Please Choose One Inside the Building Outside the Building Both Inside & Outside" at bounding box center [430, 209] width 273 height 12
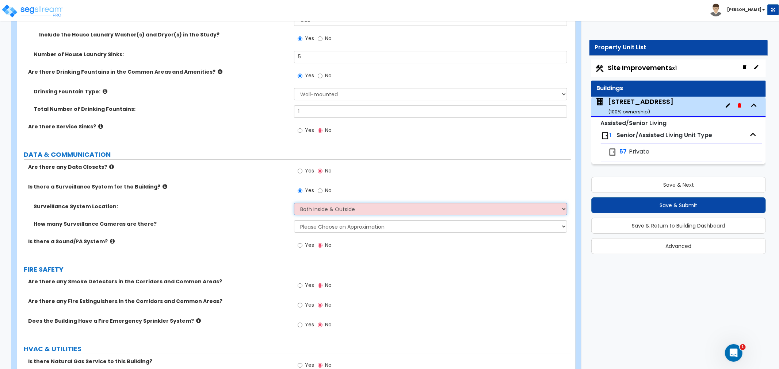
click at [294, 203] on select "Please Choose One Inside the Building Outside the Building Both Inside & Outside" at bounding box center [430, 209] width 273 height 12
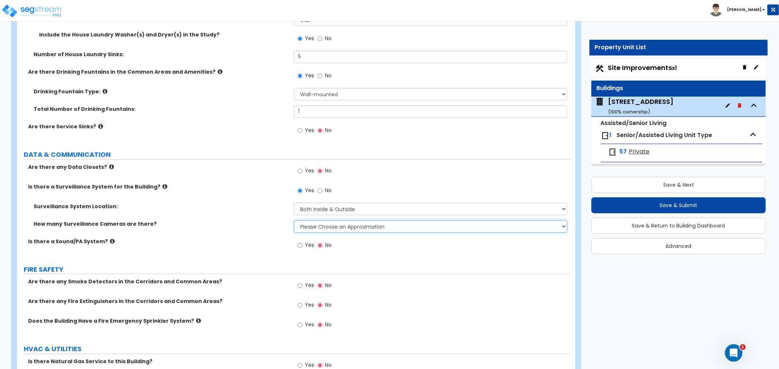
click at [309, 220] on select "Please Choose an Approximation Barely Noticed Any Noticed a Couple Frequently S…" at bounding box center [430, 226] width 273 height 12
click at [294, 220] on select "Please Choose an Approximation Barely Noticed Any Noticed a Couple Frequently S…" at bounding box center [430, 226] width 273 height 12
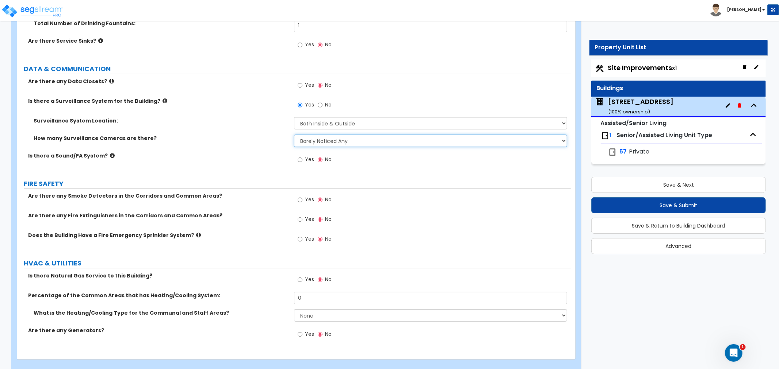
scroll to position [4468, 0]
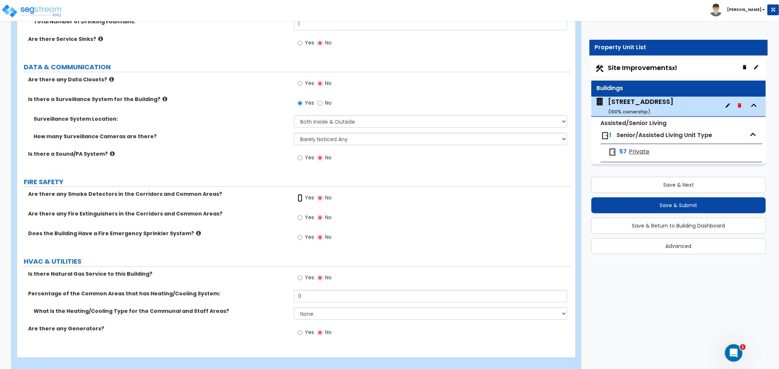
click at [298, 194] on input "Yes" at bounding box center [299, 198] width 5 height 8
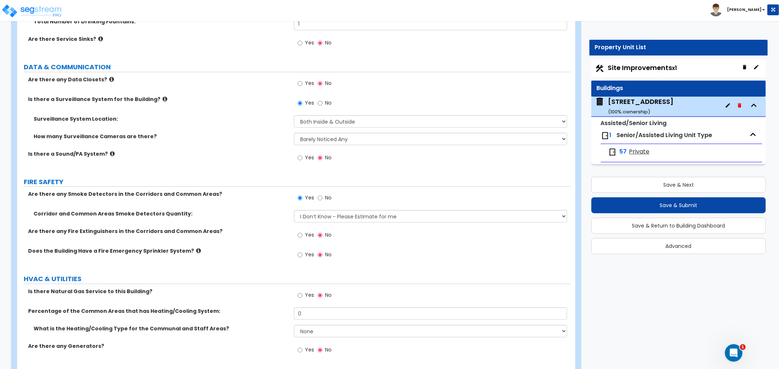
click at [303, 230] on label "Yes" at bounding box center [305, 236] width 16 height 12
click at [302, 231] on input "Yes" at bounding box center [299, 235] width 5 height 8
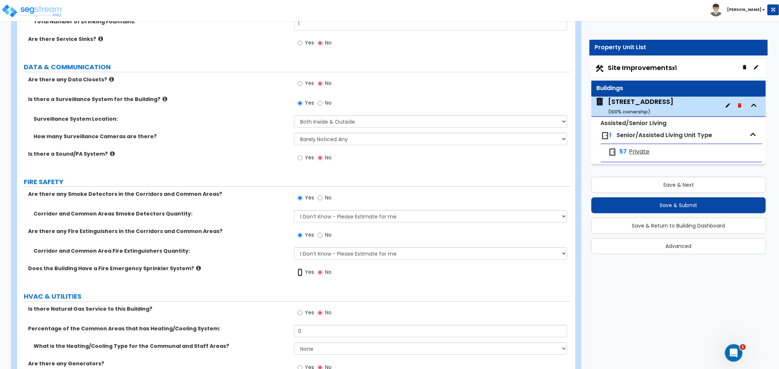
click at [299, 269] on input "Yes" at bounding box center [299, 273] width 5 height 8
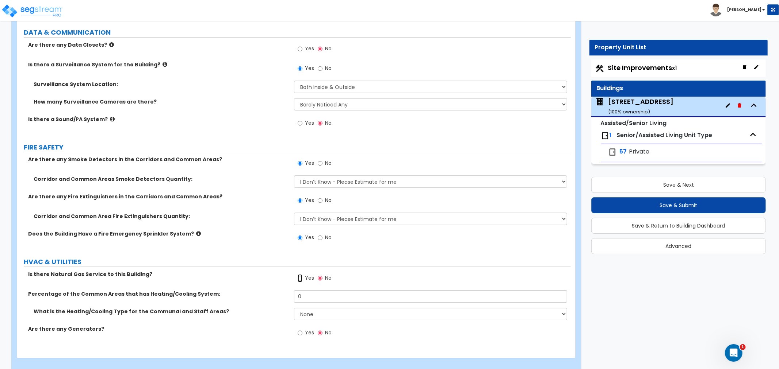
click at [299, 275] on input "Yes" at bounding box center [299, 279] width 5 height 8
drag, startPoint x: 310, startPoint y: 286, endPoint x: 278, endPoint y: 286, distance: 31.4
click at [278, 291] on div "Percentage of the Common Areas that has Heating/Cooling System: 0" at bounding box center [293, 300] width 553 height 18
click at [315, 308] on select "None Heat Only Centralized Heating & Cooling Thru Wall Air Conditioners Mini Sp…" at bounding box center [430, 314] width 273 height 12
click at [294, 308] on select "None Heat Only Centralized Heating & Cooling Thru Wall Air Conditioners Mini Sp…" at bounding box center [430, 314] width 273 height 12
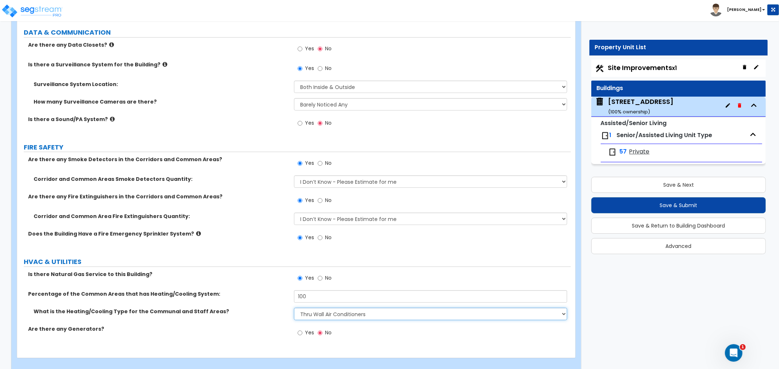
click at [320, 308] on select "None Heat Only Centralized Heating & Cooling Thru Wall Air Conditioners Mini Sp…" at bounding box center [430, 314] width 273 height 12
click at [308, 308] on select "None Heat Only Centralized Heating & Cooling Thru Wall Air Conditioners Mini Sp…" at bounding box center [430, 314] width 273 height 12
click at [294, 308] on select "None Heat Only Centralized Heating & Cooling Thru Wall Air Conditioners Mini Sp…" at bounding box center [430, 314] width 273 height 12
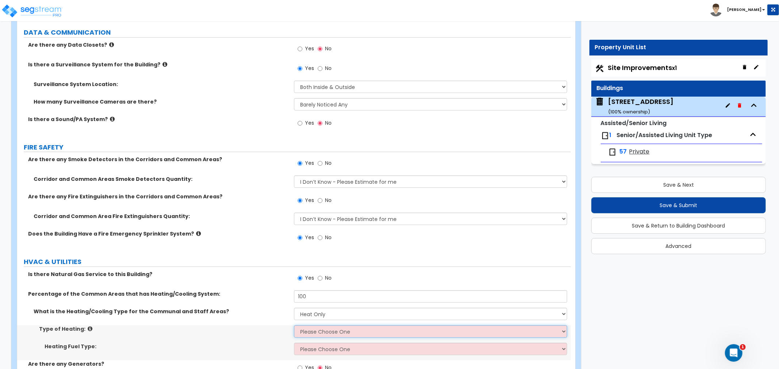
click at [311, 326] on select "Please Choose One Wall Heater Electric Baseboard Heater Hydronic Heating Radian…" at bounding box center [430, 332] width 273 height 12
click at [294, 326] on select "Please Choose One Wall Heater Electric Baseboard Heater Hydronic Heating Radian…" at bounding box center [430, 332] width 273 height 12
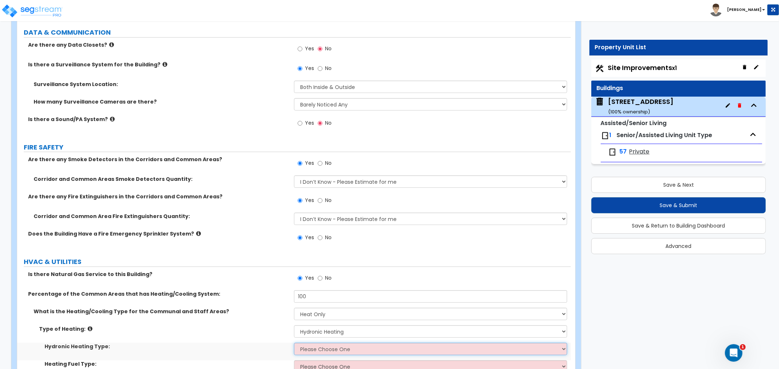
click at [322, 343] on select "Please Choose One Hydronic Radiator Hydronic Baseboard Hydronic Fin Tube Radiat…" at bounding box center [430, 349] width 273 height 12
click at [294, 343] on select "Please Choose One Hydronic Radiator Hydronic Baseboard Hydronic Fin Tube Radiat…" at bounding box center [430, 349] width 273 height 12
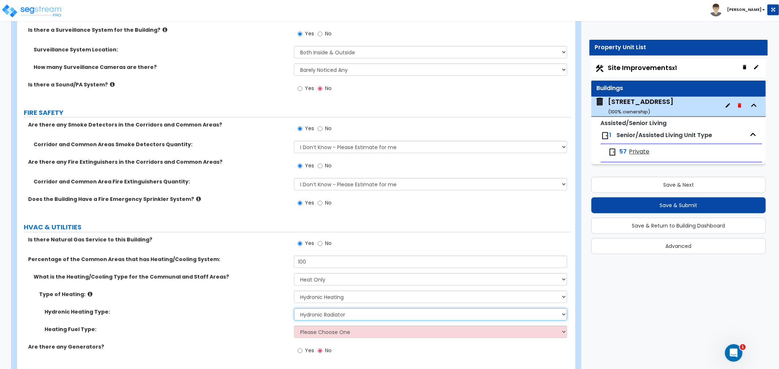
scroll to position [4515, 0]
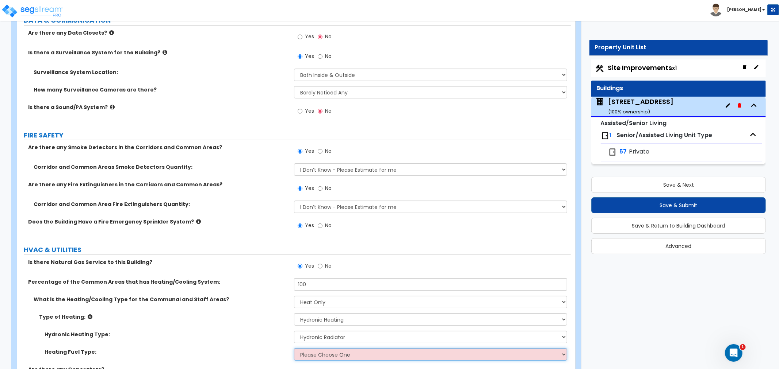
click at [309, 349] on select "Please Choose One Gas Electric" at bounding box center [430, 355] width 273 height 12
click at [294, 349] on select "Please Choose One Gas Electric" at bounding box center [430, 355] width 273 height 12
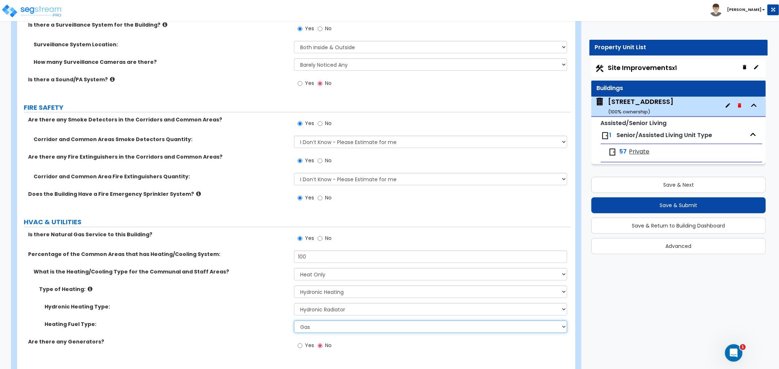
scroll to position [4556, 0]
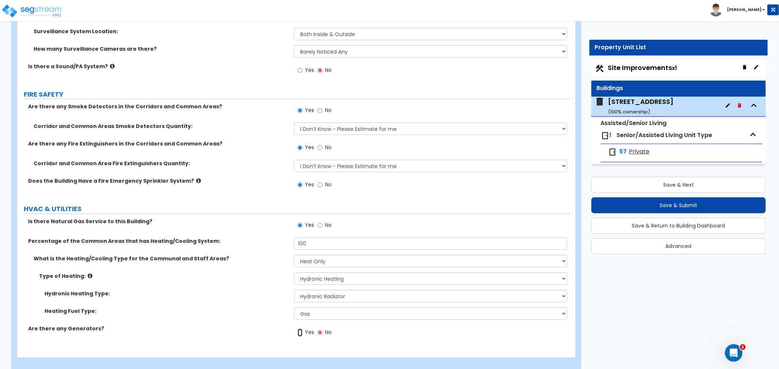
click at [299, 329] on input "Yes" at bounding box center [299, 333] width 5 height 8
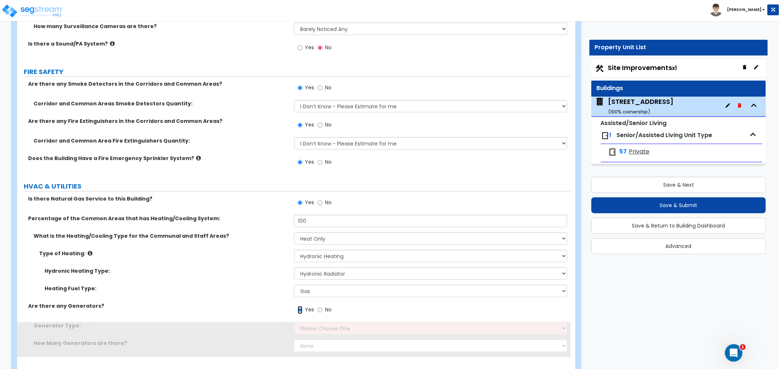
scroll to position [4590, 0]
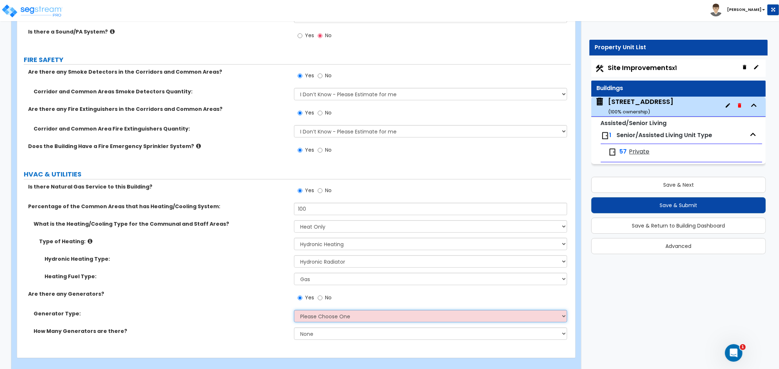
click at [313, 311] on select "Please Choose One Gas Diesel" at bounding box center [430, 316] width 273 height 12
click at [294, 310] on select "Please Choose One Gas Diesel" at bounding box center [430, 316] width 273 height 12
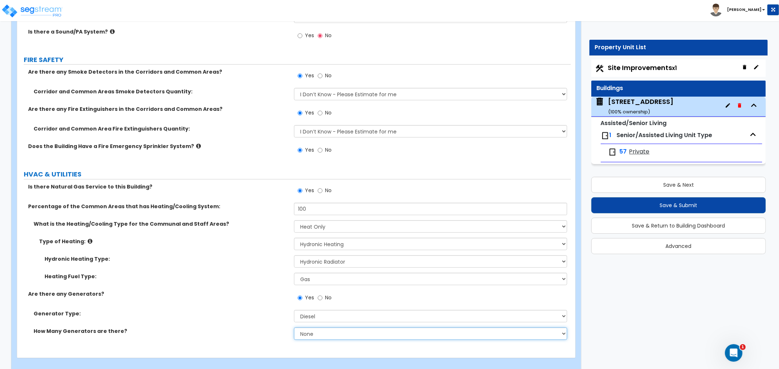
click at [311, 328] on select "None 1 2 3" at bounding box center [430, 334] width 273 height 12
click at [294, 328] on select "None 1 2 3" at bounding box center [430, 334] width 273 height 12
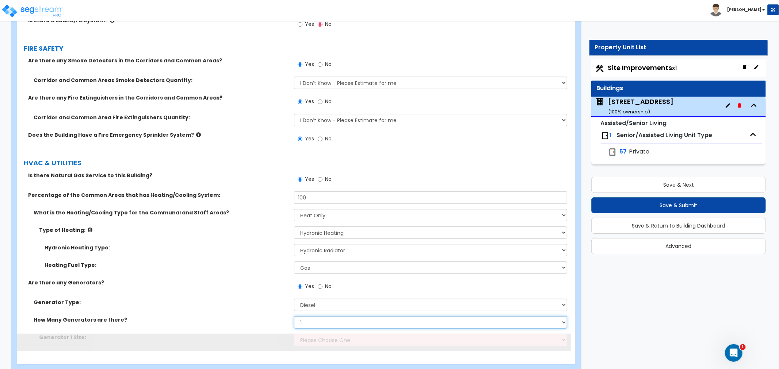
scroll to position [4608, 0]
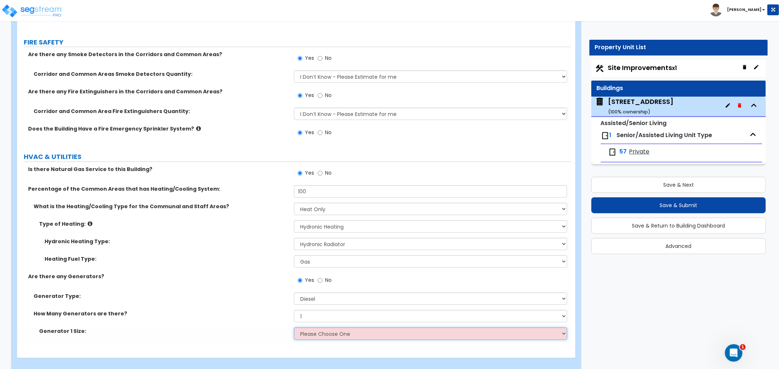
click at [311, 328] on select "Please Choose One 30kW 50kW 75kW 100kW 125 kW 150 kW 175 kW 200 kW 250 kW 300 k…" at bounding box center [430, 334] width 273 height 12
click at [294, 328] on select "Please Choose One 30kW 50kW 75kW 100kW 125 kW 150 kW 175 kW 200 kW 250 kW 300 k…" at bounding box center [430, 334] width 273 height 12
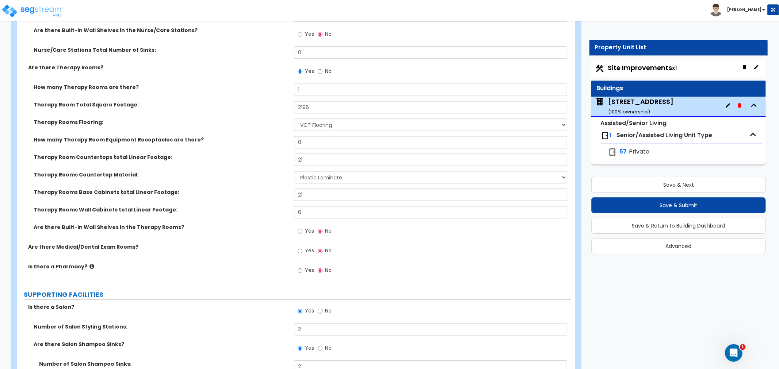
scroll to position [1647, 0]
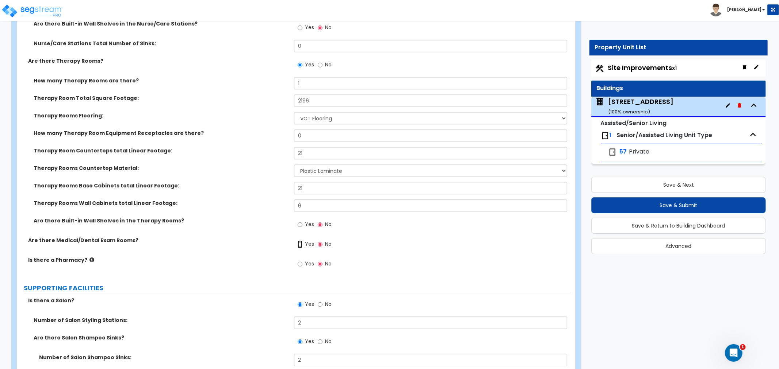
click at [301, 245] on input "Yes" at bounding box center [299, 245] width 5 height 8
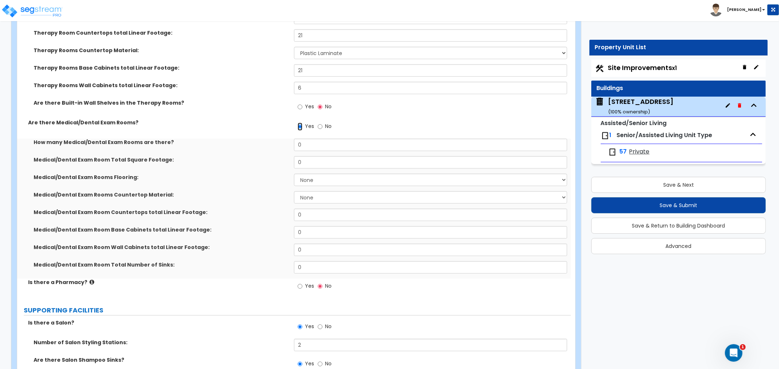
scroll to position [1769, 0]
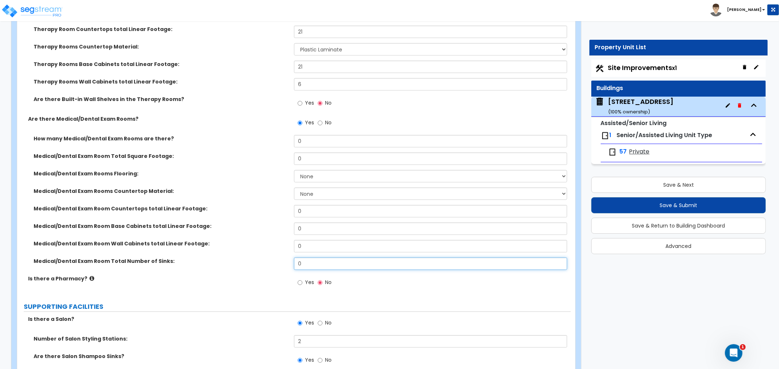
drag, startPoint x: 312, startPoint y: 264, endPoint x: 275, endPoint y: 262, distance: 38.0
click at [275, 262] on div "Medical/Dental Exam Room Total Number of Sinks: 0" at bounding box center [293, 267] width 553 height 18
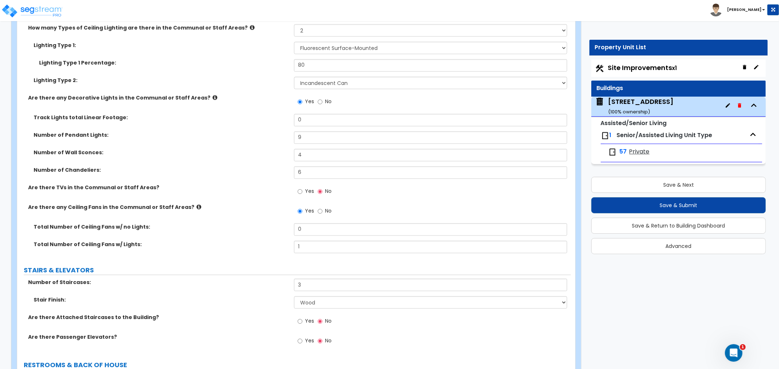
scroll to position [3715, 0]
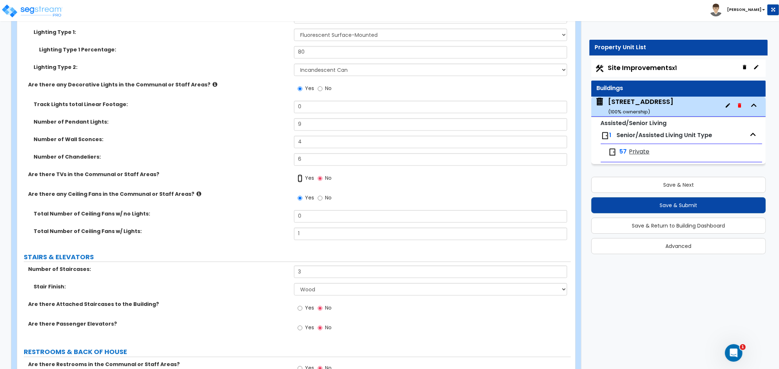
click at [298, 174] on input "Yes" at bounding box center [299, 178] width 5 height 8
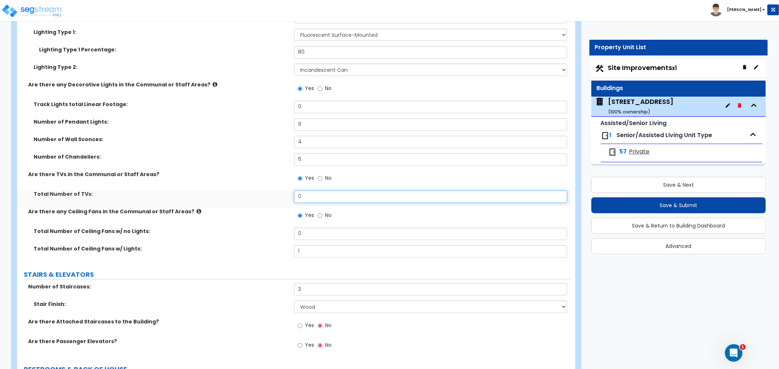
drag, startPoint x: 318, startPoint y: 188, endPoint x: 272, endPoint y: 183, distance: 45.6
click at [272, 191] on div "Total Number of TVs: 0" at bounding box center [293, 200] width 553 height 18
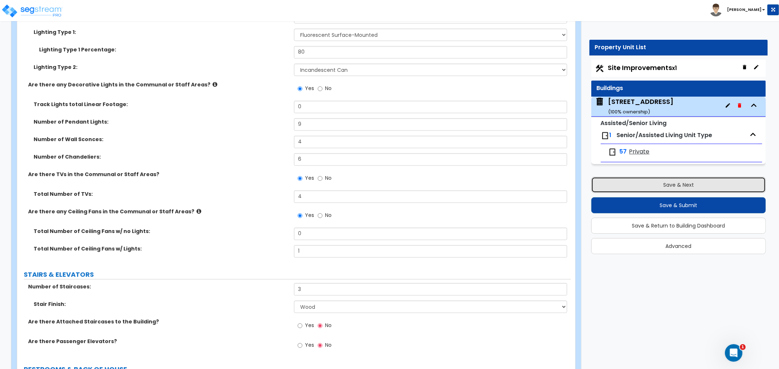
click at [637, 181] on button "Save & Next" at bounding box center [678, 185] width 174 height 16
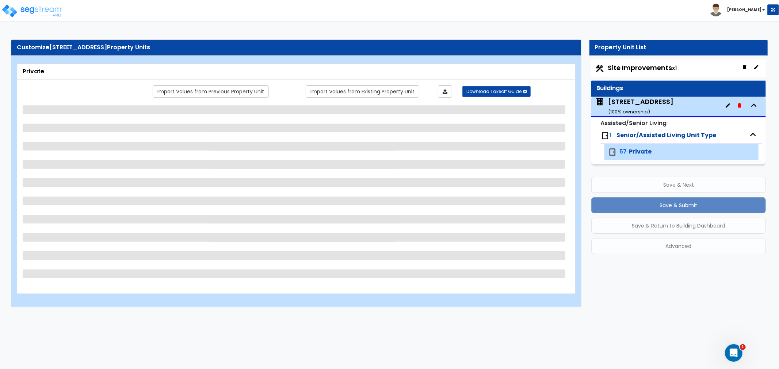
scroll to position [0, 0]
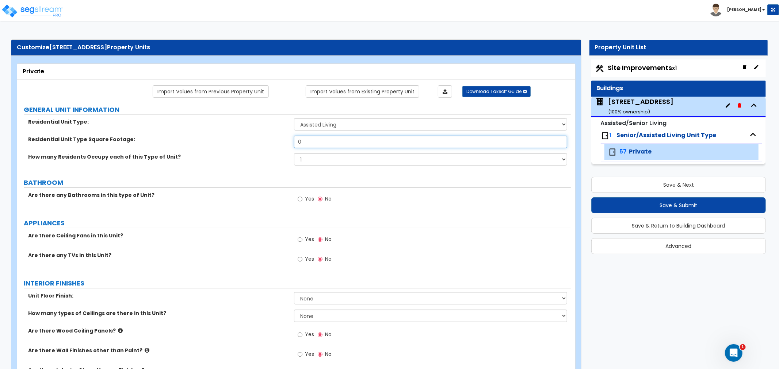
click at [329, 143] on input "0" at bounding box center [430, 142] width 273 height 12
drag, startPoint x: 323, startPoint y: 140, endPoint x: 286, endPoint y: 141, distance: 37.6
click at [286, 141] on div "Residential Unit Type Square Footage: 0" at bounding box center [293, 145] width 553 height 18
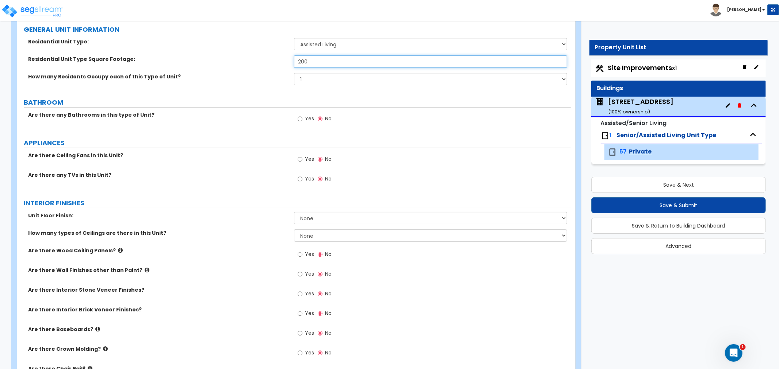
scroll to position [81, 0]
click at [300, 116] on input "Yes" at bounding box center [299, 118] width 5 height 8
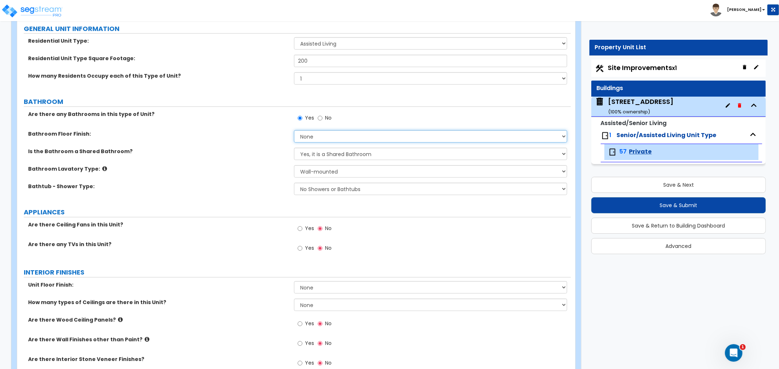
click at [320, 137] on select "None Tile Flooring Hardwood Flooring Resilient Laminate Flooring VCT Flooring S…" at bounding box center [430, 136] width 273 height 12
click at [294, 130] on select "None Tile Flooring Hardwood Flooring Resilient Laminate Flooring VCT Flooring S…" at bounding box center [430, 136] width 273 height 12
click at [316, 153] on select "Yes, it is a Shared Bathroom No, the Bathrooms are Private Bathrooms" at bounding box center [430, 154] width 273 height 12
click at [294, 148] on select "Yes, it is a Shared Bathroom No, the Bathrooms are Private Bathrooms" at bounding box center [430, 154] width 273 height 12
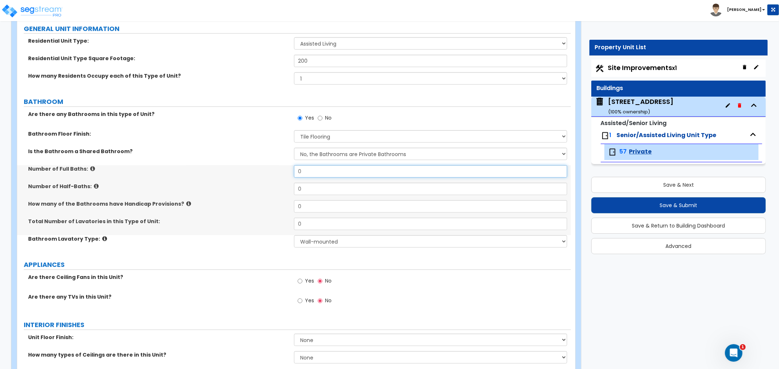
drag, startPoint x: 315, startPoint y: 171, endPoint x: 266, endPoint y: 169, distance: 49.3
click at [266, 169] on div "Number of Full Baths: 0" at bounding box center [293, 174] width 553 height 18
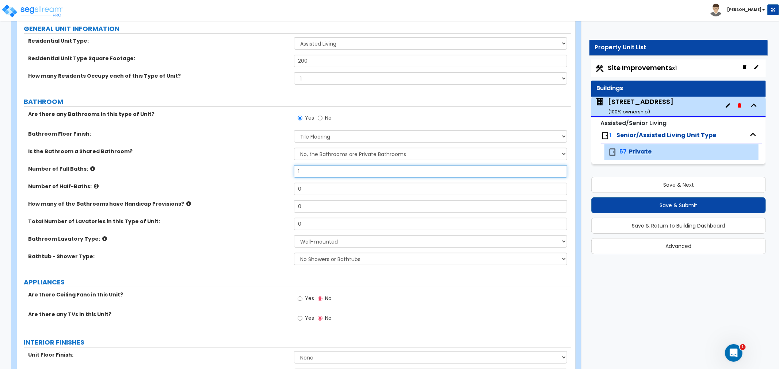
drag, startPoint x: 312, startPoint y: 174, endPoint x: 274, endPoint y: 169, distance: 39.0
click at [274, 169] on div "Number of Full Baths: 1" at bounding box center [293, 174] width 553 height 18
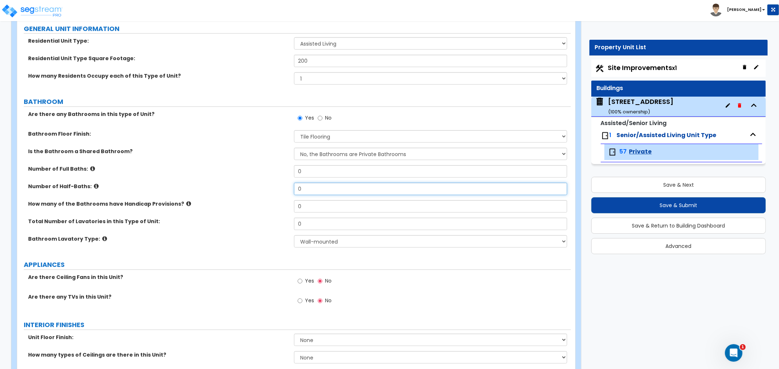
drag, startPoint x: 314, startPoint y: 184, endPoint x: 254, endPoint y: 187, distance: 60.3
click at [254, 187] on div "Number of Half-Baths: 0" at bounding box center [293, 192] width 553 height 18
drag, startPoint x: 312, startPoint y: 207, endPoint x: 251, endPoint y: 205, distance: 61.4
click at [251, 205] on div "How many of the Bathrooms have Handicap Provisions? 0" at bounding box center [293, 209] width 553 height 18
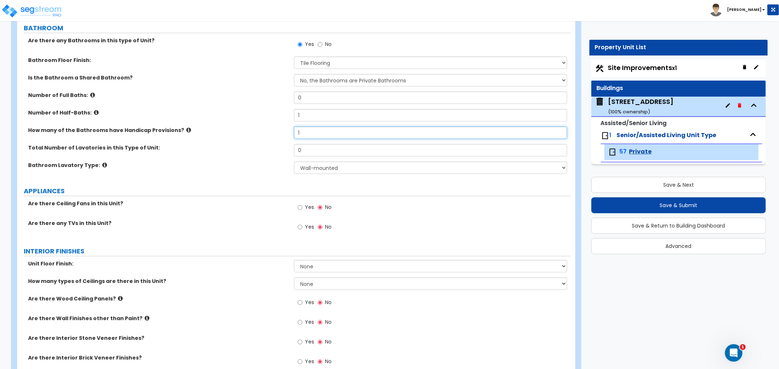
scroll to position [162, 0]
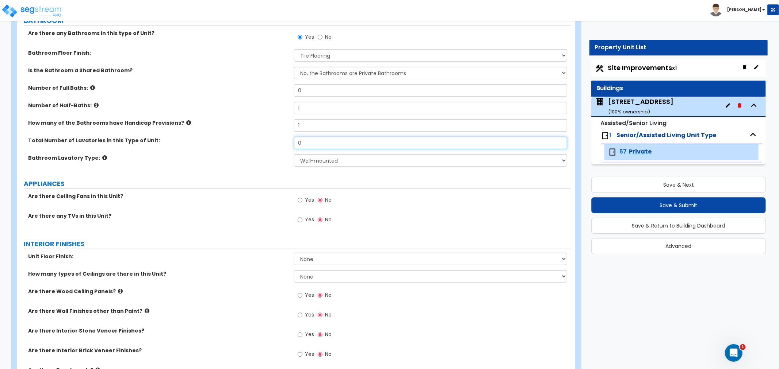
drag, startPoint x: 304, startPoint y: 139, endPoint x: 247, endPoint y: 146, distance: 58.0
click at [247, 146] on div "Total Number of Lavatories in this Type of Unit: 0" at bounding box center [293, 146] width 553 height 18
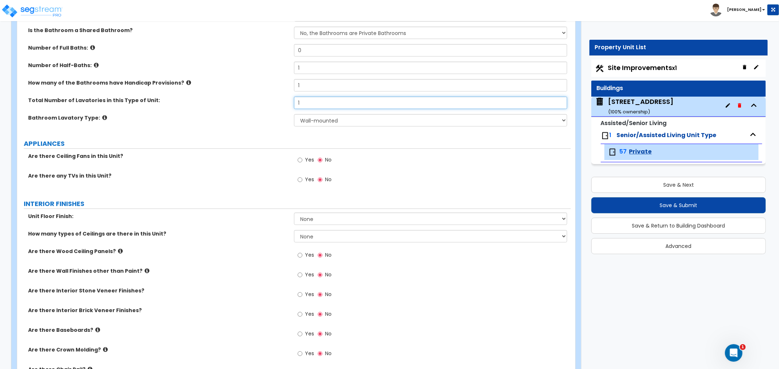
scroll to position [203, 0]
click at [298, 179] on input "Yes" at bounding box center [299, 180] width 5 height 8
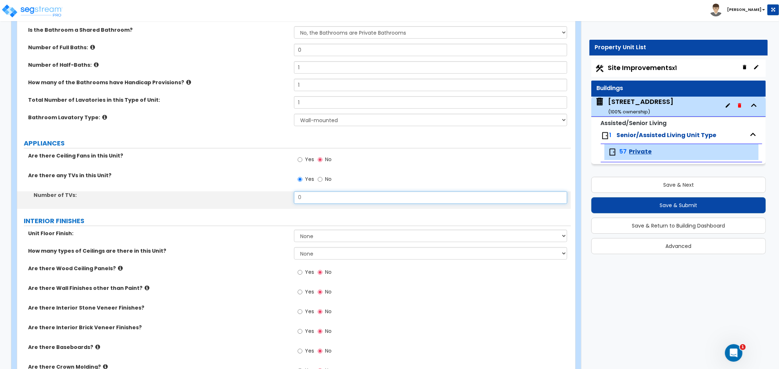
drag, startPoint x: 308, startPoint y: 198, endPoint x: 292, endPoint y: 198, distance: 16.1
click at [292, 198] on div "Number of TVs: 0" at bounding box center [293, 201] width 553 height 18
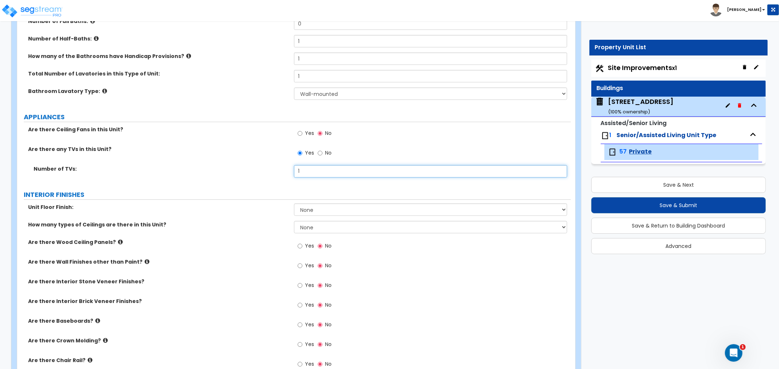
scroll to position [243, 0]
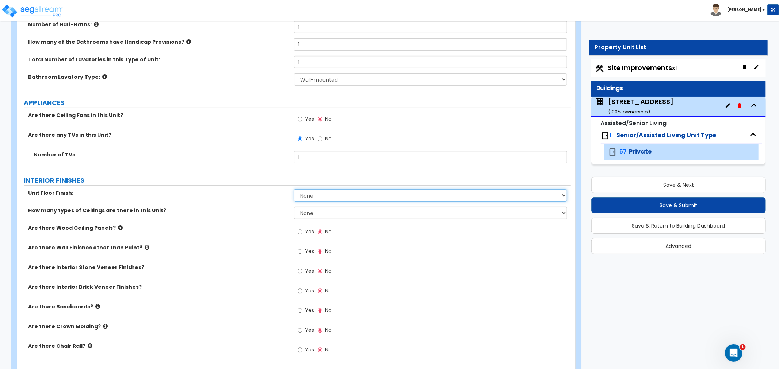
click at [320, 197] on select "None Tile Flooring Hardwood Flooring Resilient Laminate Flooring VCT Flooring S…" at bounding box center [430, 195] width 273 height 12
click at [294, 189] on select "None Tile Flooring Hardwood Flooring Resilient Laminate Flooring VCT Flooring S…" at bounding box center [430, 195] width 273 height 12
click at [304, 213] on select "None 1 2 3" at bounding box center [430, 213] width 273 height 12
click at [294, 207] on select "None 1 2 3" at bounding box center [430, 213] width 273 height 12
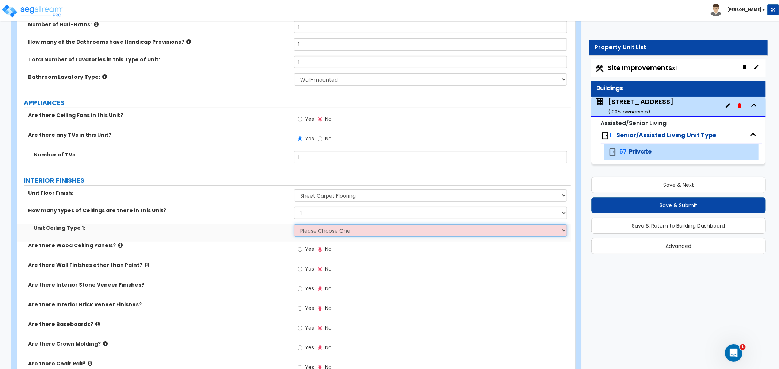
click at [307, 227] on select "Please Choose One Drop Ceiling Drywall Ceiling Open Ceiling" at bounding box center [430, 230] width 273 height 12
click at [294, 224] on select "Please Choose One Drop Ceiling Drywall Ceiling Open Ceiling" at bounding box center [430, 230] width 273 height 12
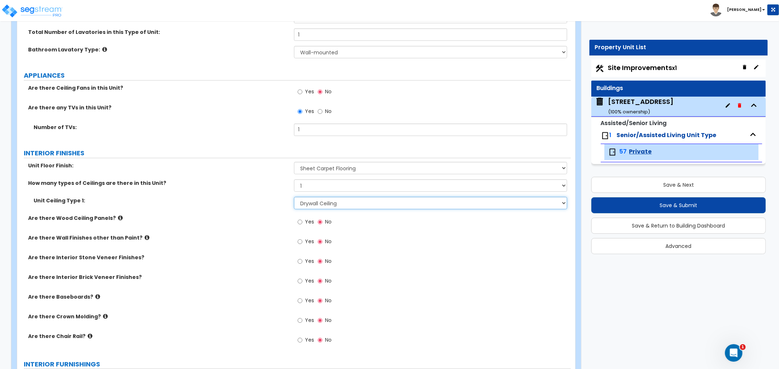
scroll to position [284, 0]
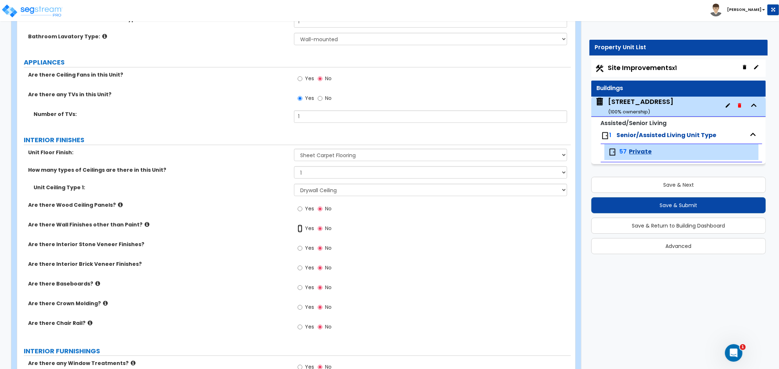
click at [302, 227] on input "Yes" at bounding box center [299, 229] width 5 height 8
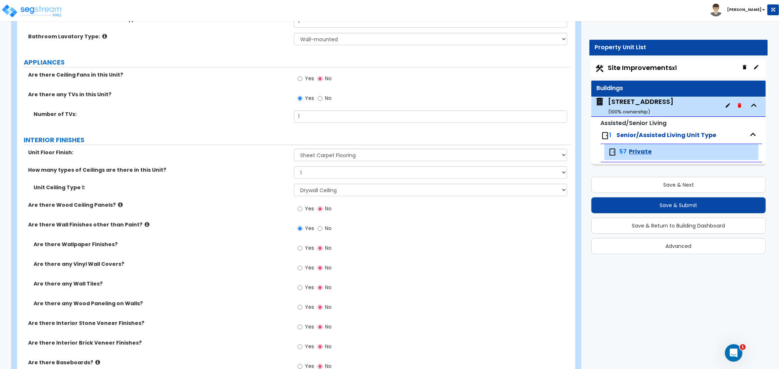
click at [302, 286] on label "Yes" at bounding box center [305, 289] width 16 height 12
click at [302, 286] on input "Yes" at bounding box center [299, 288] width 5 height 8
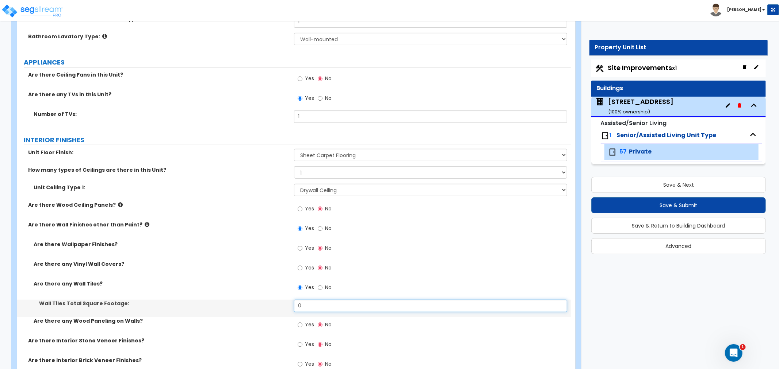
drag, startPoint x: 316, startPoint y: 304, endPoint x: 292, endPoint y: 305, distance: 23.8
click at [292, 305] on div "Wall Tiles Total Square Footage: 0" at bounding box center [293, 309] width 553 height 18
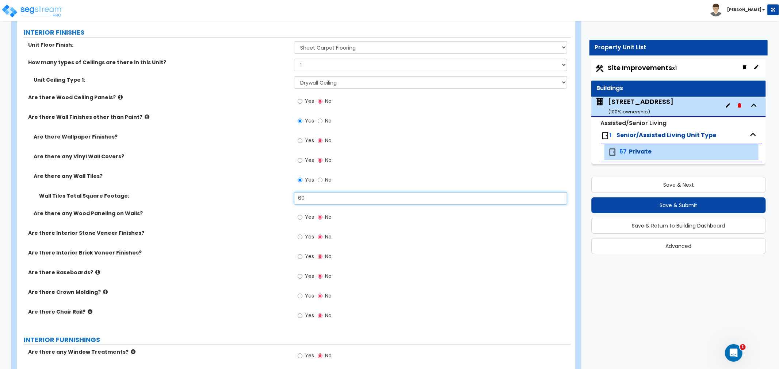
scroll to position [406, 0]
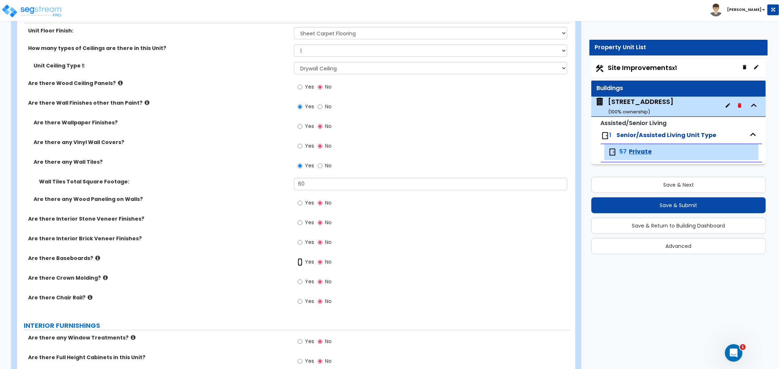
click at [299, 261] on input "Yes" at bounding box center [299, 262] width 5 height 8
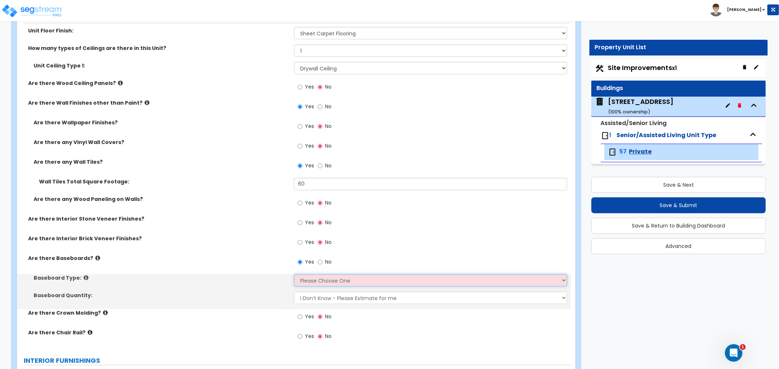
click at [308, 277] on select "Please Choose One Wood Vinyl Carpet Tile" at bounding box center [430, 281] width 273 height 12
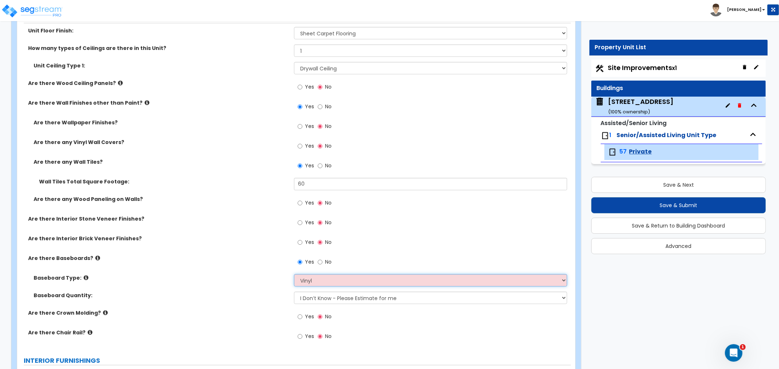
click at [294, 275] on select "Please Choose One Wood Vinyl Carpet Tile" at bounding box center [430, 281] width 273 height 12
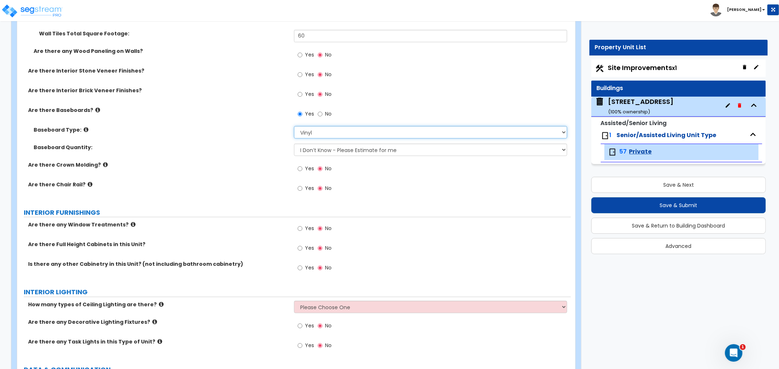
scroll to position [568, 0]
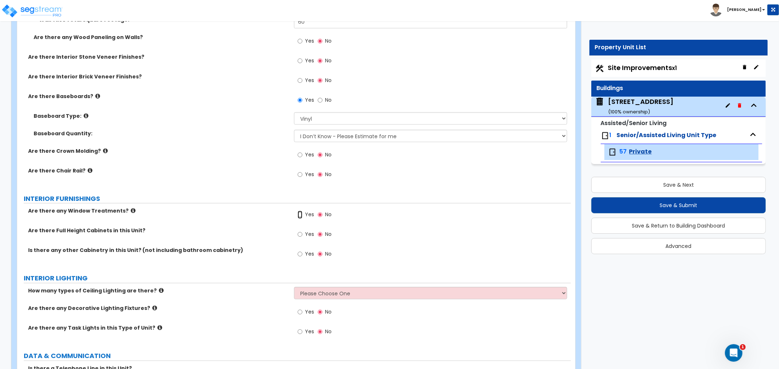
click at [297, 215] on input "Yes" at bounding box center [299, 215] width 5 height 8
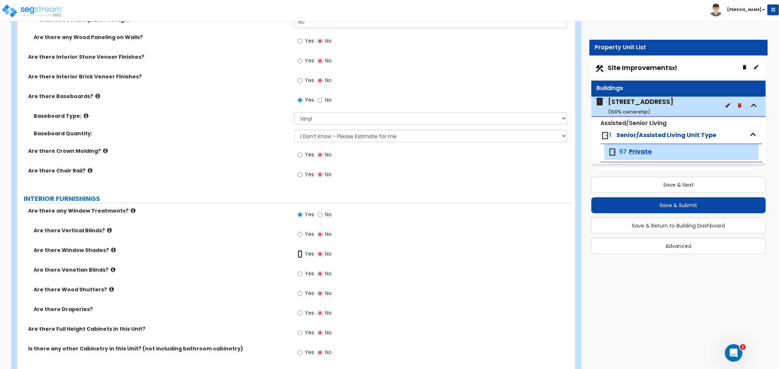
click at [299, 252] on input "Yes" at bounding box center [299, 254] width 5 height 8
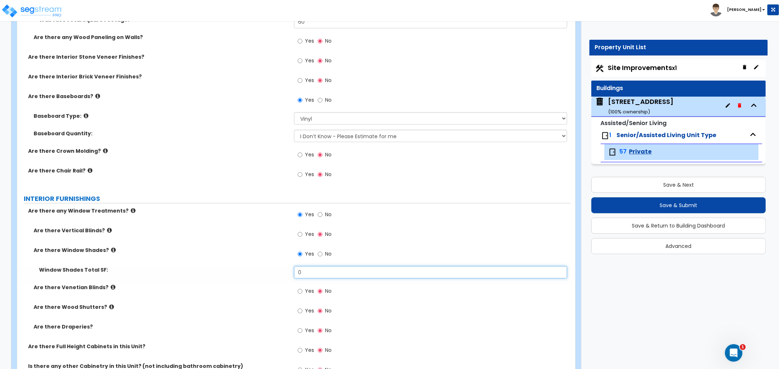
drag, startPoint x: 311, startPoint y: 275, endPoint x: 293, endPoint y: 272, distance: 18.1
click at [293, 272] on div "Window Shades Total SF: 0" at bounding box center [293, 275] width 553 height 18
drag, startPoint x: 324, startPoint y: 274, endPoint x: 291, endPoint y: 273, distance: 32.9
click at [291, 273] on div "Window Shades Total SF: 12" at bounding box center [293, 275] width 553 height 18
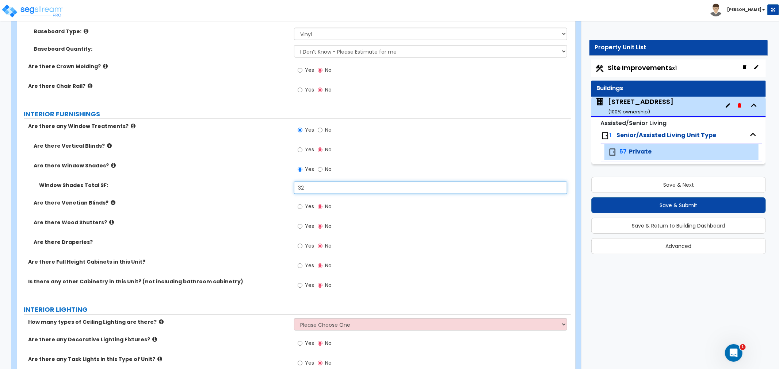
scroll to position [689, 0]
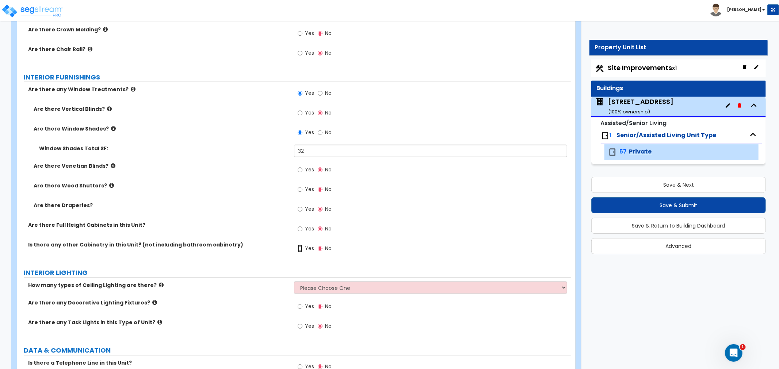
click at [300, 249] on input "Yes" at bounding box center [299, 249] width 5 height 8
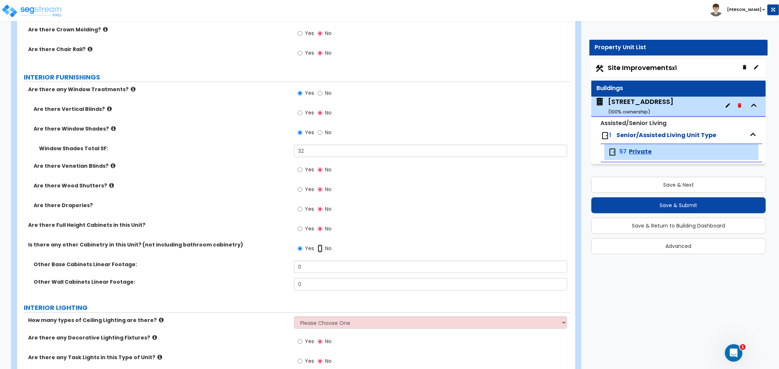
click at [321, 247] on input "No" at bounding box center [320, 249] width 5 height 8
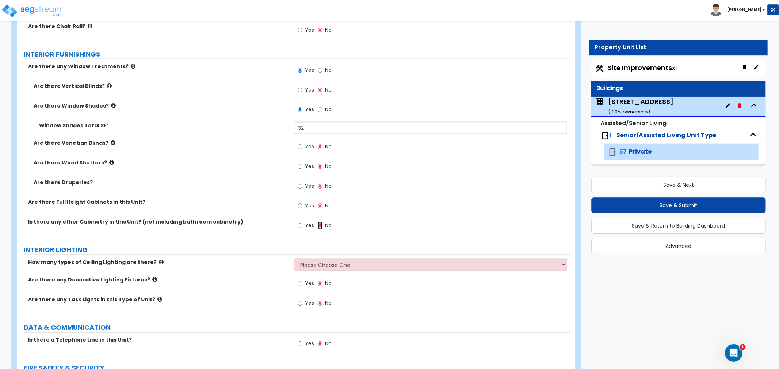
scroll to position [730, 0]
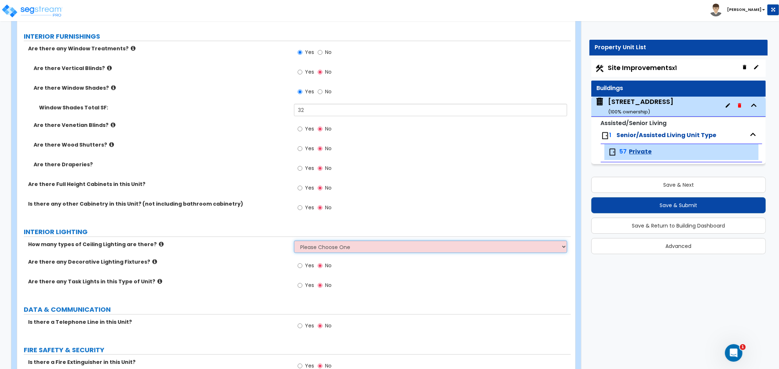
click at [311, 249] on select "Please Choose One 1 2 3" at bounding box center [430, 247] width 273 height 12
click at [294, 241] on select "Please Choose One 1 2 3" at bounding box center [430, 247] width 273 height 12
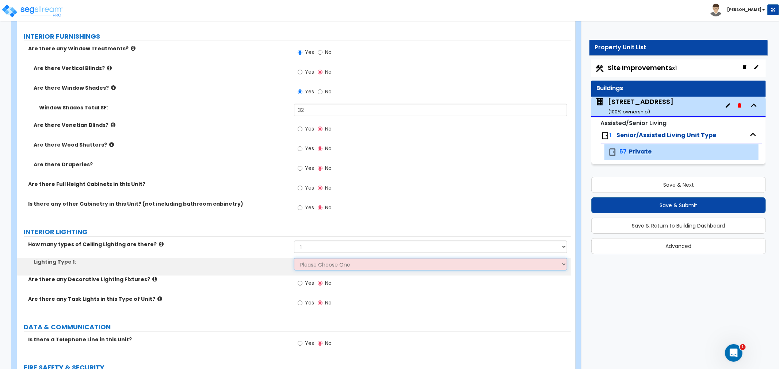
click at [310, 267] on select "Please Choose One LED Surface-Mounted LED Recessed Fluorescent Surface-Mounted …" at bounding box center [430, 264] width 273 height 12
click at [294, 258] on select "Please Choose One LED Surface-Mounted LED Recessed Fluorescent Surface-Mounted …" at bounding box center [430, 264] width 273 height 12
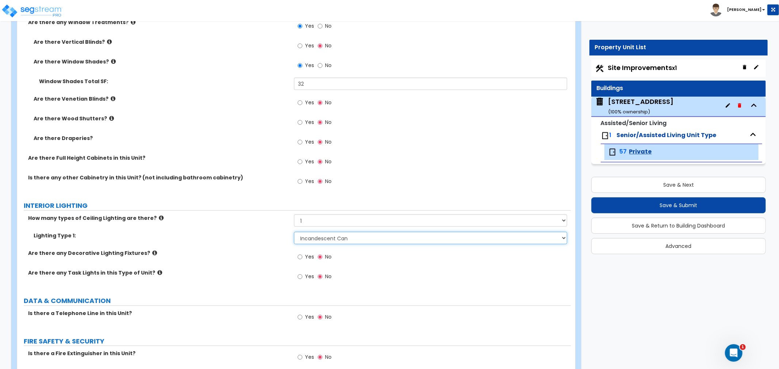
scroll to position [771, 0]
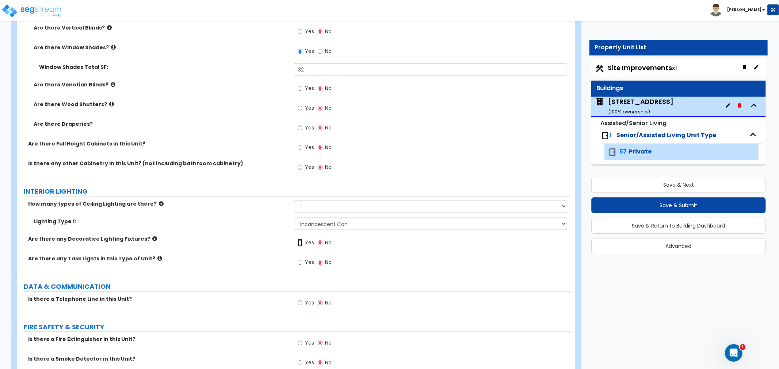
click at [300, 242] on input "Yes" at bounding box center [299, 243] width 5 height 8
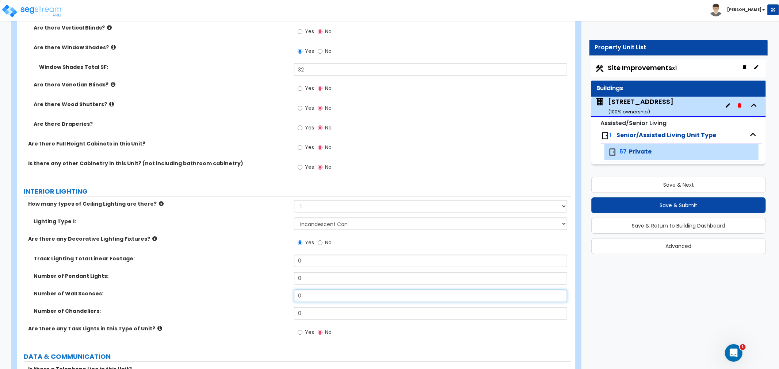
drag, startPoint x: 302, startPoint y: 294, endPoint x: 289, endPoint y: 293, distance: 12.8
click at [289, 293] on div "Number of Wall Sconces: 0" at bounding box center [293, 299] width 553 height 18
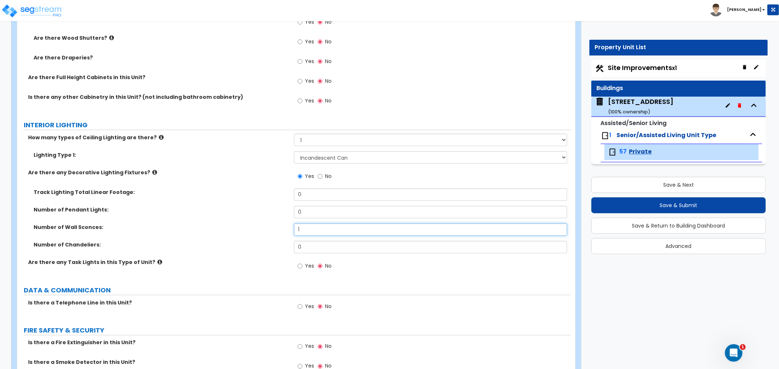
scroll to position [852, 0]
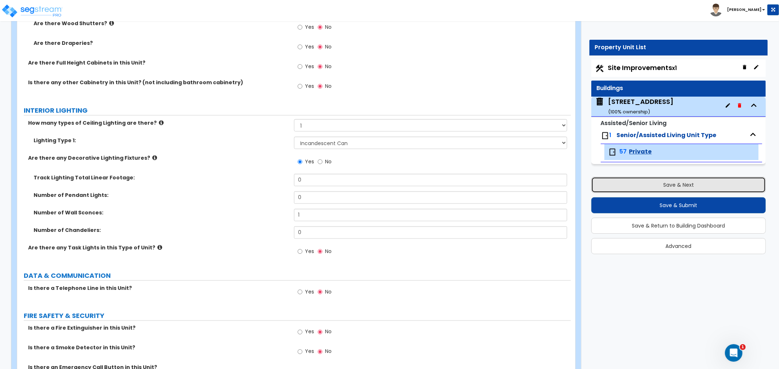
click at [637, 187] on button "Save & Next" at bounding box center [678, 185] width 174 height 16
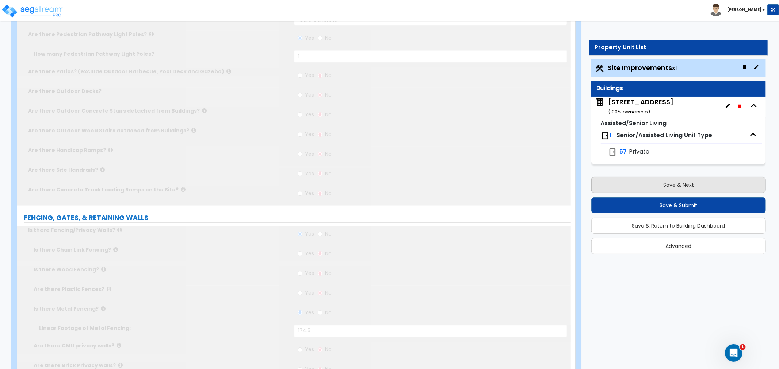
scroll to position [0, 0]
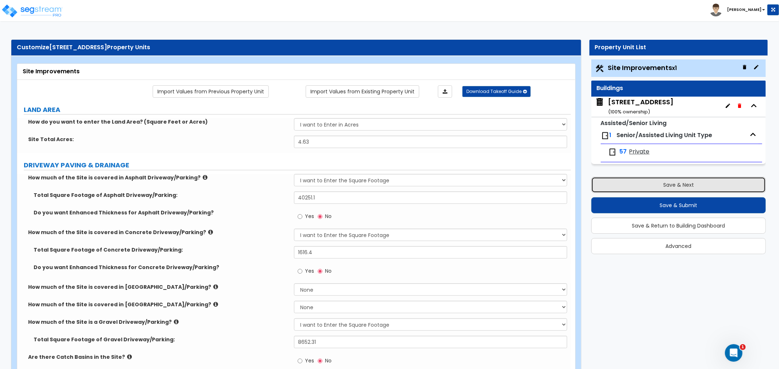
click at [637, 187] on button "Save & Next" at bounding box center [678, 185] width 174 height 16
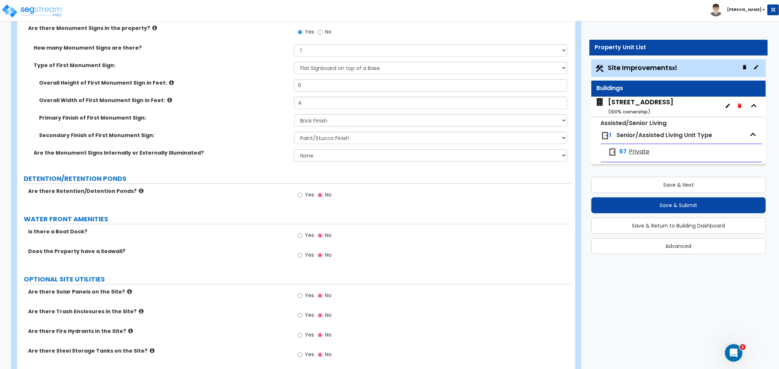
scroll to position [2169, 0]
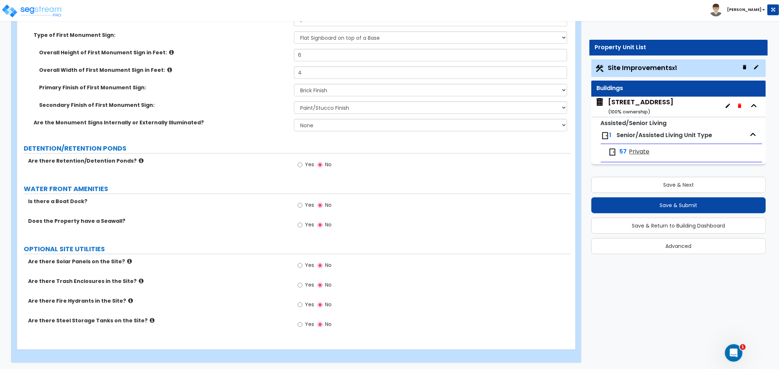
click at [654, 106] on div "300 Bridgewater Avenue ( 100 % ownership)" at bounding box center [640, 106] width 65 height 19
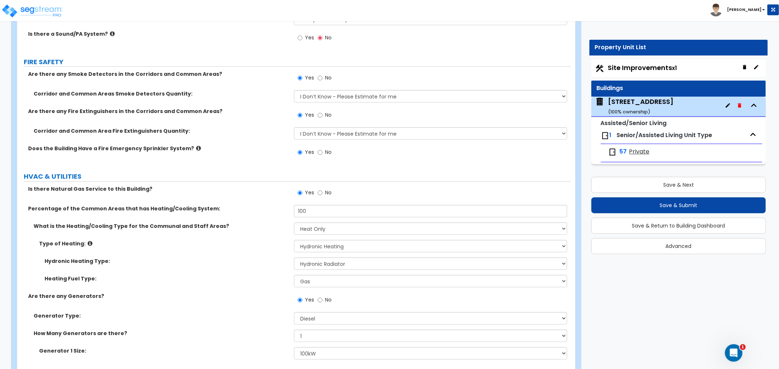
scroll to position [4765, 0]
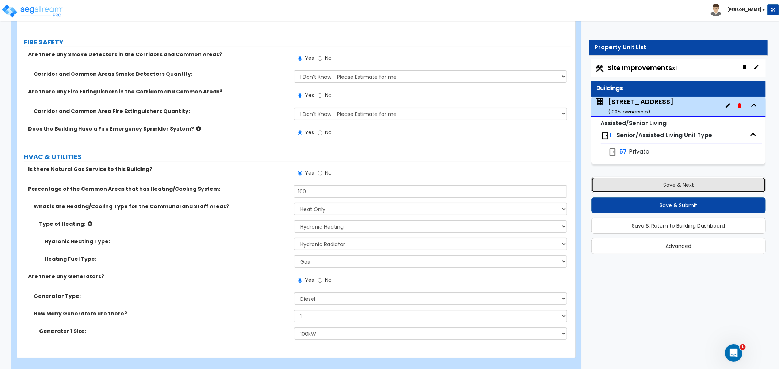
click at [671, 188] on button "Save & Next" at bounding box center [678, 185] width 174 height 16
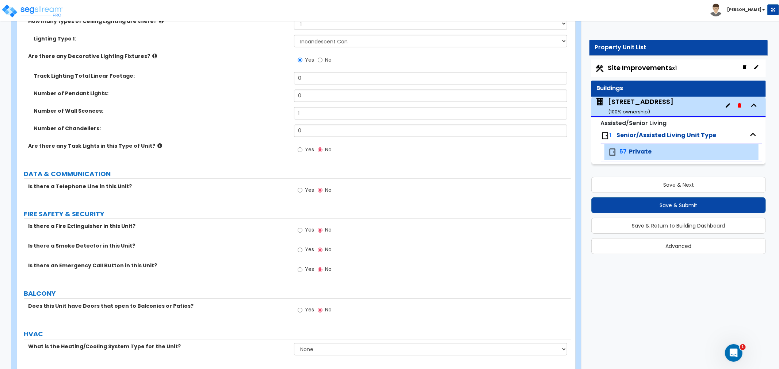
scroll to position [973, 0]
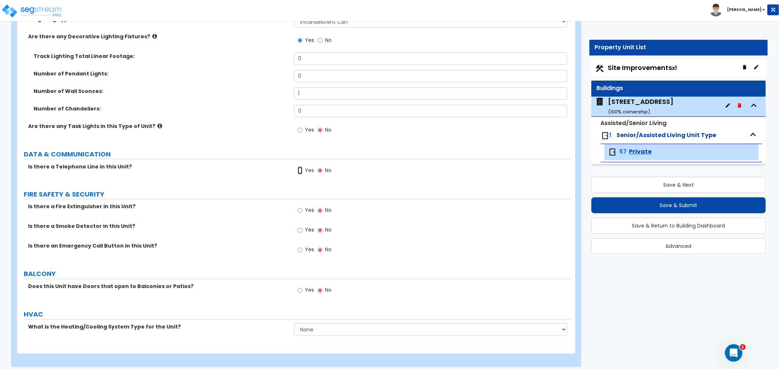
click at [299, 170] on input "Yes" at bounding box center [299, 171] width 5 height 8
click at [299, 232] on input "Yes" at bounding box center [299, 231] width 5 height 8
click at [300, 252] on input "Yes" at bounding box center [299, 250] width 5 height 8
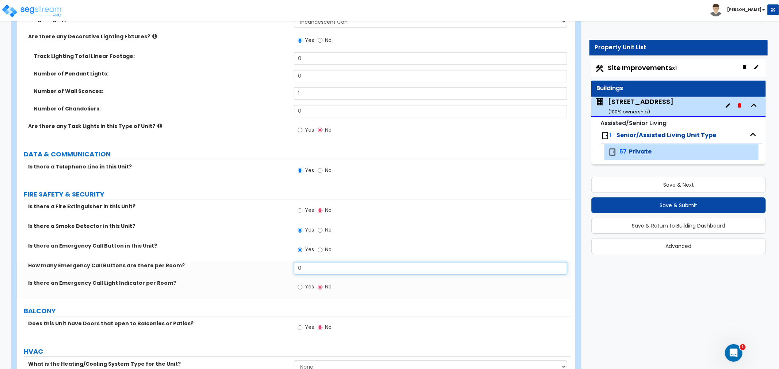
drag, startPoint x: 307, startPoint y: 267, endPoint x: 281, endPoint y: 269, distance: 25.6
click at [281, 269] on div "How many Emergency Call Buttons are there per Room? 0" at bounding box center [293, 271] width 553 height 18
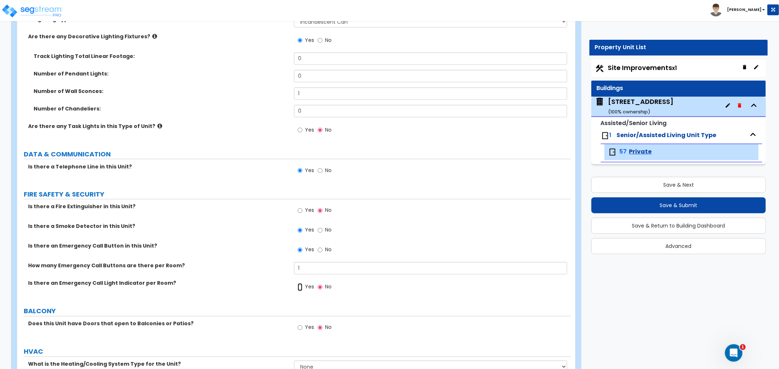
click at [299, 289] on input "Yes" at bounding box center [299, 288] width 5 height 8
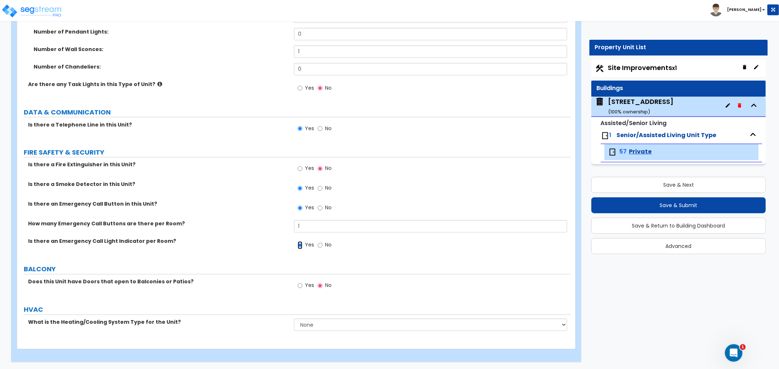
scroll to position [1016, 0]
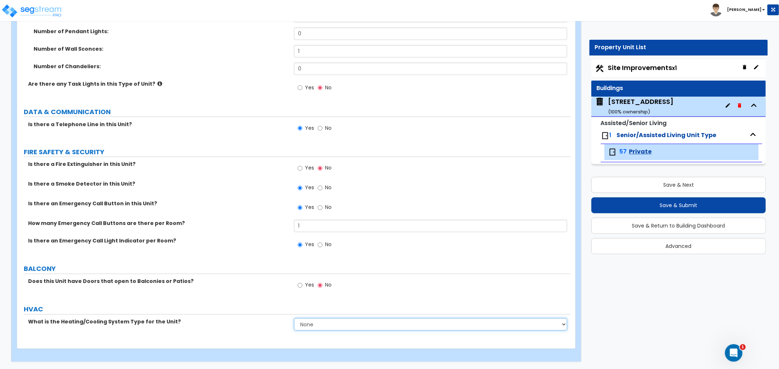
click at [318, 325] on select "None Heat Only Centralized Heating & Cooling Thru Wall Air Conditioners Mini Sp…" at bounding box center [430, 325] width 273 height 12
click at [294, 319] on select "None Heat Only Centralized Heating & Cooling Thru Wall Air Conditioners Mini Sp…" at bounding box center [430, 325] width 273 height 12
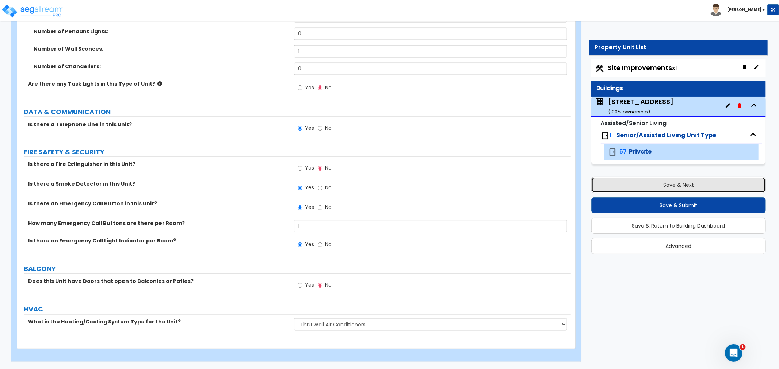
click at [696, 187] on button "Save & Next" at bounding box center [678, 185] width 174 height 16
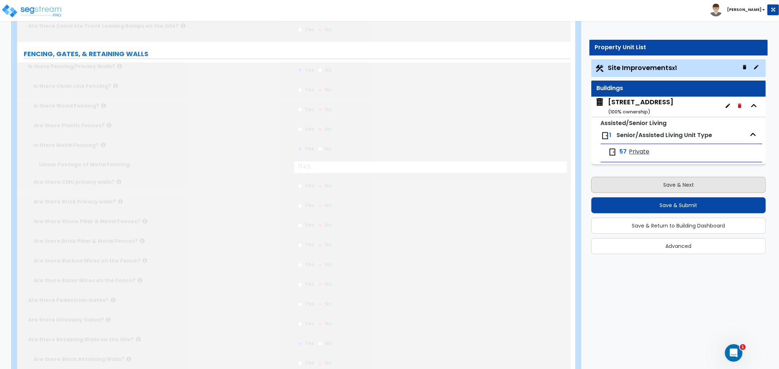
scroll to position [0, 0]
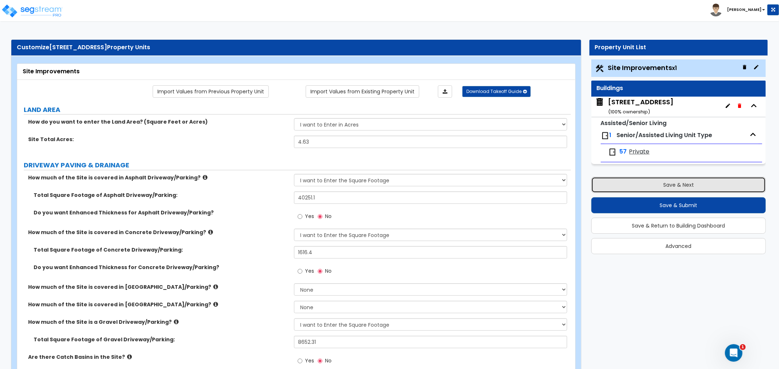
click at [691, 187] on button "Save & Next" at bounding box center [678, 185] width 174 height 16
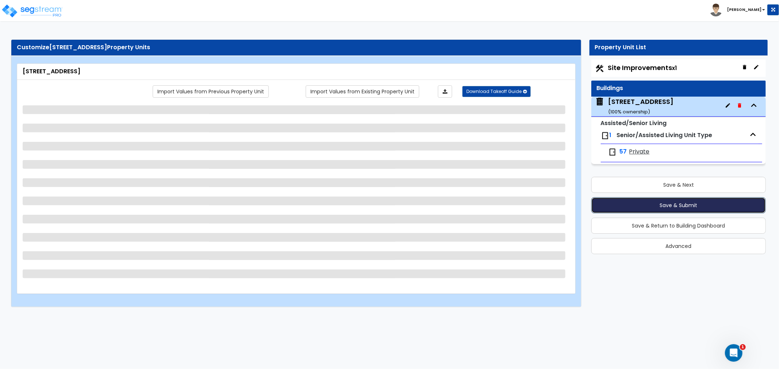
click at [688, 206] on button "Save & Submit" at bounding box center [678, 205] width 174 height 16
